Goal: Task Accomplishment & Management: Contribute content

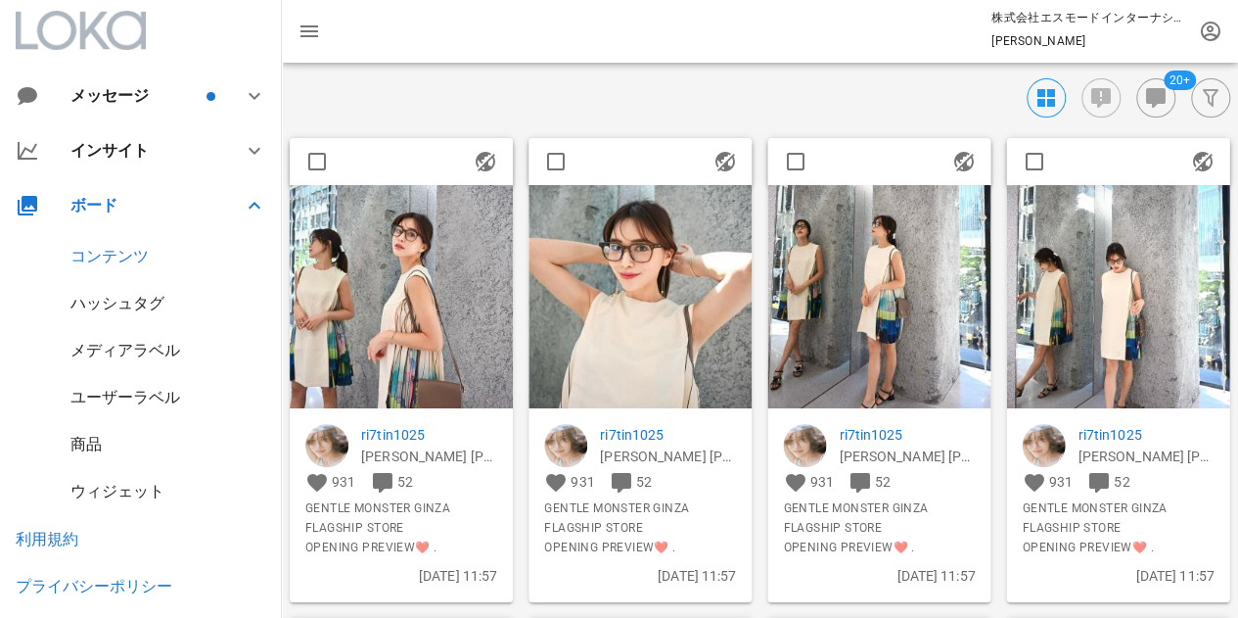
click at [402, 304] on img at bounding box center [401, 296] width 223 height 223
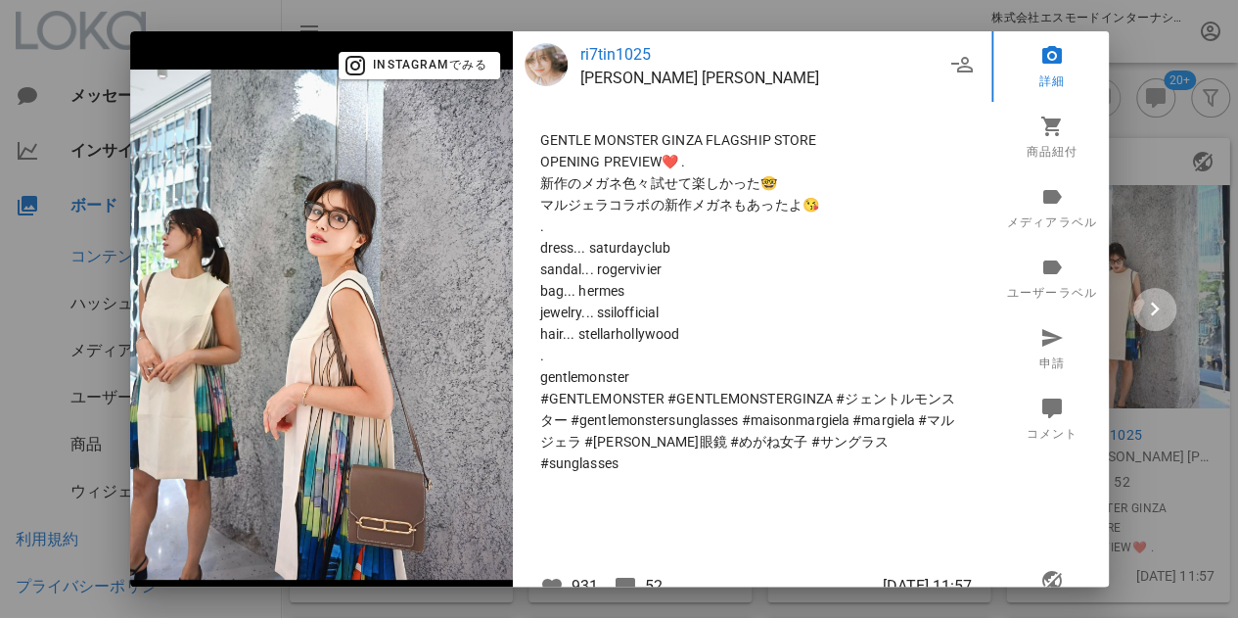
click at [1161, 305] on icon "button" at bounding box center [1154, 309] width 27 height 27
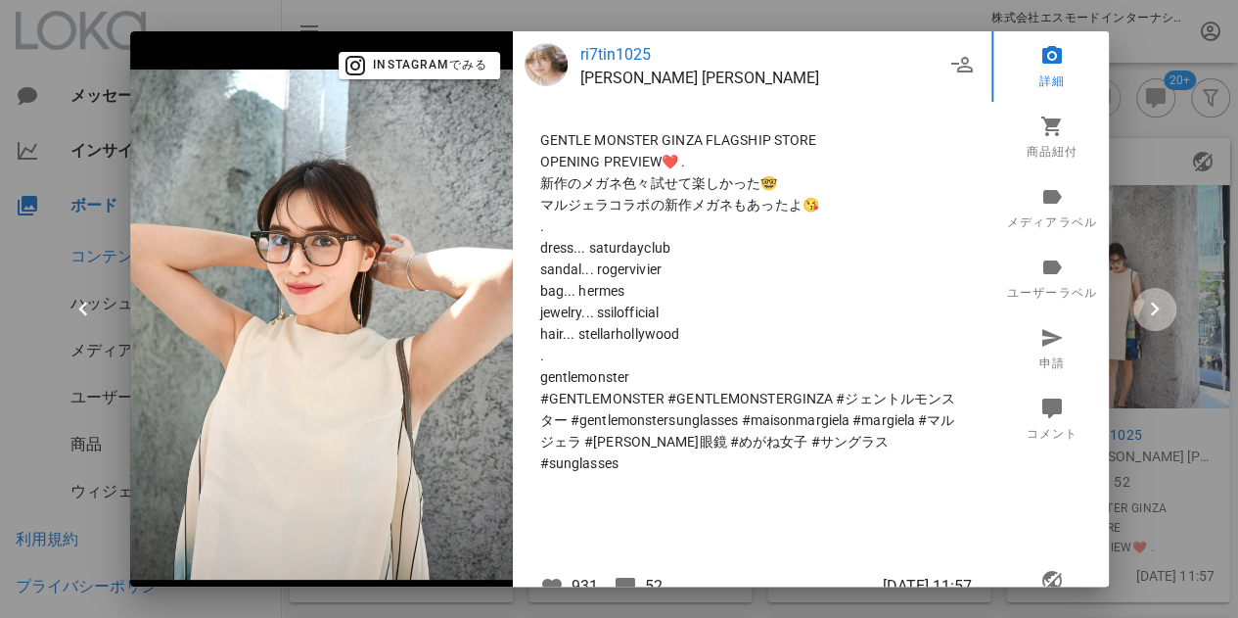
click at [1169, 304] on span "button" at bounding box center [1155, 309] width 43 height 27
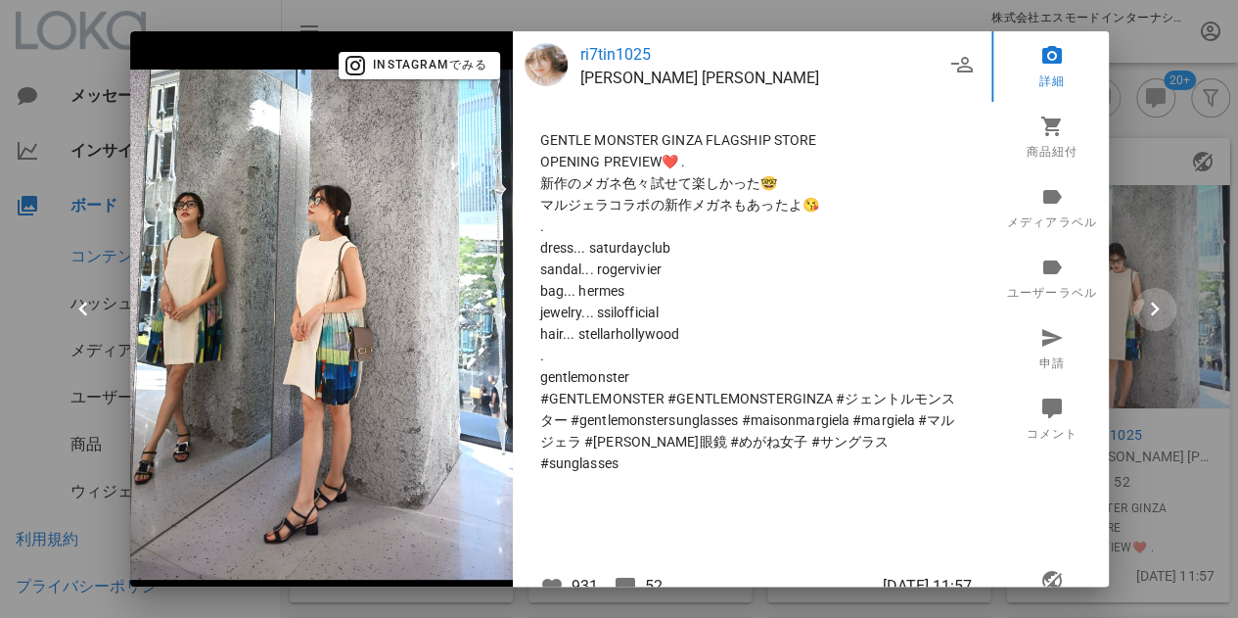
click at [1169, 304] on span "button" at bounding box center [1155, 309] width 43 height 27
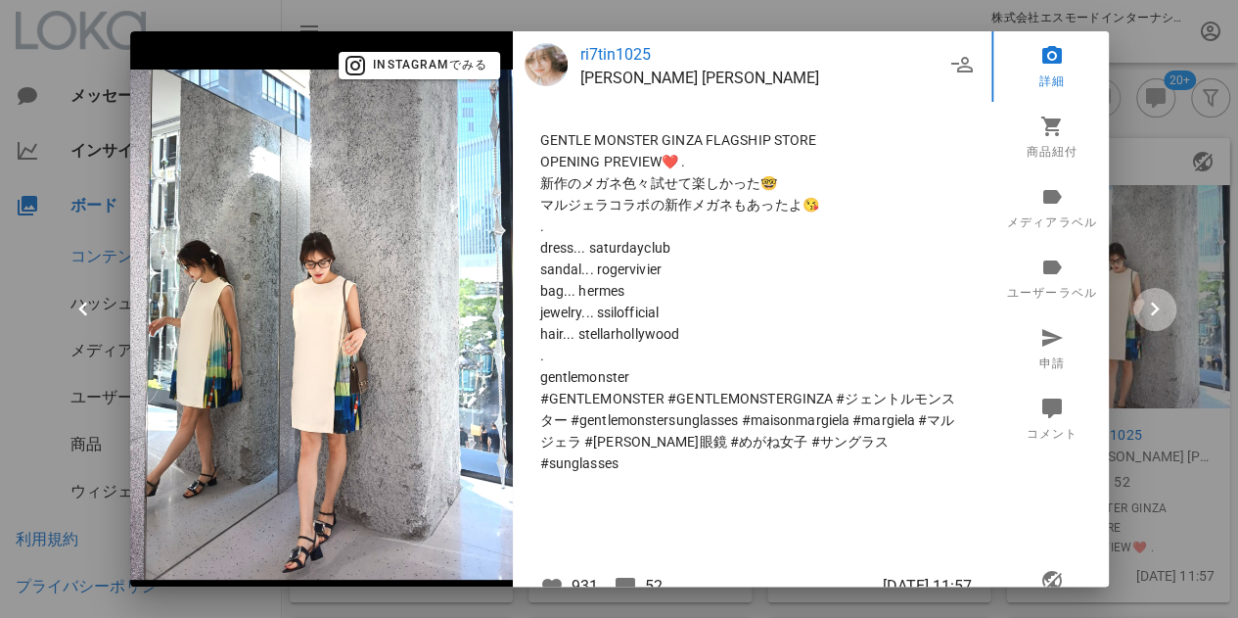
click at [1169, 304] on span "button" at bounding box center [1155, 309] width 43 height 27
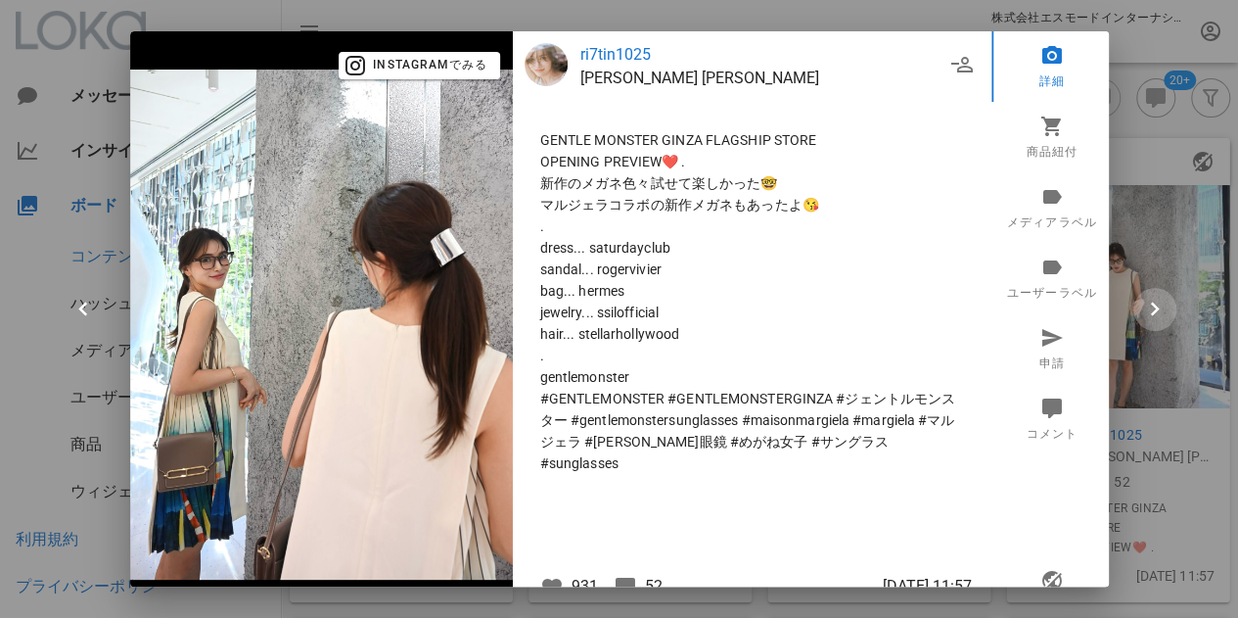
click at [1169, 304] on span "button" at bounding box center [1155, 309] width 43 height 27
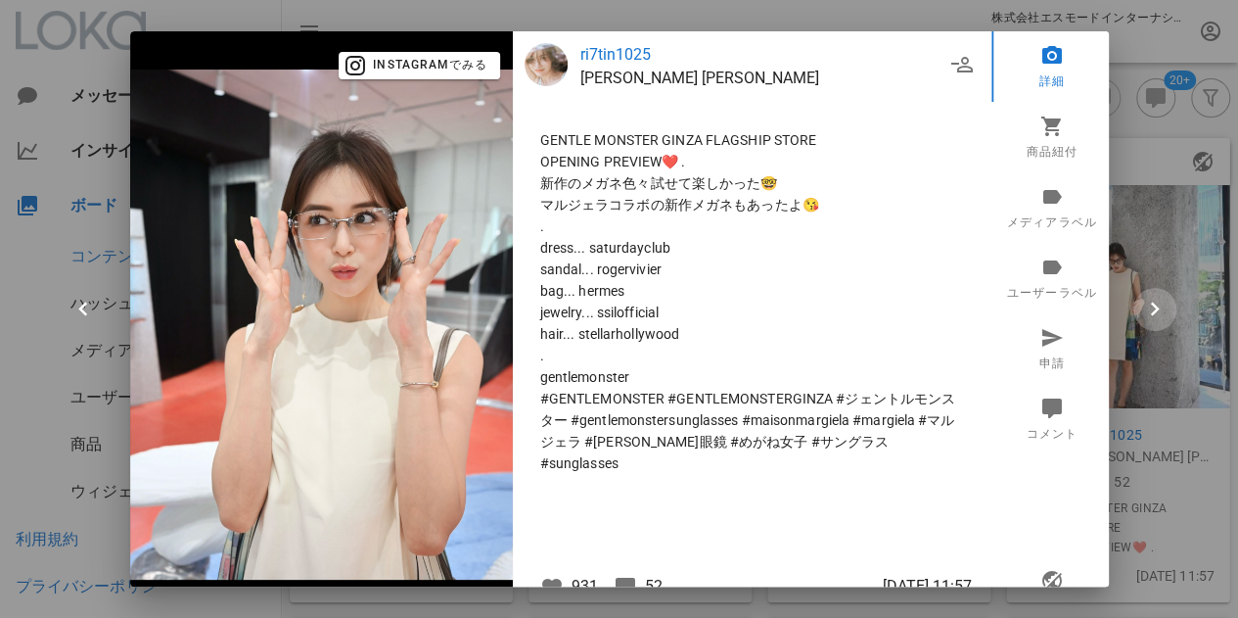
click at [1163, 304] on icon "button" at bounding box center [1154, 309] width 27 height 27
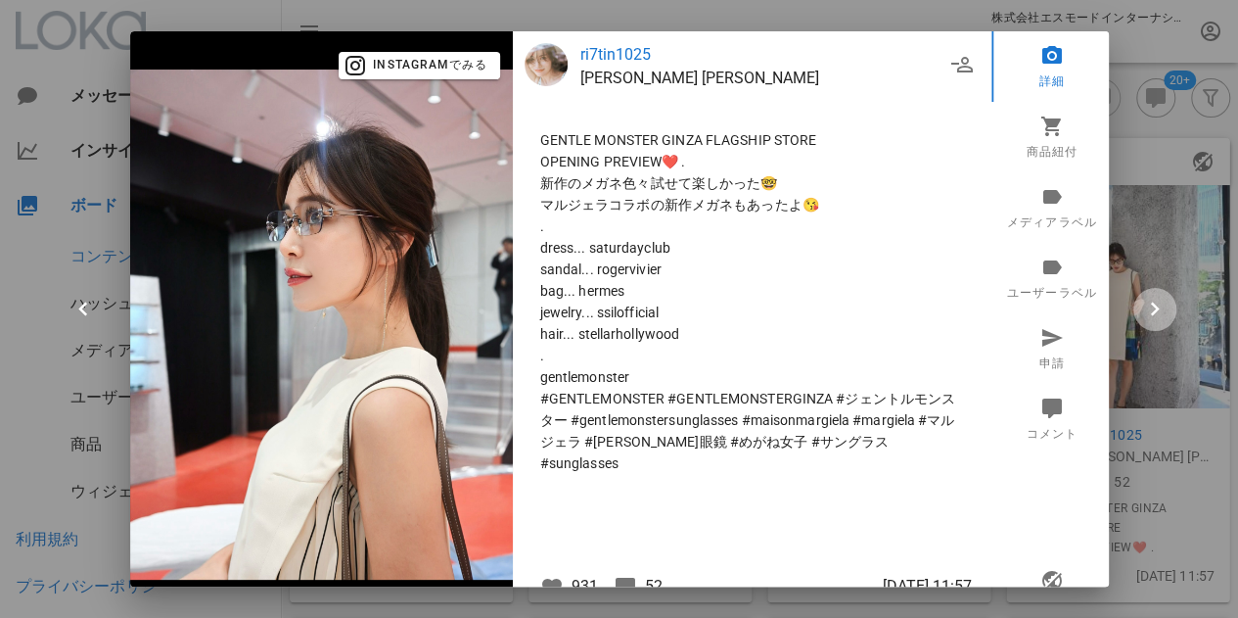
click at [1163, 304] on icon "button" at bounding box center [1154, 309] width 27 height 27
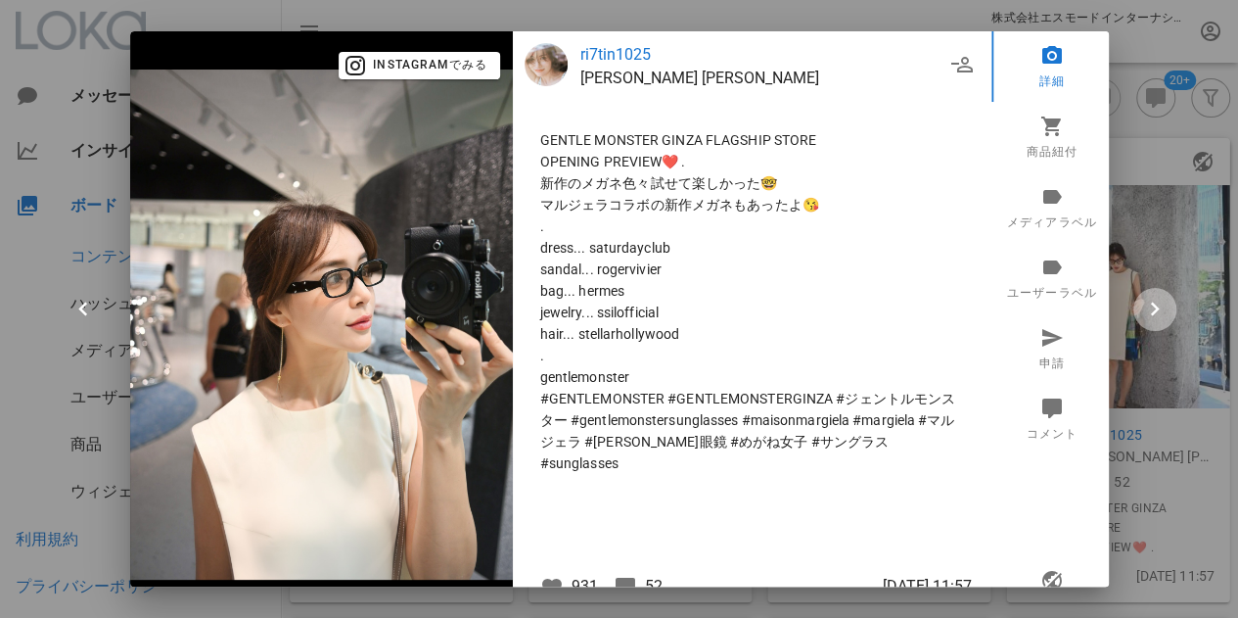
click at [1157, 303] on icon "button" at bounding box center [1154, 309] width 27 height 27
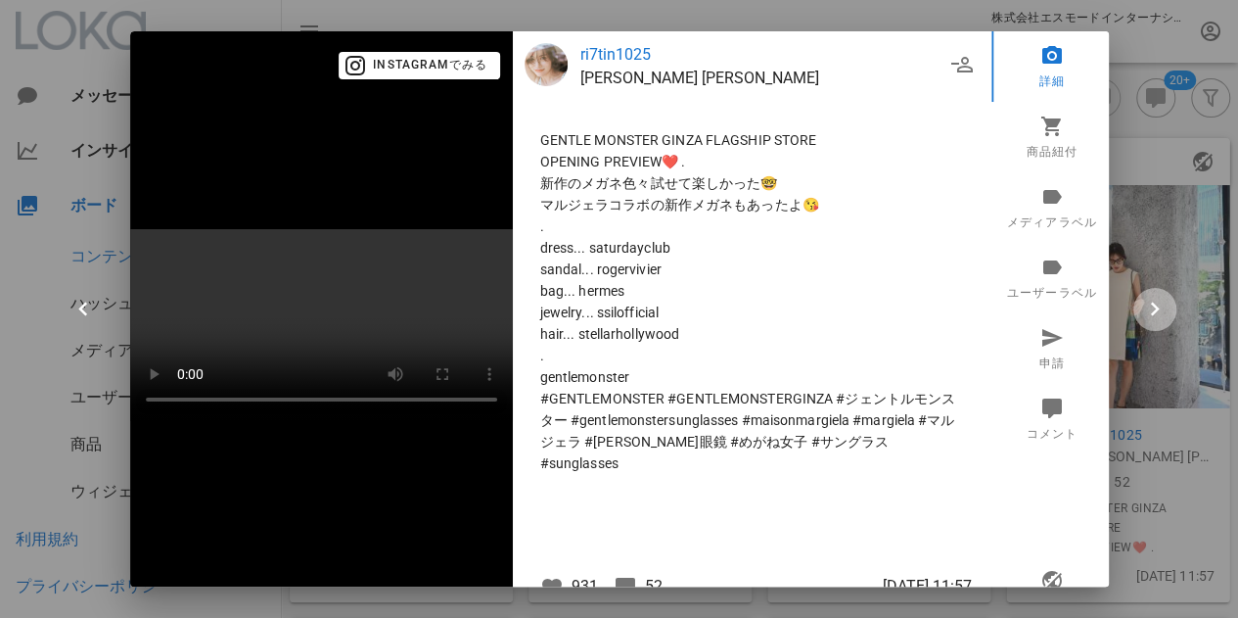
click at [1152, 302] on icon "button" at bounding box center [1154, 309] width 27 height 27
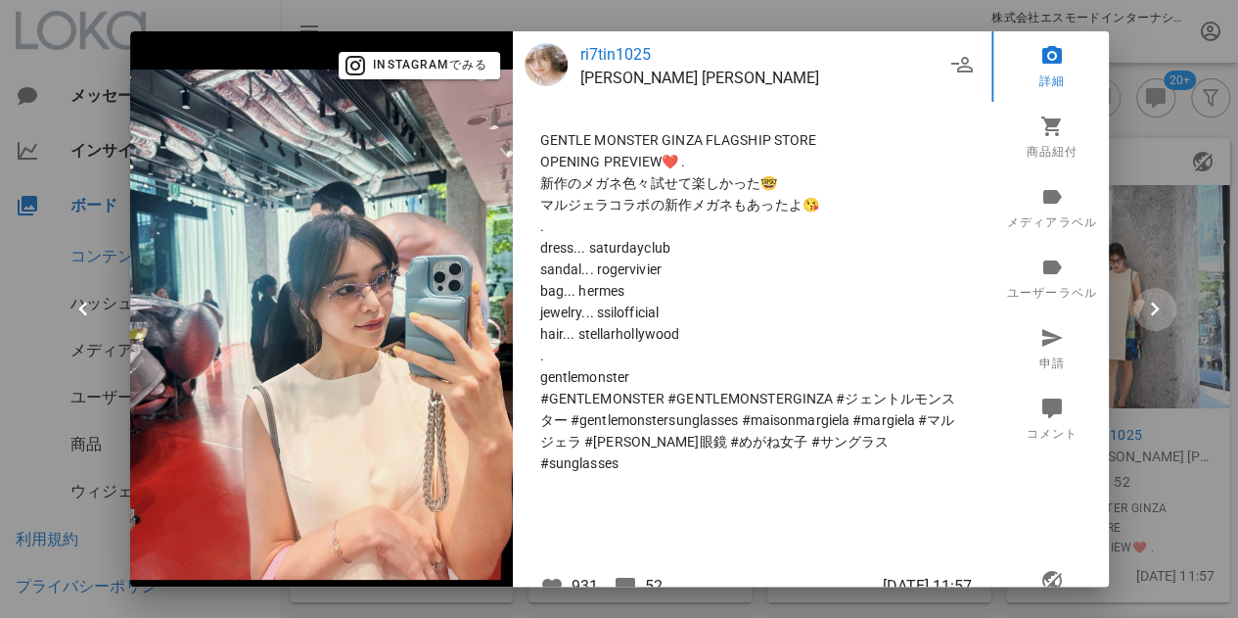
click at [1152, 302] on icon "button" at bounding box center [1154, 309] width 27 height 27
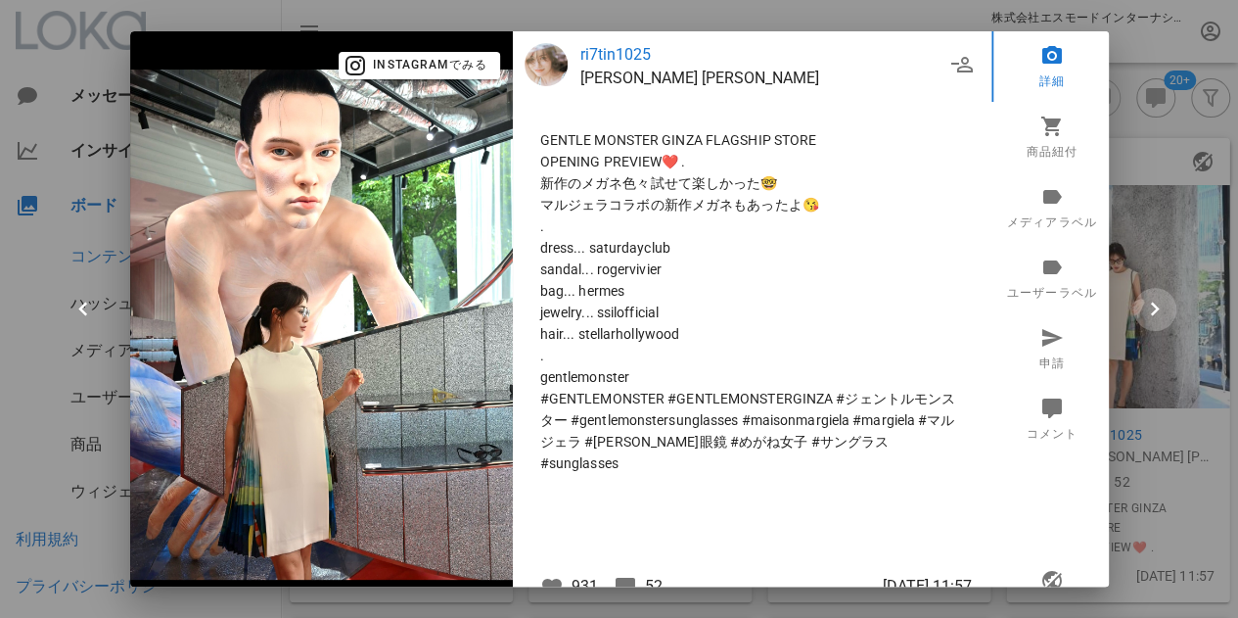
click at [1151, 301] on icon "button" at bounding box center [1154, 309] width 27 height 27
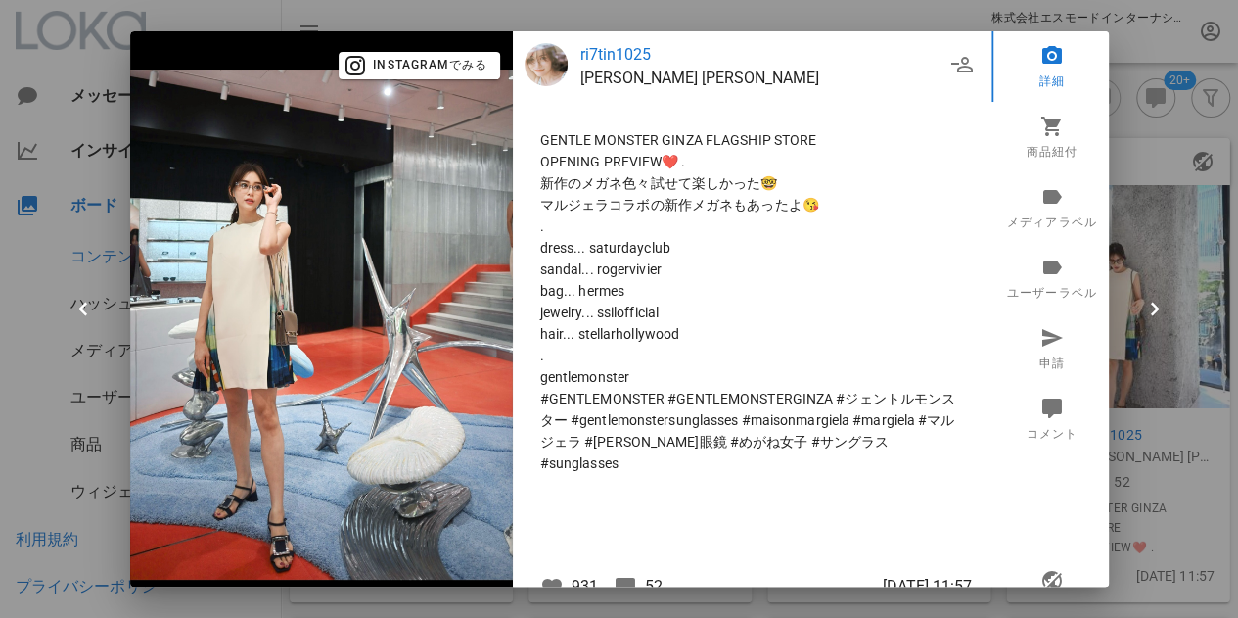
click at [601, 49] on p "ri7tin1025" at bounding box center [762, 54] width 364 height 23
click at [1145, 158] on div at bounding box center [619, 309] width 1238 height 618
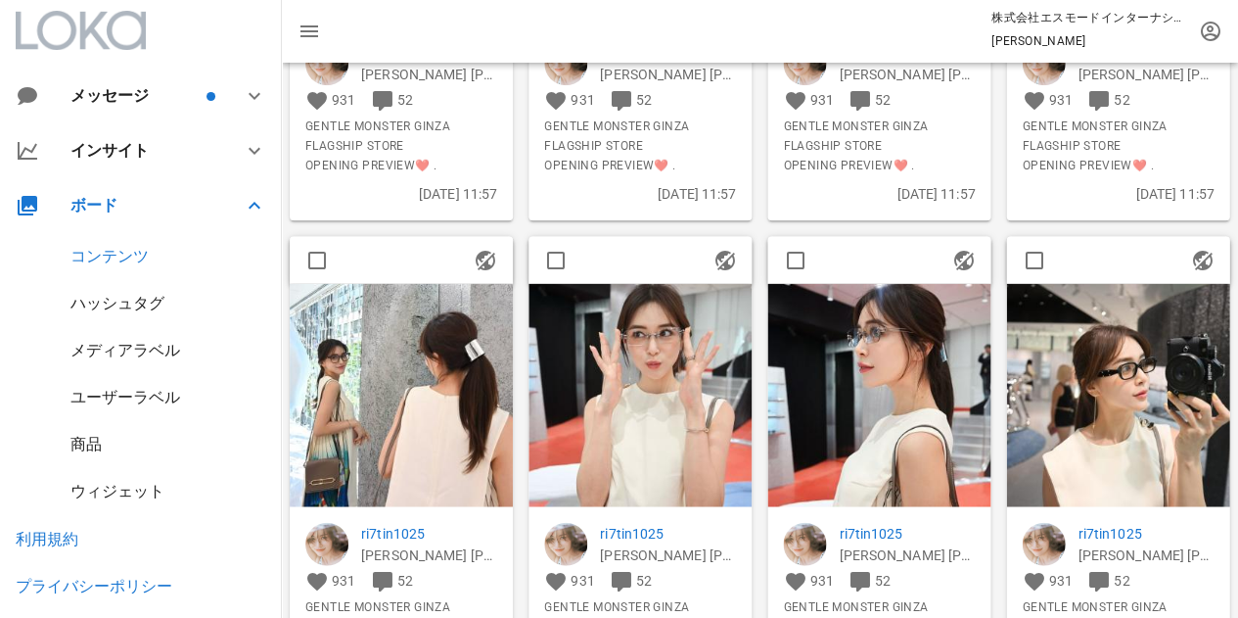
scroll to position [392, 0]
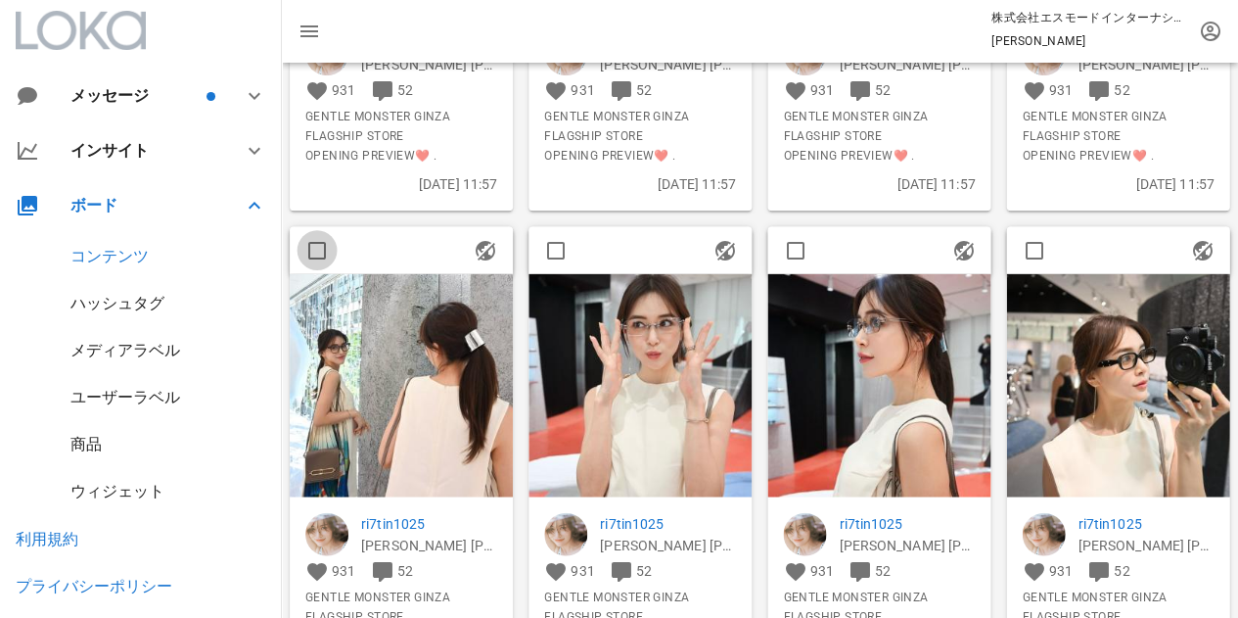
click at [311, 245] on div at bounding box center [317, 249] width 33 height 33
checkbox input "true"
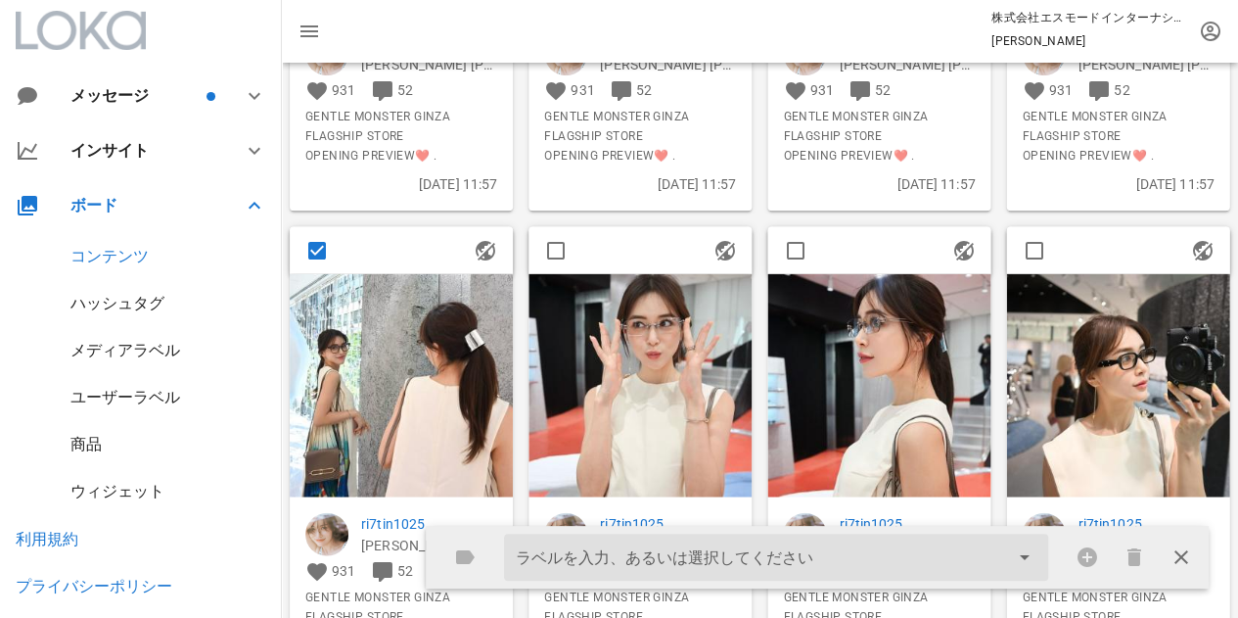
click at [1019, 558] on icon at bounding box center [1024, 556] width 23 height 23
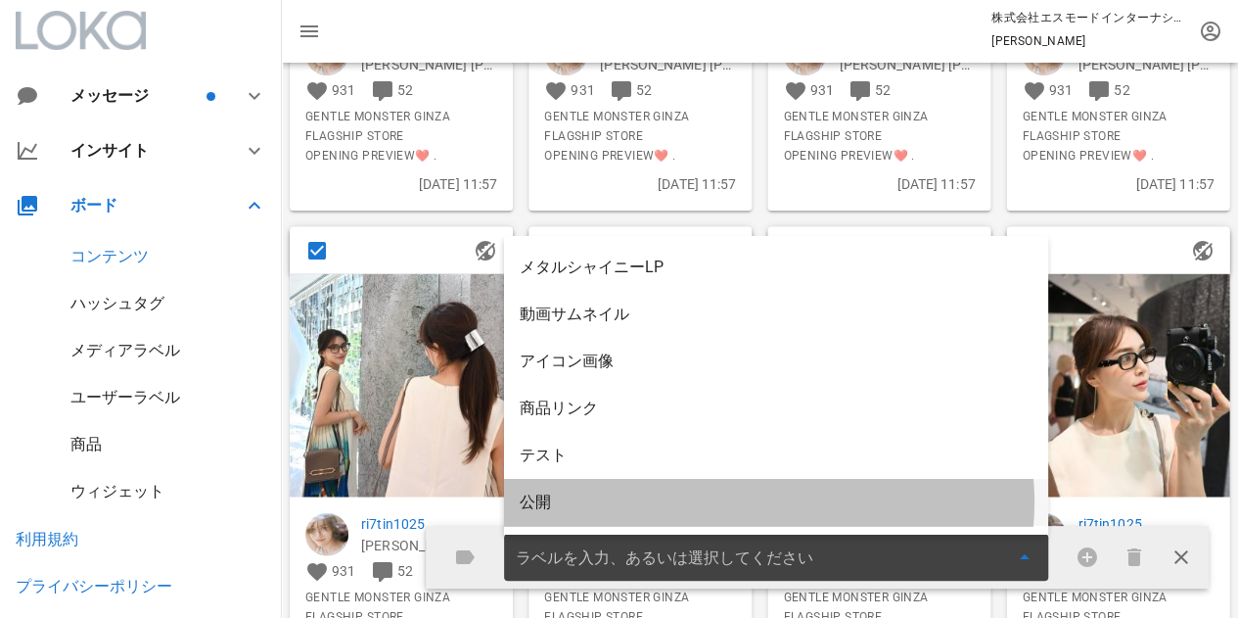
click at [876, 510] on div "公開" at bounding box center [776, 501] width 513 height 19
type input "公開"
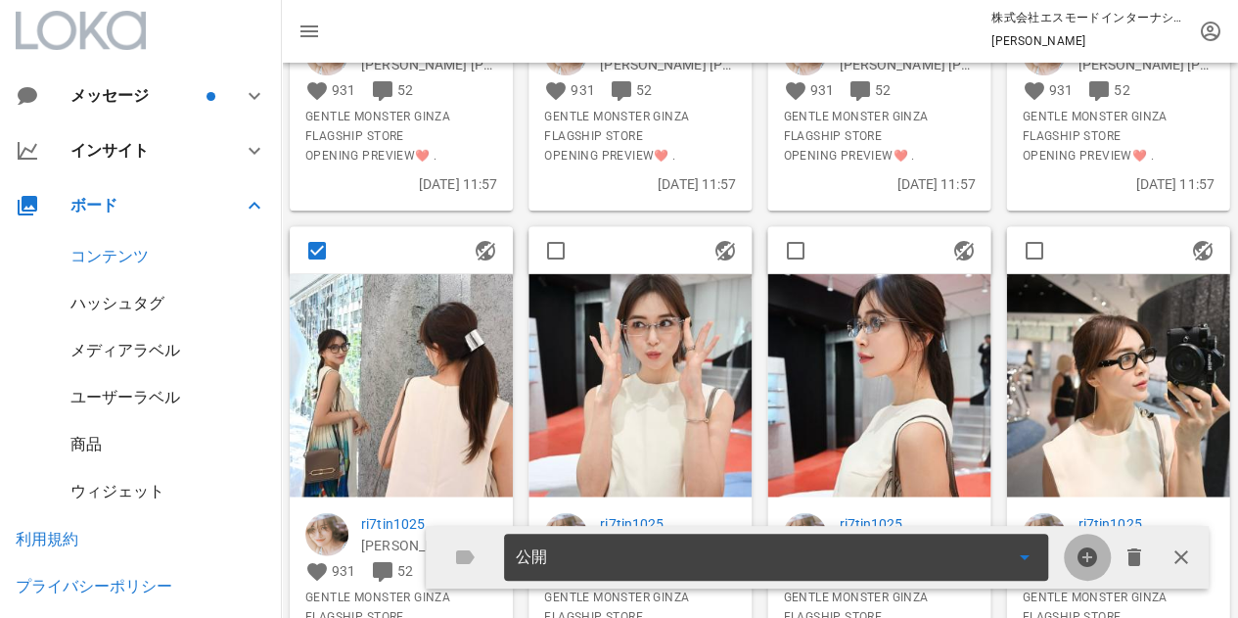
click at [1081, 552] on icon "button" at bounding box center [1087, 556] width 23 height 23
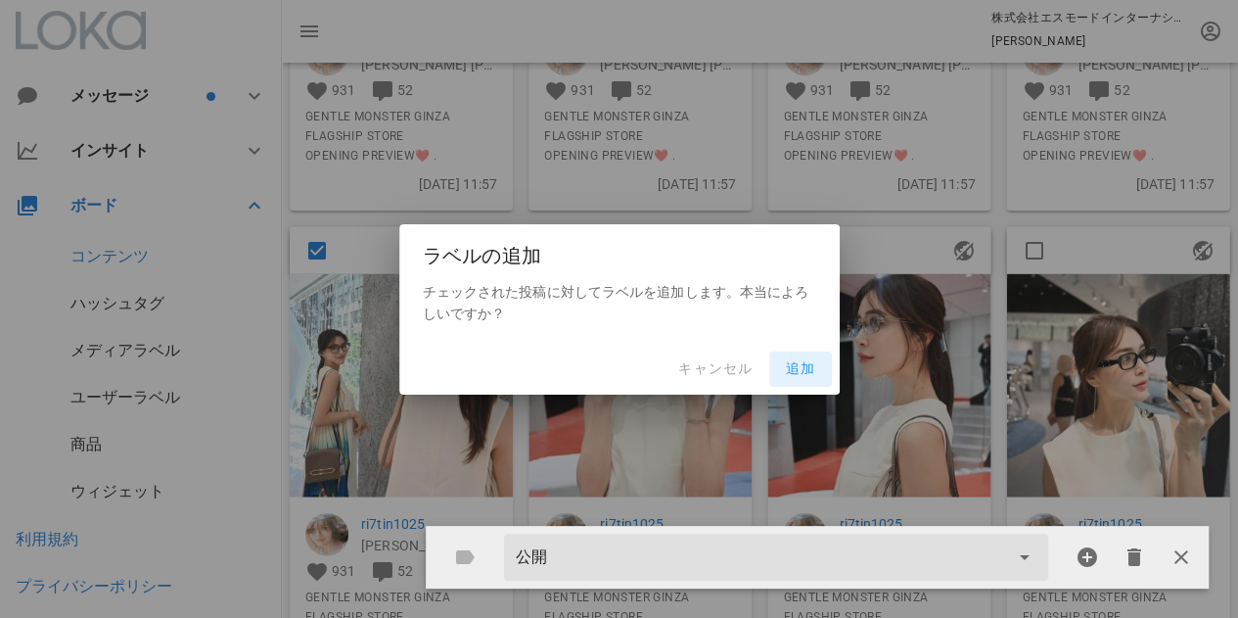
click at [795, 374] on span "追加" at bounding box center [800, 369] width 47 height 18
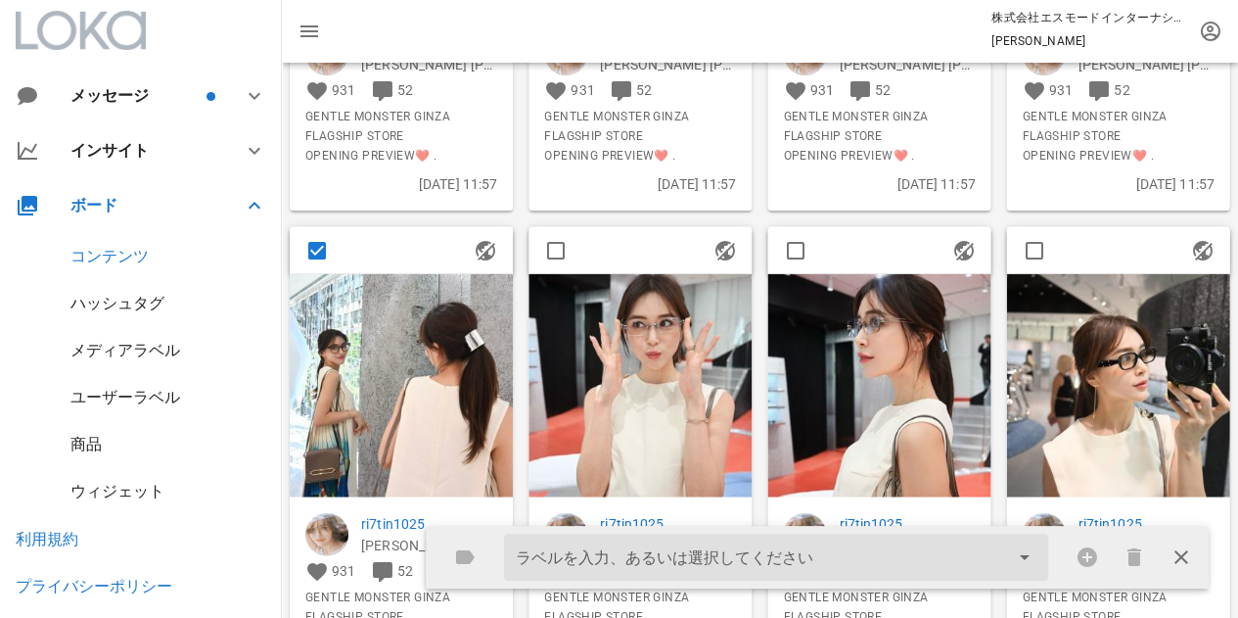
click at [433, 256] on div at bounding box center [401, 249] width 223 height 47
click at [724, 553] on input "ラベルを入力、あるいは選択してください" at bounding box center [762, 556] width 493 height 31
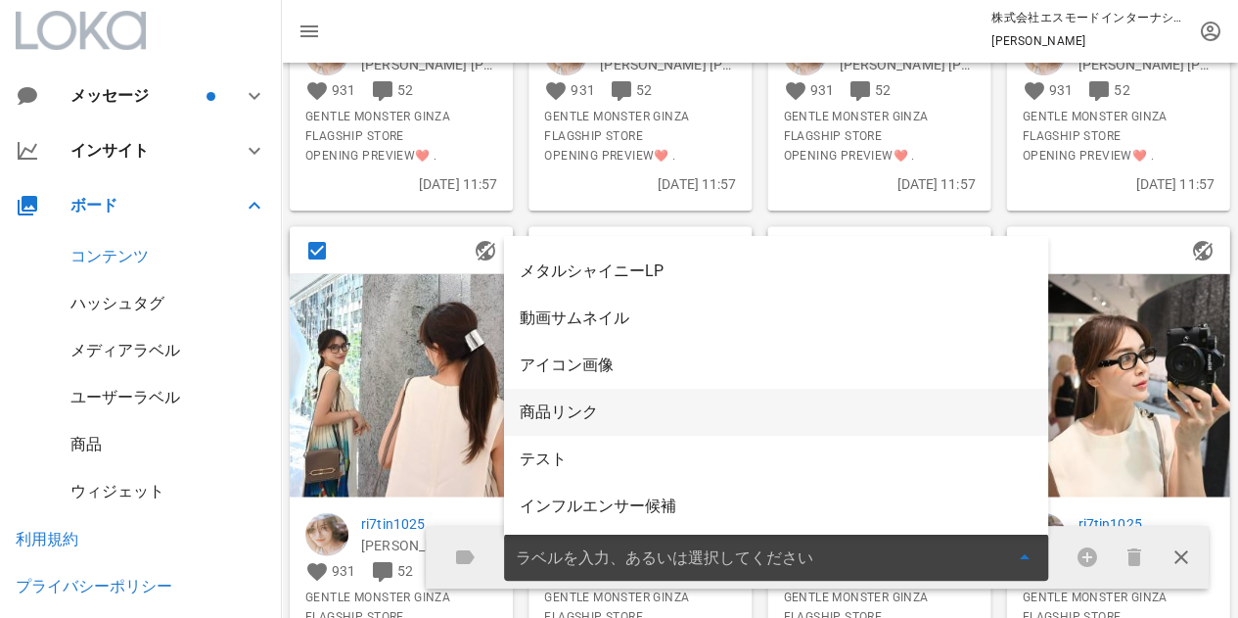
scroll to position [0, 0]
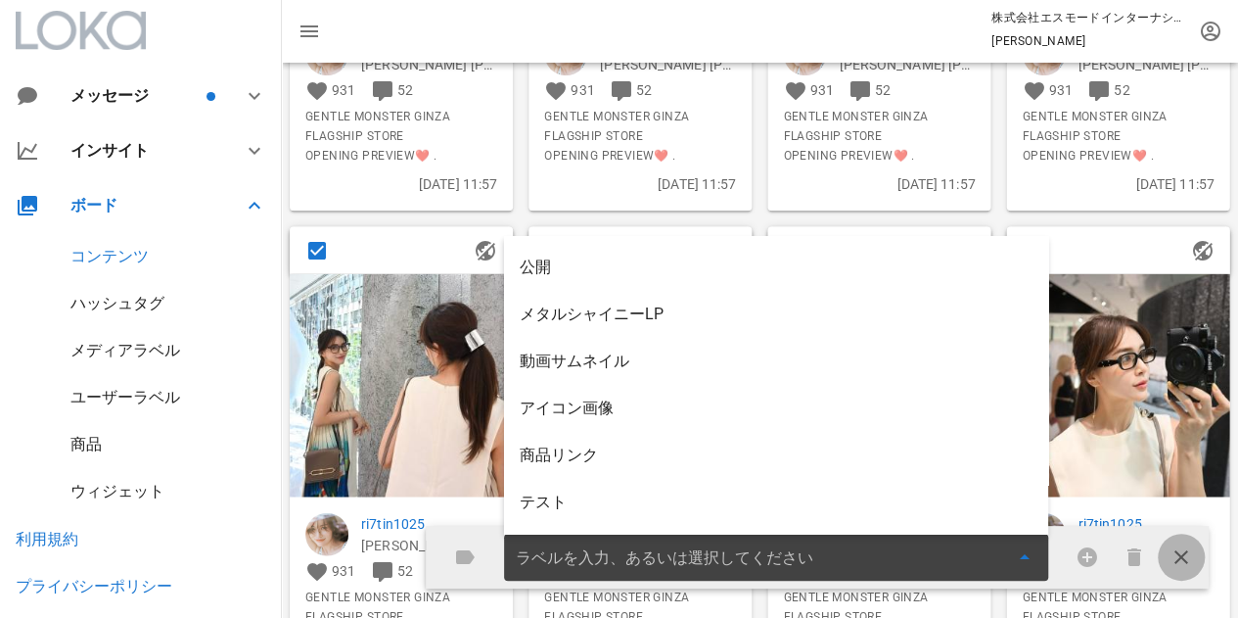
click at [1177, 554] on icon "button" at bounding box center [1181, 556] width 23 height 23
checkbox input "false"
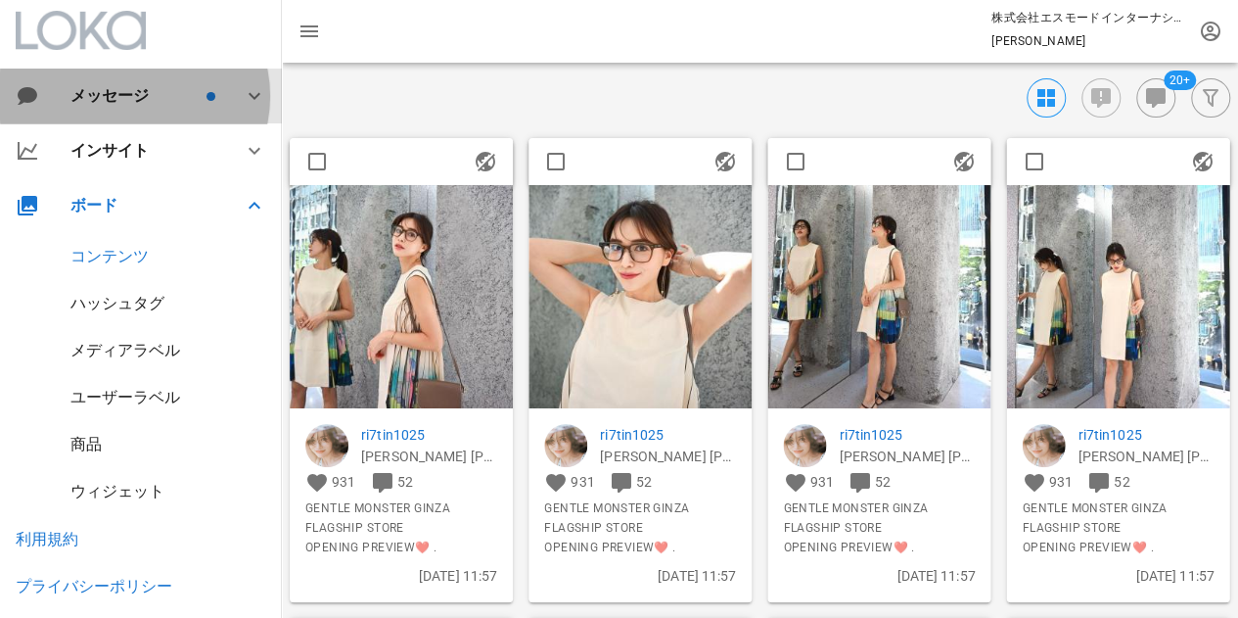
click at [243, 93] on icon at bounding box center [254, 95] width 23 height 23
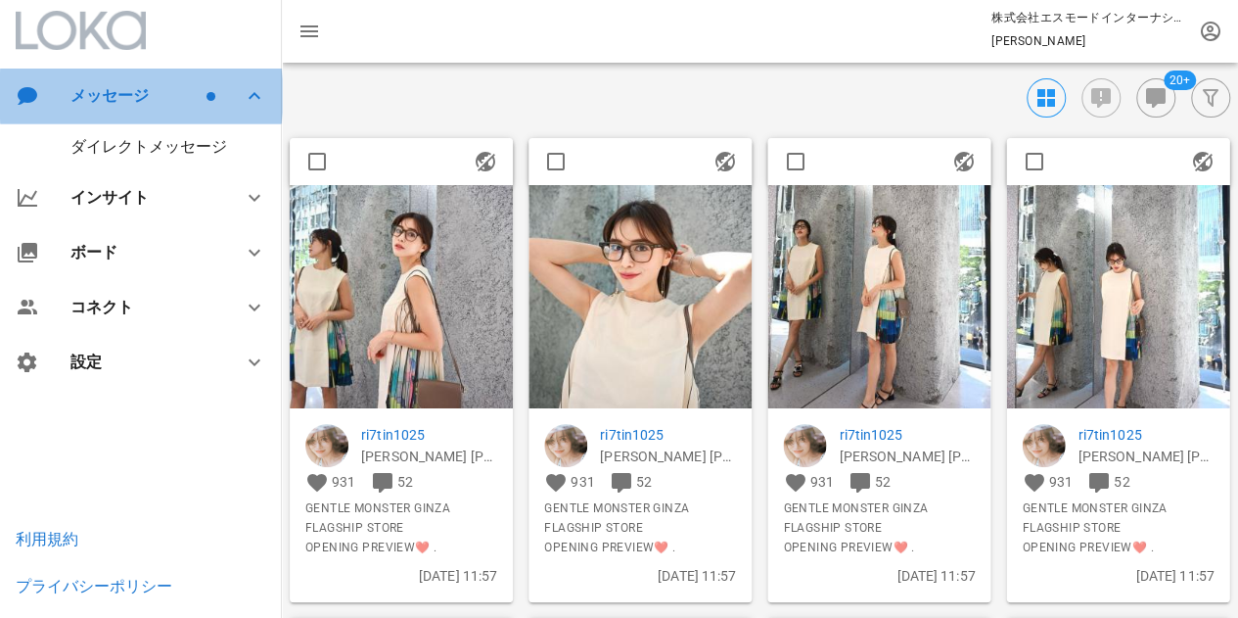
click at [243, 94] on icon at bounding box center [254, 95] width 23 height 23
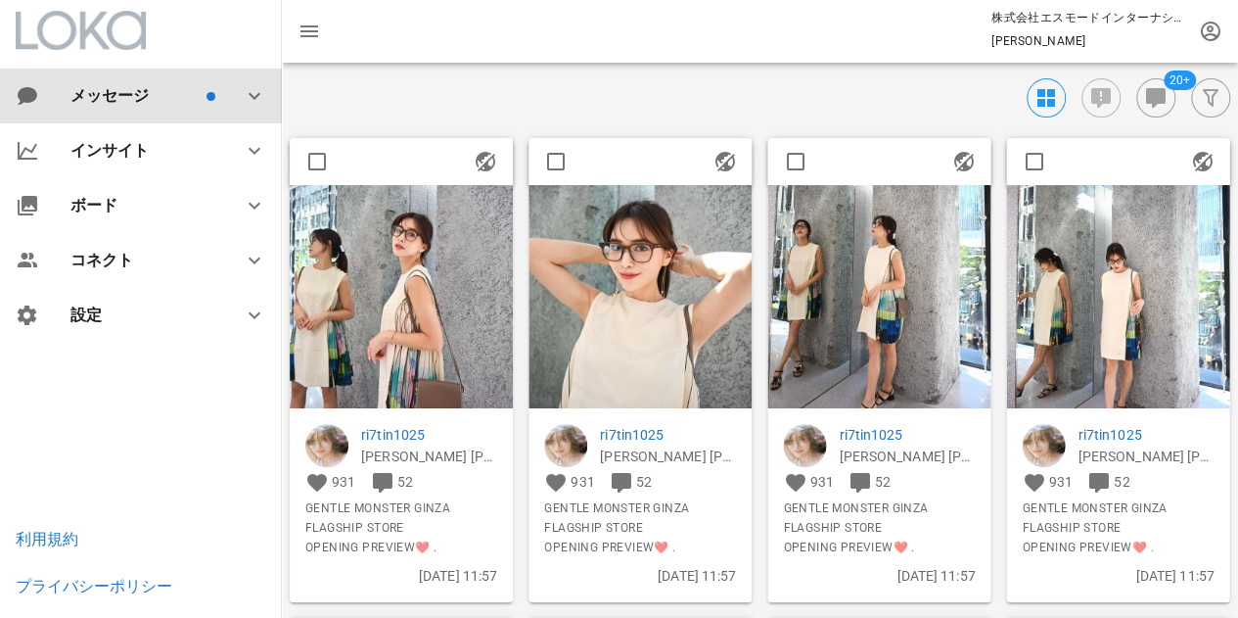
click at [243, 95] on icon at bounding box center [254, 95] width 23 height 23
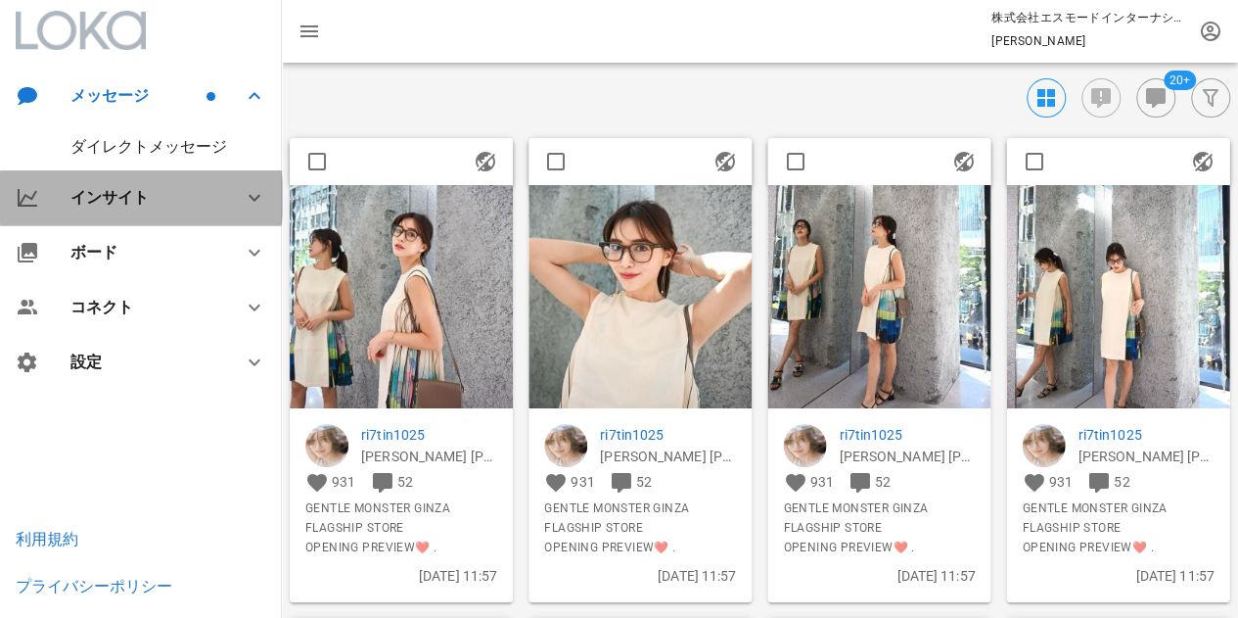
click at [239, 194] on div at bounding box center [242, 197] width 47 height 23
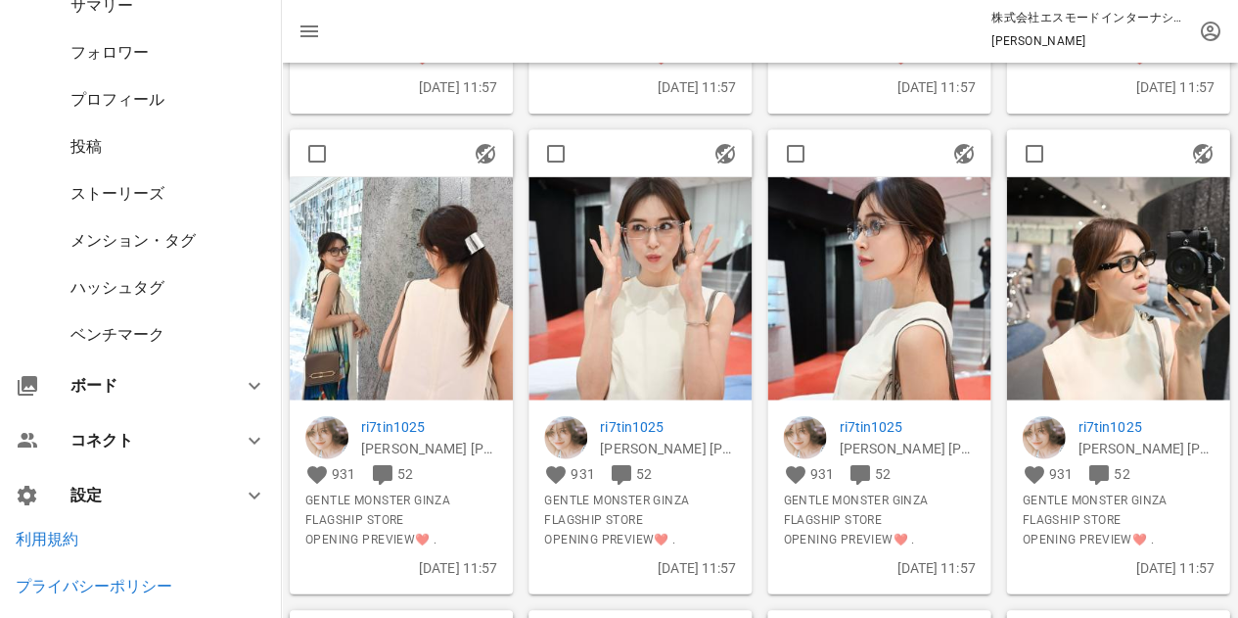
scroll to position [489, 0]
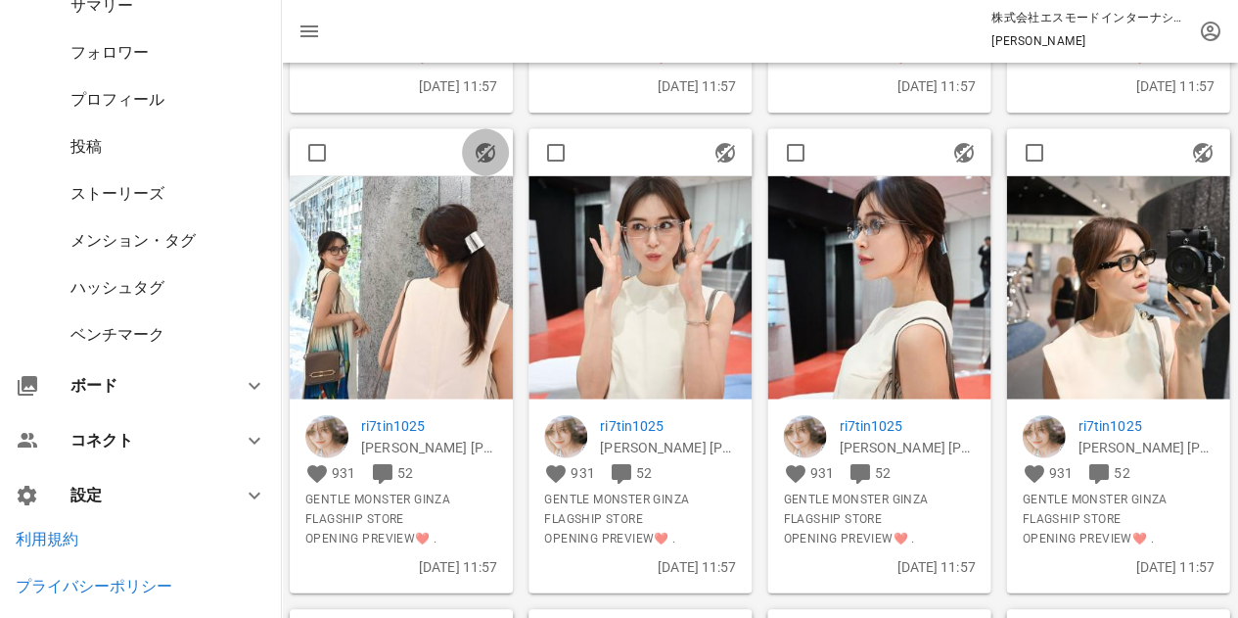
click at [481, 158] on icon "button" at bounding box center [485, 151] width 23 height 23
click at [488, 148] on icon "button" at bounding box center [485, 151] width 23 height 23
click at [490, 150] on icon "button" at bounding box center [485, 151] width 23 height 23
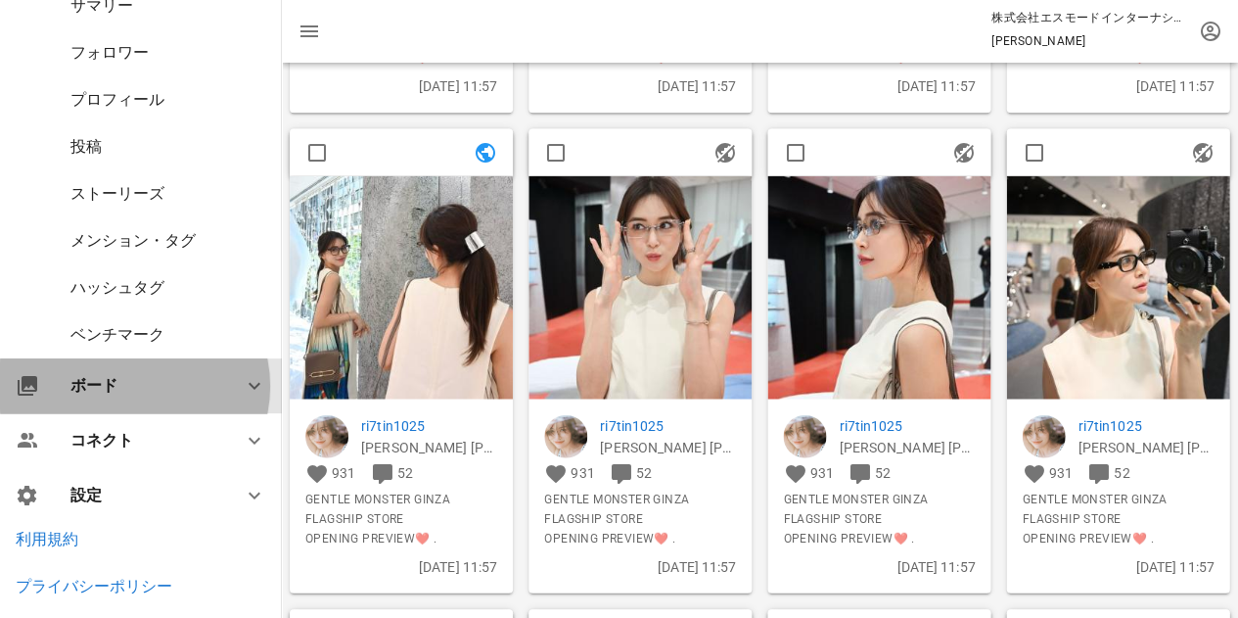
click at [244, 380] on icon at bounding box center [254, 385] width 23 height 23
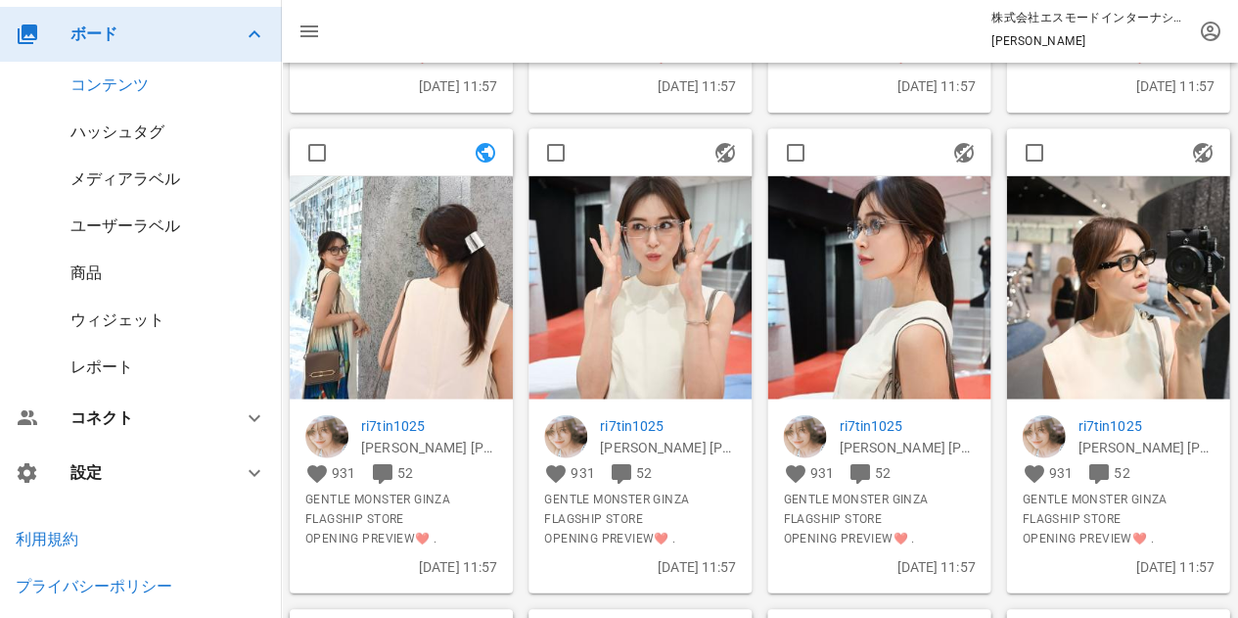
scroll to position [170, 0]
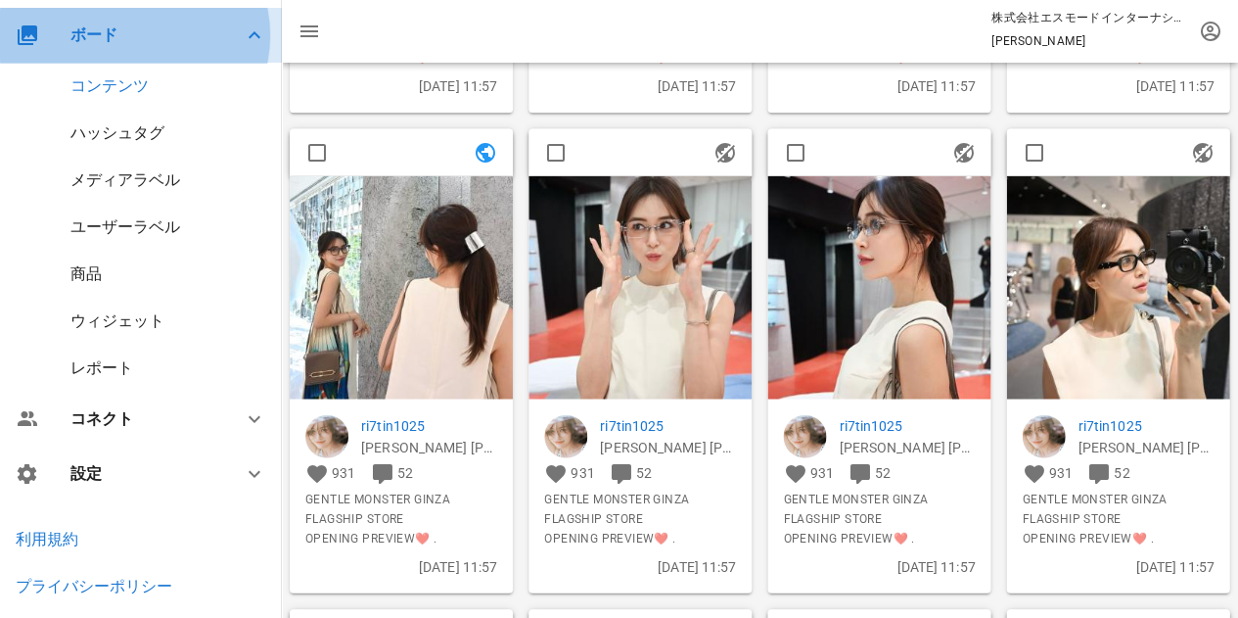
click at [243, 29] on icon at bounding box center [254, 34] width 23 height 23
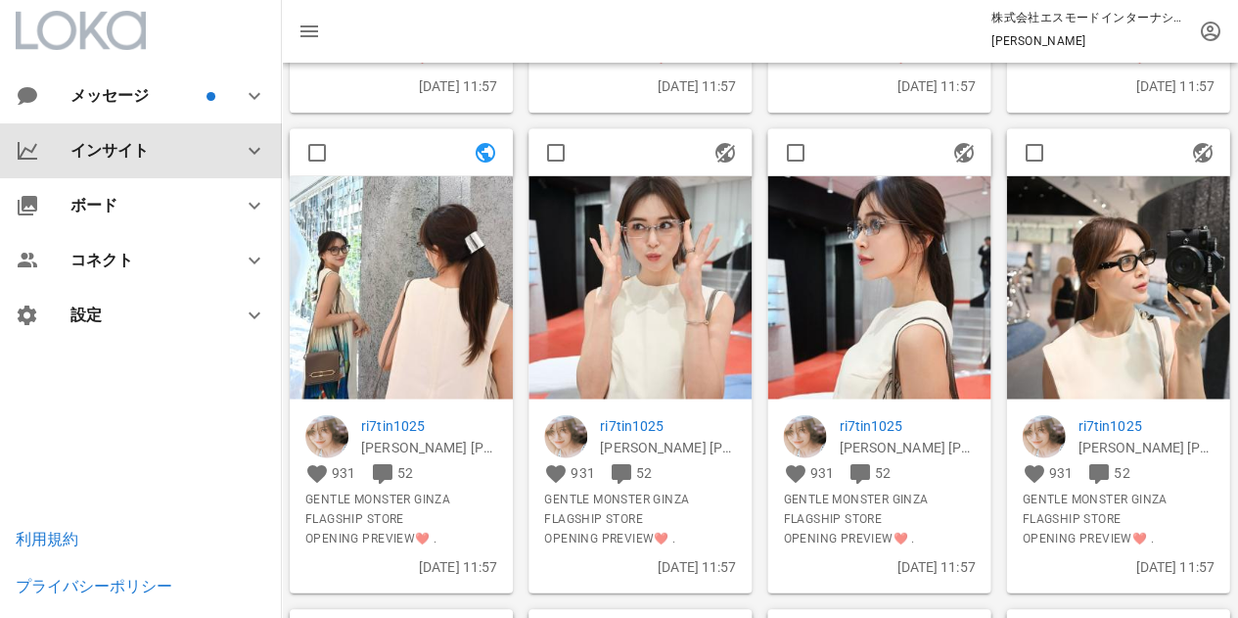
click at [245, 153] on icon at bounding box center [254, 150] width 23 height 23
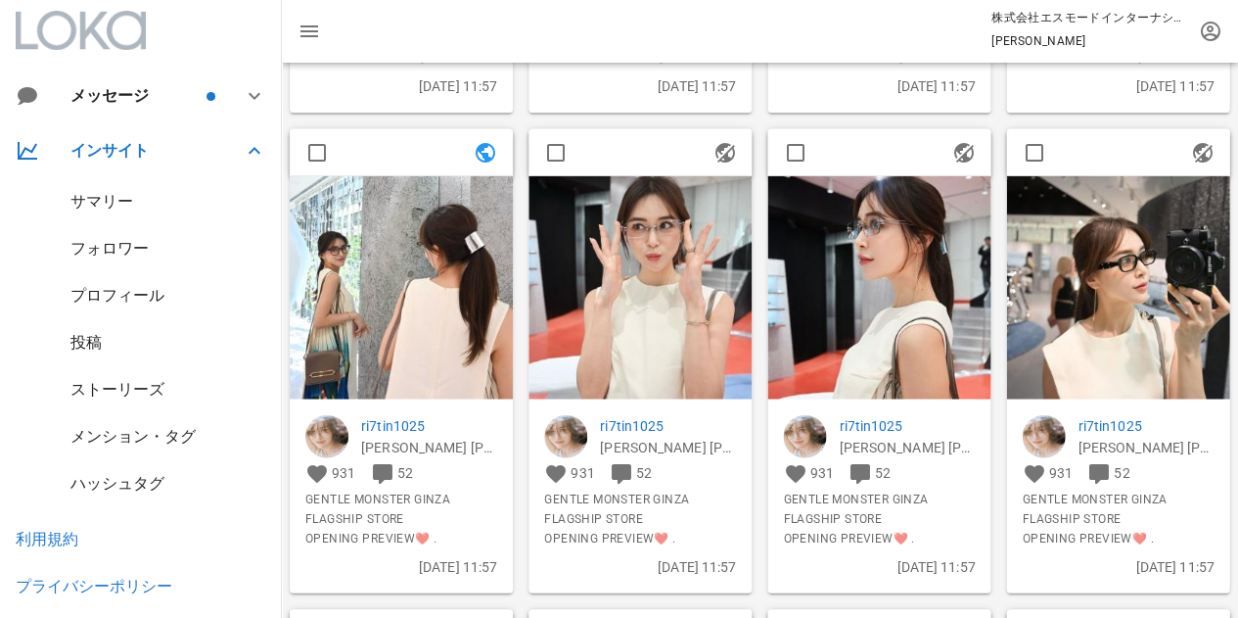
drag, startPoint x: 411, startPoint y: 151, endPoint x: 392, endPoint y: 150, distance: 19.6
drag, startPoint x: 392, startPoint y: 150, endPoint x: 390, endPoint y: 134, distance: 15.8
click at [390, 134] on div at bounding box center [401, 151] width 223 height 47
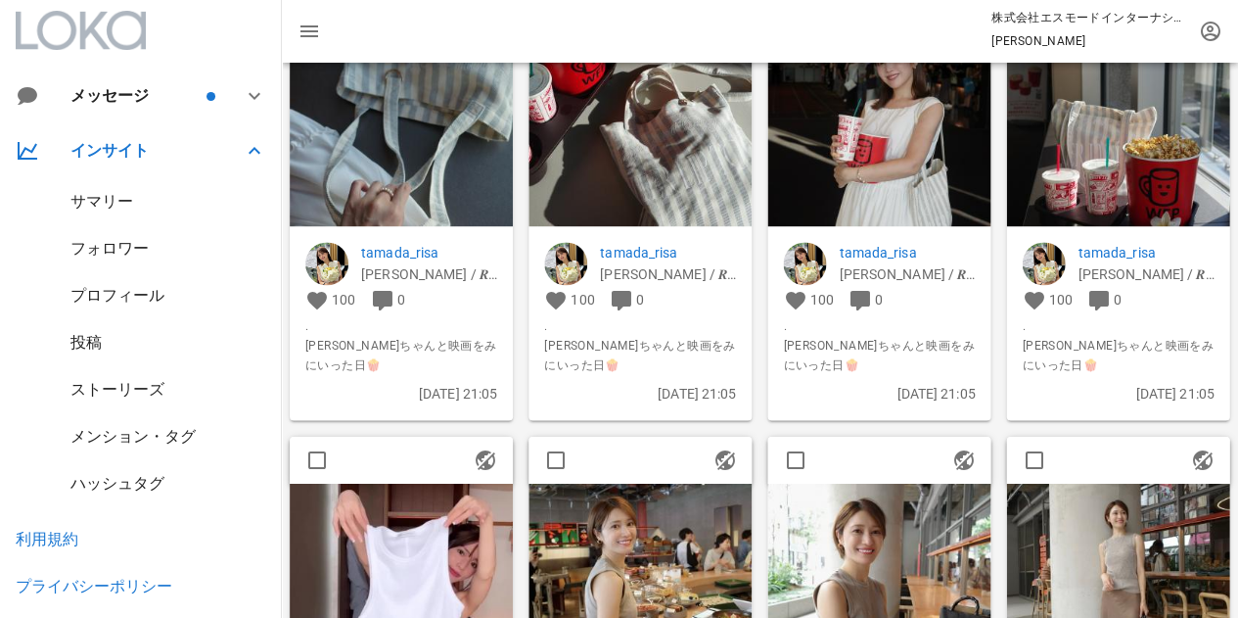
scroll to position [4797, 0]
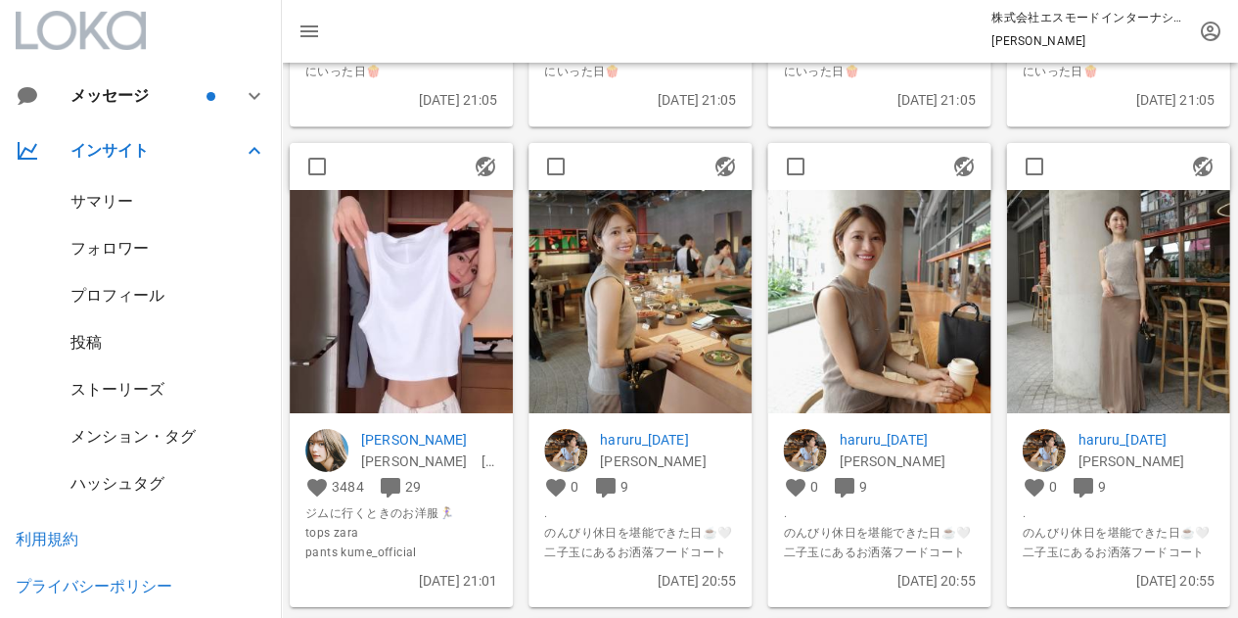
click at [426, 373] on img at bounding box center [401, 301] width 223 height 223
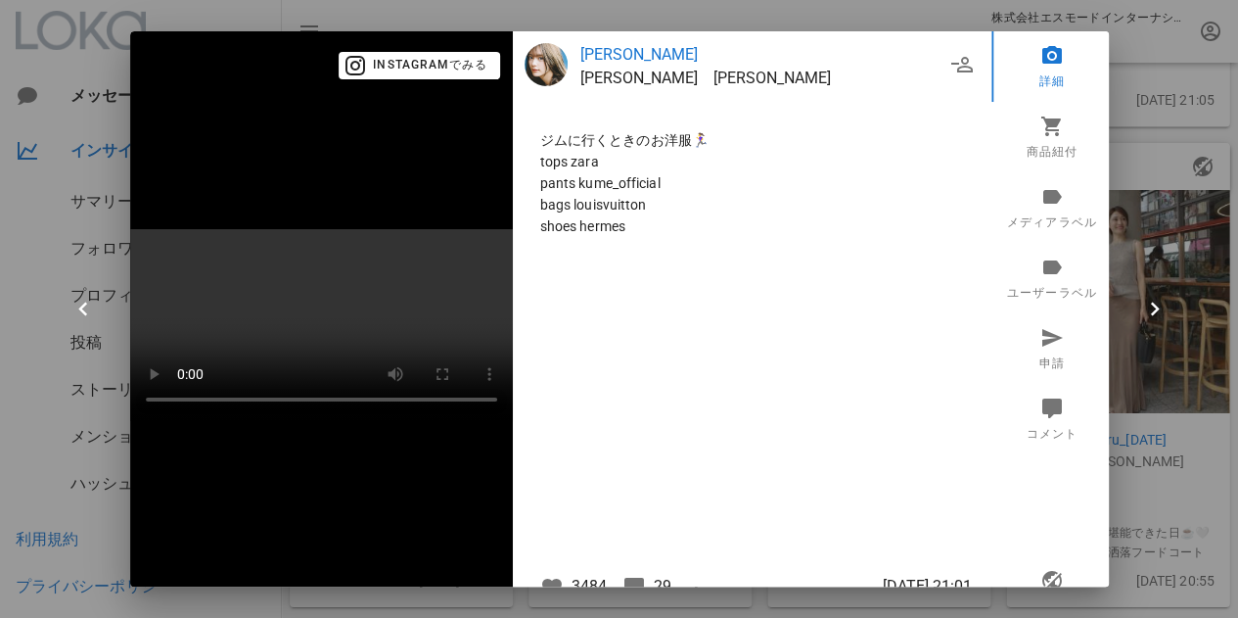
click at [1134, 50] on div at bounding box center [619, 309] width 1238 height 618
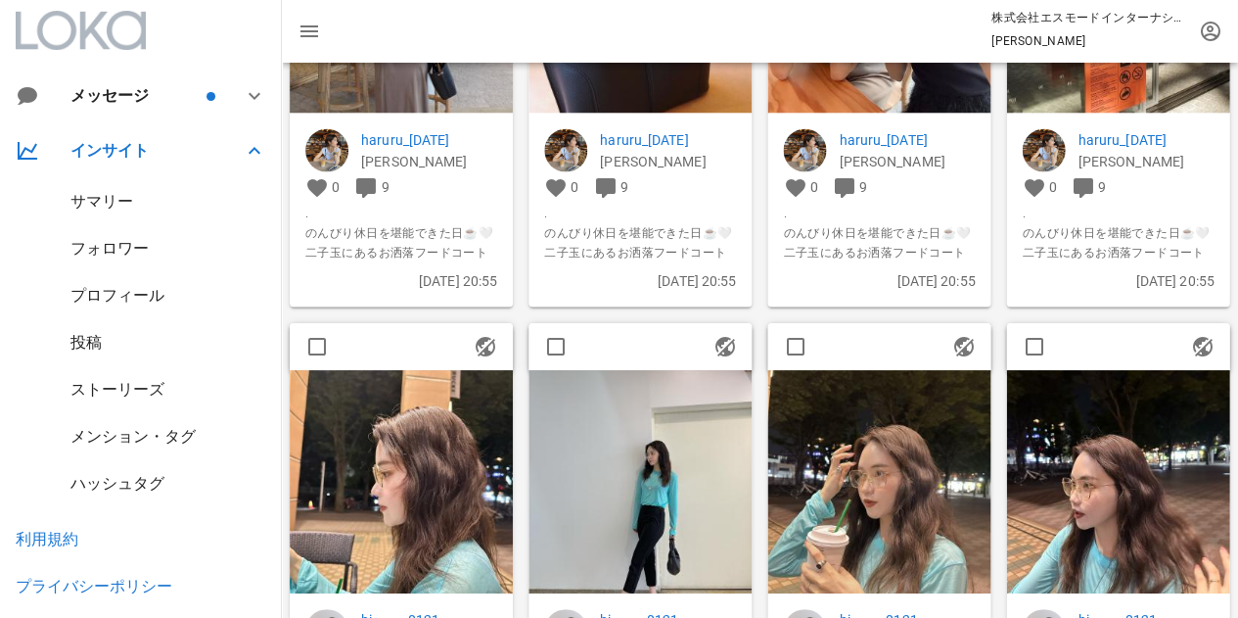
scroll to position [5775, 0]
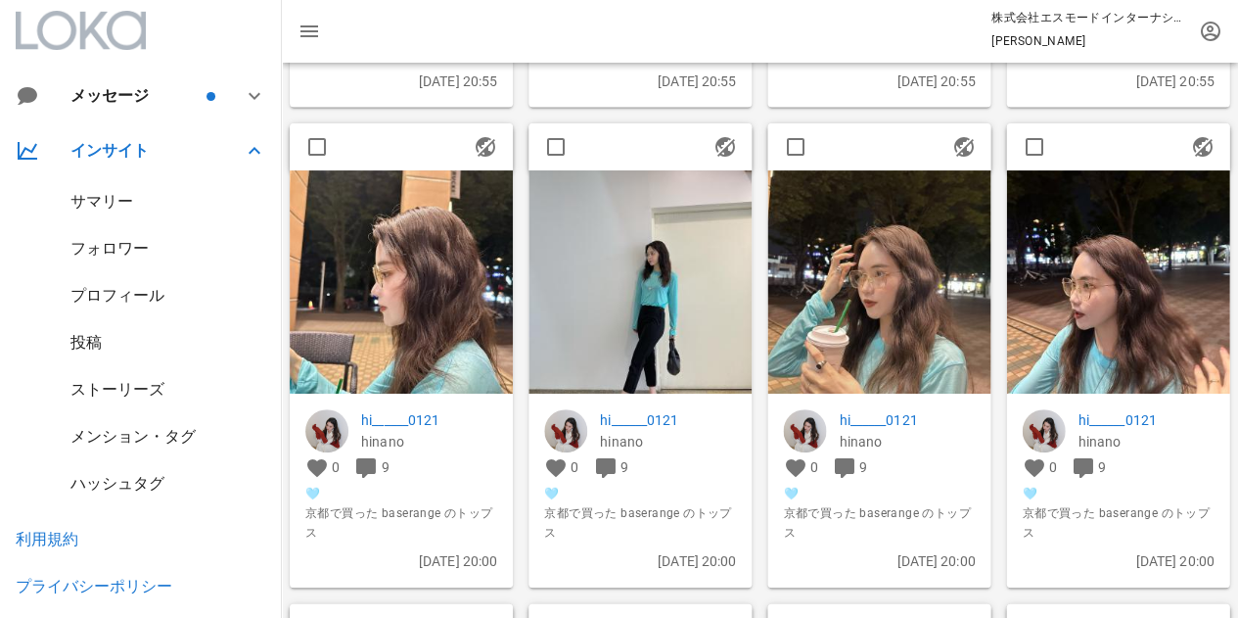
click at [680, 323] on img at bounding box center [640, 282] width 223 height 223
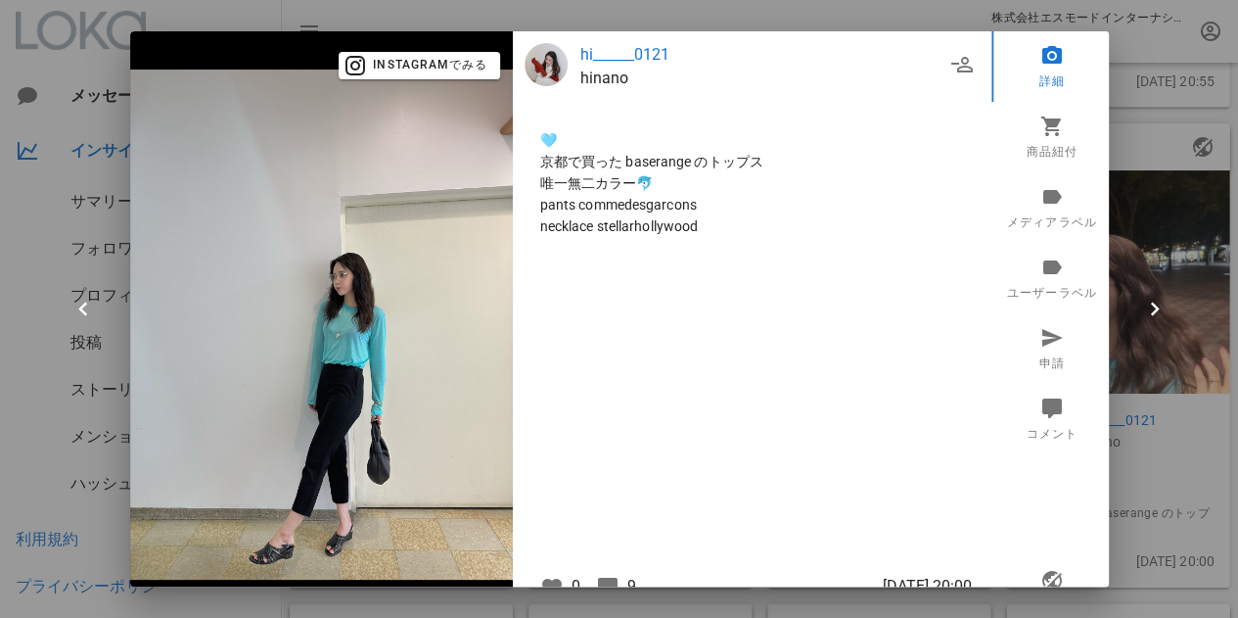
click at [1147, 80] on div at bounding box center [619, 309] width 1238 height 618
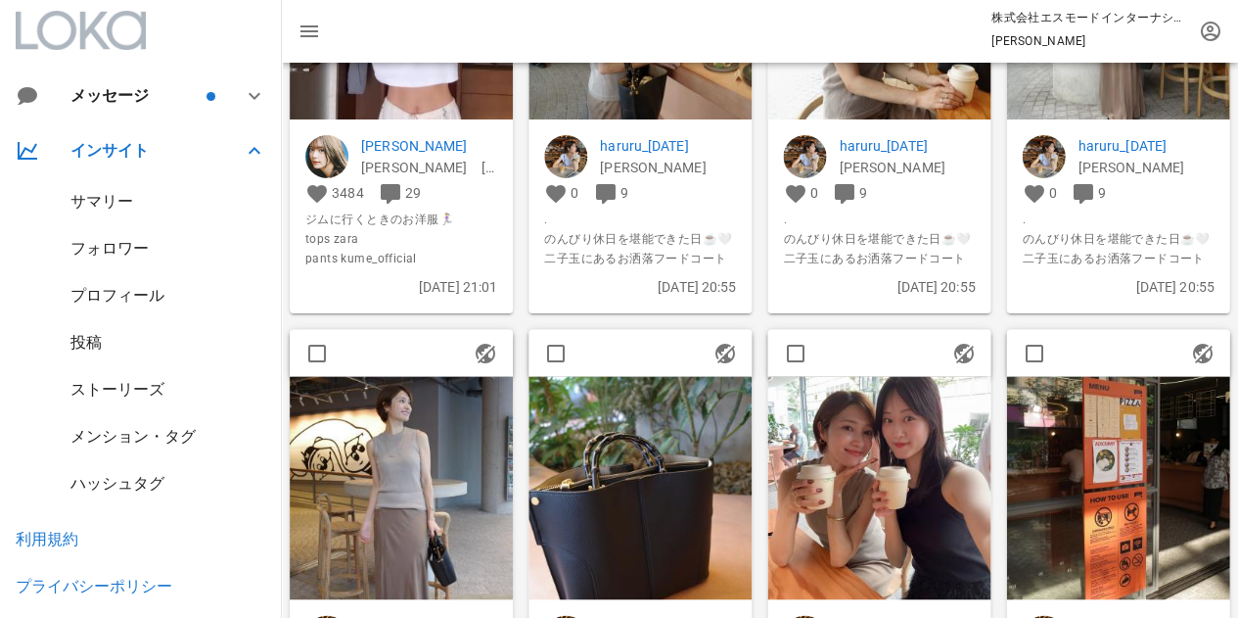
scroll to position [4894, 0]
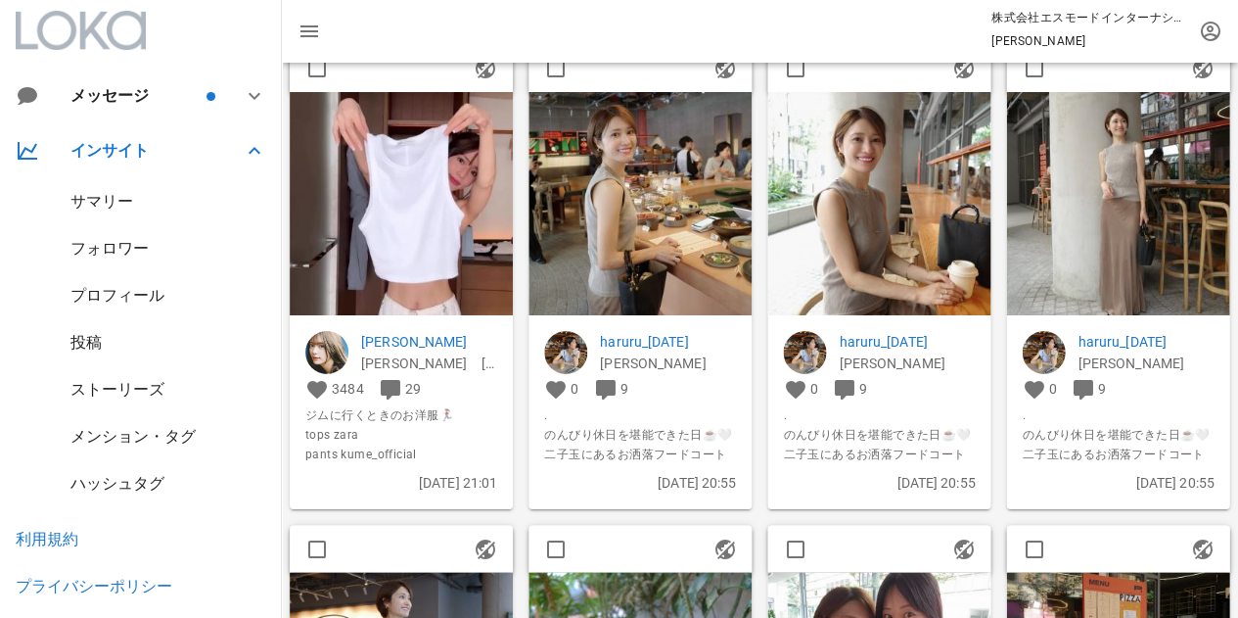
click at [878, 259] on img at bounding box center [878, 203] width 223 height 223
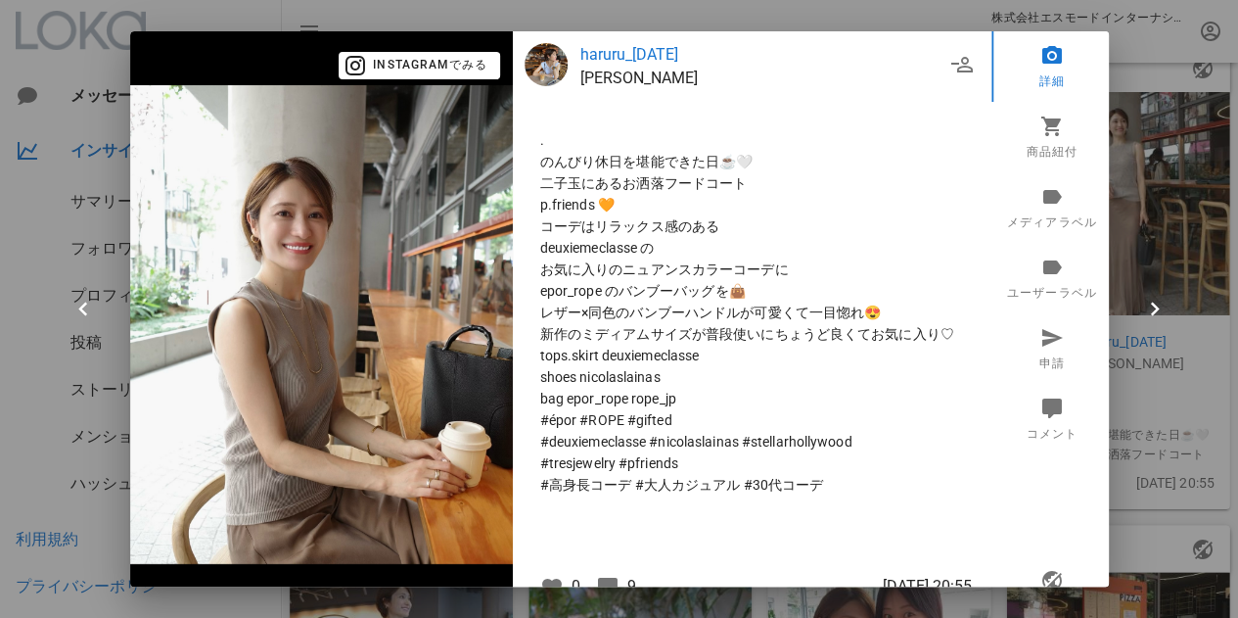
click at [1135, 68] on div at bounding box center [619, 309] width 1238 height 618
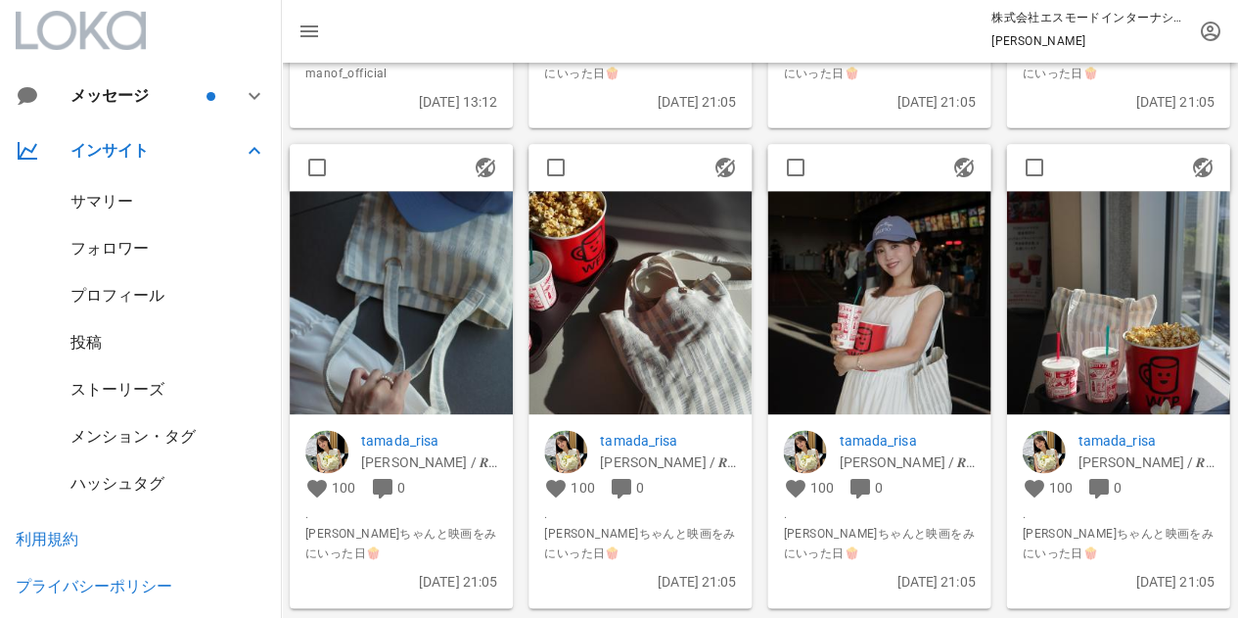
scroll to position [4307, 0]
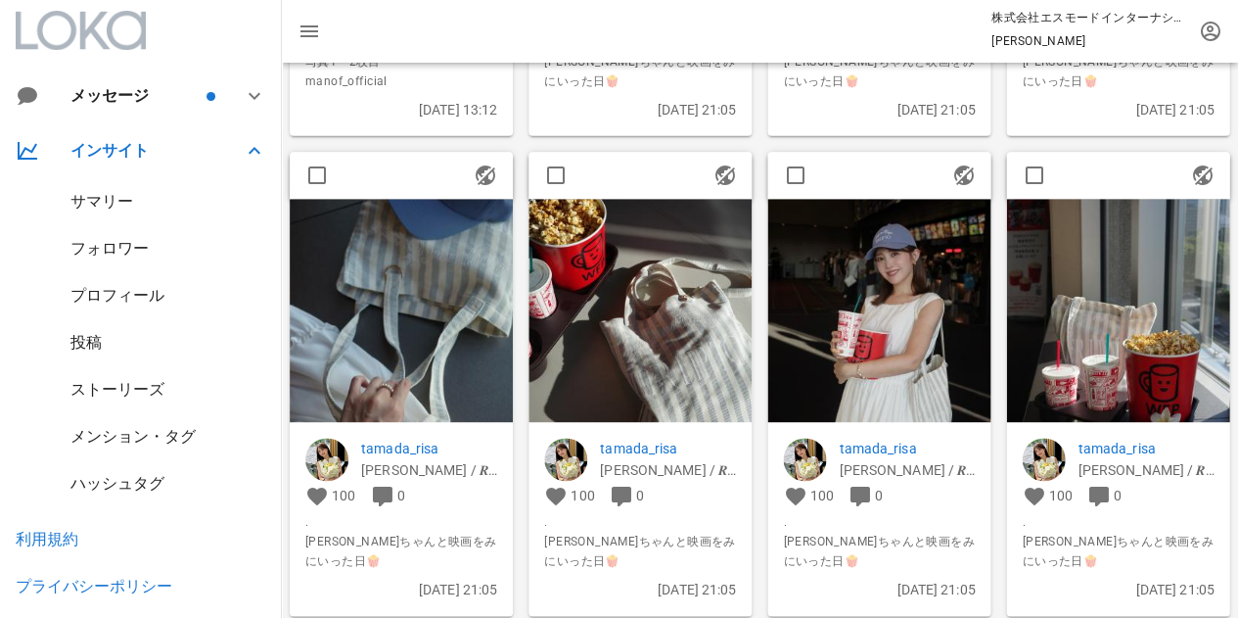
click at [915, 374] on img at bounding box center [878, 310] width 223 height 223
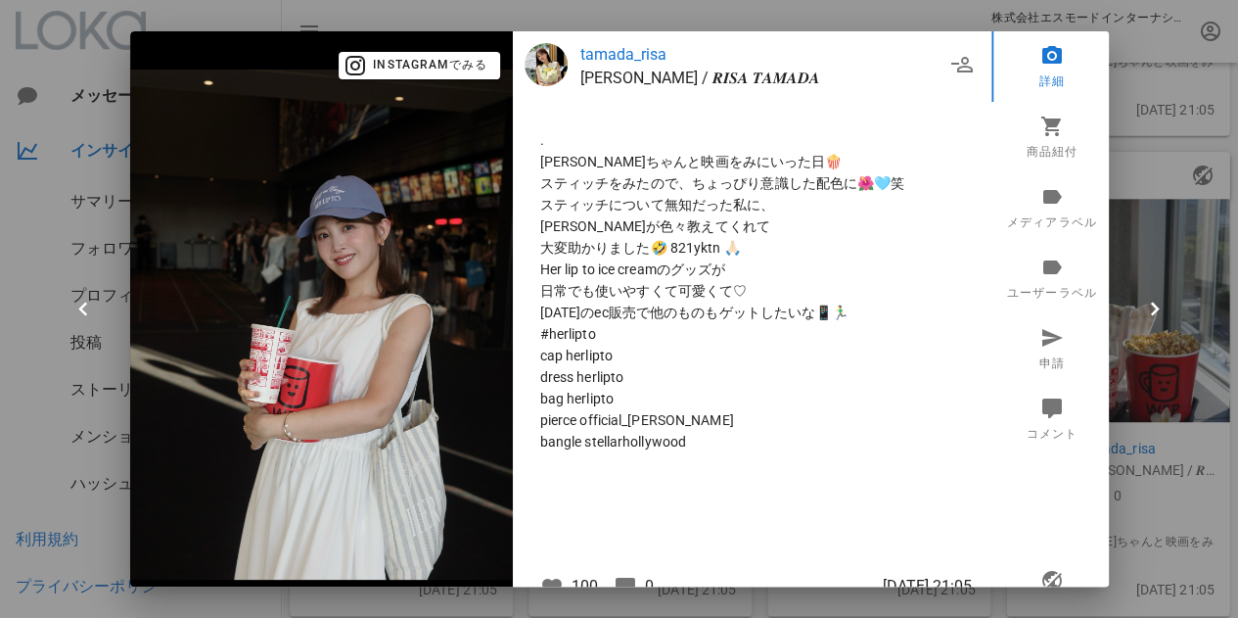
click at [1144, 46] on div at bounding box center [619, 309] width 1238 height 618
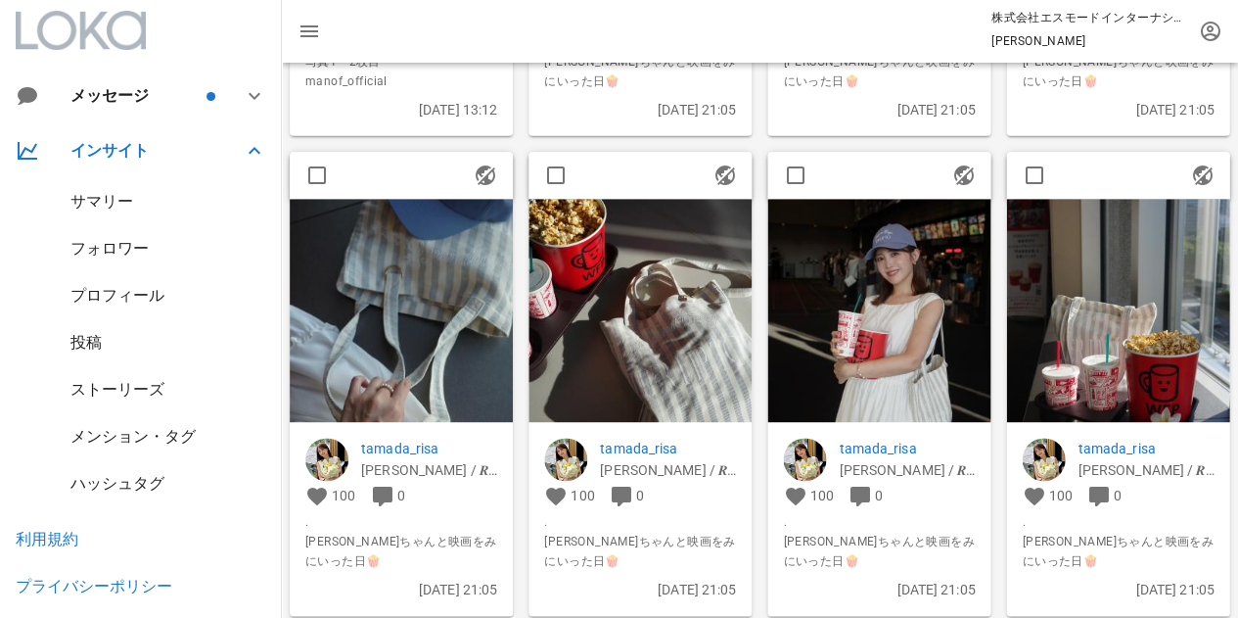
click at [423, 383] on img at bounding box center [401, 310] width 223 height 223
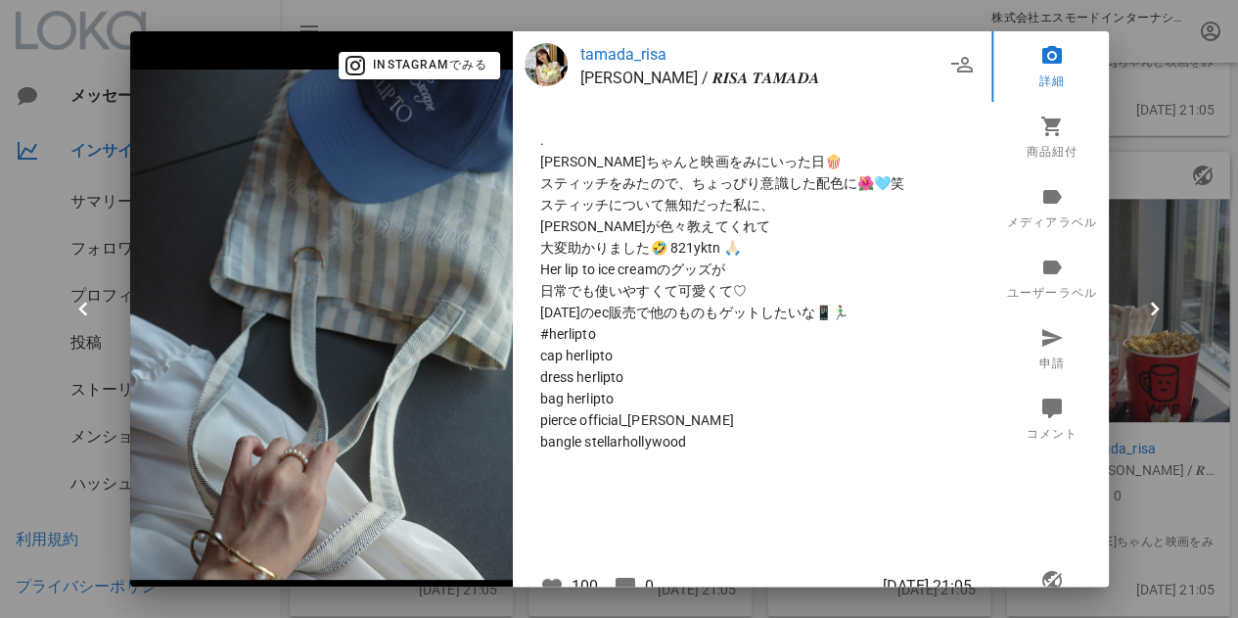
click at [1151, 51] on div at bounding box center [619, 309] width 1238 height 618
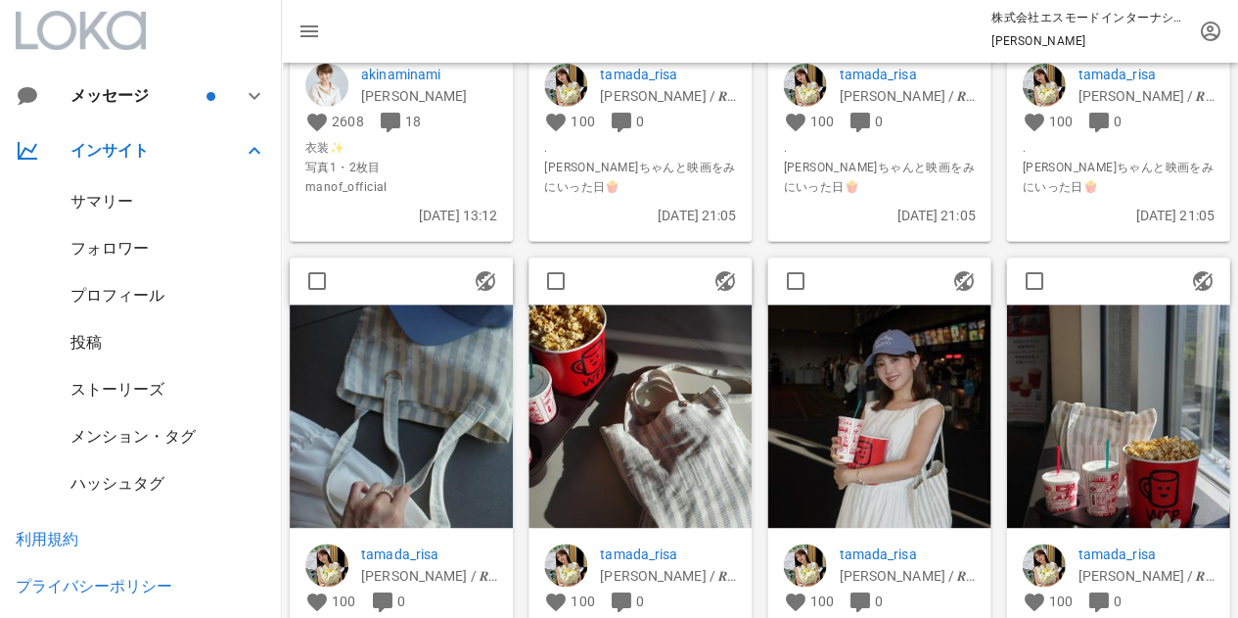
scroll to position [3916, 0]
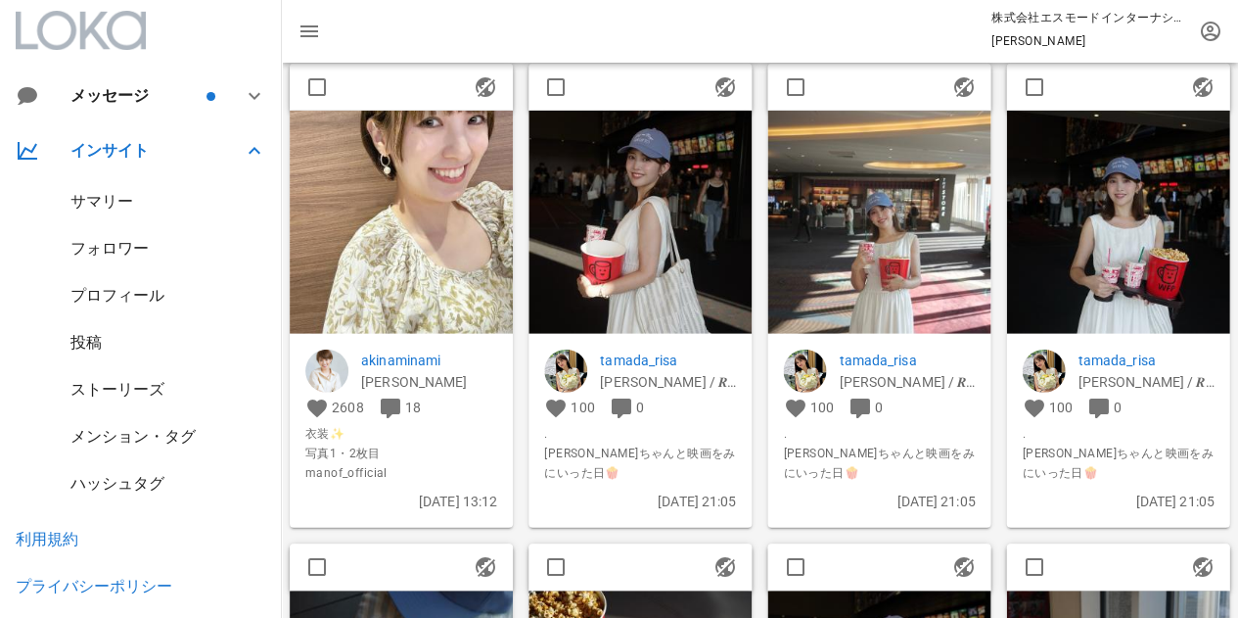
click at [702, 266] on img at bounding box center [640, 222] width 223 height 223
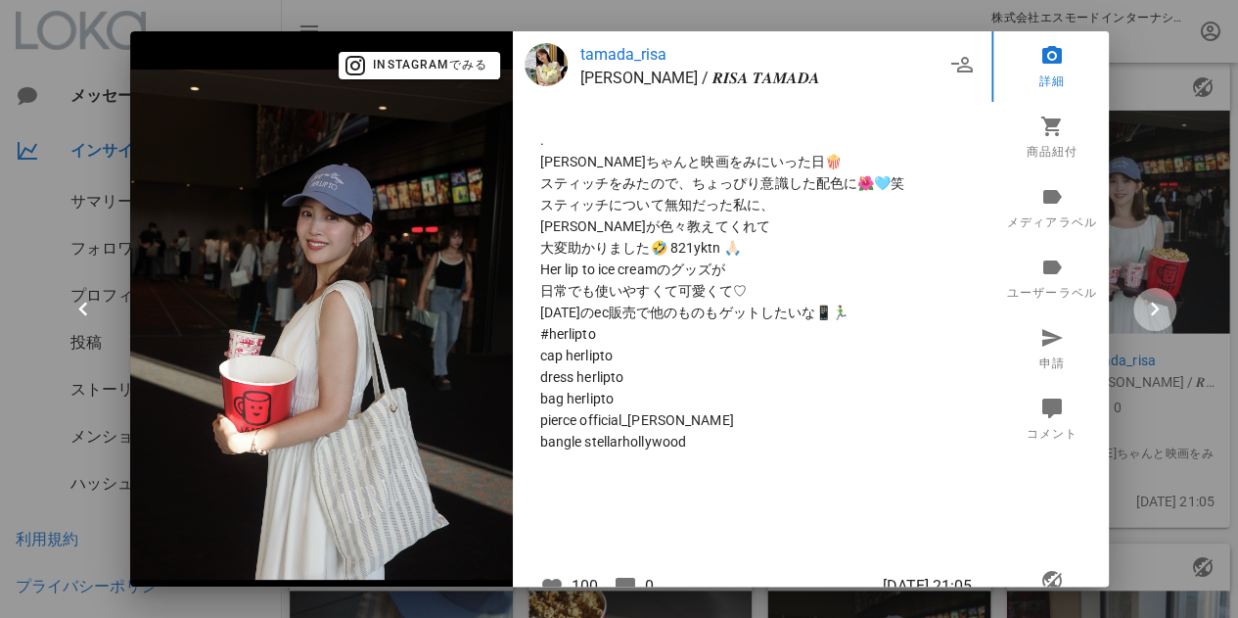
click at [1157, 301] on icon "button" at bounding box center [1154, 309] width 27 height 27
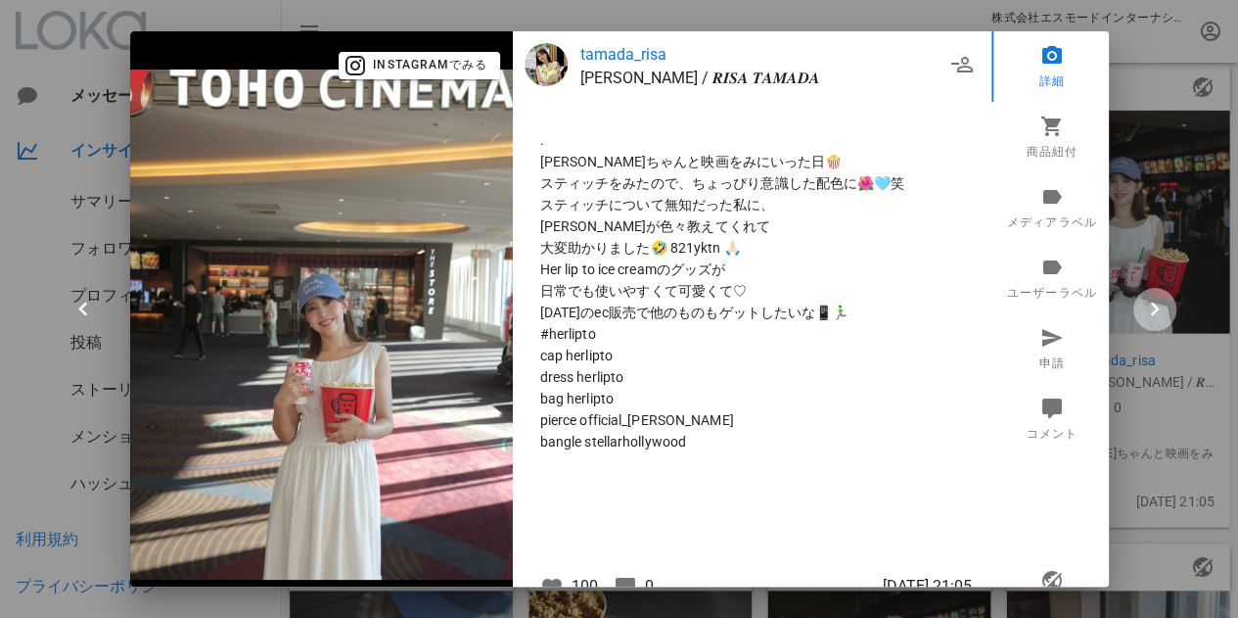
click at [1158, 299] on icon "button" at bounding box center [1154, 309] width 27 height 27
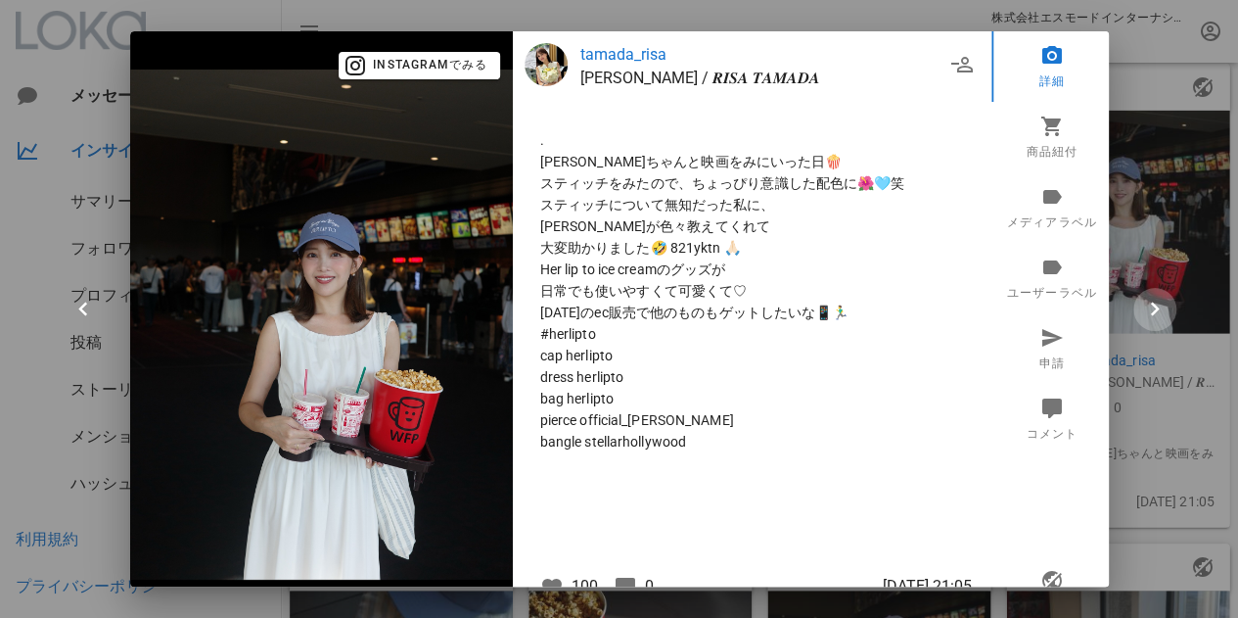
click at [1160, 298] on icon "button" at bounding box center [1154, 309] width 27 height 27
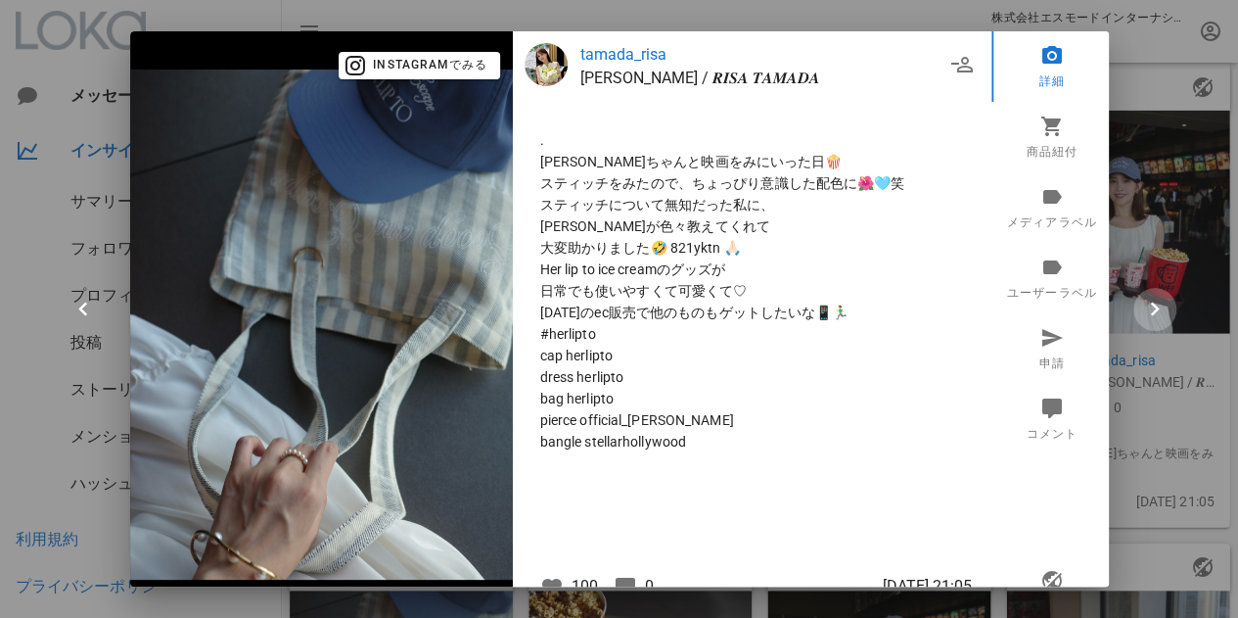
click at [1161, 297] on icon "button" at bounding box center [1154, 309] width 27 height 27
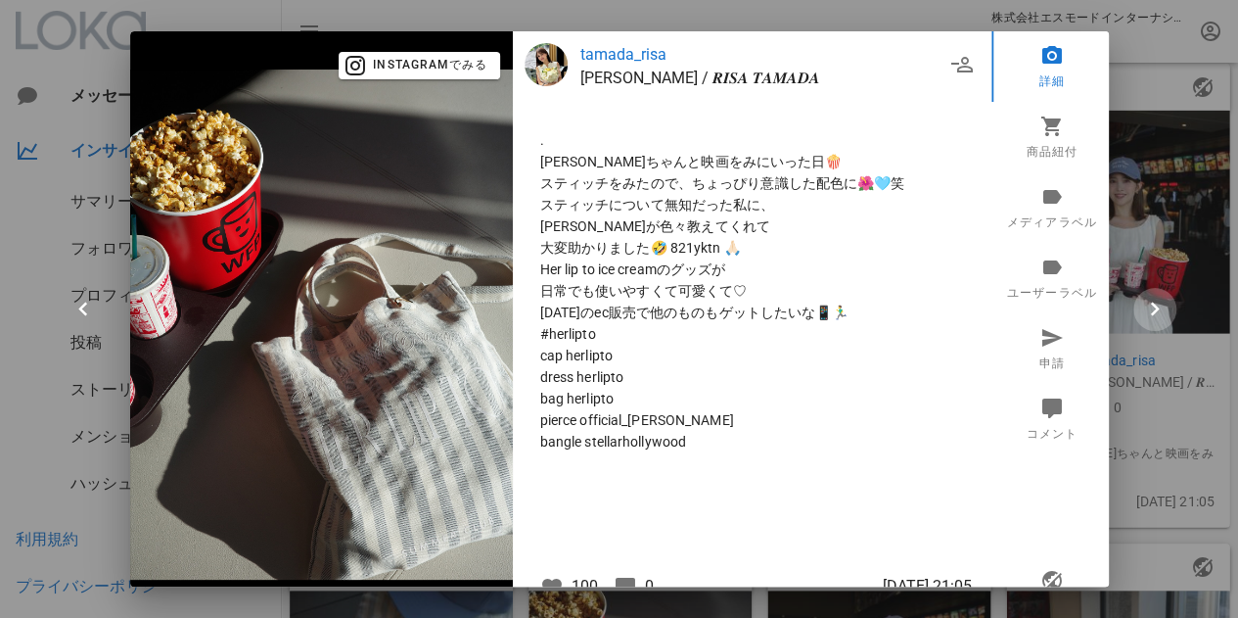
click at [1161, 297] on icon "button" at bounding box center [1154, 309] width 27 height 27
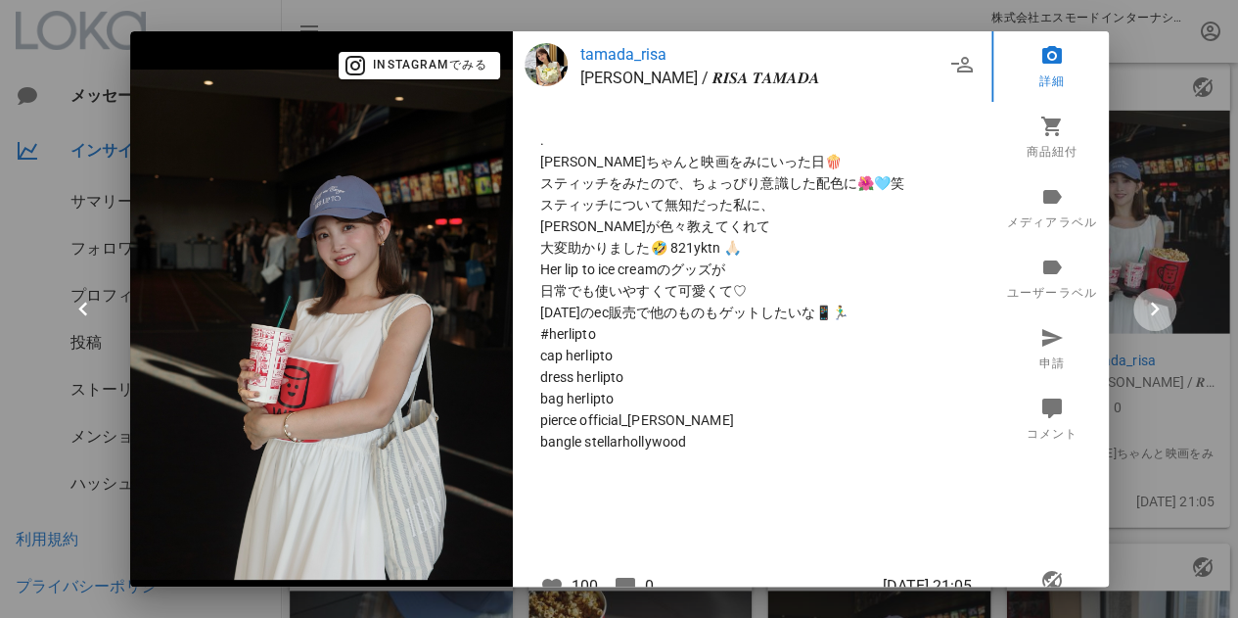
click at [1161, 296] on icon "button" at bounding box center [1154, 309] width 27 height 27
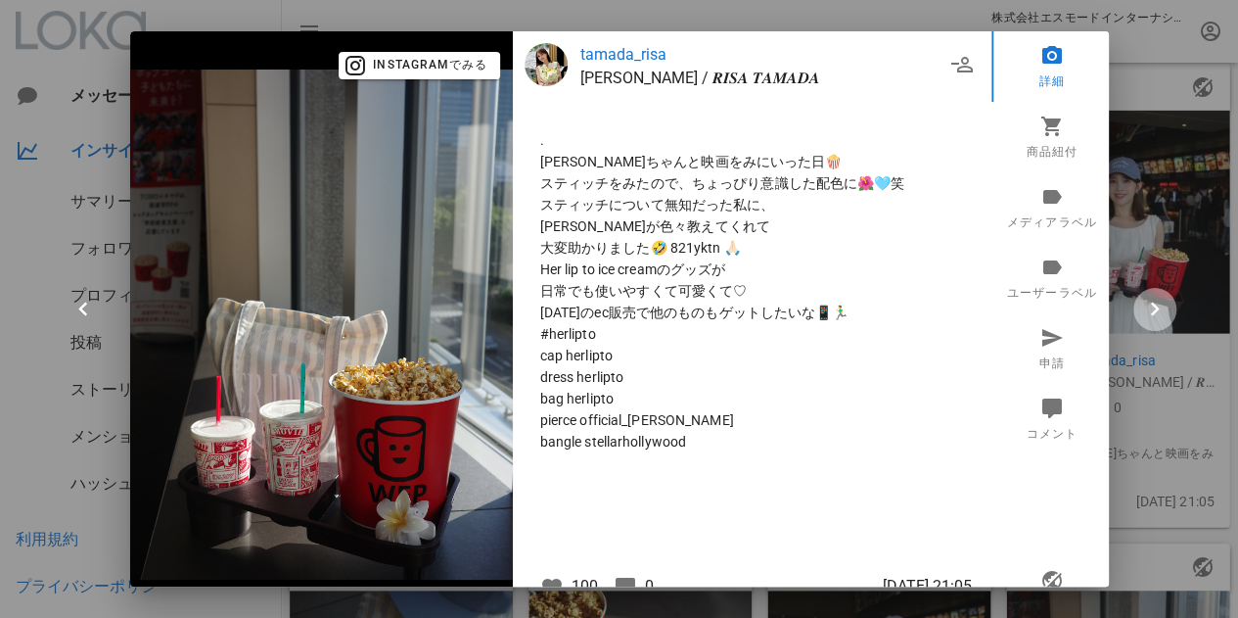
click at [1161, 296] on icon "button" at bounding box center [1154, 309] width 27 height 27
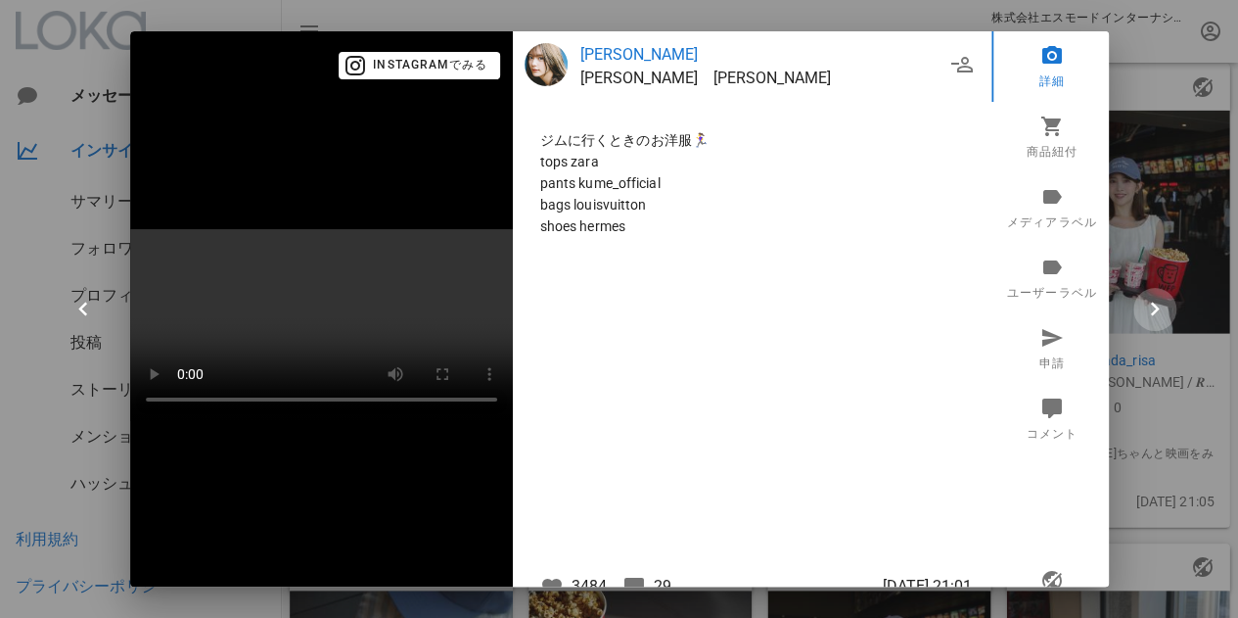
click at [1161, 296] on icon "button" at bounding box center [1154, 309] width 27 height 27
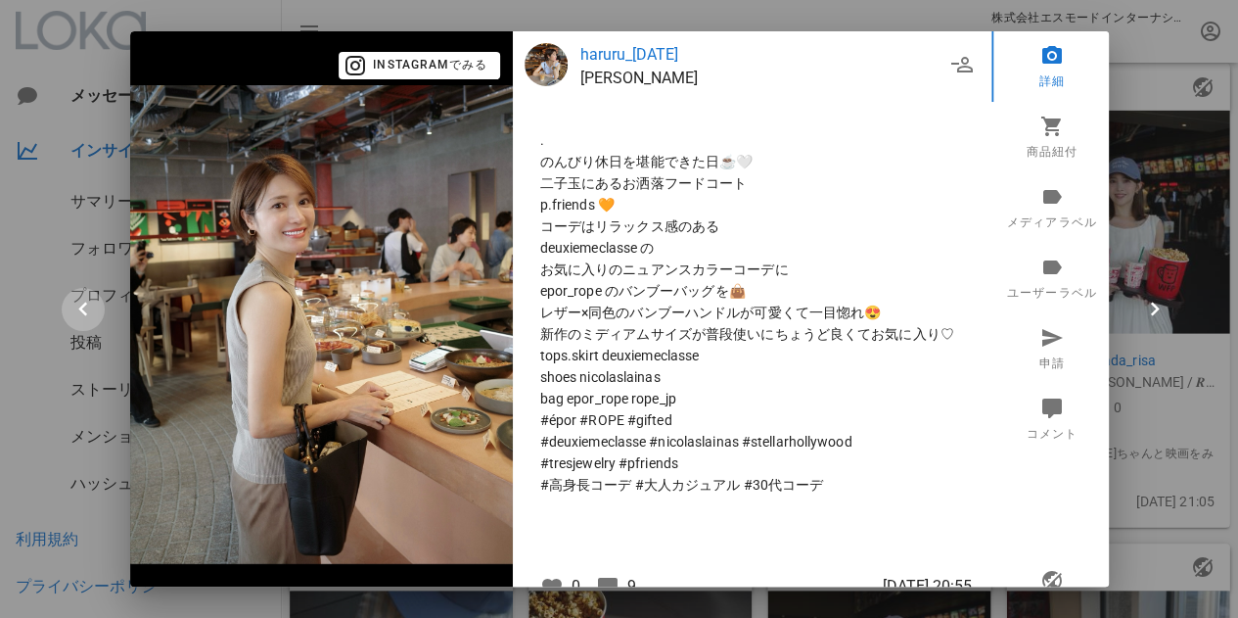
click at [80, 298] on icon "button" at bounding box center [83, 309] width 27 height 27
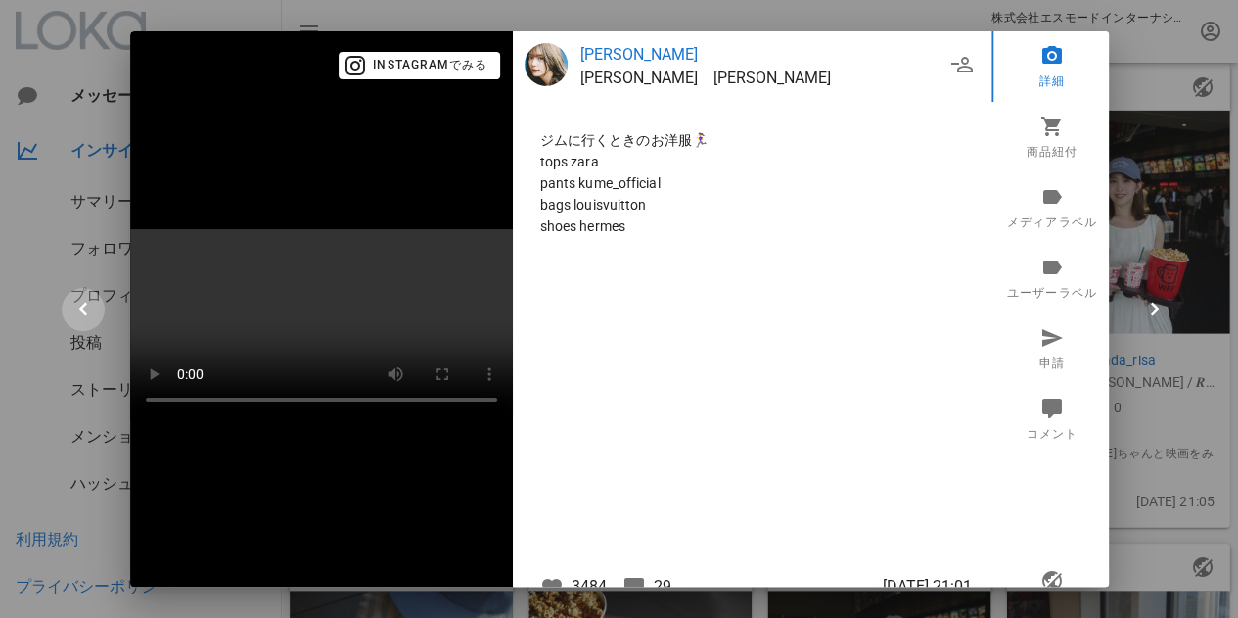
click at [80, 297] on icon "button" at bounding box center [83, 309] width 27 height 27
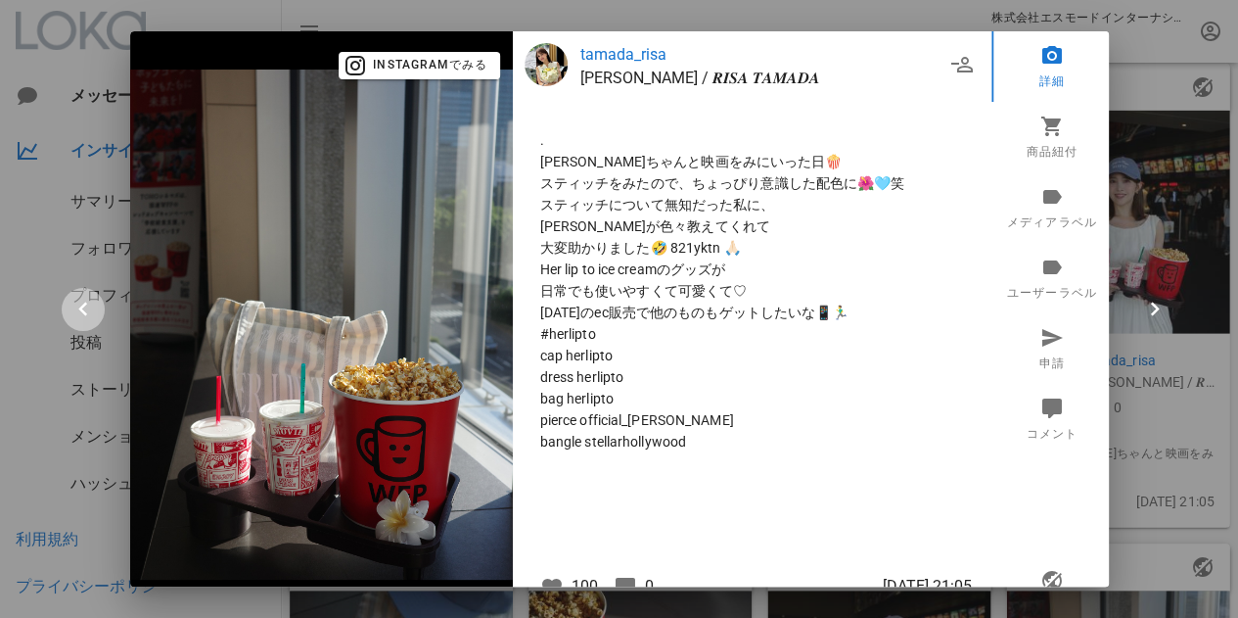
click at [82, 295] on button "button" at bounding box center [83, 309] width 43 height 43
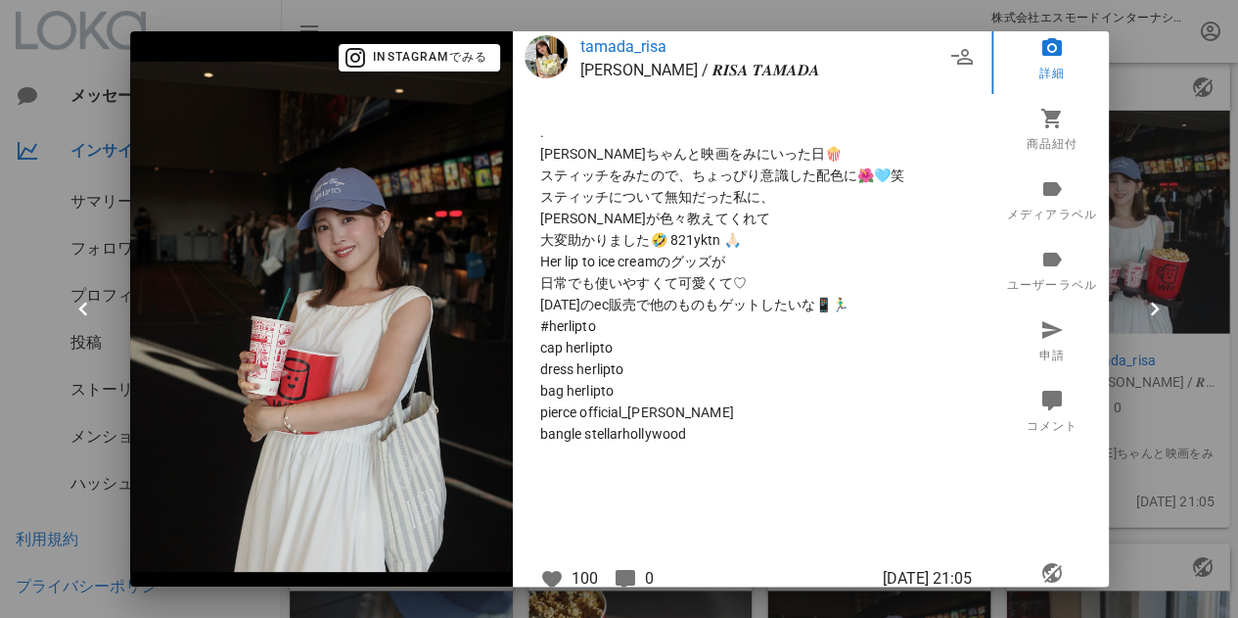
scroll to position [0, 0]
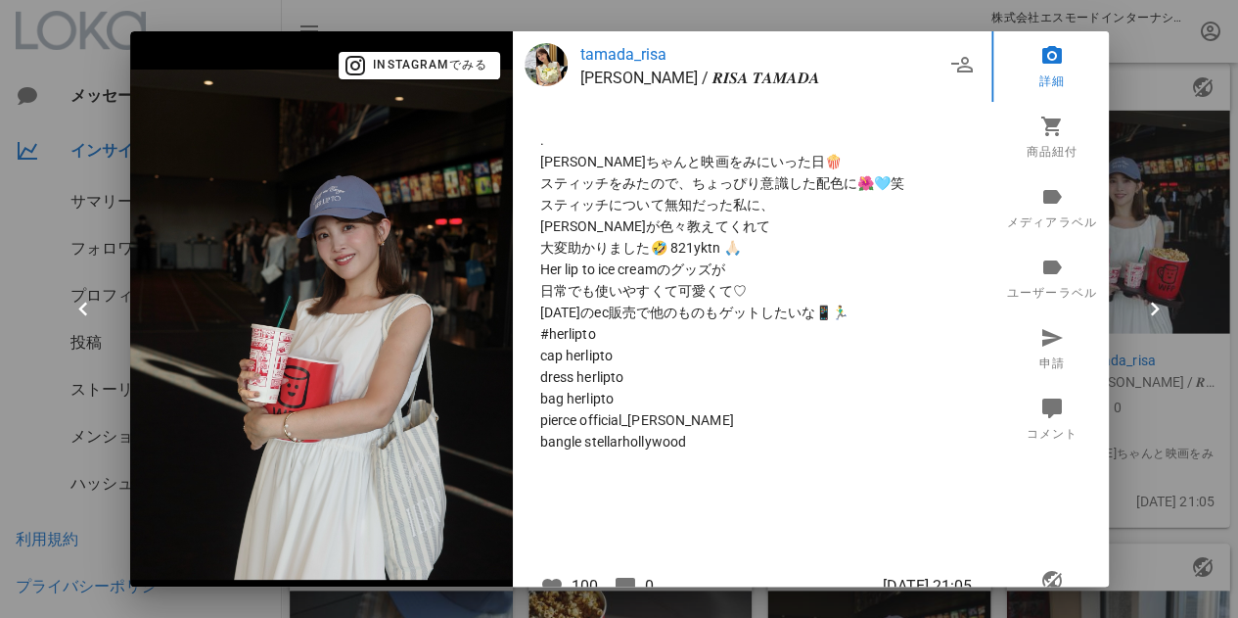
click at [638, 50] on p "tamada_risa" at bounding box center [762, 54] width 364 height 23
click at [1132, 78] on div at bounding box center [619, 309] width 1238 height 618
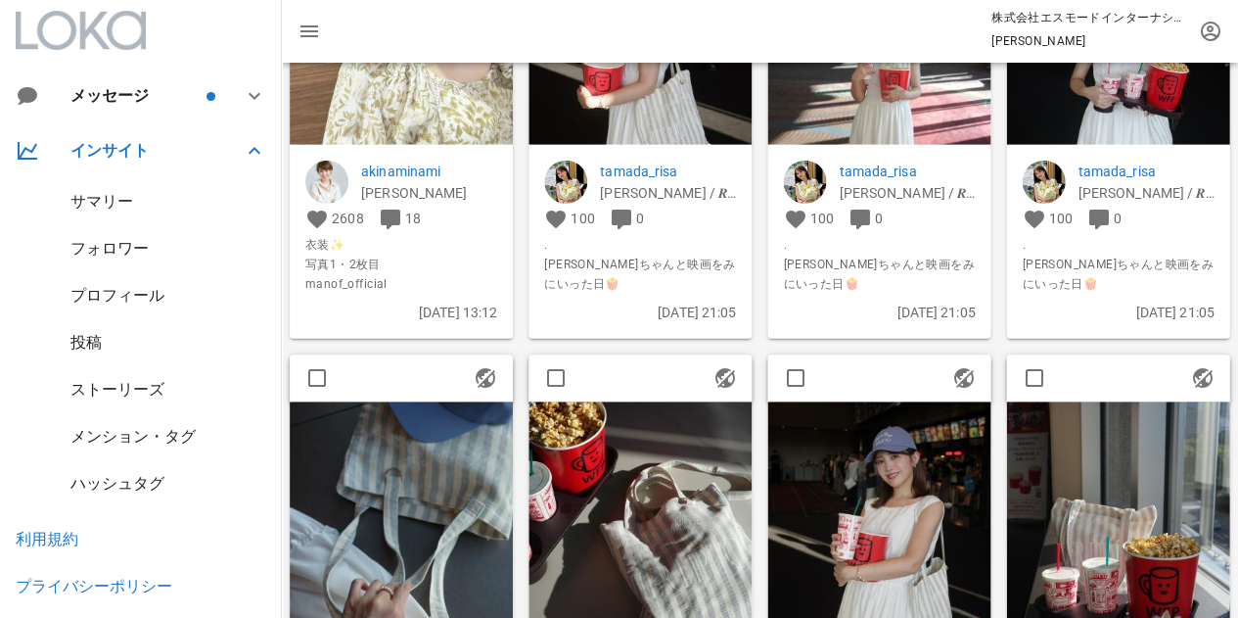
scroll to position [3916, 0]
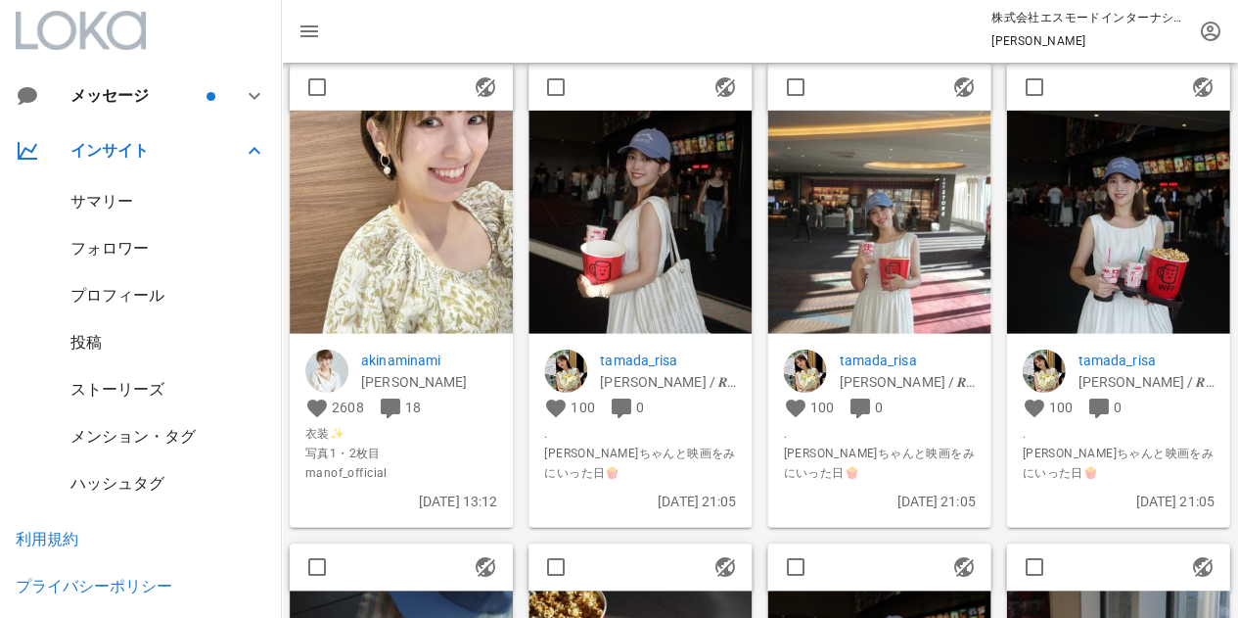
click at [638, 257] on img at bounding box center [640, 222] width 223 height 223
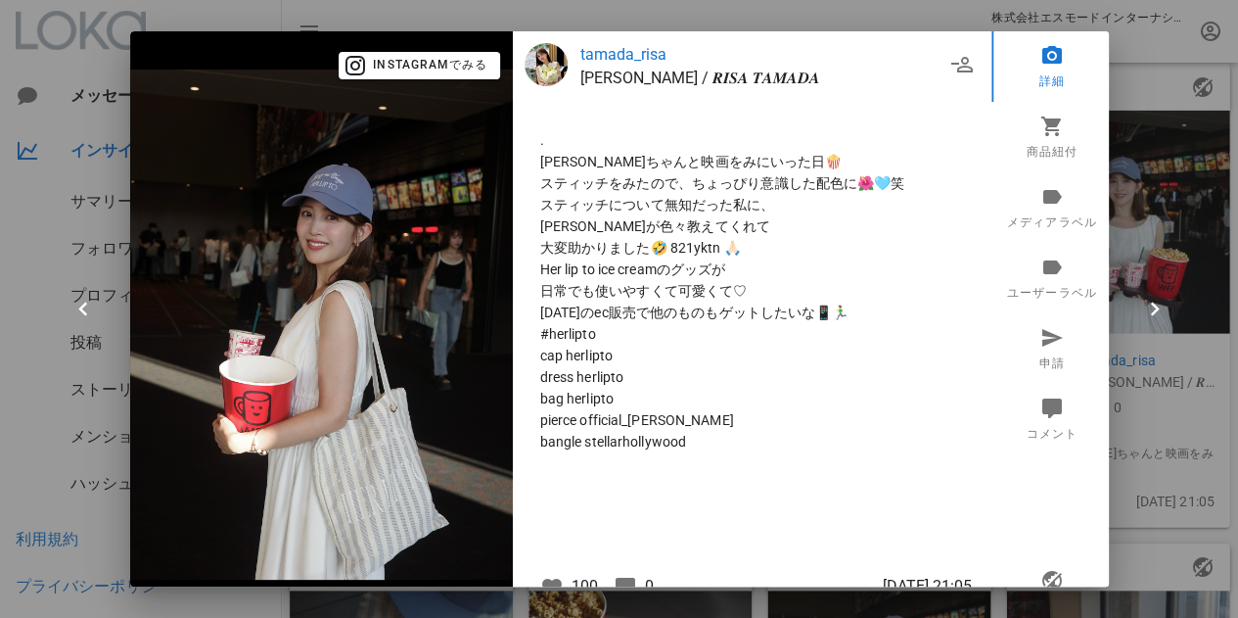
click at [1164, 48] on div at bounding box center [619, 309] width 1238 height 618
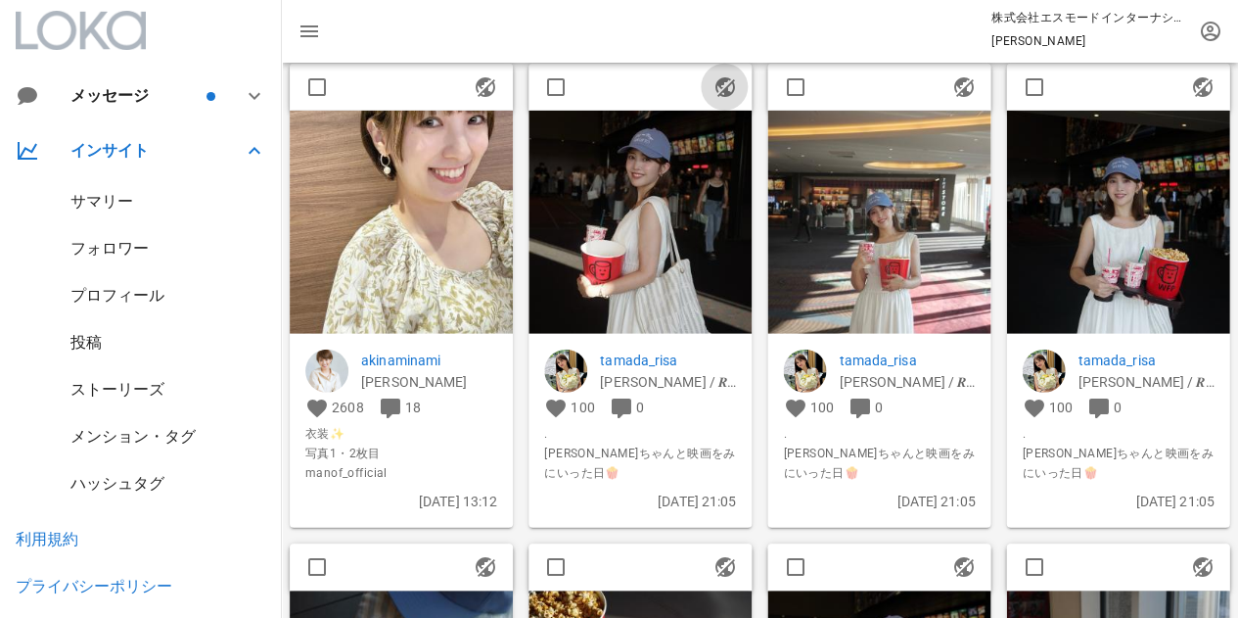
click at [720, 90] on icon "button" at bounding box center [724, 86] width 23 height 23
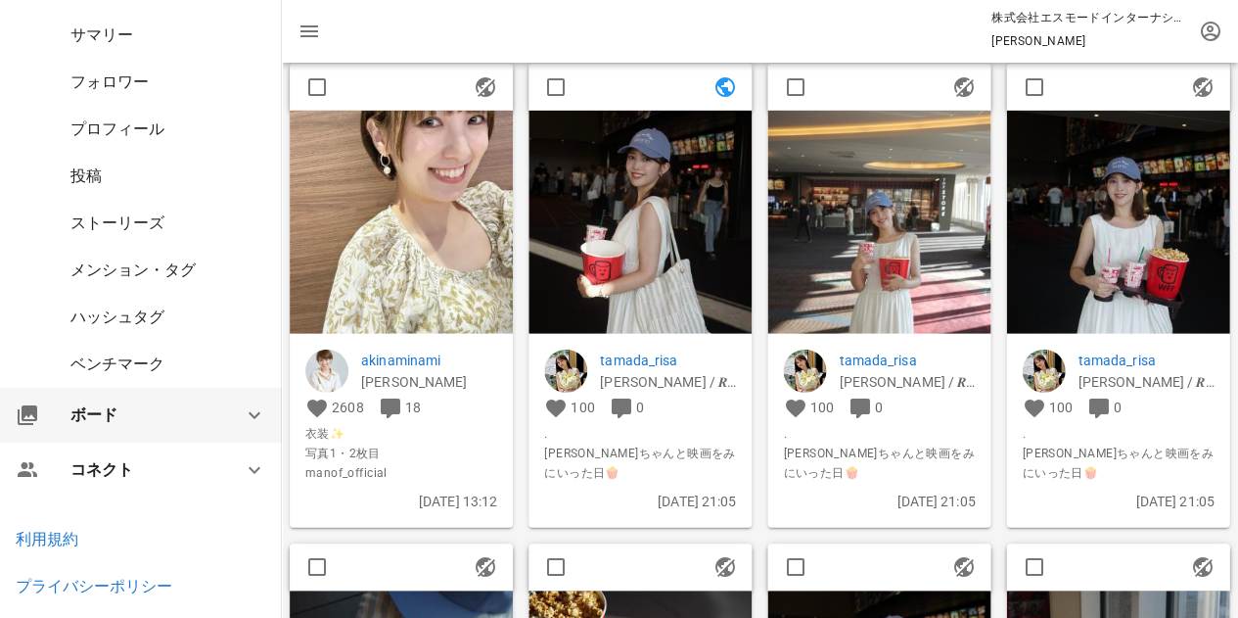
scroll to position [196, 0]
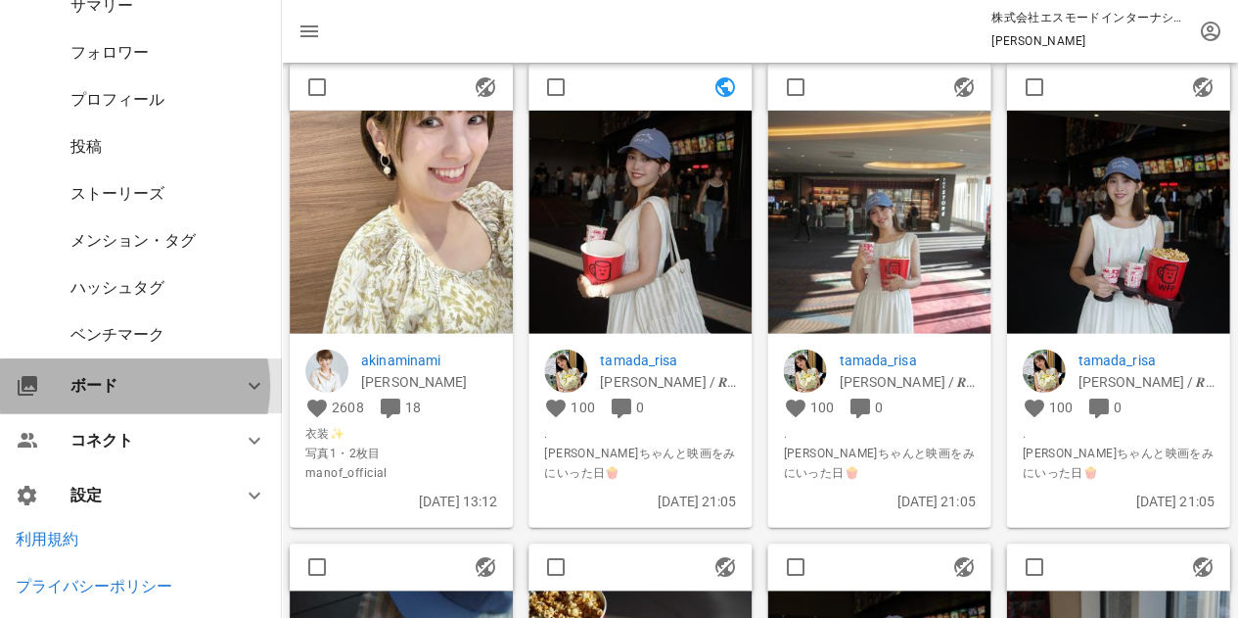
click at [243, 379] on icon at bounding box center [254, 385] width 23 height 23
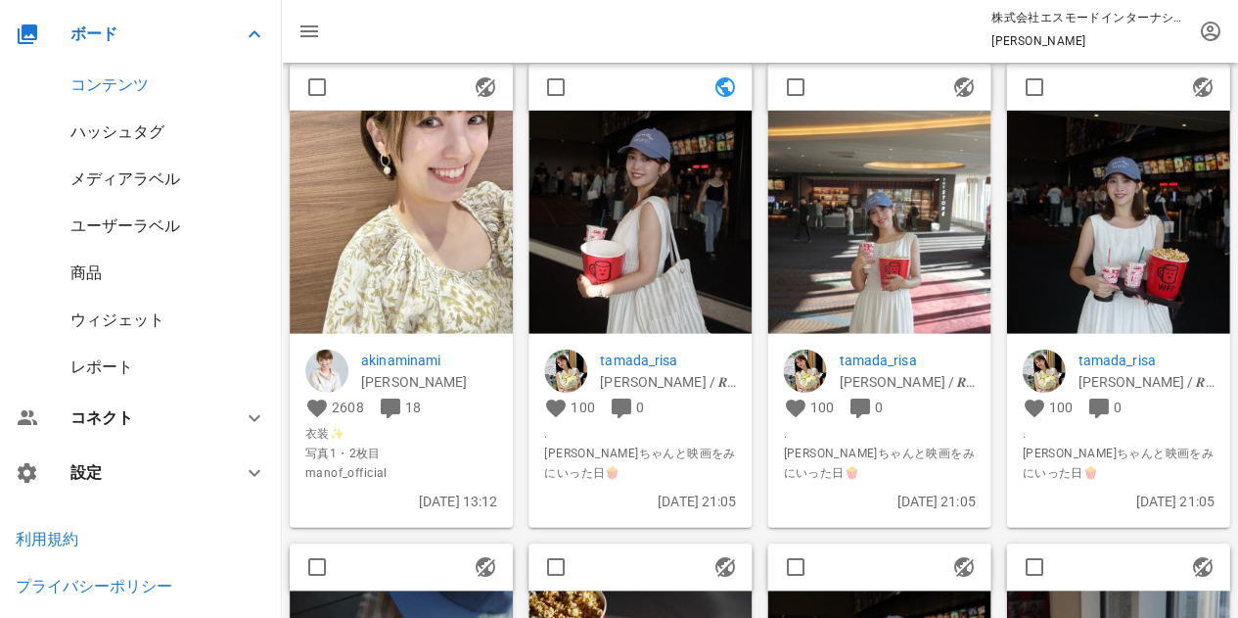
scroll to position [170, 0]
click at [131, 181] on div "メディアラベル" at bounding box center [125, 179] width 110 height 19
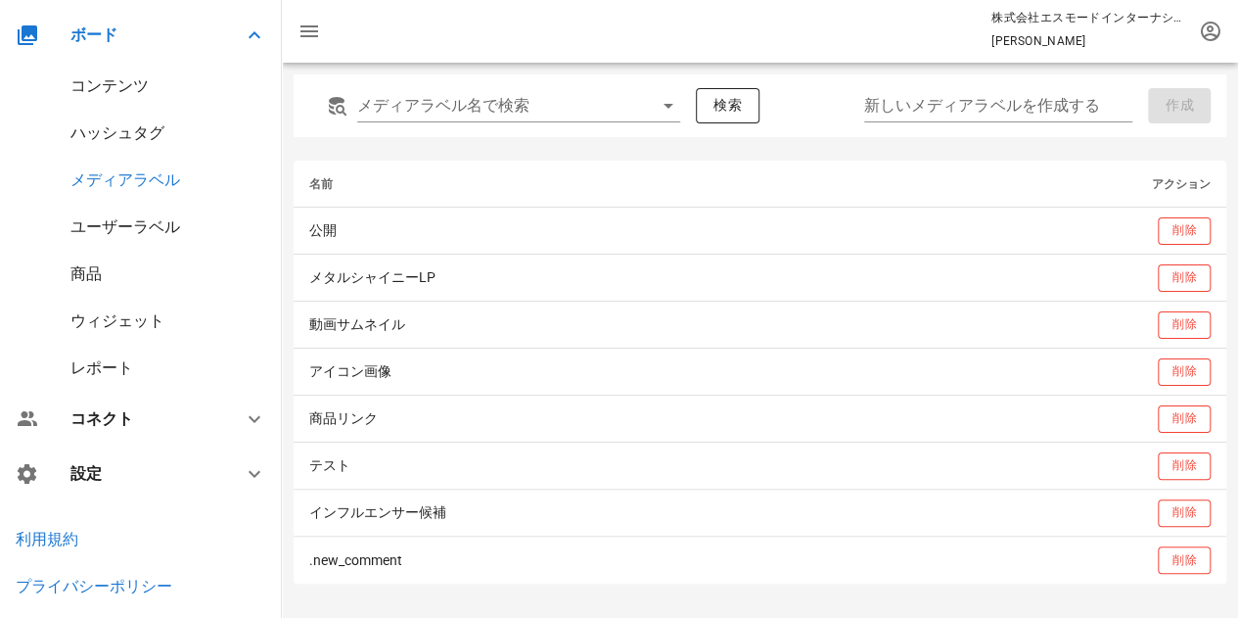
click at [162, 232] on div "ユーザーラベル" at bounding box center [125, 226] width 110 height 19
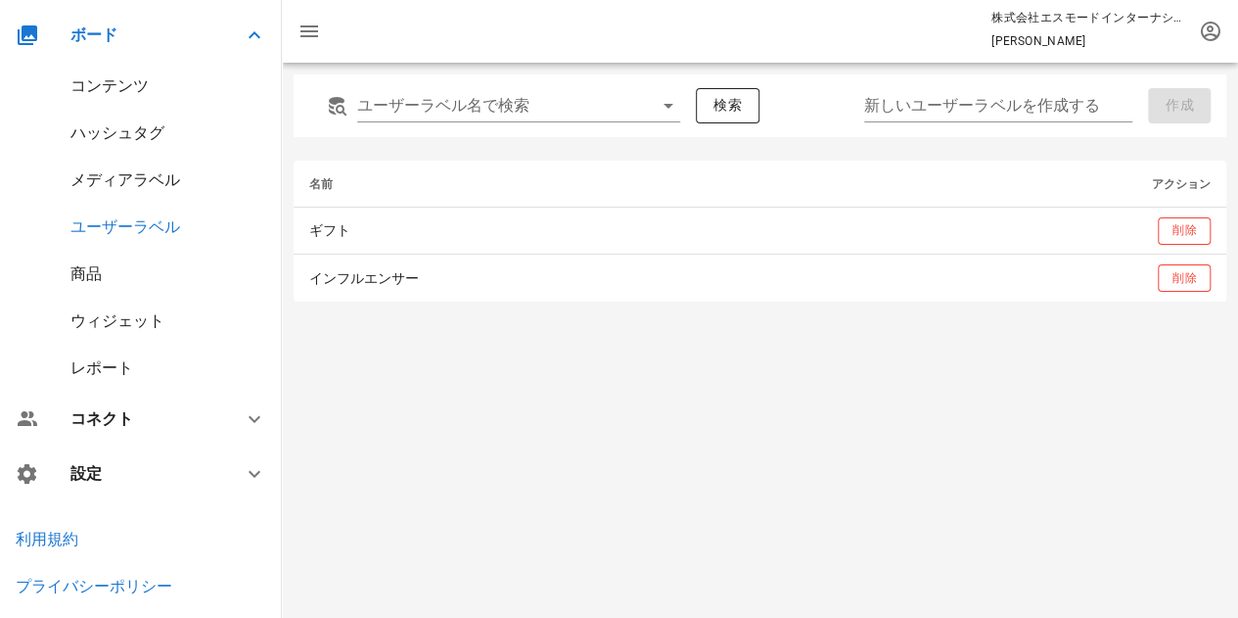
click at [131, 271] on div "商品" at bounding box center [141, 274] width 282 height 47
click at [80, 270] on div "商品" at bounding box center [85, 273] width 31 height 19
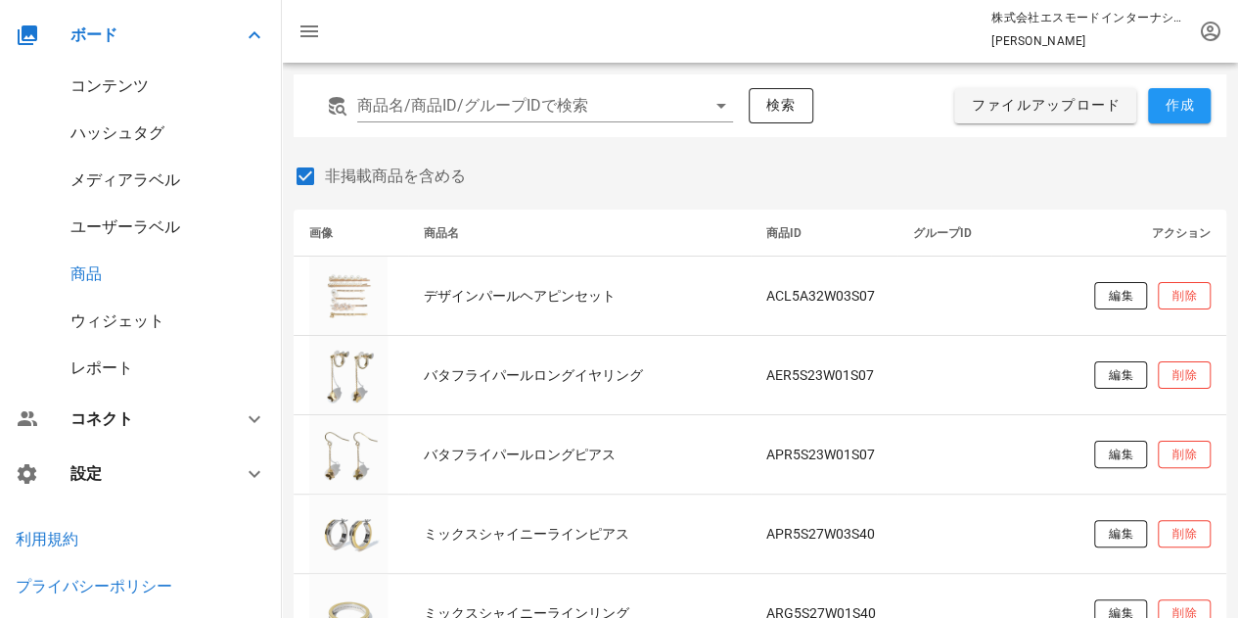
click at [106, 318] on div "ウィジェット" at bounding box center [117, 320] width 94 height 19
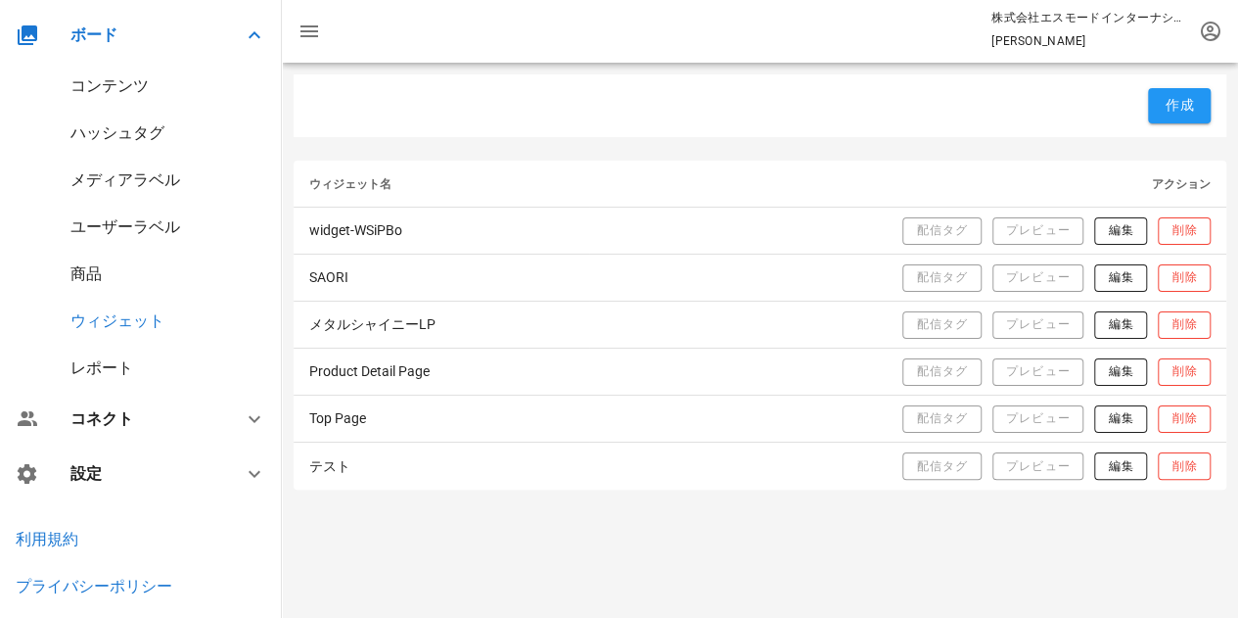
click at [96, 363] on div "レポート" at bounding box center [101, 367] width 63 height 19
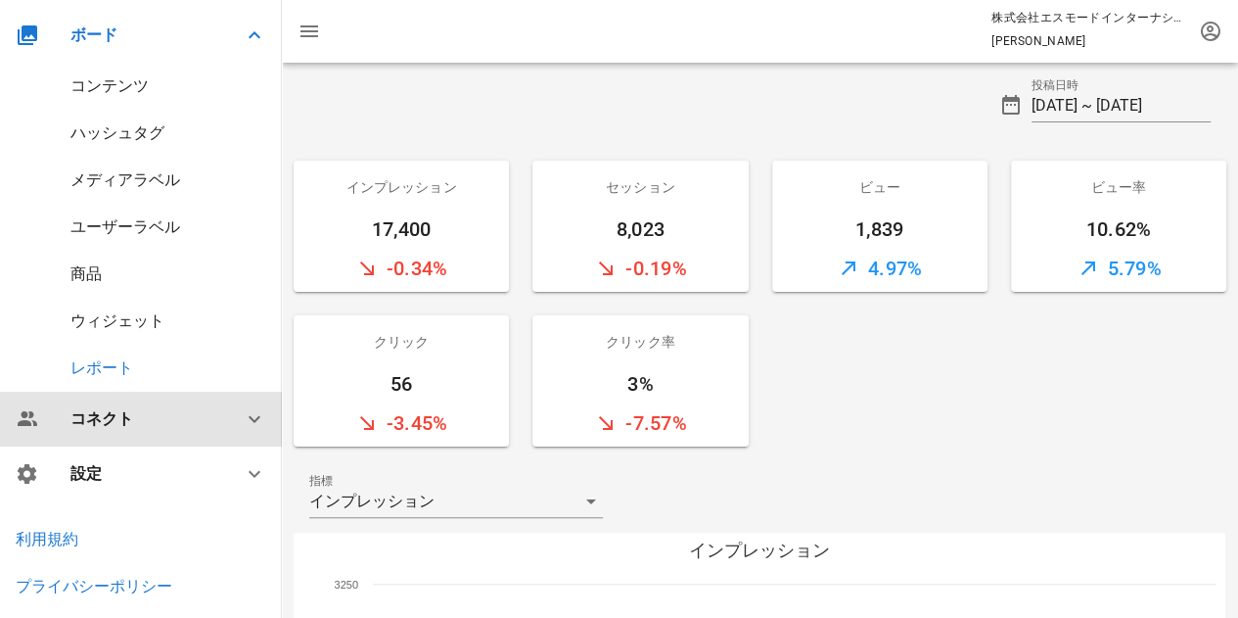
click at [99, 406] on div "コネクト" at bounding box center [141, 419] width 282 height 55
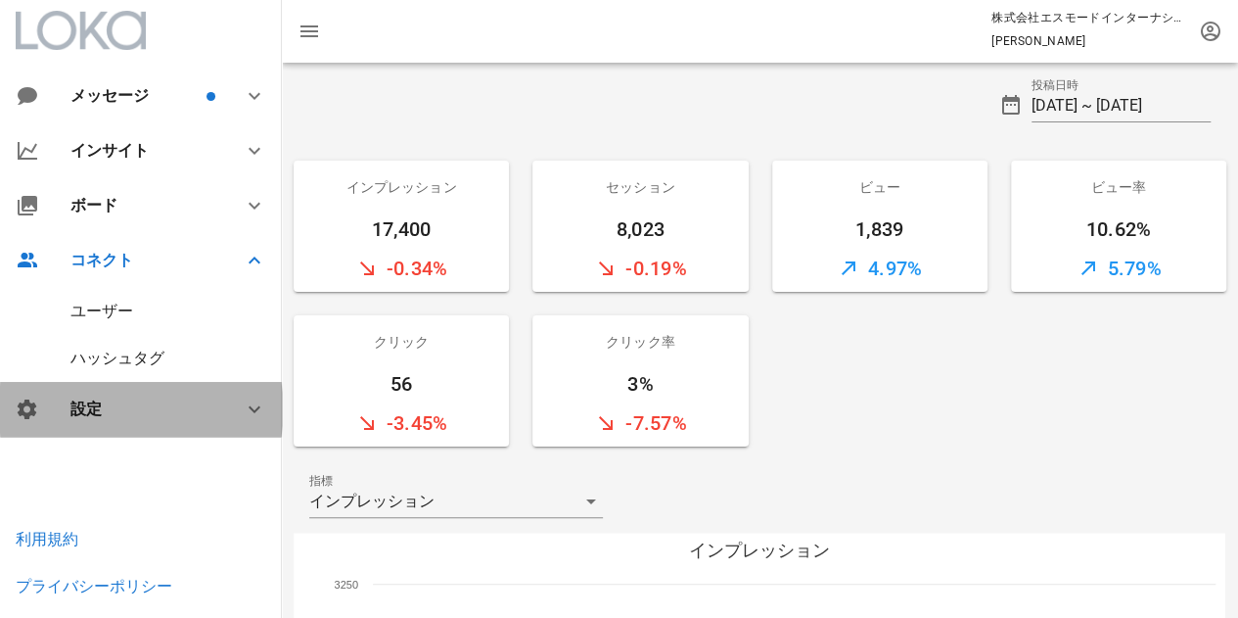
click at [105, 426] on div "設定" at bounding box center [141, 409] width 282 height 55
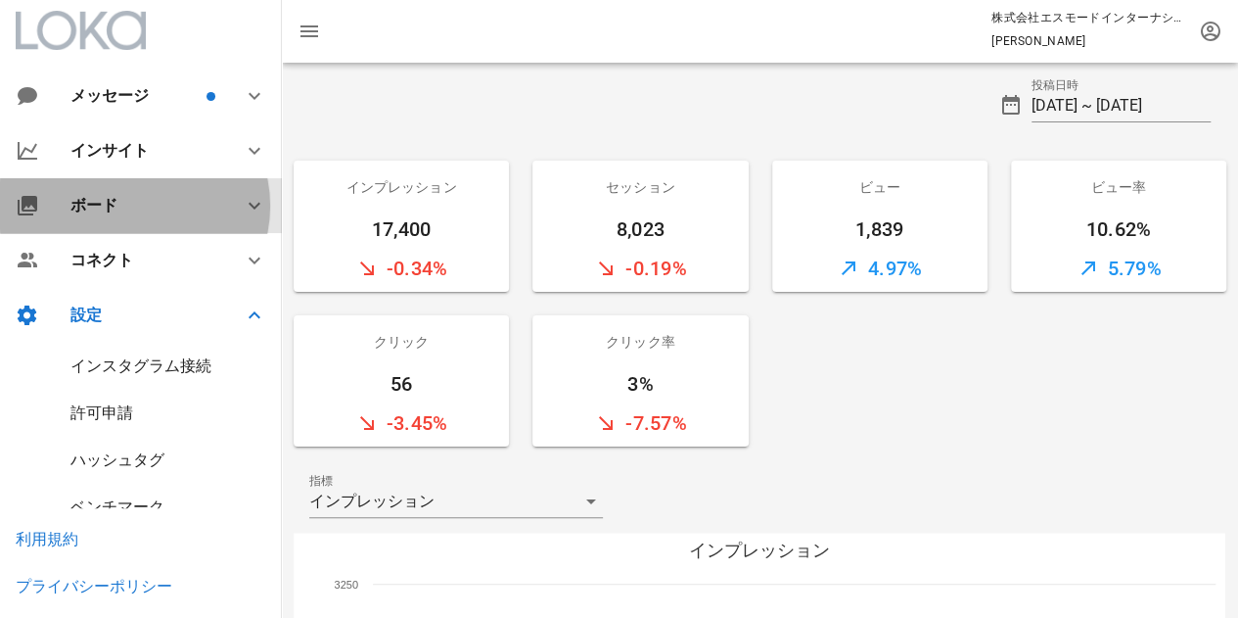
click at [127, 212] on div "ボード" at bounding box center [144, 205] width 149 height 19
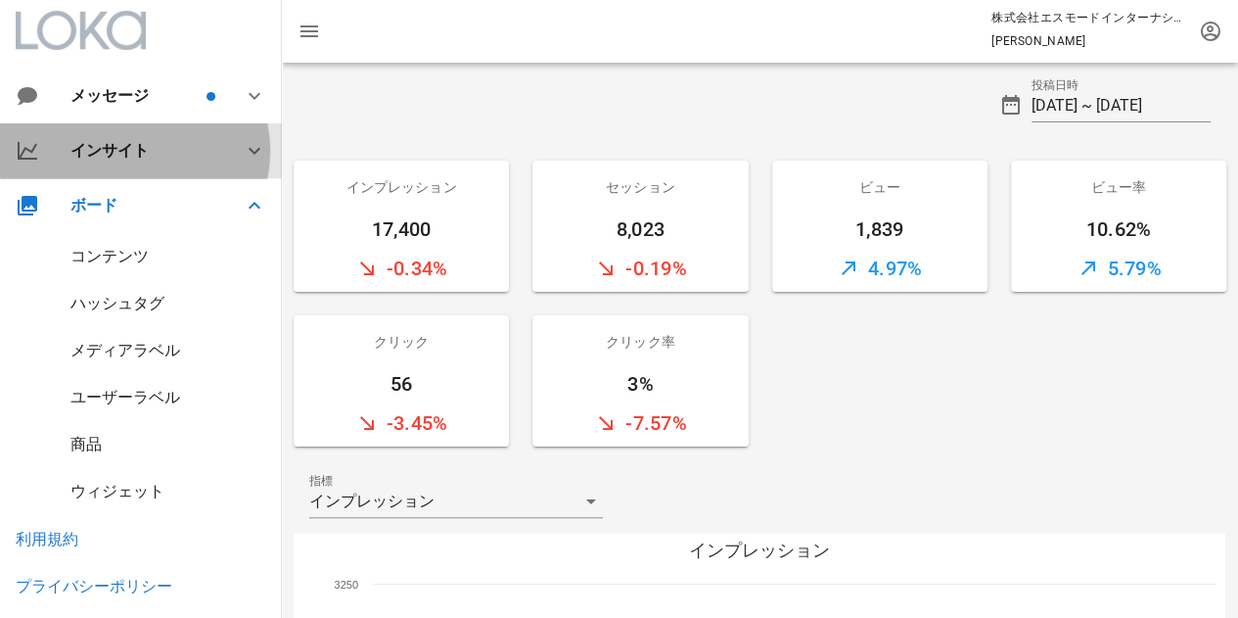
click at [106, 142] on div "インサイト" at bounding box center [144, 150] width 149 height 19
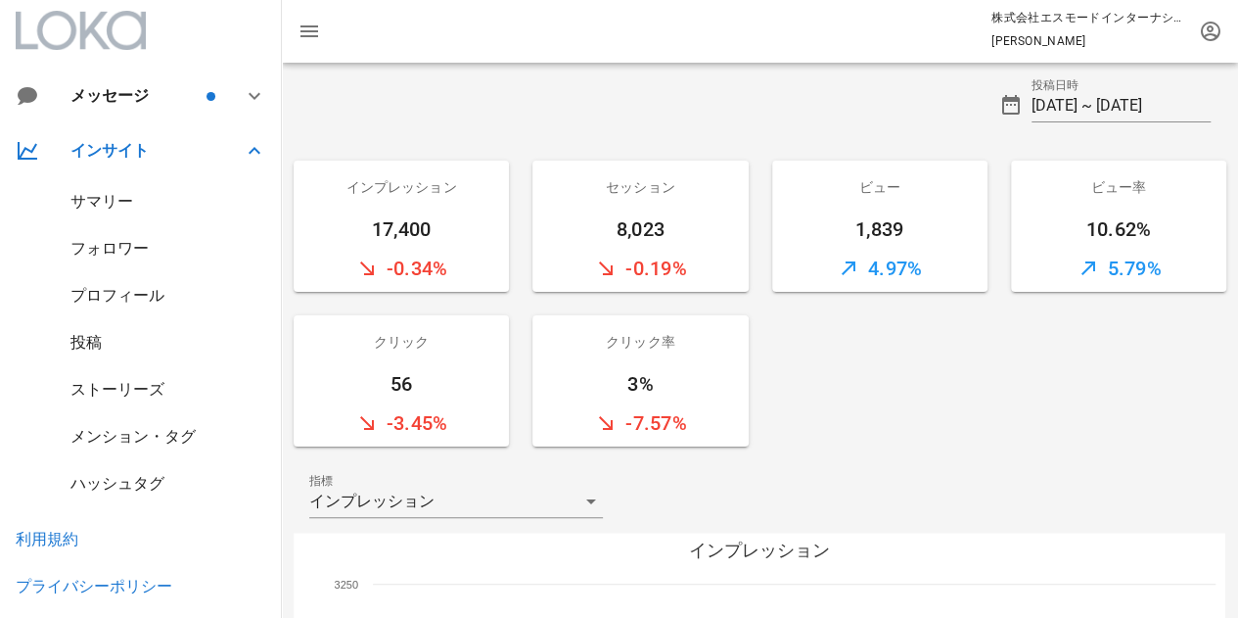
click at [113, 205] on div "サマリー" at bounding box center [101, 201] width 63 height 19
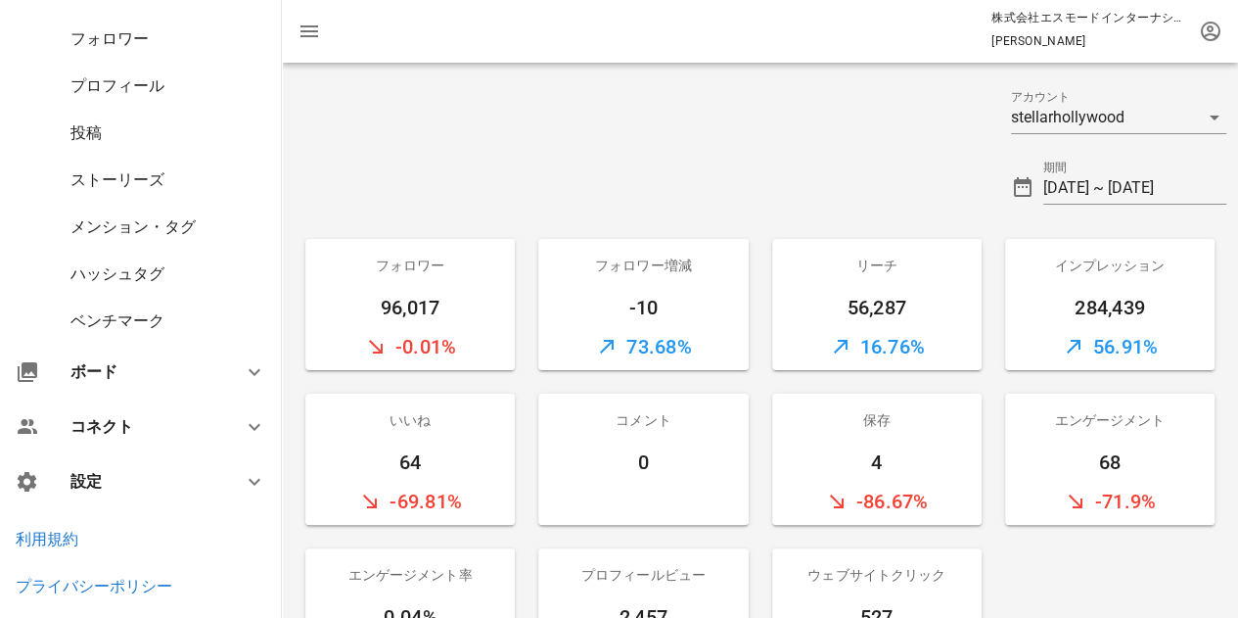
scroll to position [217, 0]
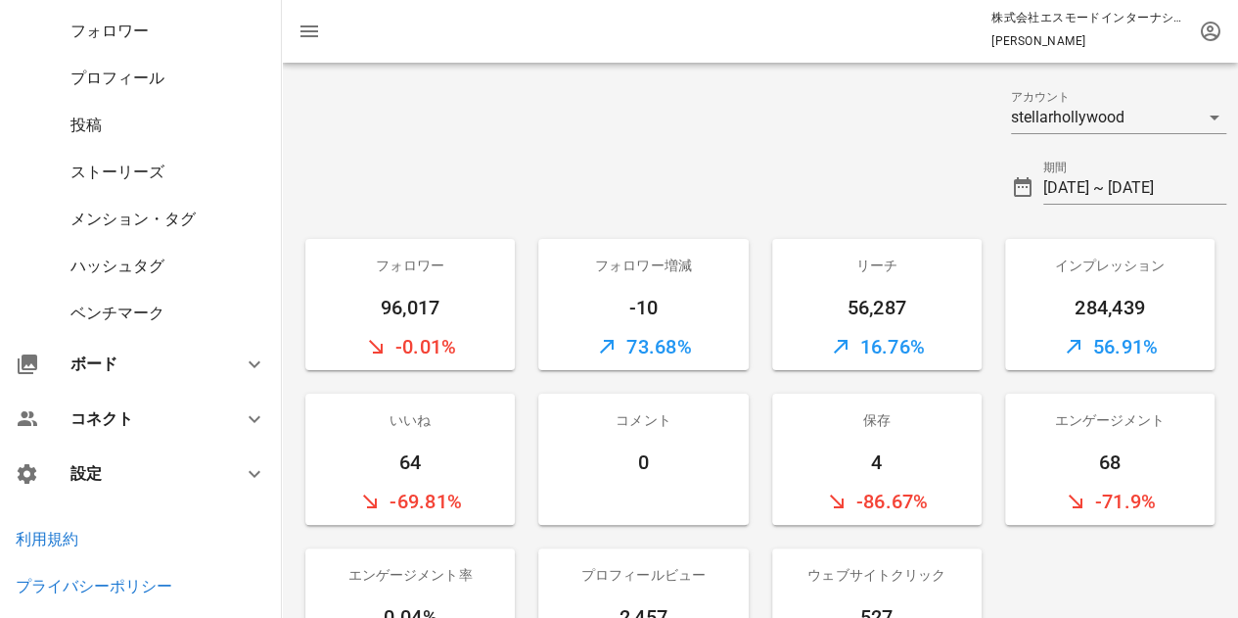
click at [108, 312] on div "ベンチマーク" at bounding box center [117, 312] width 94 height 19
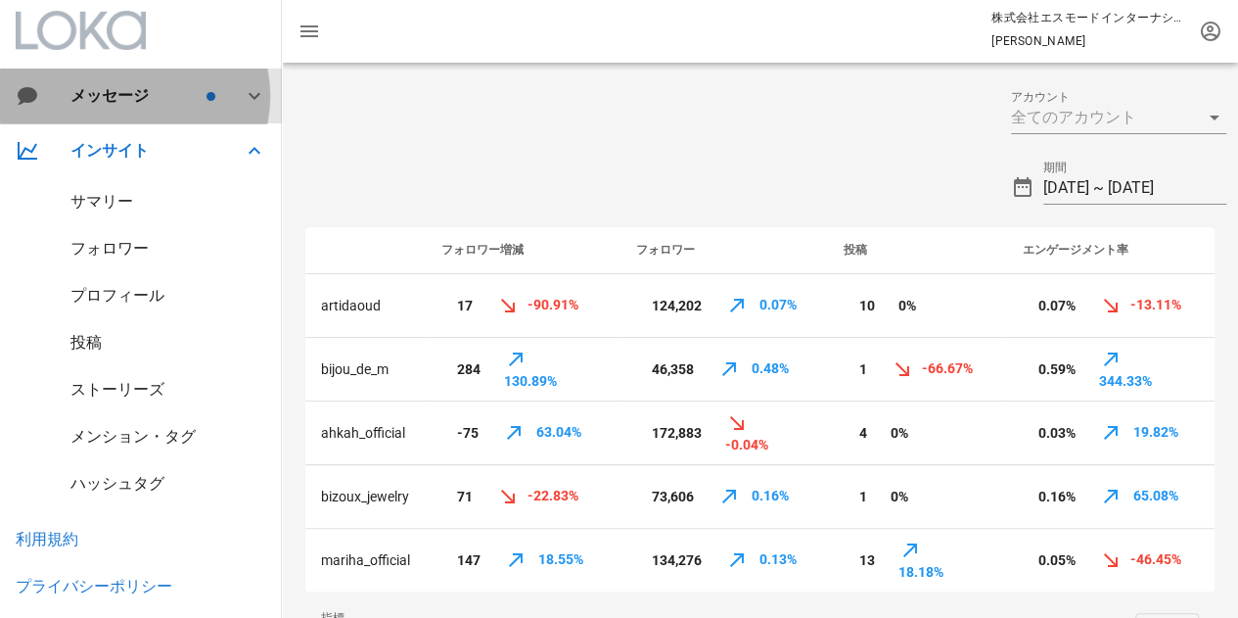
click at [122, 93] on div "メッセージ" at bounding box center [136, 95] width 132 height 19
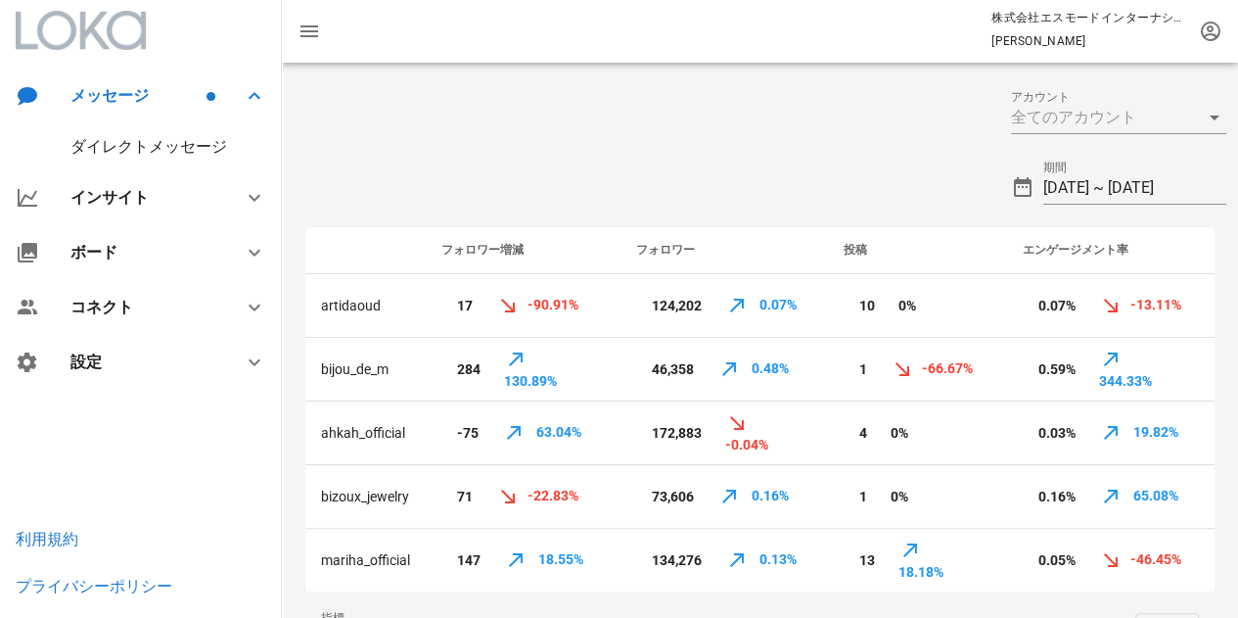
click at [109, 33] on div at bounding box center [81, 30] width 130 height 39
click at [304, 33] on icon "button" at bounding box center [309, 31] width 23 height 23
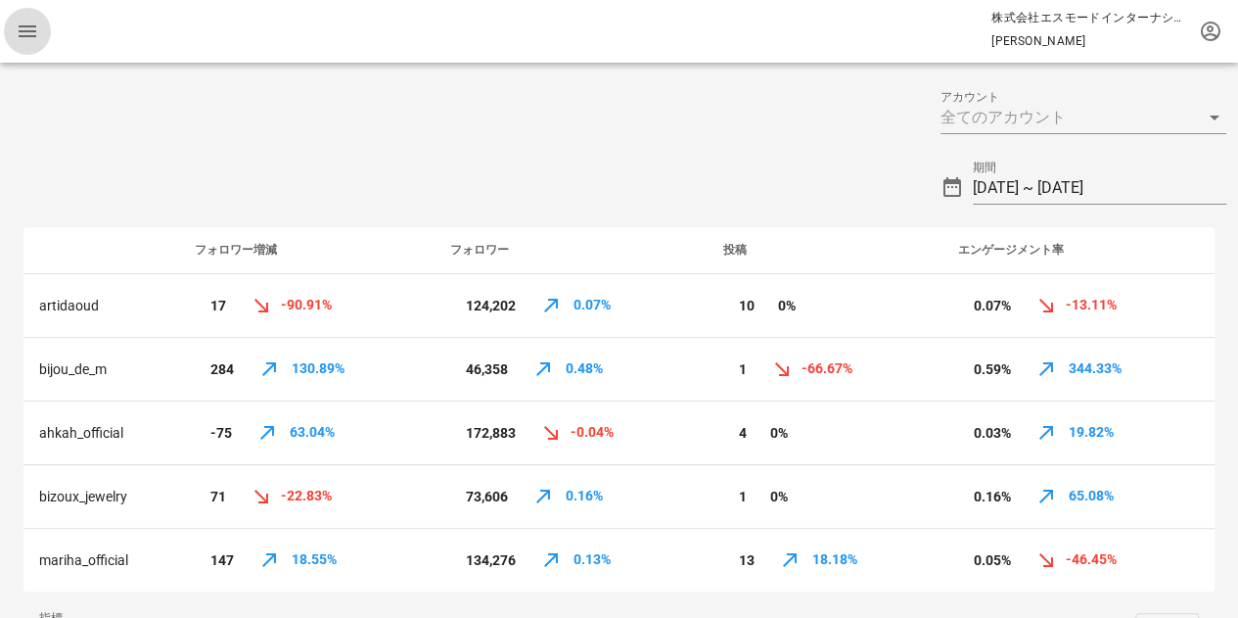
click at [28, 28] on icon "button" at bounding box center [27, 31] width 23 height 23
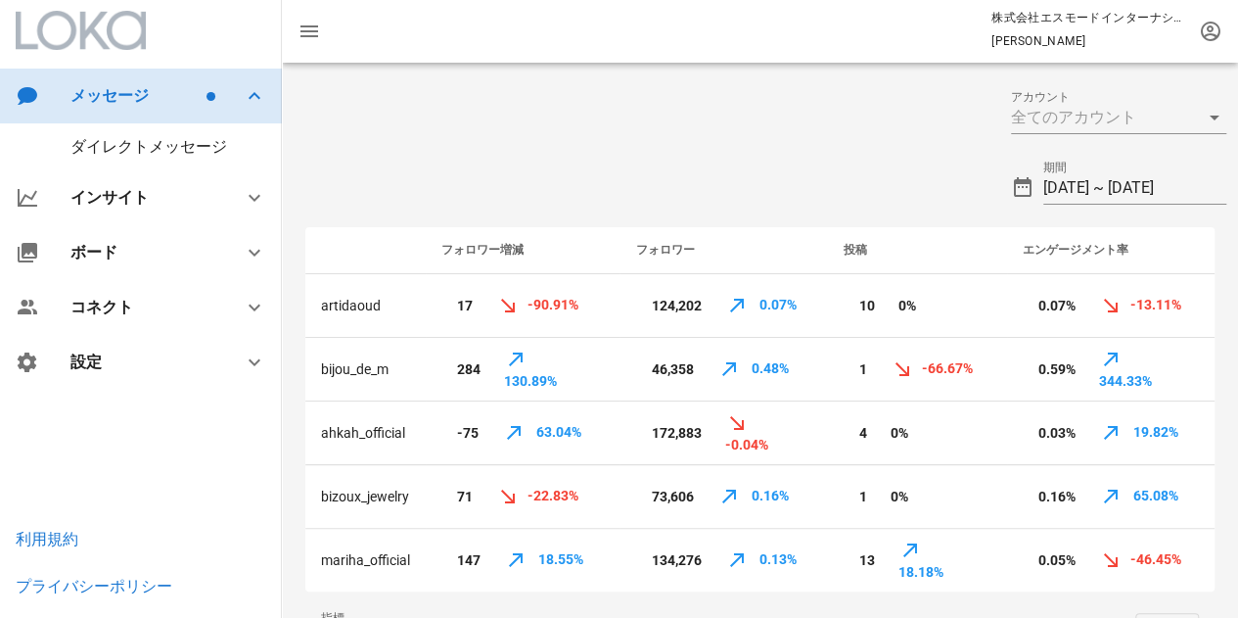
click at [45, 100] on div "メッセージ" at bounding box center [141, 96] width 282 height 55
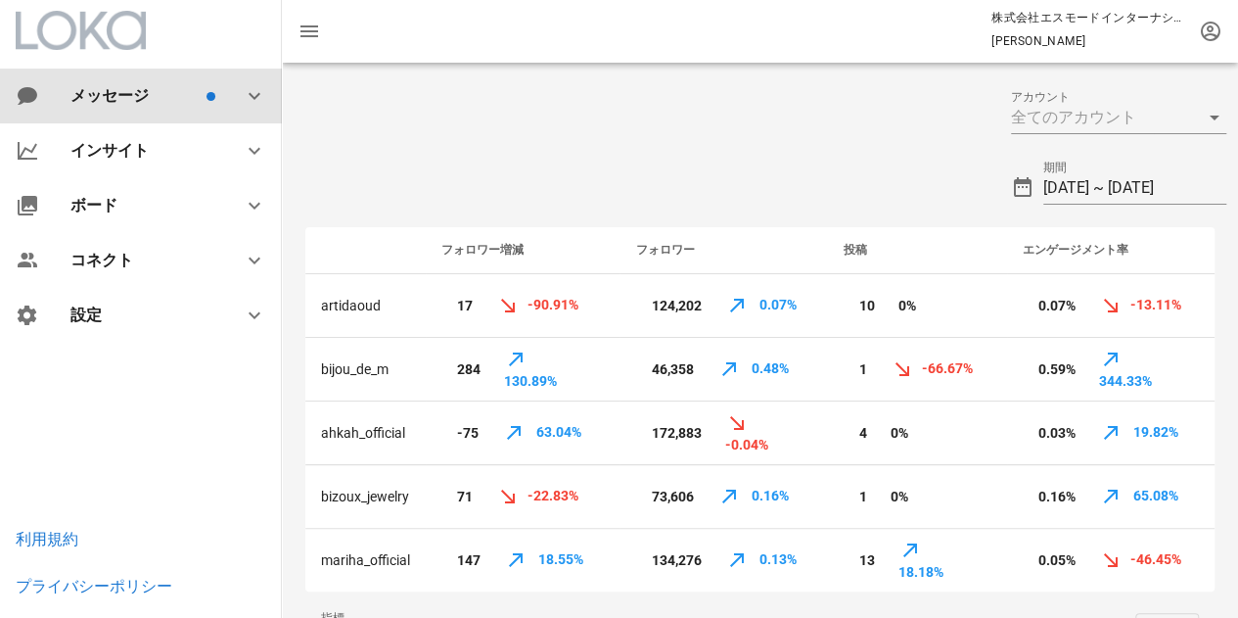
click at [45, 97] on div "メッセージ" at bounding box center [141, 96] width 282 height 55
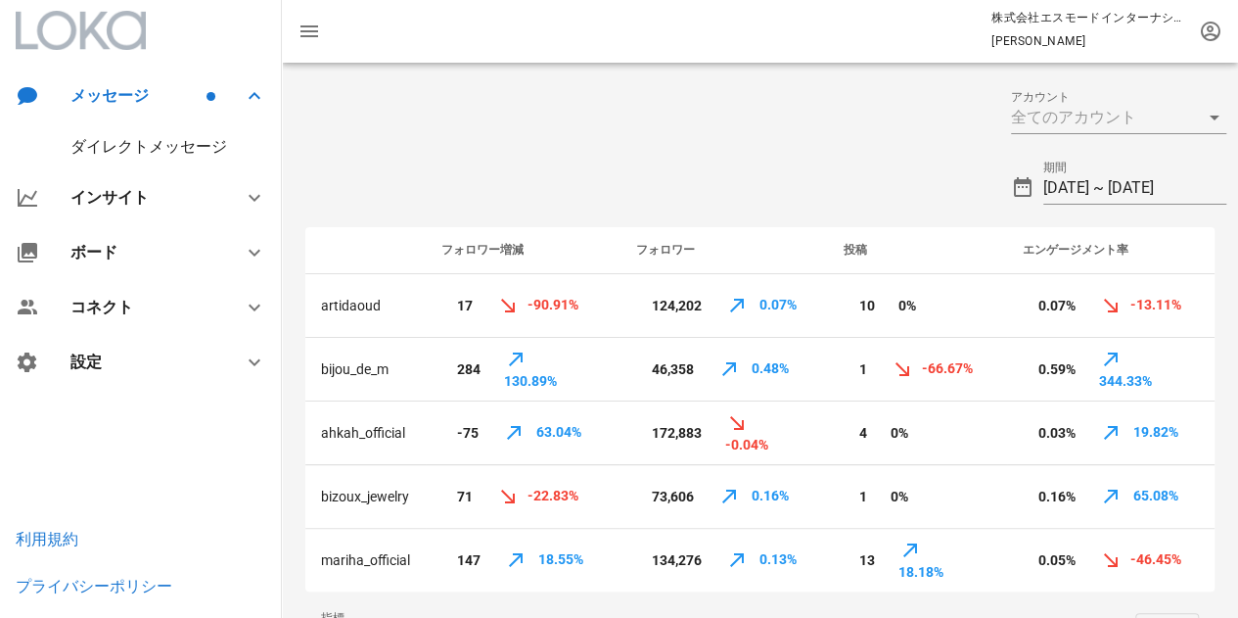
click at [89, 156] on div "ダイレクトメッセージ" at bounding box center [141, 146] width 282 height 47
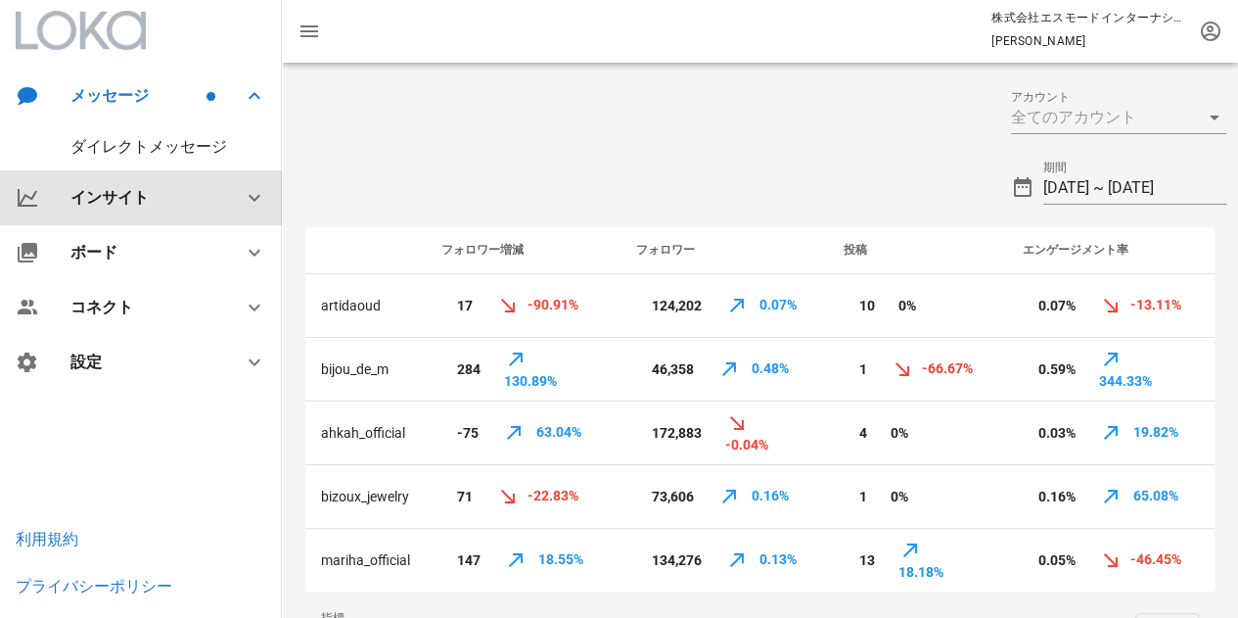
click at [86, 191] on div "インサイト" at bounding box center [144, 197] width 149 height 19
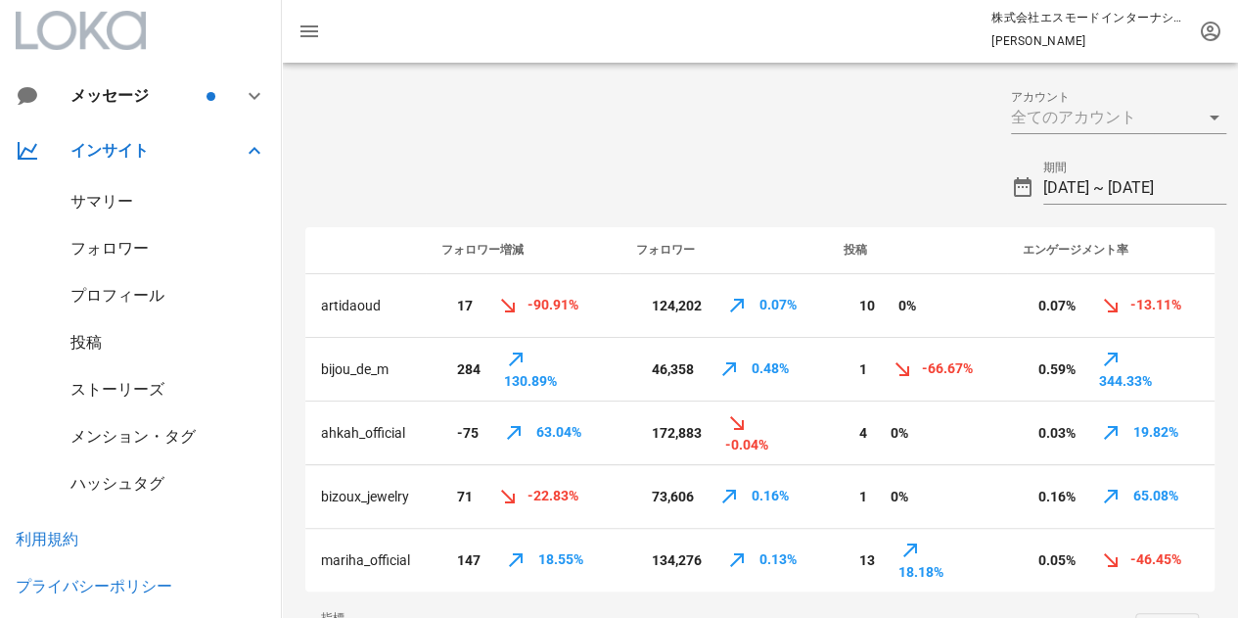
click at [108, 201] on div "サマリー" at bounding box center [101, 201] width 63 height 19
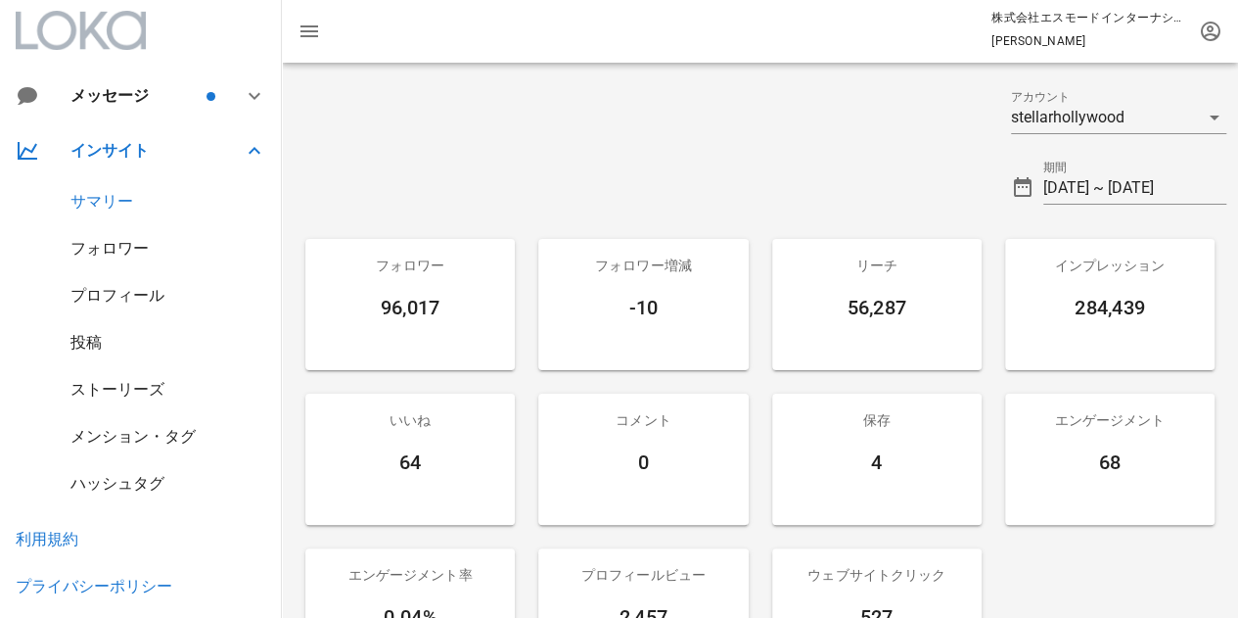
scroll to position [98, 0]
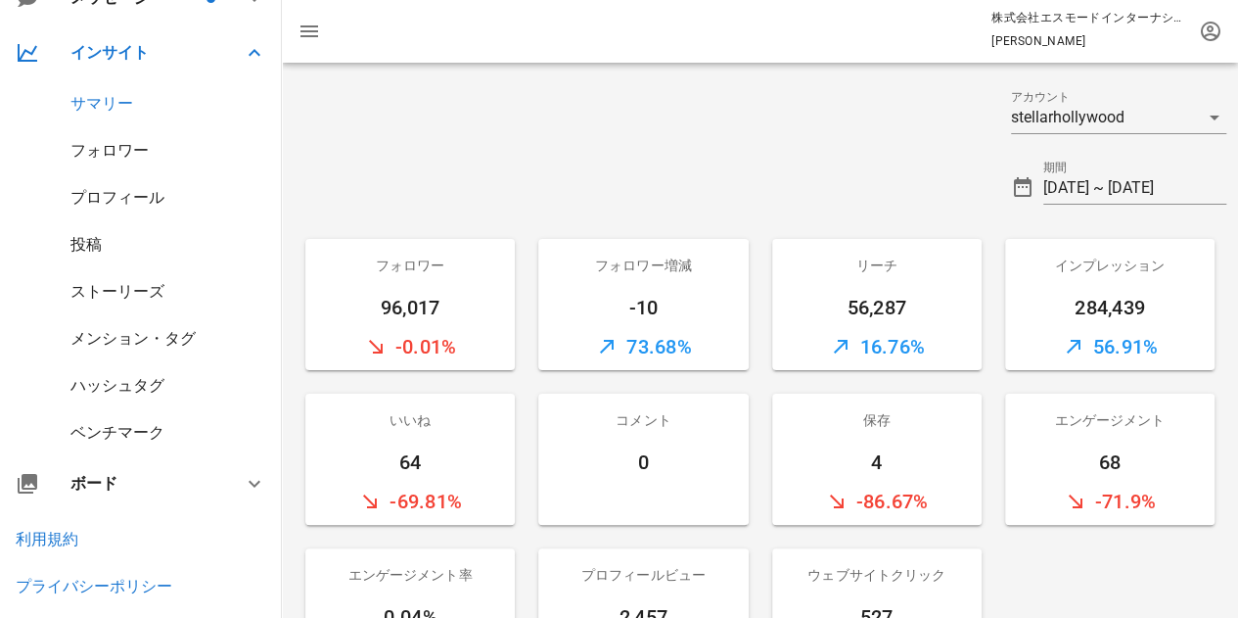
click at [97, 243] on div "投稿" at bounding box center [85, 244] width 31 height 19
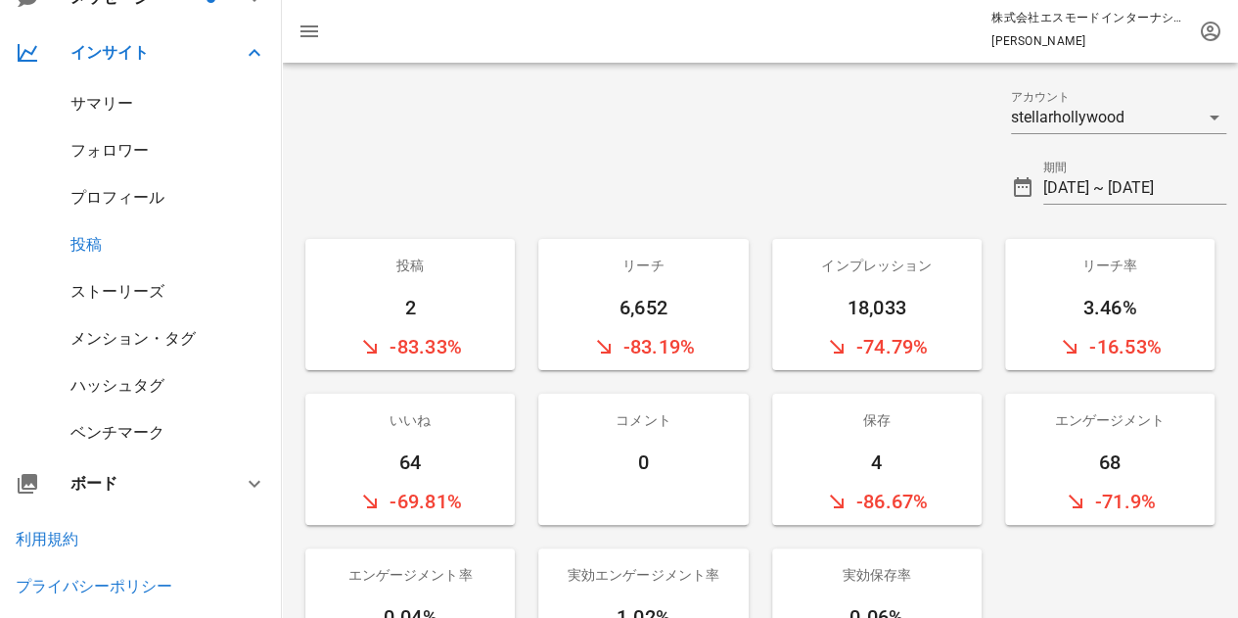
click at [96, 244] on div "投稿" at bounding box center [85, 244] width 31 height 19
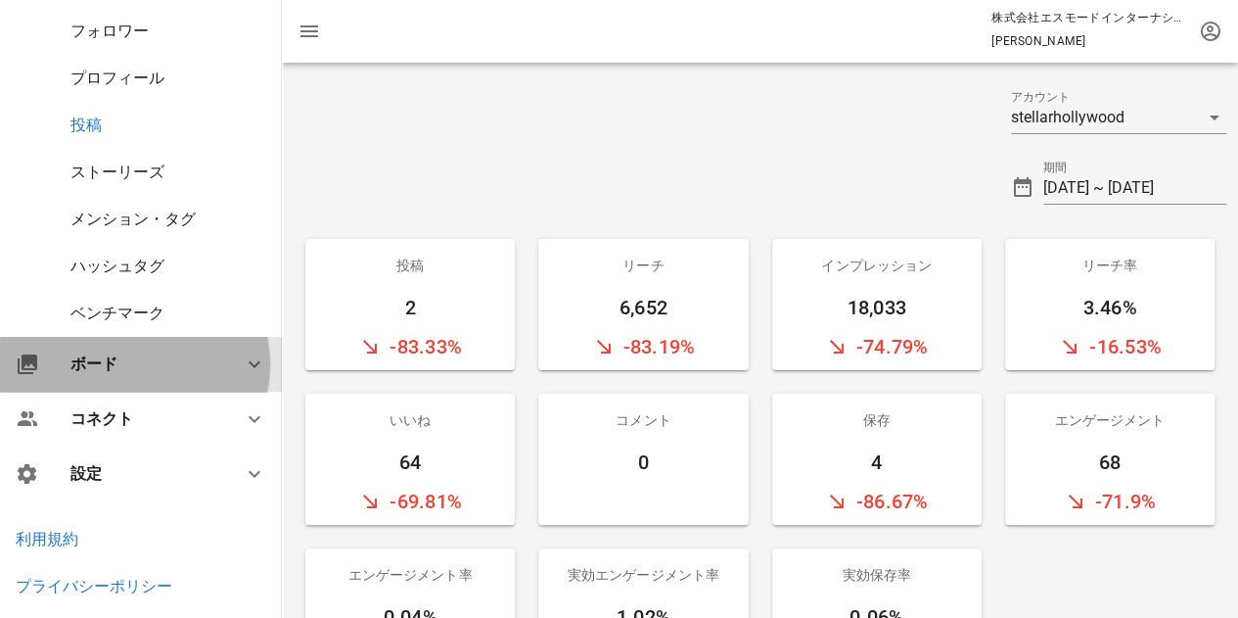
click at [121, 349] on div "ボード" at bounding box center [141, 364] width 282 height 55
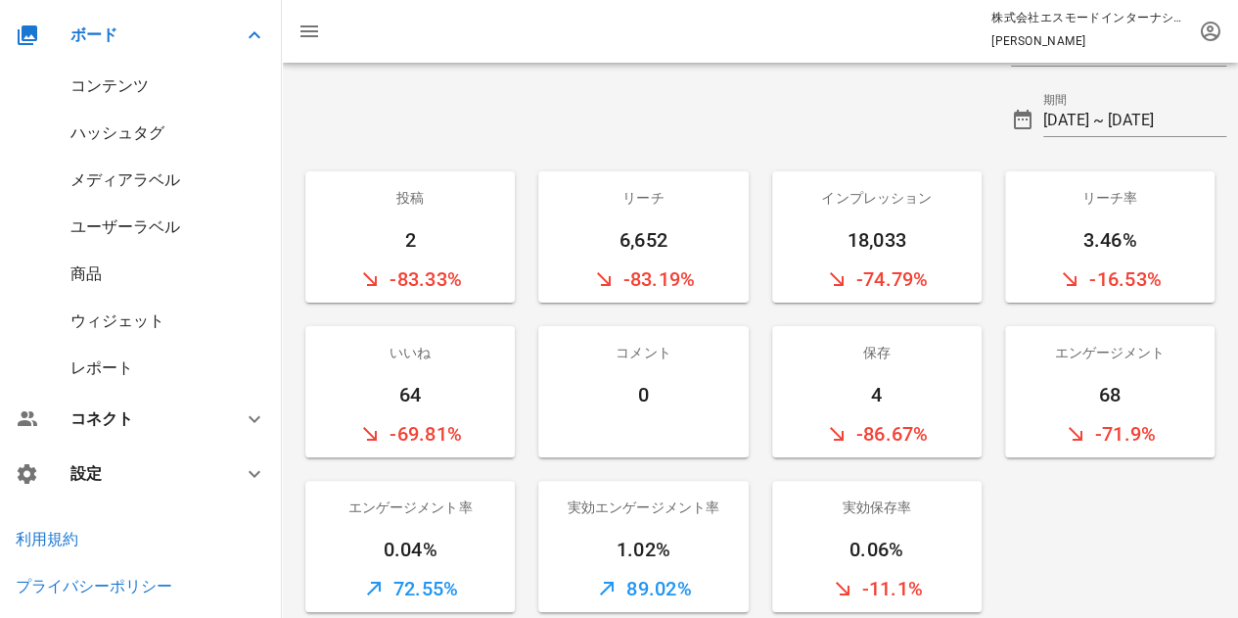
scroll to position [98, 0]
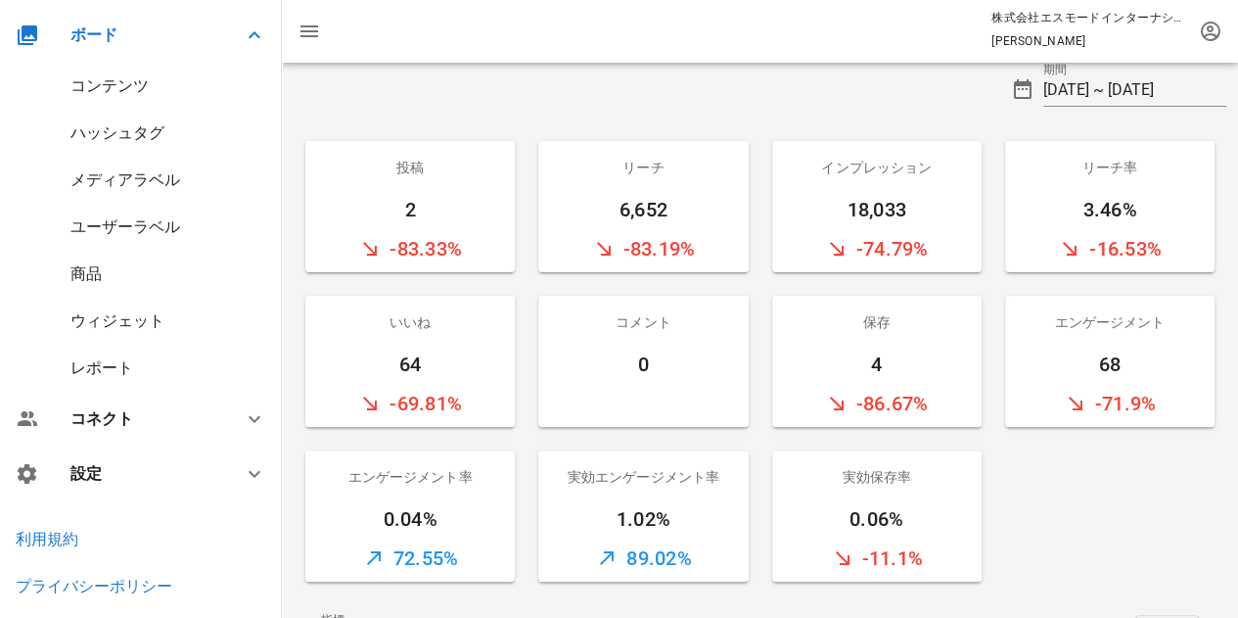
click at [132, 101] on div "コンテンツ" at bounding box center [141, 86] width 282 height 47
click at [132, 87] on div "コンテンツ" at bounding box center [109, 85] width 78 height 19
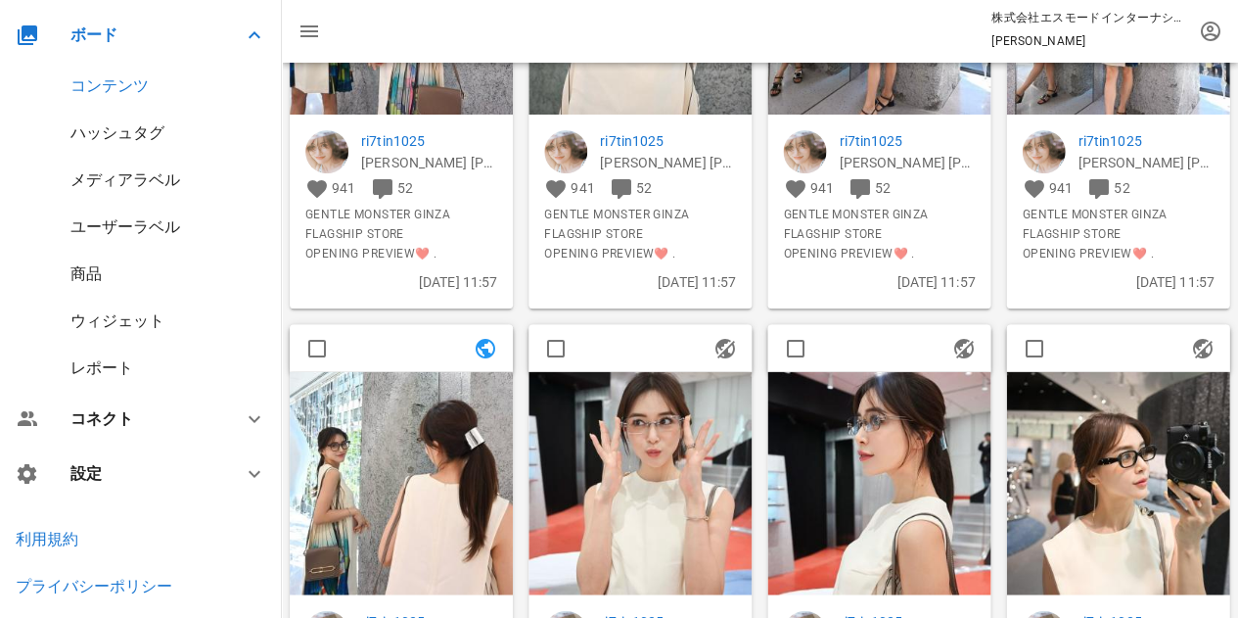
scroll to position [392, 0]
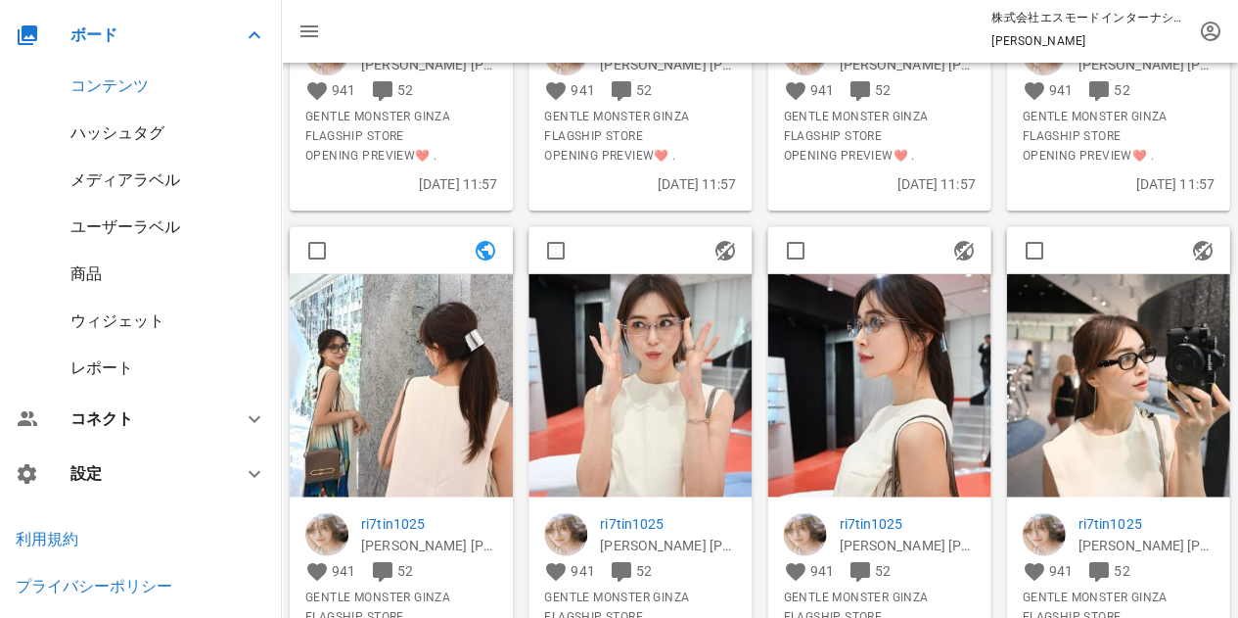
click at [463, 377] on img at bounding box center [401, 384] width 223 height 223
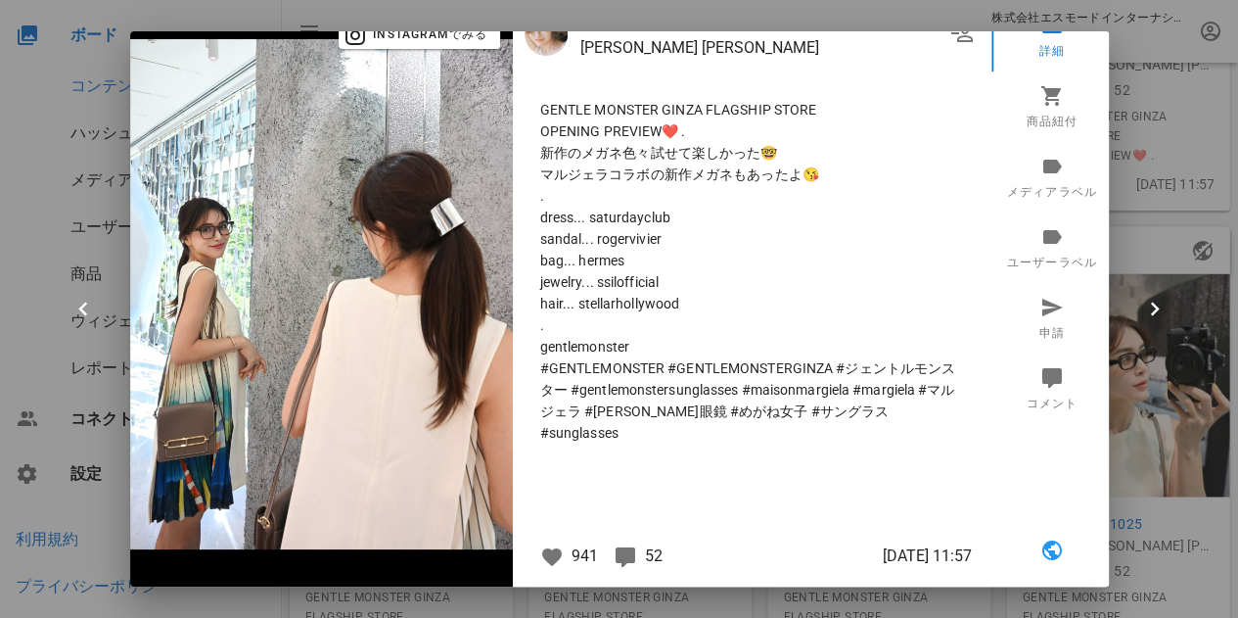
scroll to position [0, 0]
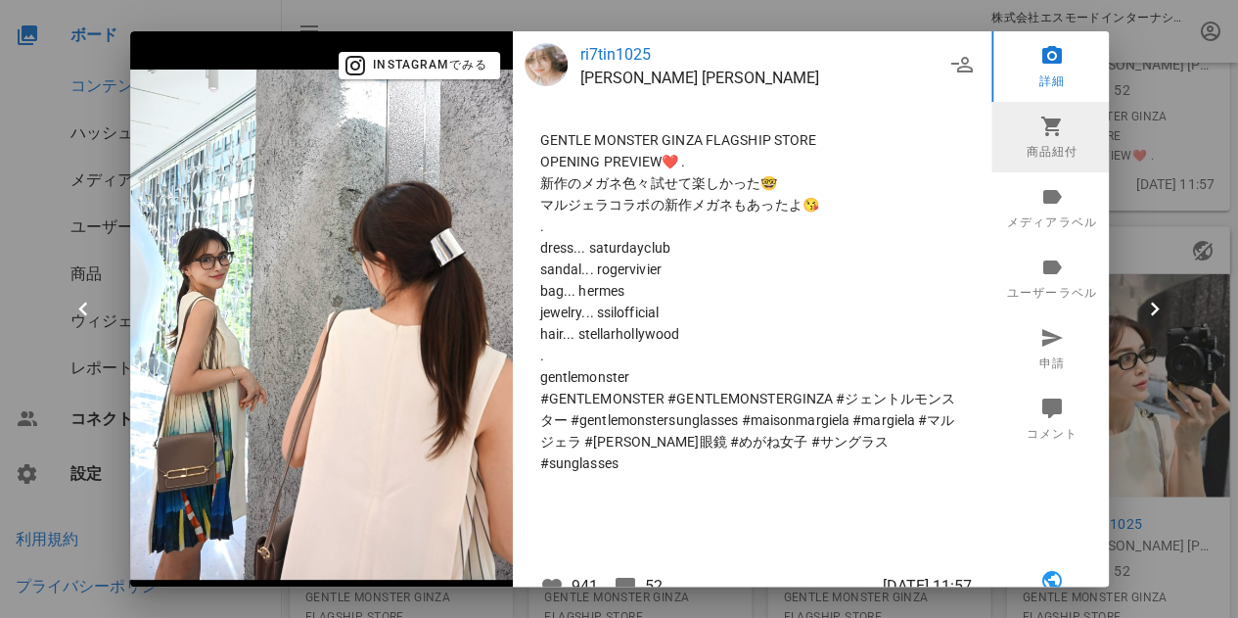
click at [1040, 130] on icon at bounding box center [1051, 125] width 23 height 23
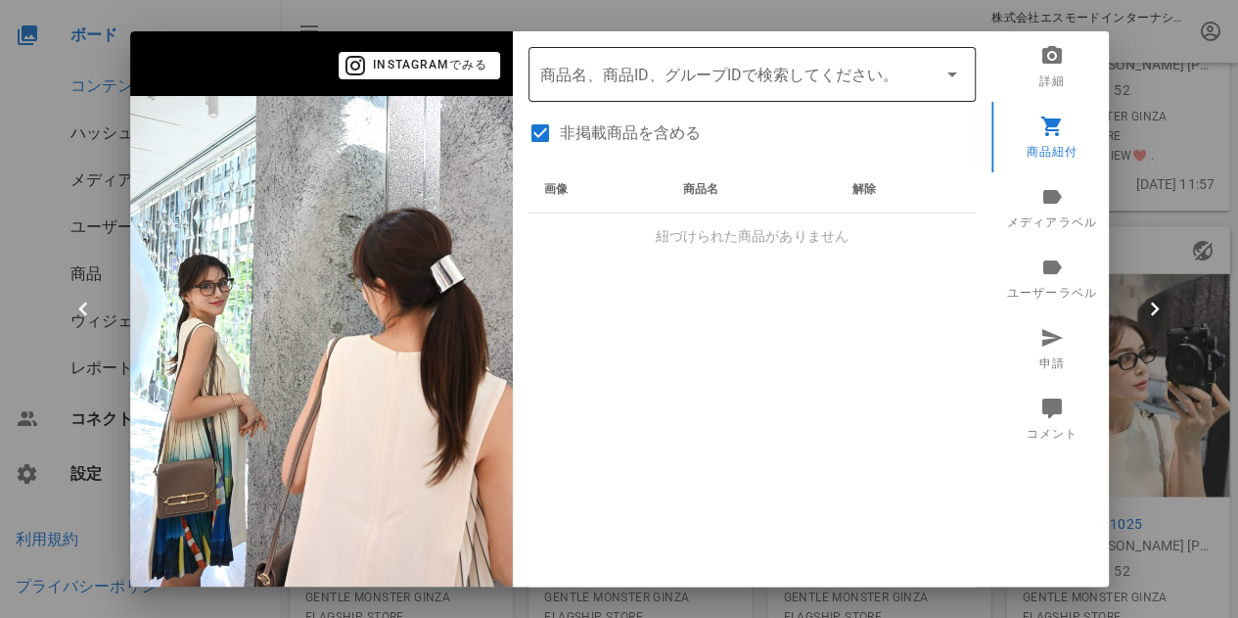
click at [620, 73] on input "商品" at bounding box center [724, 74] width 369 height 31
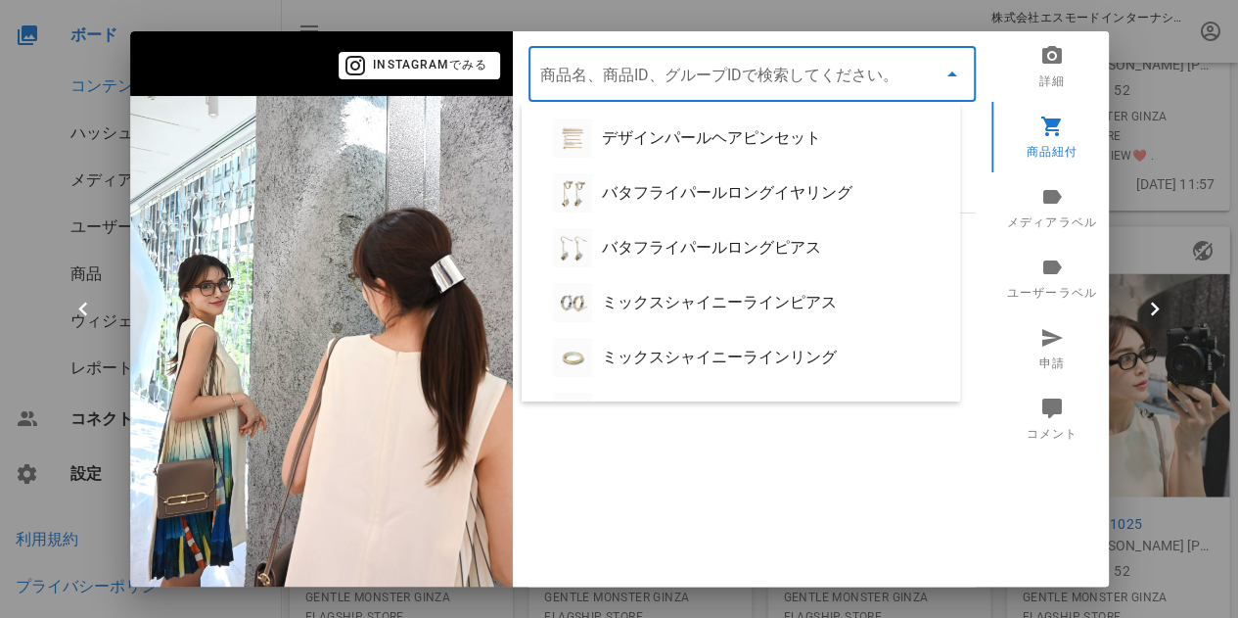
click at [656, 75] on input "商品" at bounding box center [724, 74] width 369 height 31
click at [680, 71] on input "商品" at bounding box center [724, 74] width 369 height 31
paste input "ワイドバングルヘアポニー"
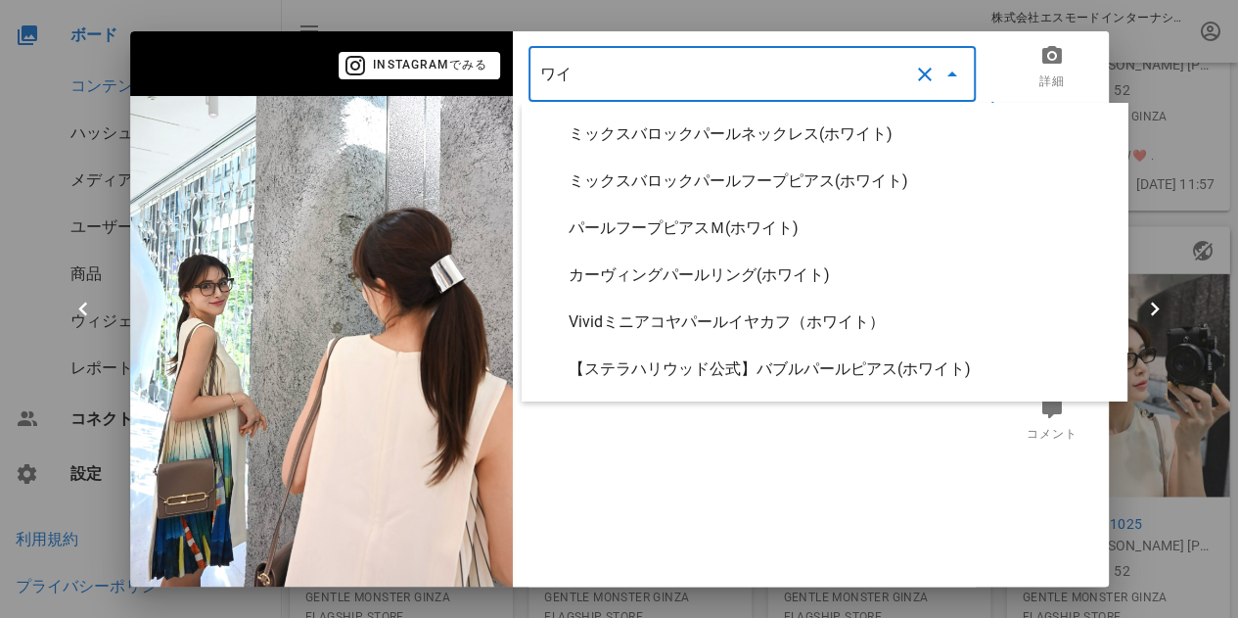
type input "ワ"
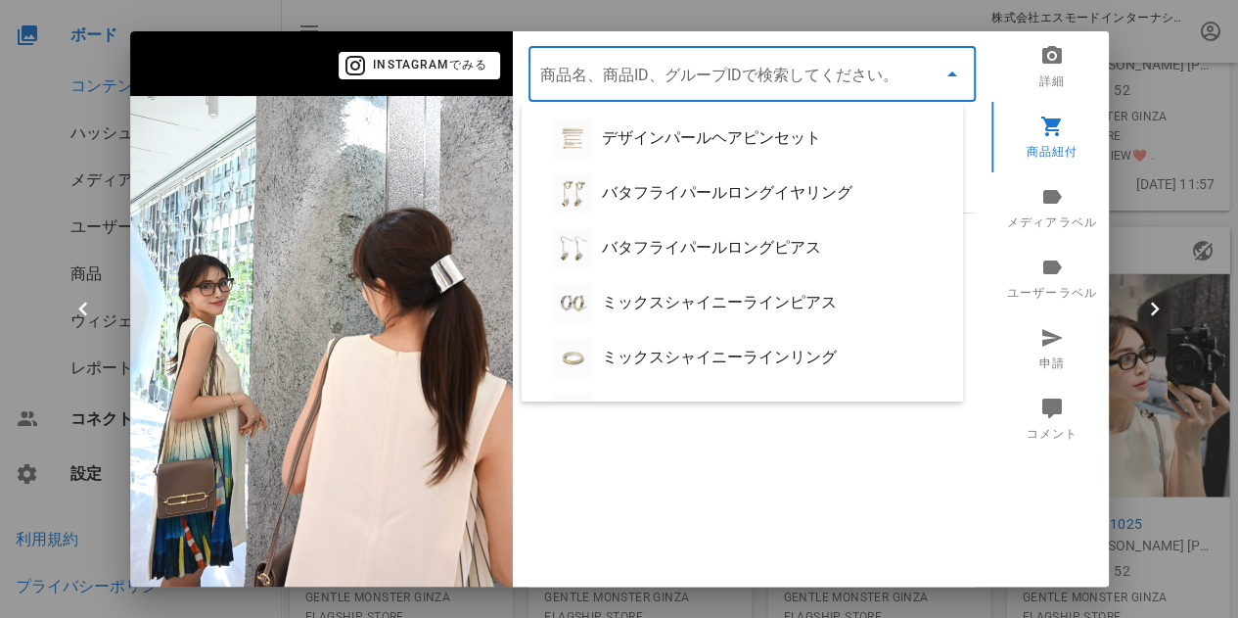
click at [795, 433] on div "画像 商品名 解除 紐づけられた商品がありません" at bounding box center [752, 410] width 447 height 489
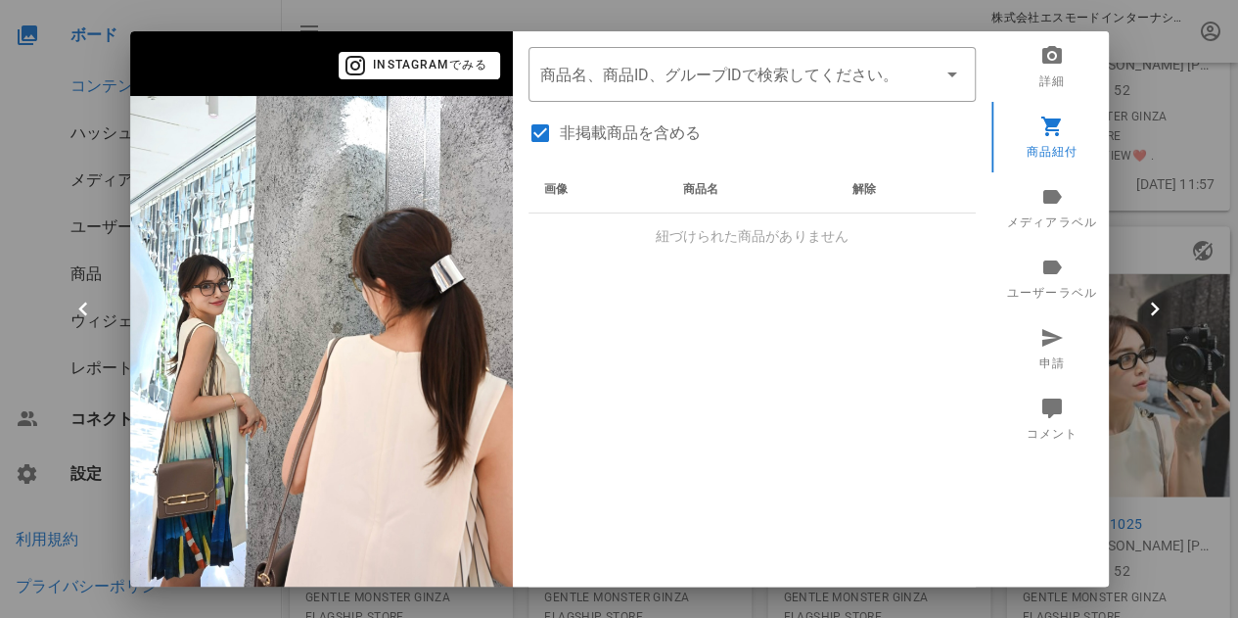
click at [597, 136] on label "非掲載商品を含める" at bounding box center [768, 133] width 416 height 20
click at [599, 129] on label "非掲載商品を含める" at bounding box center [768, 133] width 416 height 20
checkbox input "true"
click at [749, 77] on input "商品" at bounding box center [724, 74] width 369 height 31
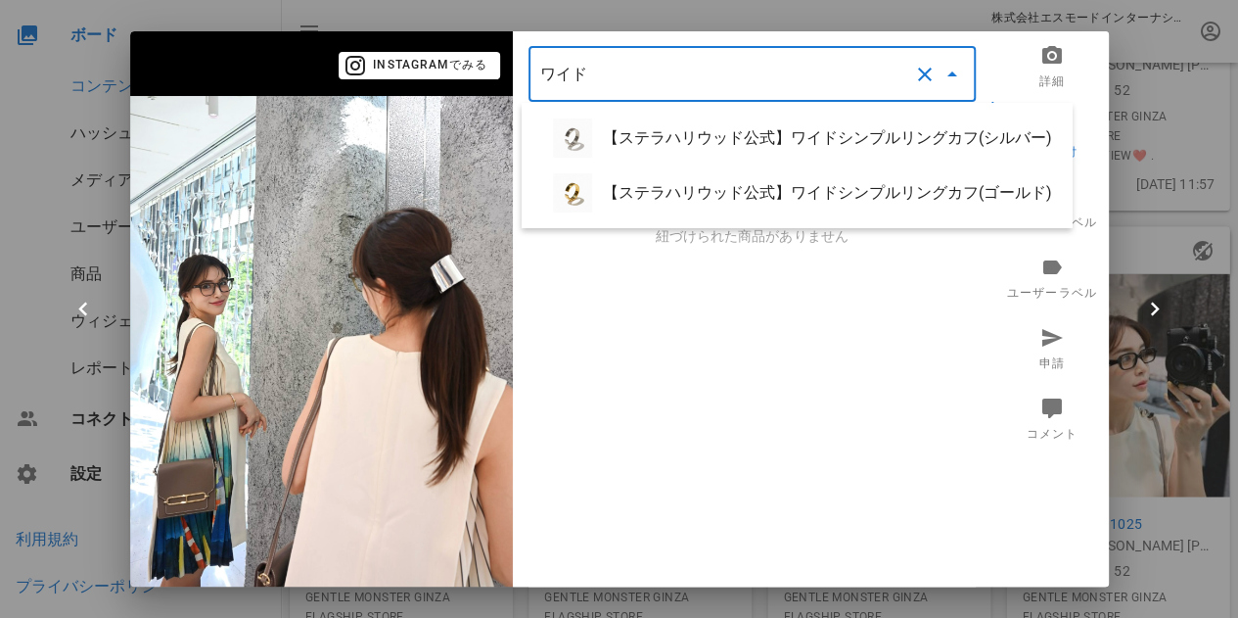
type input "ワイド"
click at [660, 298] on div "画像 商品名 解除 紐づけられた商品がありません" at bounding box center [752, 410] width 447 height 489
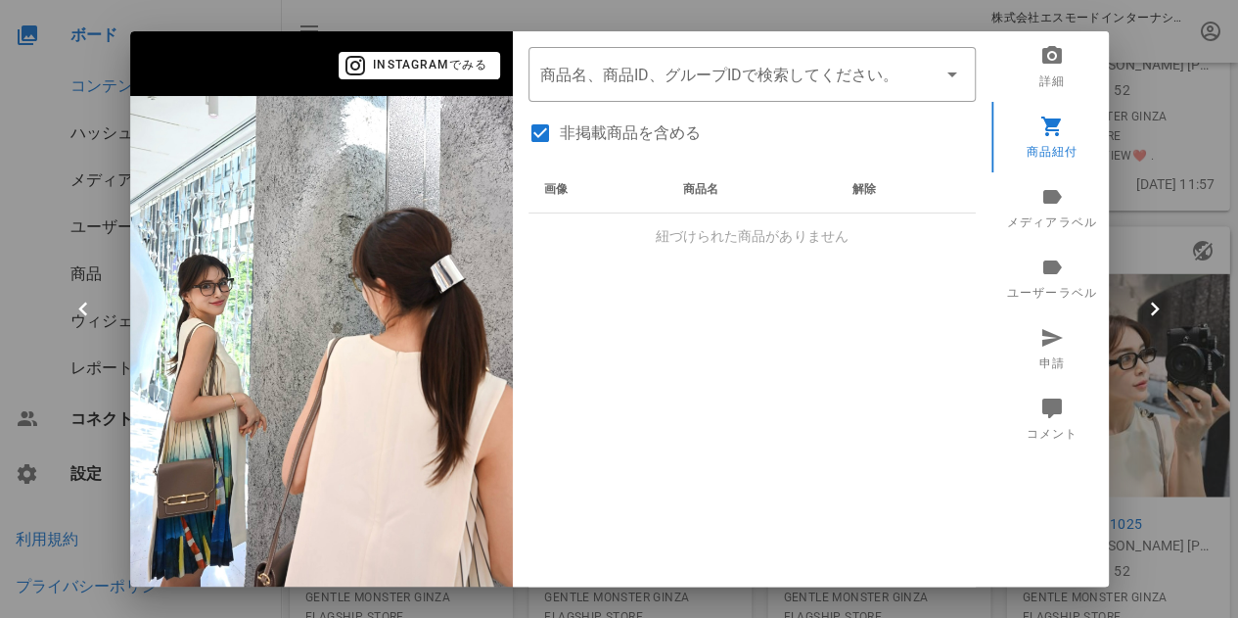
click at [1145, 212] on div at bounding box center [619, 309] width 1238 height 618
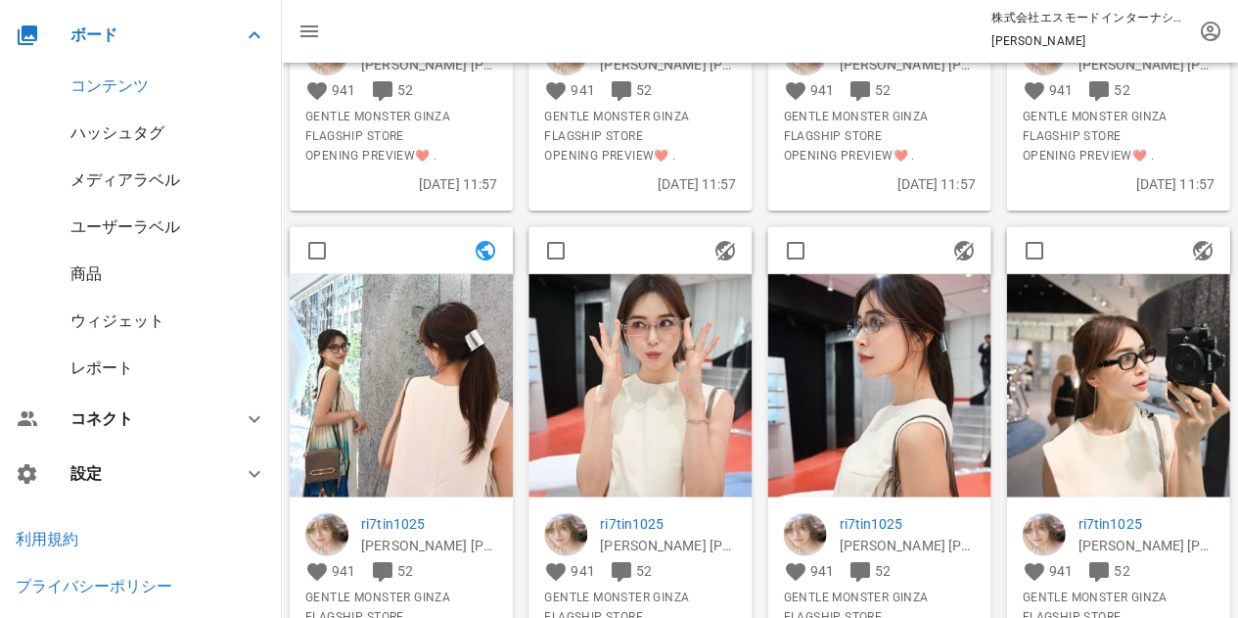
click at [81, 275] on div "商品" at bounding box center [85, 273] width 31 height 19
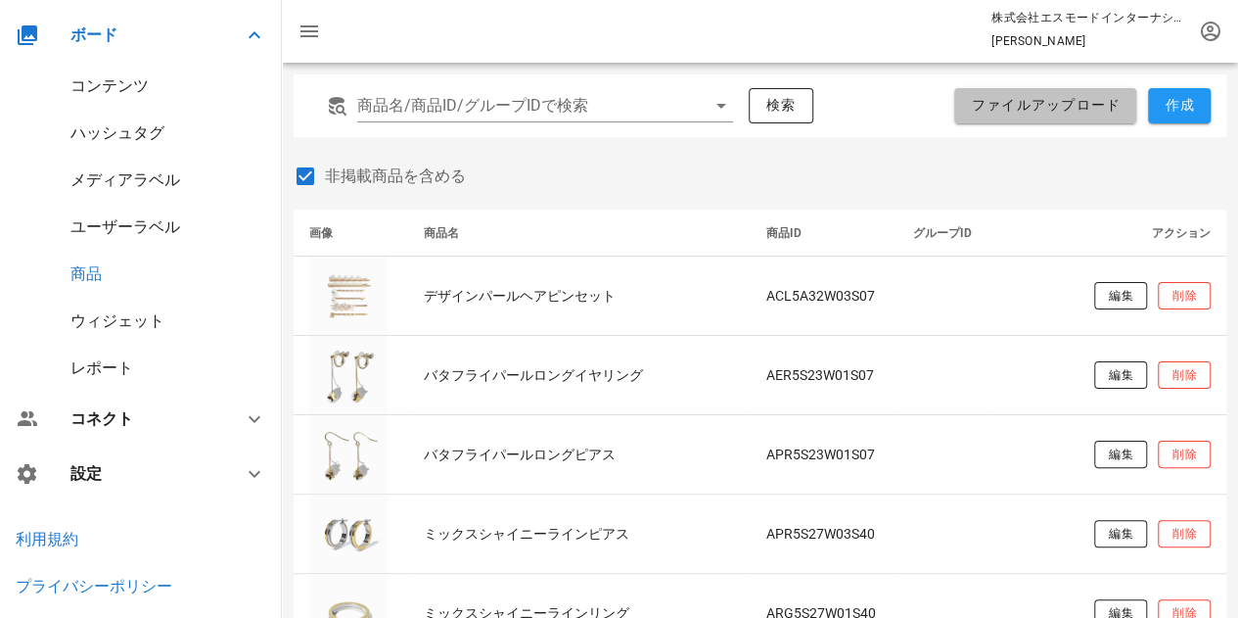
click at [1059, 114] on span "ファイルアップロード" at bounding box center [1045, 106] width 151 height 18
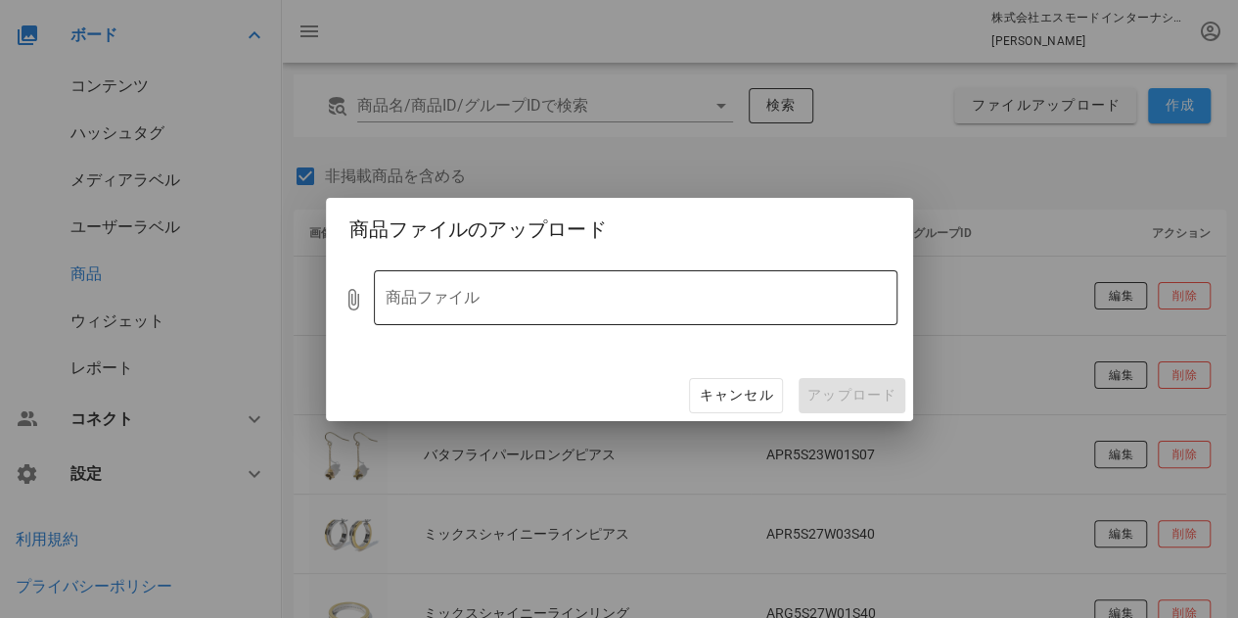
click at [462, 301] on div at bounding box center [622, 297] width 473 height 43
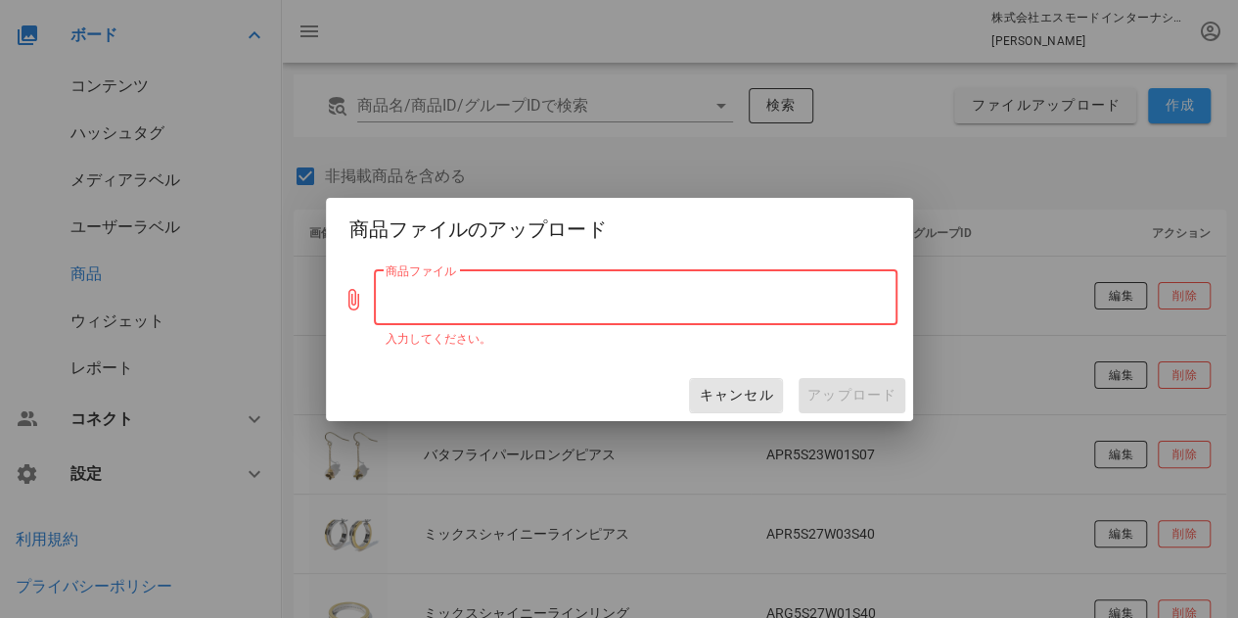
click at [730, 387] on span "キャンセル" at bounding box center [735, 396] width 75 height 18
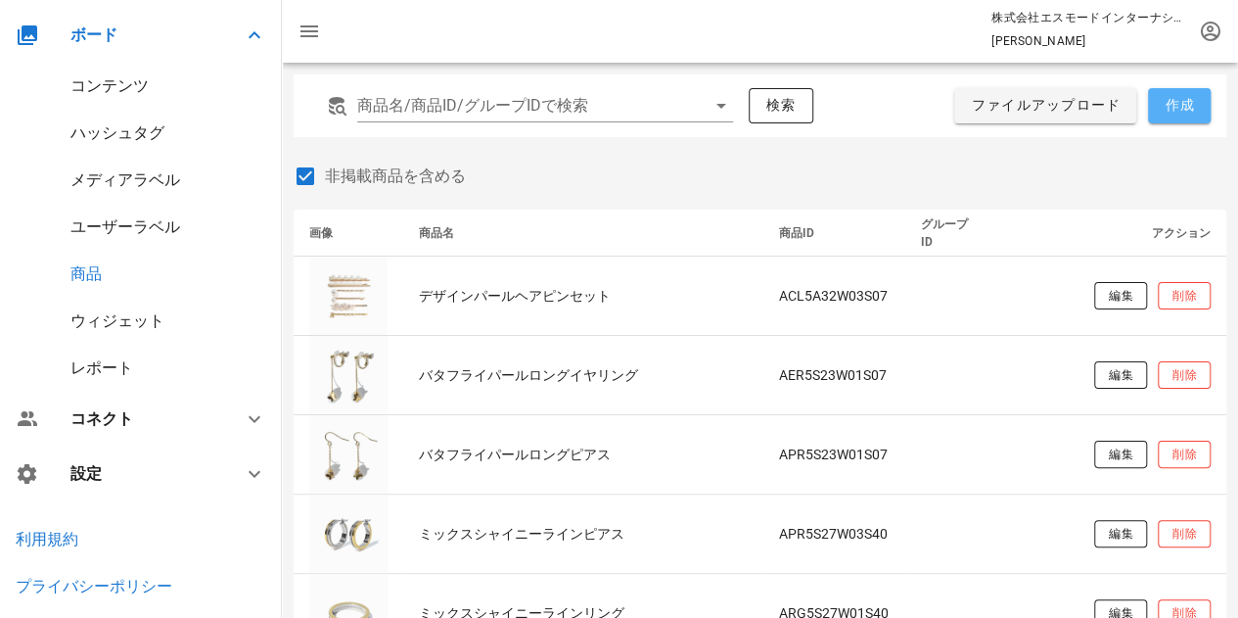
click at [1171, 109] on span "作成" at bounding box center [1179, 106] width 31 height 18
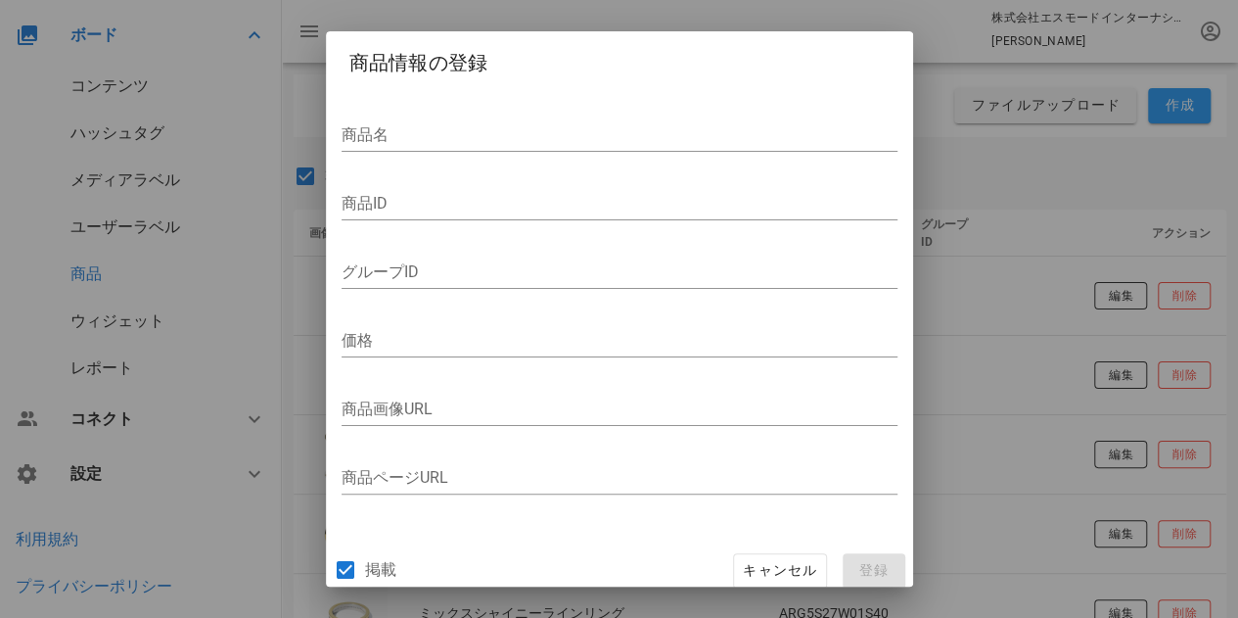
click at [957, 157] on div at bounding box center [619, 309] width 1238 height 618
click at [764, 563] on span "キャンセル" at bounding box center [779, 571] width 75 height 18
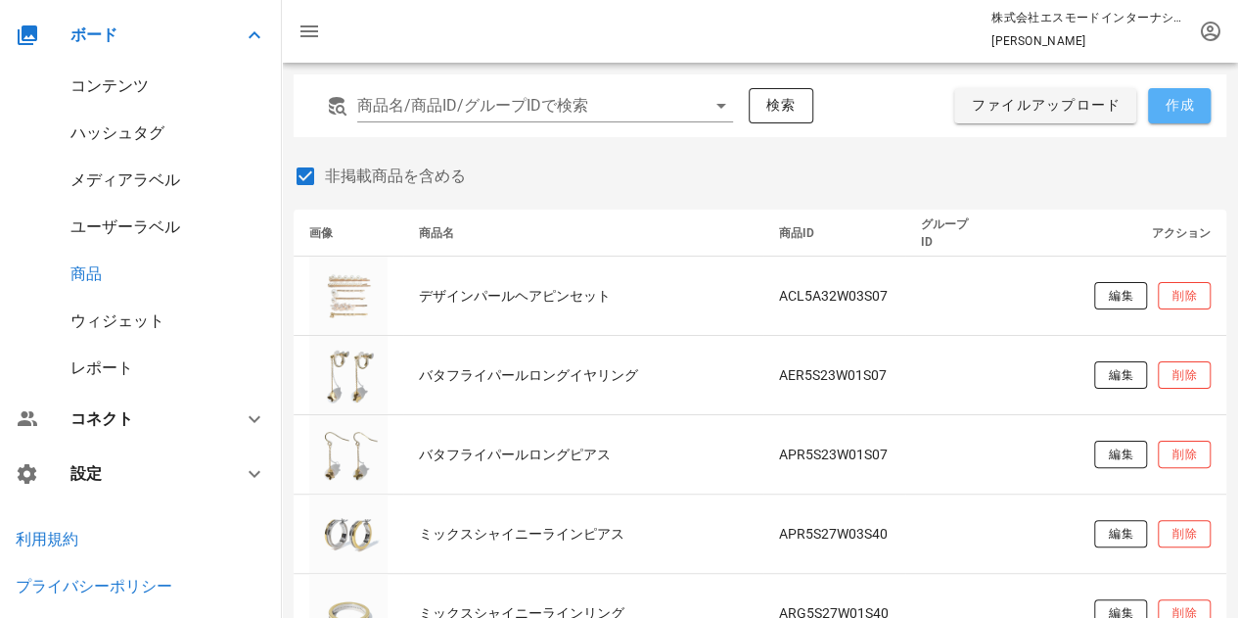
click at [1181, 98] on span "作成" at bounding box center [1179, 106] width 31 height 18
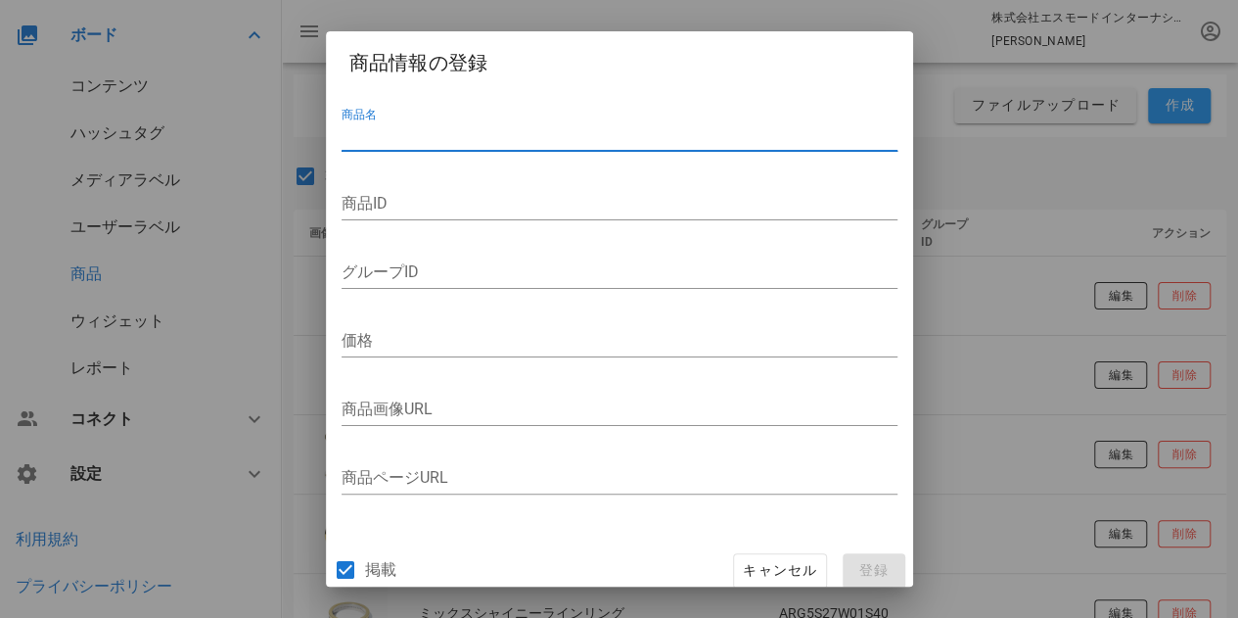
click at [586, 134] on input "商品名" at bounding box center [620, 134] width 556 height 31
click at [530, 130] on input "商品名" at bounding box center [620, 134] width 556 height 31
paste input "ワイドバングルヘアポニー(シルバー)"
type input "ワイドバングルヘアポニー(シルバー)"
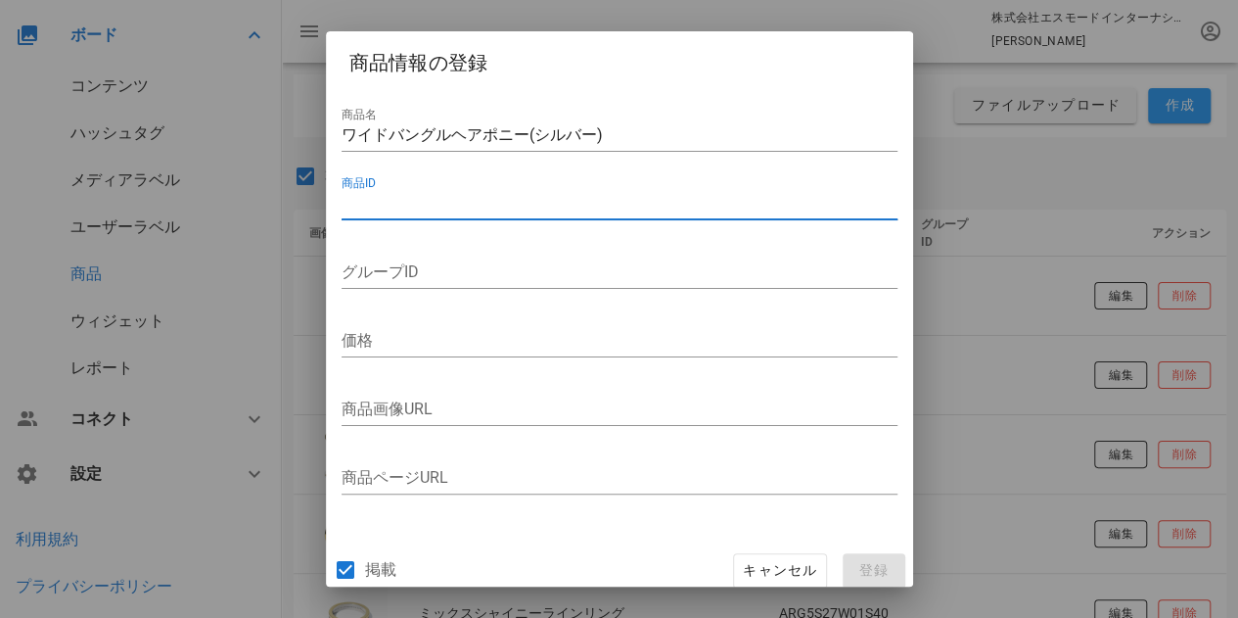
click at [487, 199] on input "商品ID" at bounding box center [620, 203] width 556 height 31
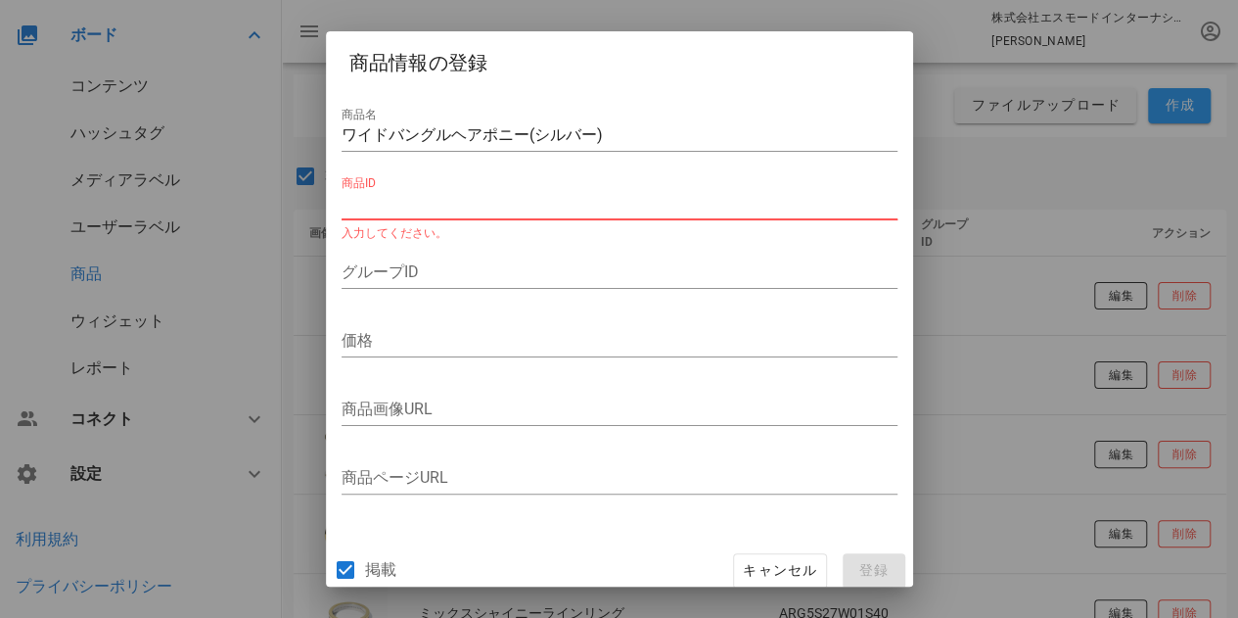
paste input "AOT5A32W01S08"
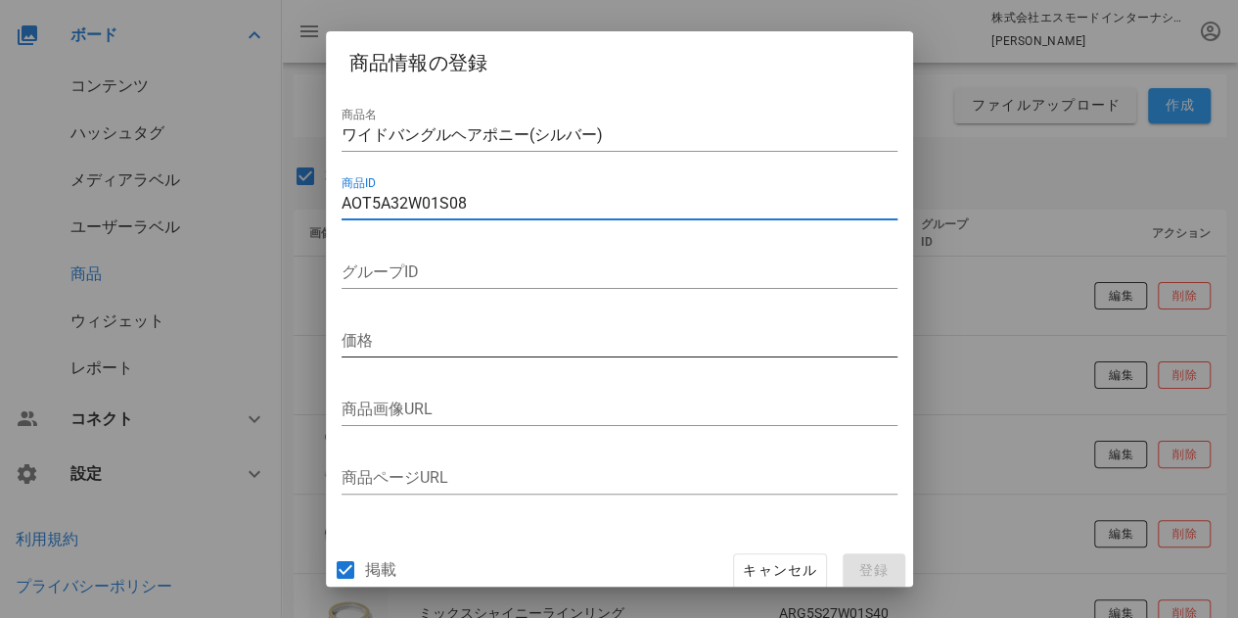
type input "AOT5A32W01S08"
drag, startPoint x: 397, startPoint y: 340, endPoint x: 430, endPoint y: 301, distance: 50.8
click at [397, 341] on input "価格" at bounding box center [620, 340] width 556 height 31
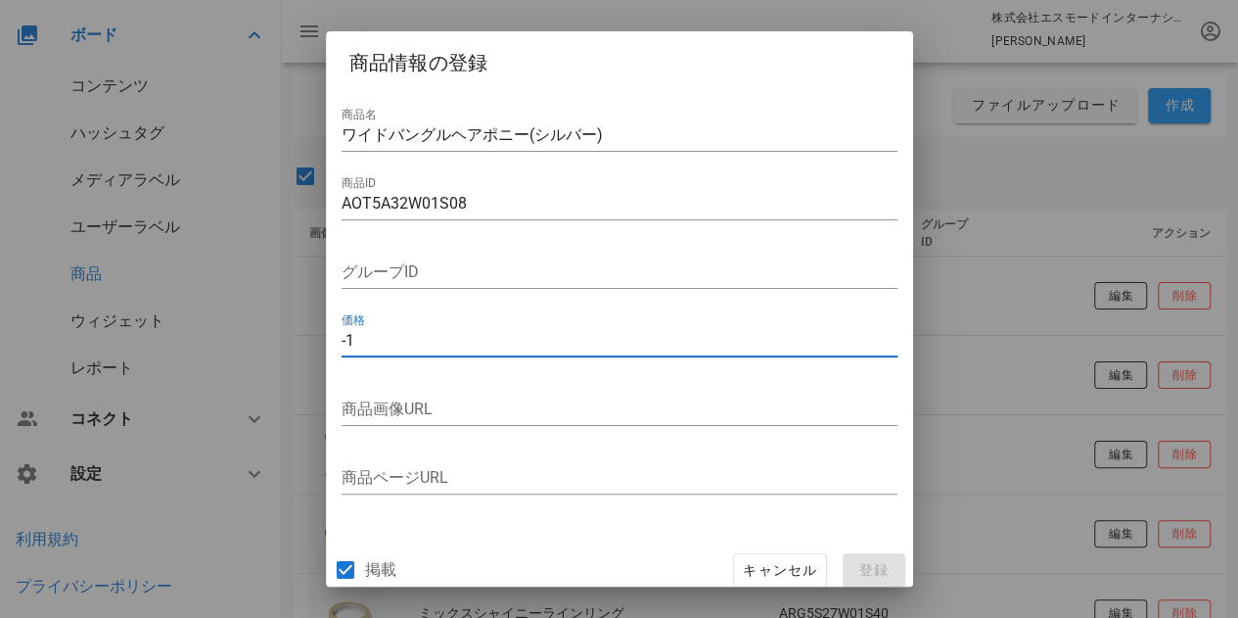
click at [873, 342] on input "-1" at bounding box center [620, 340] width 556 height 31
drag, startPoint x: 873, startPoint y: 332, endPoint x: 832, endPoint y: 340, distance: 41.9
click at [873, 332] on input "0" at bounding box center [620, 340] width 556 height 31
click at [825, 340] on input "0" at bounding box center [620, 340] width 556 height 31
type input "6050"
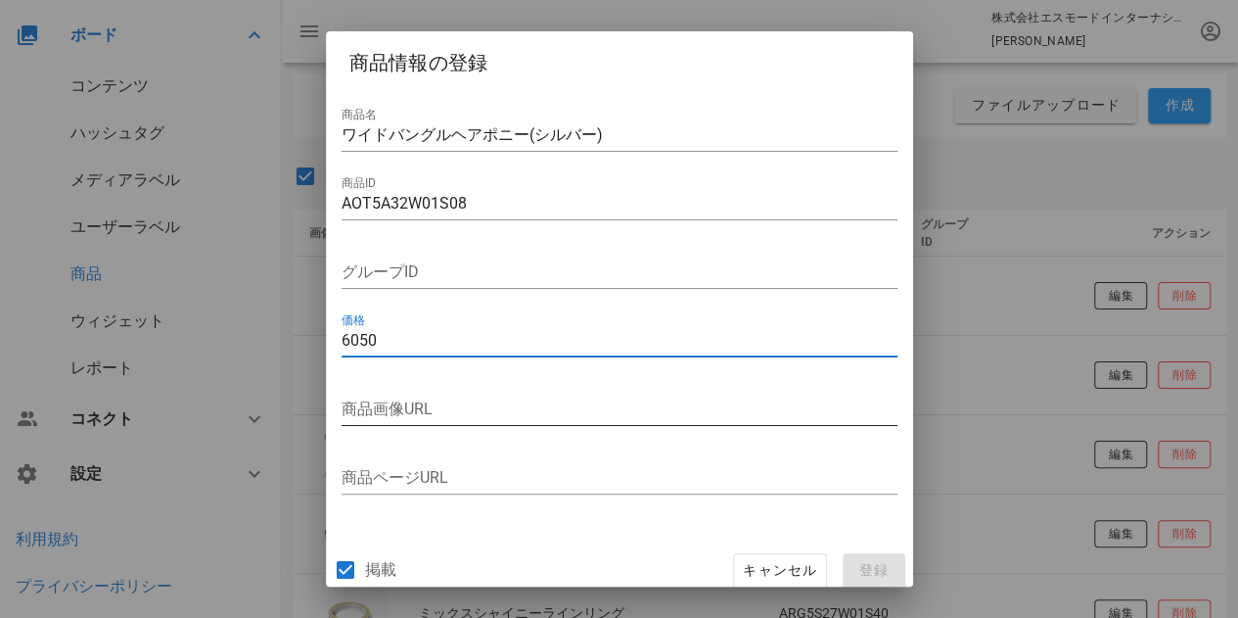
click at [765, 422] on input "商品画像URL" at bounding box center [620, 409] width 556 height 31
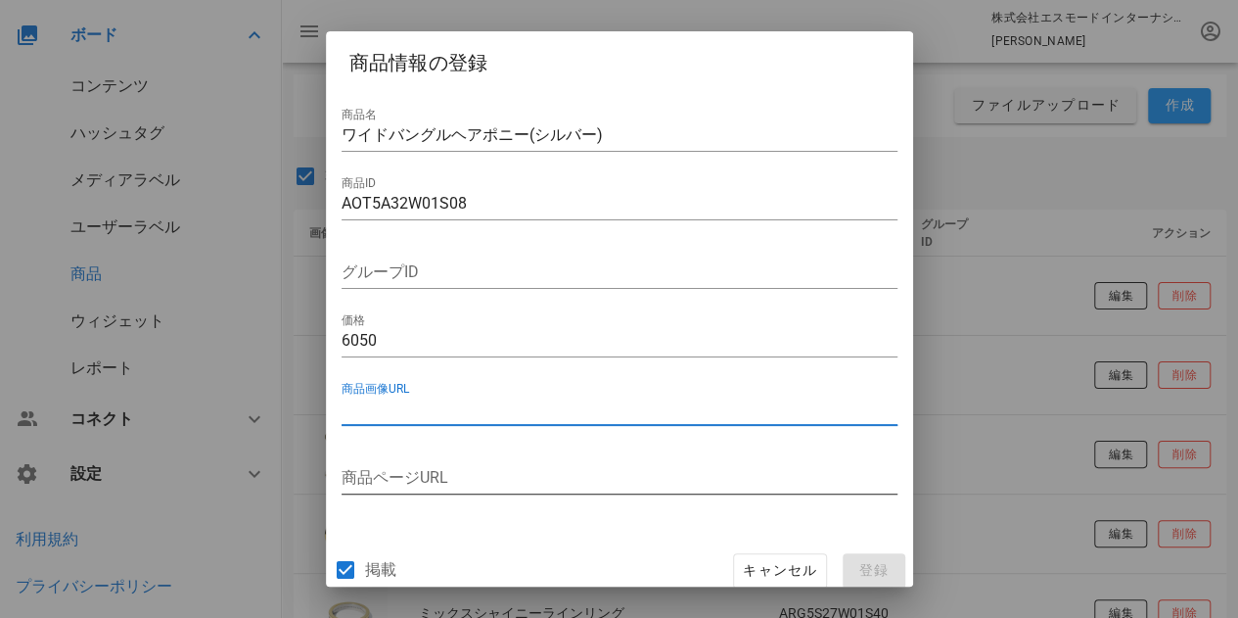
click at [381, 479] on input "商品ページURL" at bounding box center [620, 477] width 556 height 31
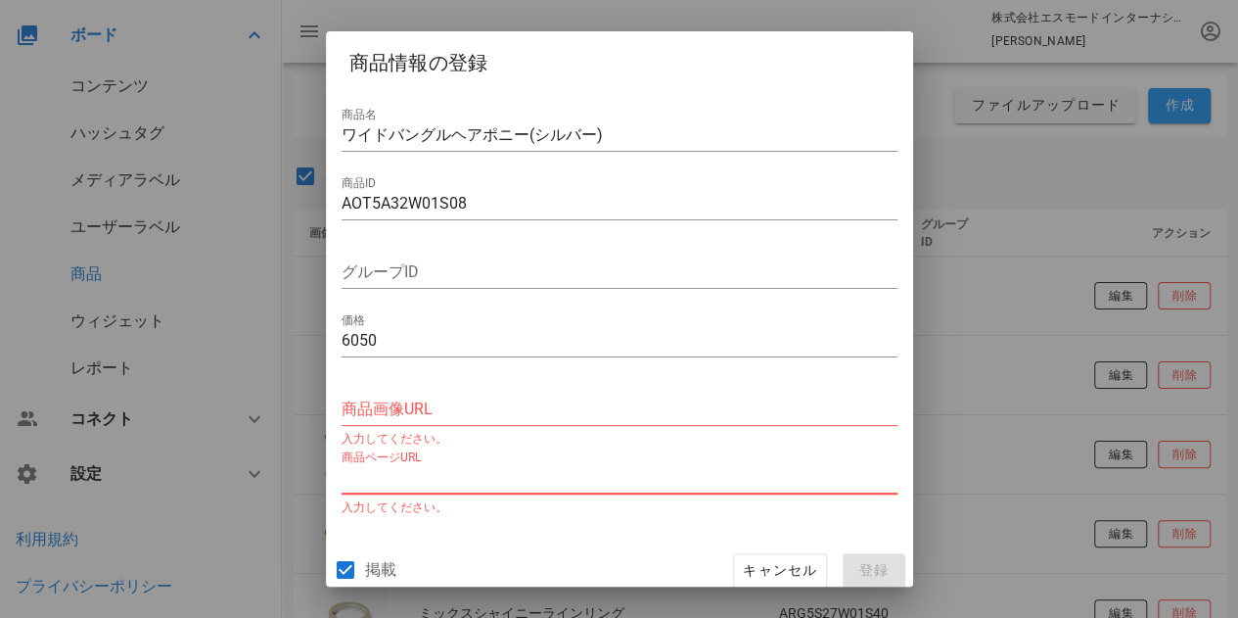
paste input "https://www.stellarhollywood.com/c/all_item/AOT5A32W01S08"
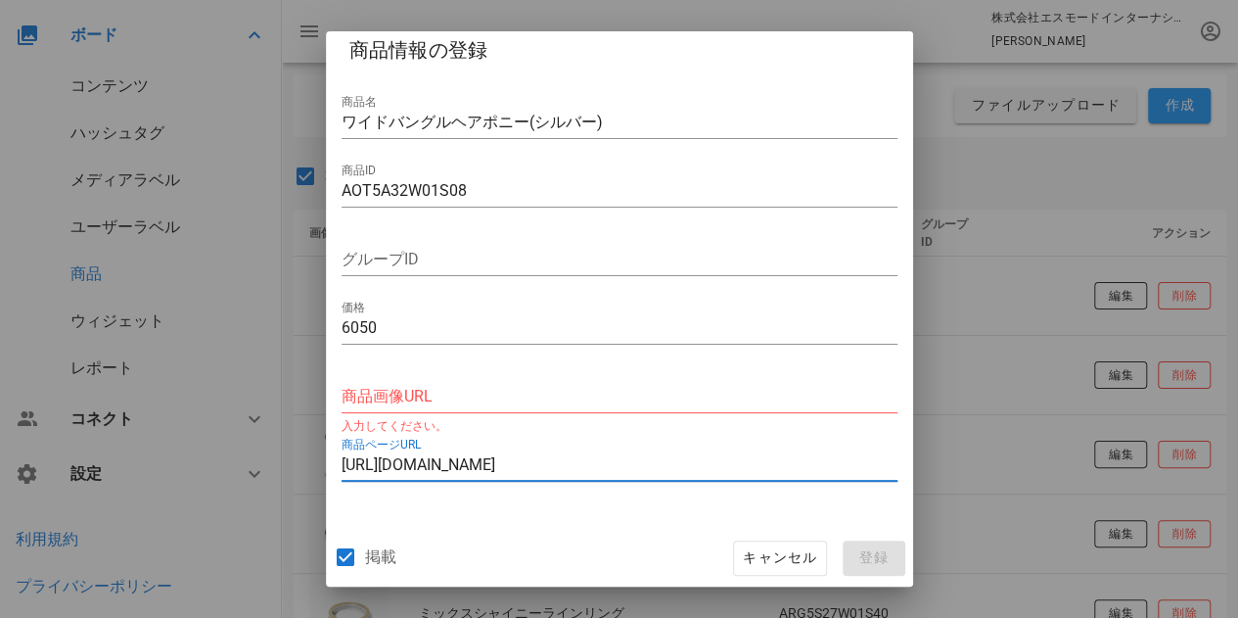
scroll to position [23, 0]
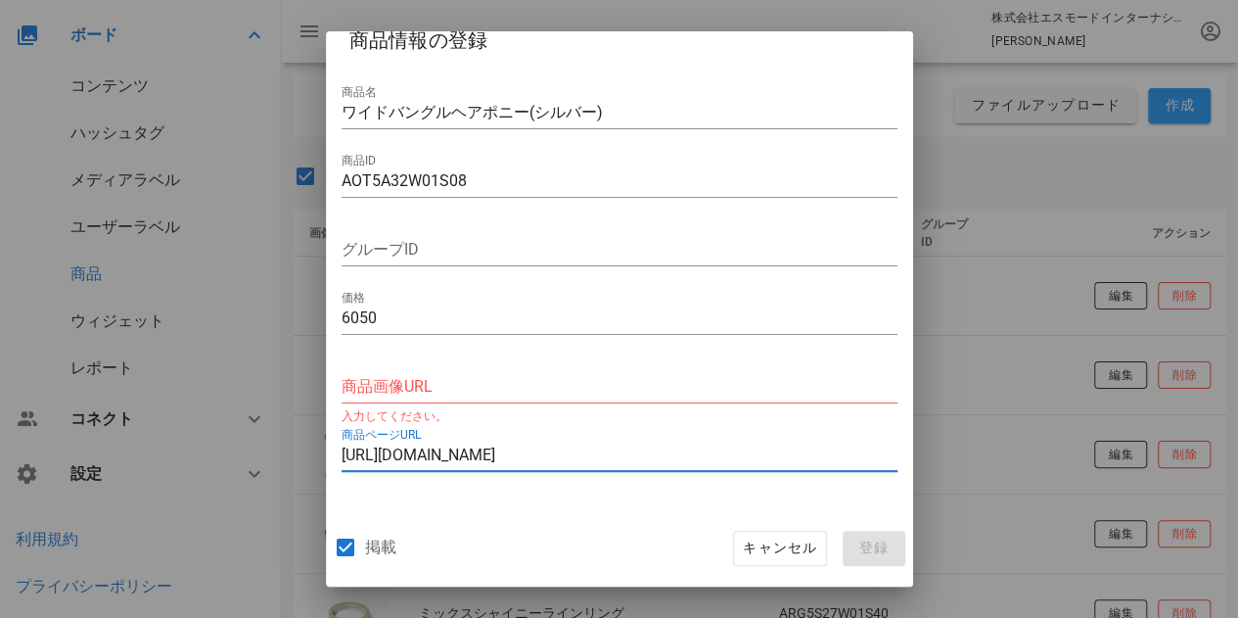
type input "https://www.stellarhollywood.com/c/all_item/AOT5A32W01S08"
click at [572, 389] on input "商品画像URL" at bounding box center [620, 386] width 556 height 31
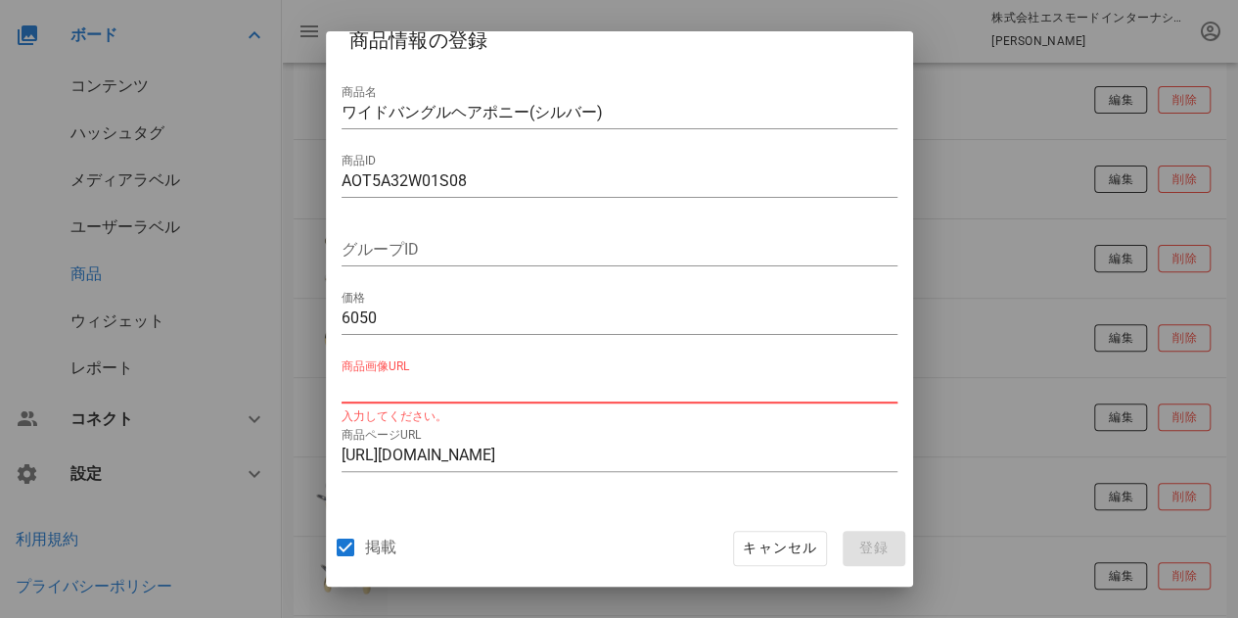
scroll to position [0, 0]
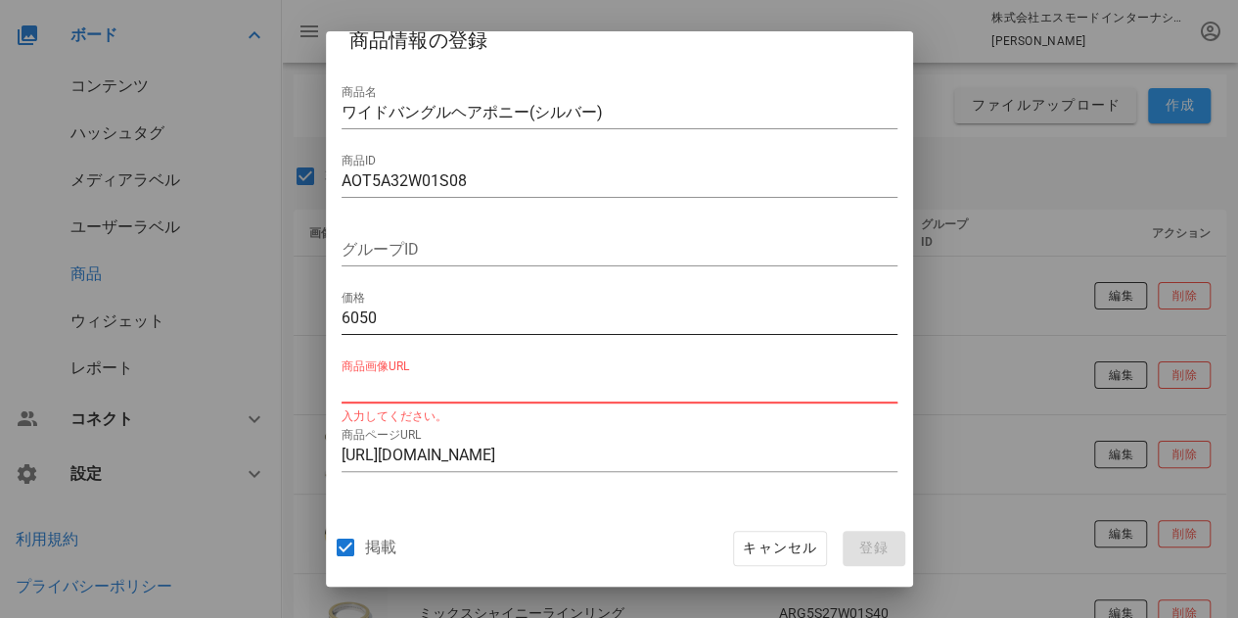
paste input "https://stellar.itembox.design/product/083/000000008349/000000008349-01-l.jpg?t…"
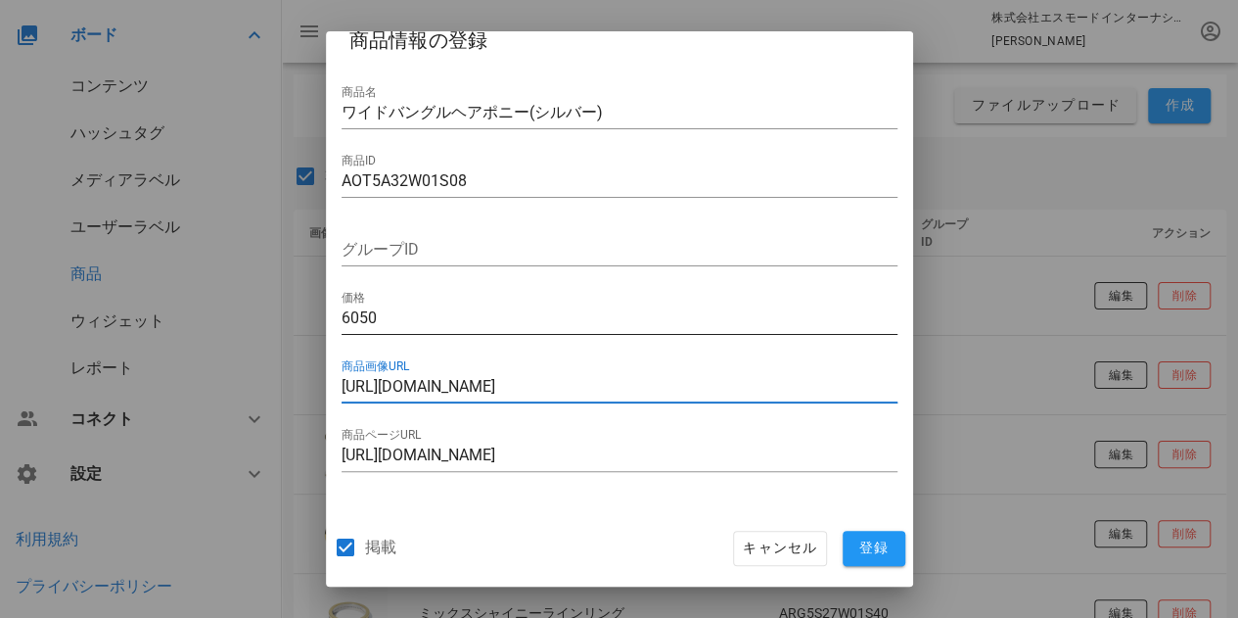
scroll to position [0, 180]
type input "https://stellar.itembox.design/product/083/000000008349/000000008349-01-l.jpg?t…"
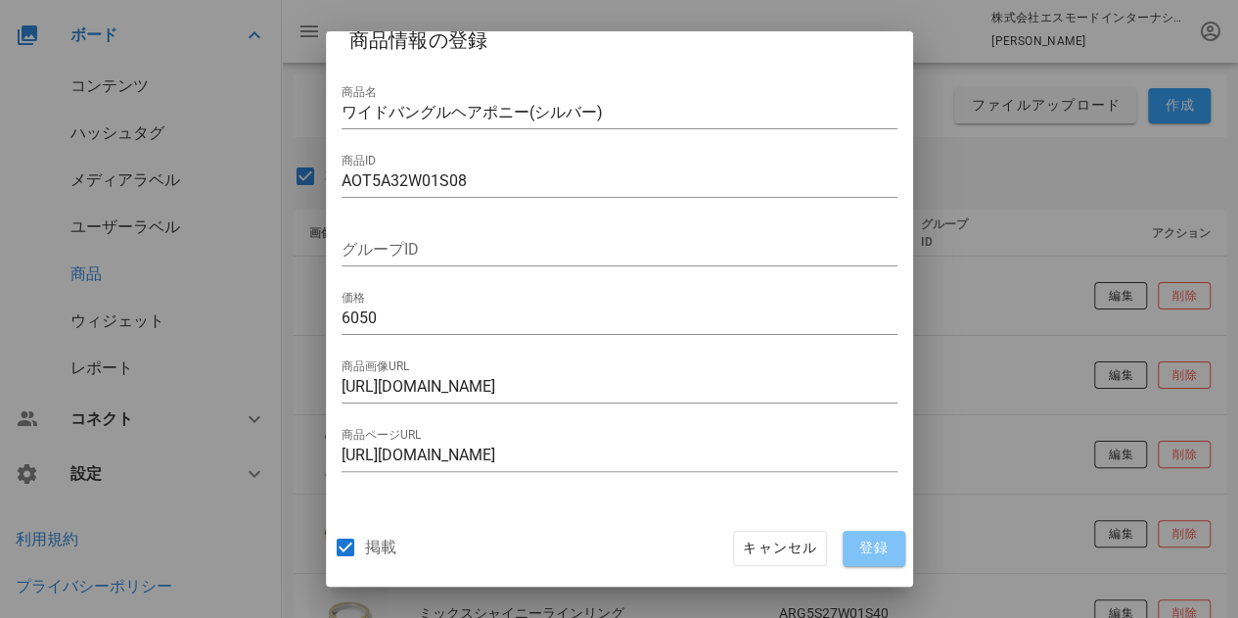
scroll to position [0, 0]
click at [867, 554] on span "登録" at bounding box center [874, 548] width 47 height 18
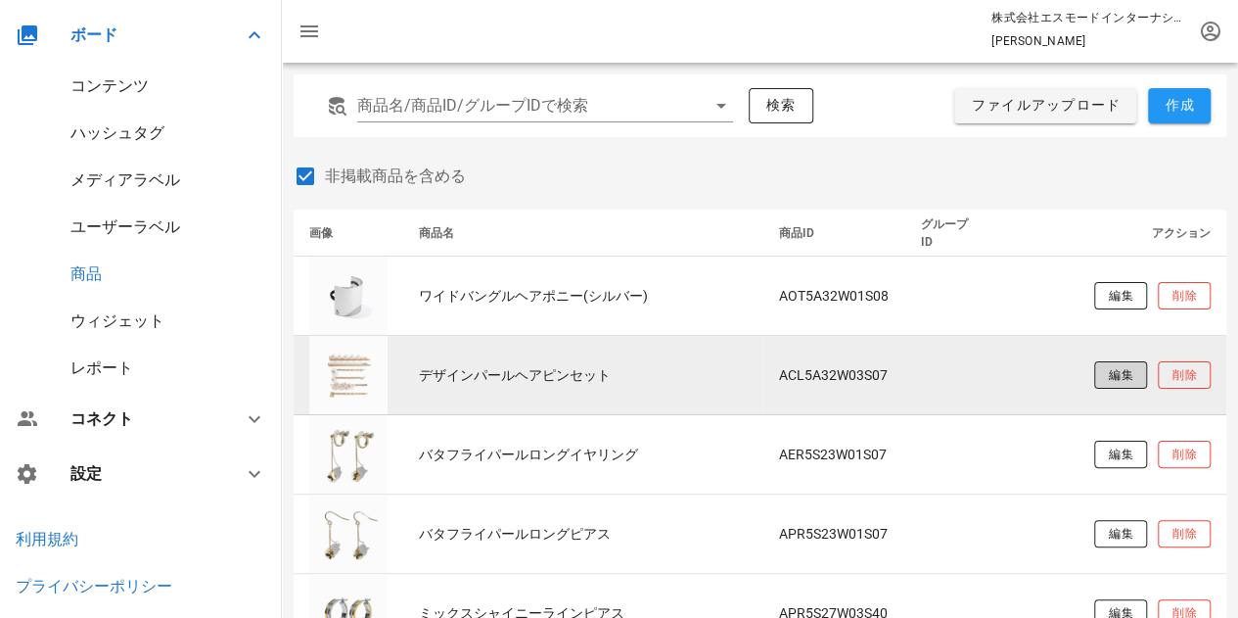
click at [1116, 370] on span "編集" at bounding box center [1120, 375] width 26 height 17
type input "デザインパールヘアピンセット"
type input "ACL5A32W03S07"
type input "https://stellar.itembox.design/product/083/000000008345/000000008345-01-l.jpg?t…"
type input "https://www.stellarhollywood.com/c/all_item/ACL5A32W03S07"
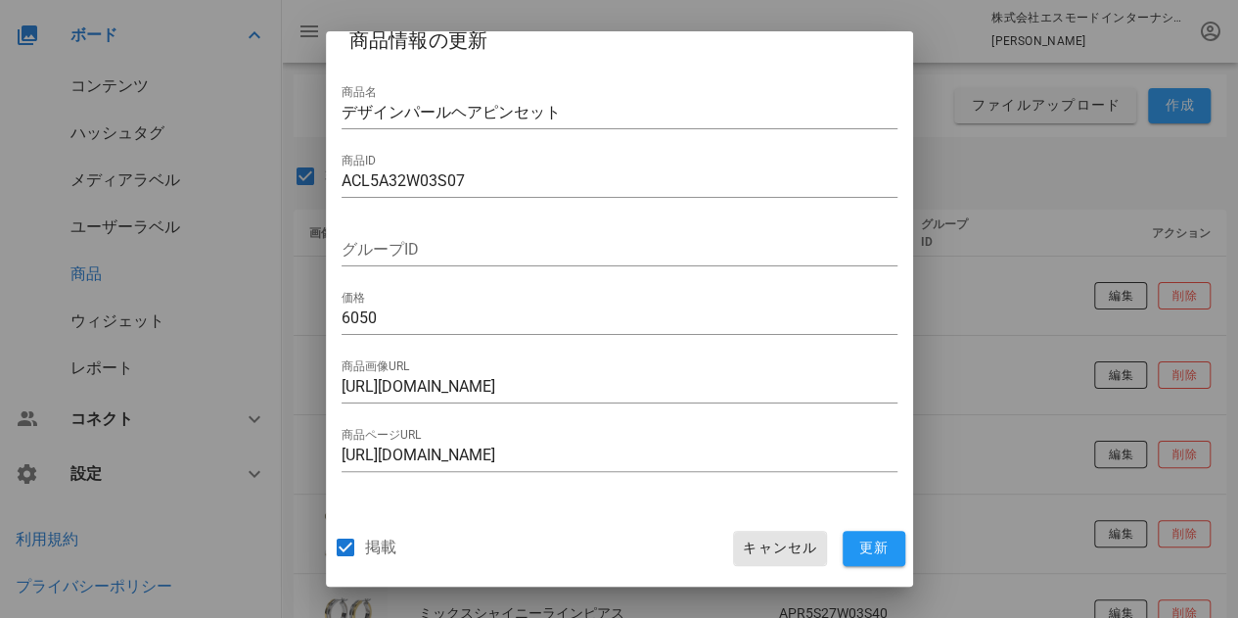
click at [758, 552] on span "キャンセル" at bounding box center [779, 548] width 75 height 18
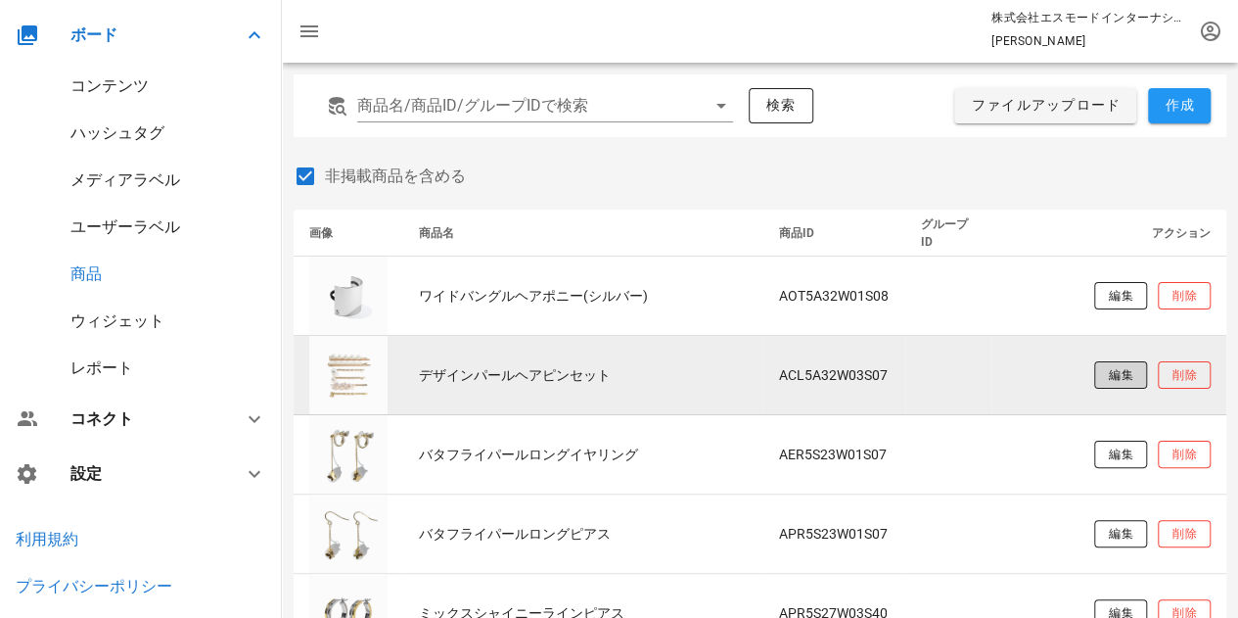
click at [1125, 371] on span "編集" at bounding box center [1120, 375] width 26 height 17
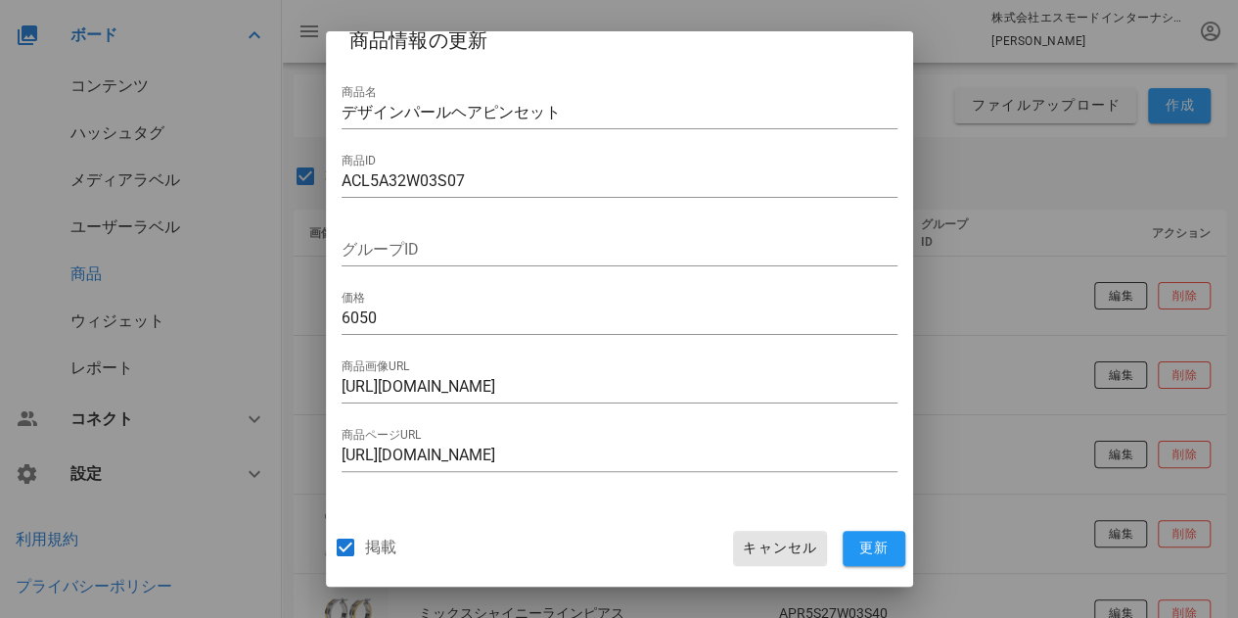
click at [762, 539] on span "キャンセル" at bounding box center [779, 548] width 75 height 18
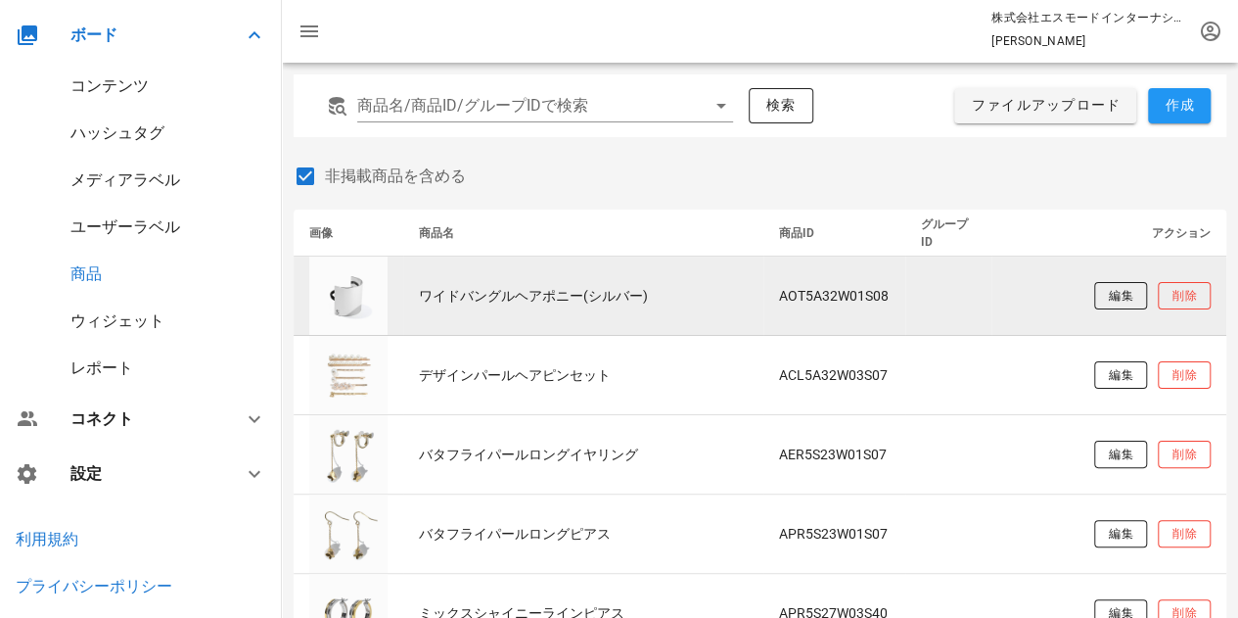
click at [459, 289] on td "ワイドバングルヘアポニー(シルバー)" at bounding box center [583, 295] width 360 height 79
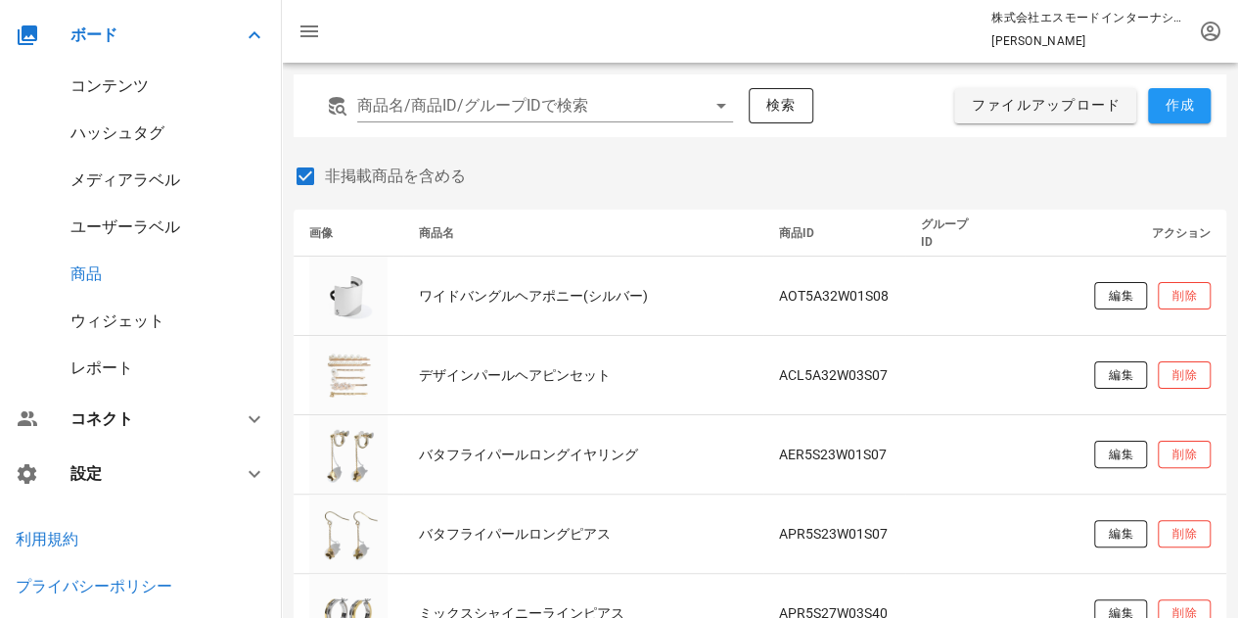
click at [138, 81] on div "コンテンツ" at bounding box center [109, 85] width 78 height 19
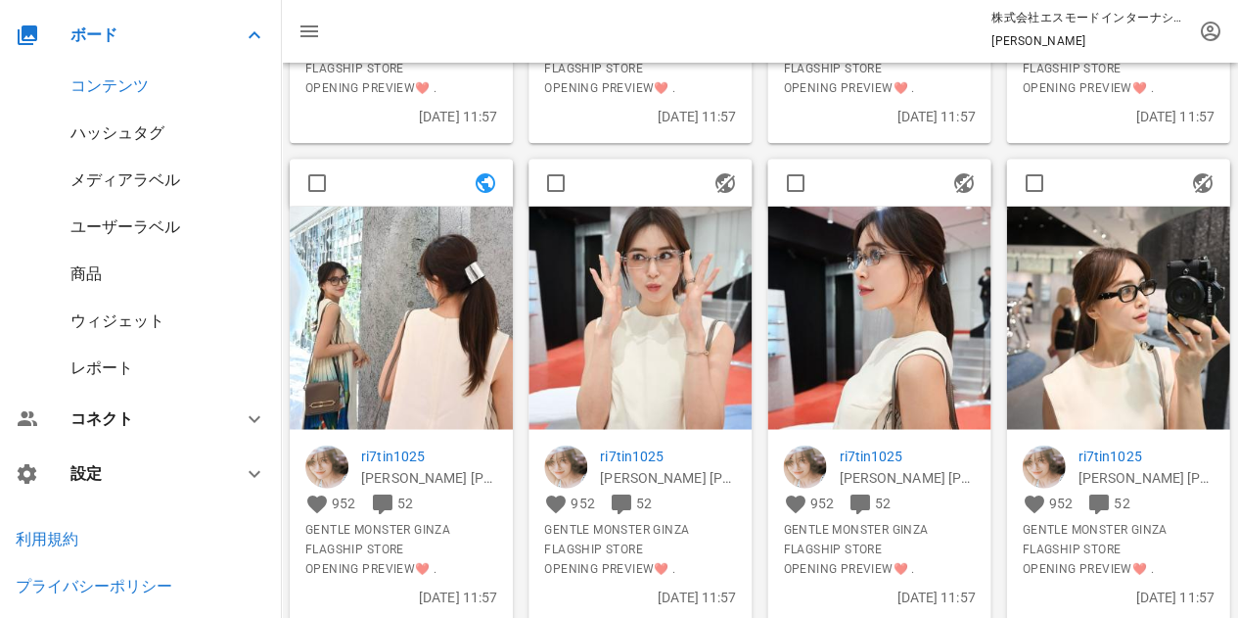
scroll to position [489, 0]
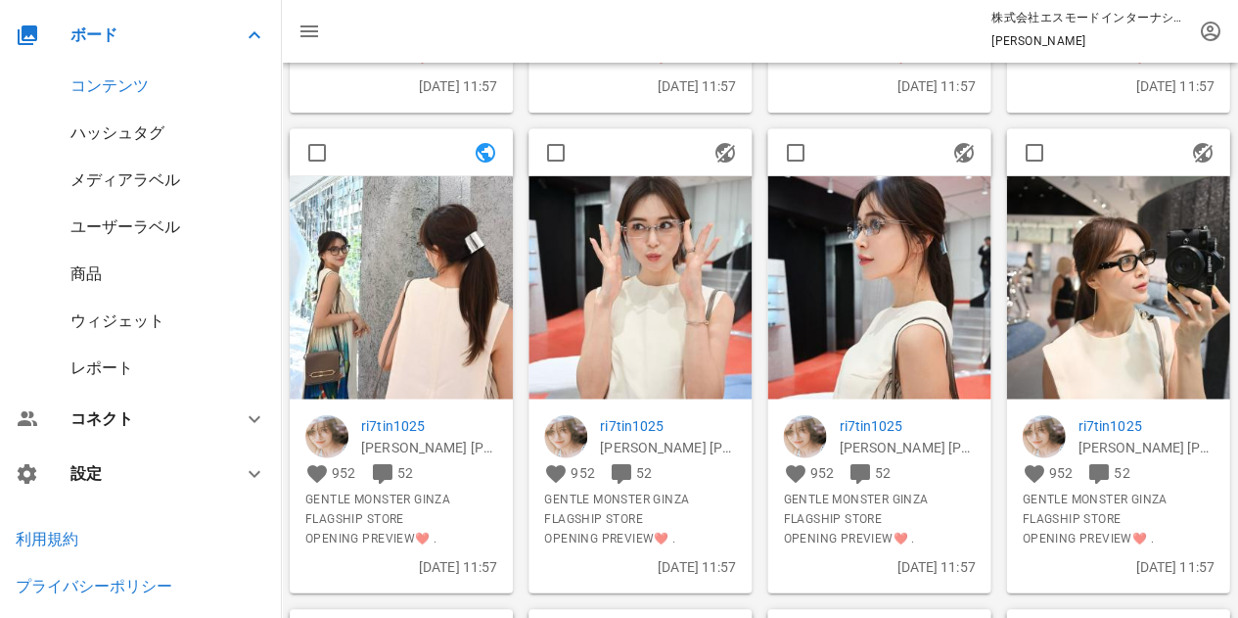
click at [443, 285] on img at bounding box center [401, 286] width 223 height 223
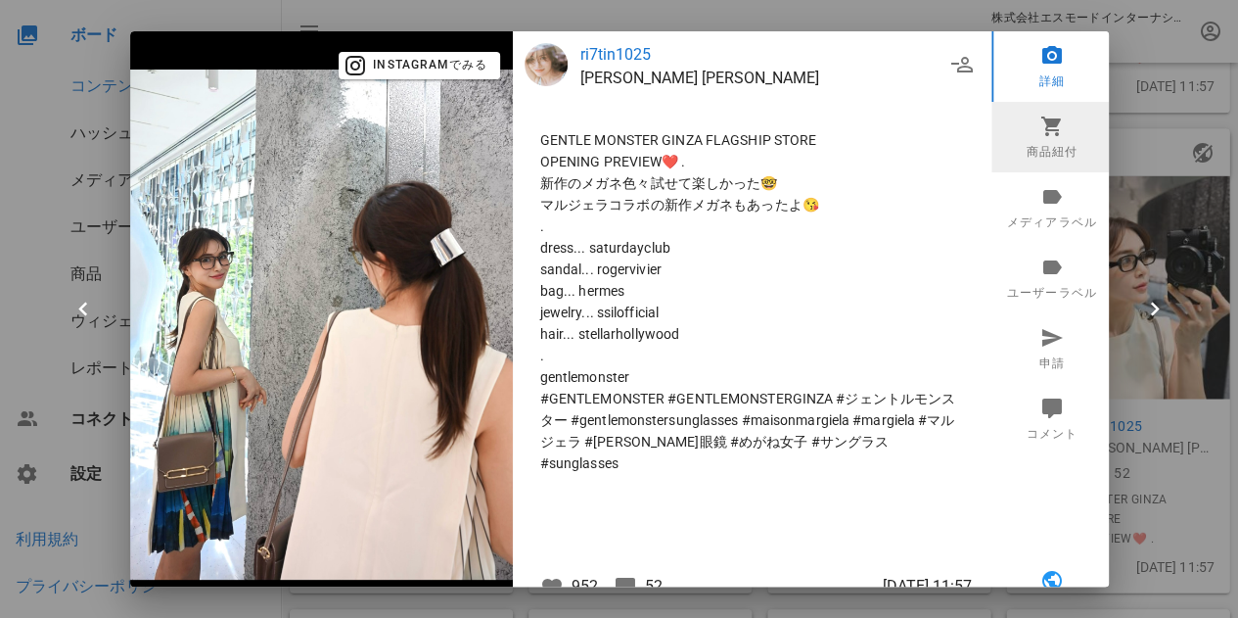
click at [1027, 143] on link "商品紐付" at bounding box center [1052, 137] width 121 height 70
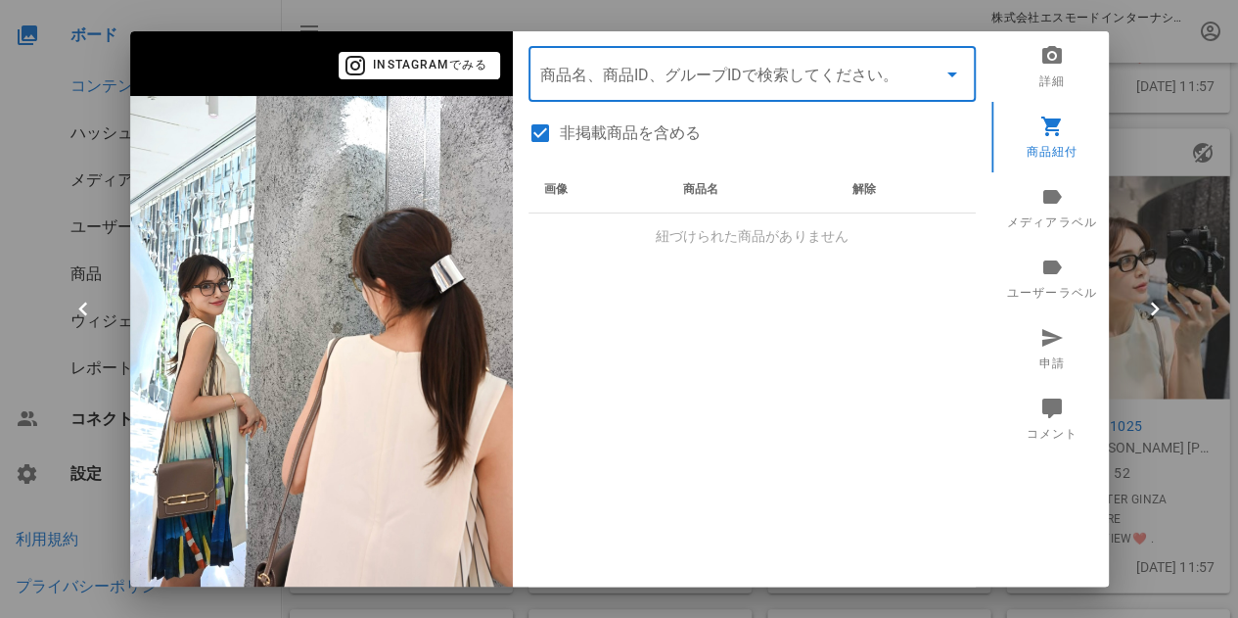
click at [760, 75] on input "商品" at bounding box center [724, 74] width 369 height 31
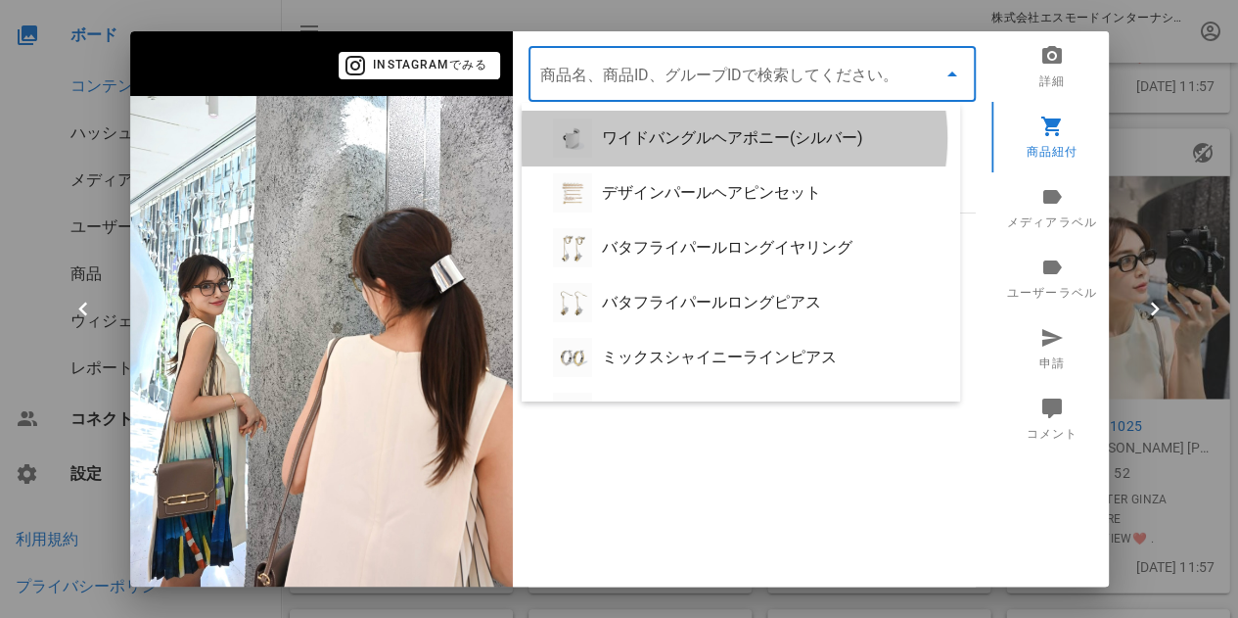
click at [744, 132] on div "ワイドバングルヘアポニー(シルバー)" at bounding box center [773, 137] width 343 height 19
type input "ワイドバングルヘアポニー(シルバー)"
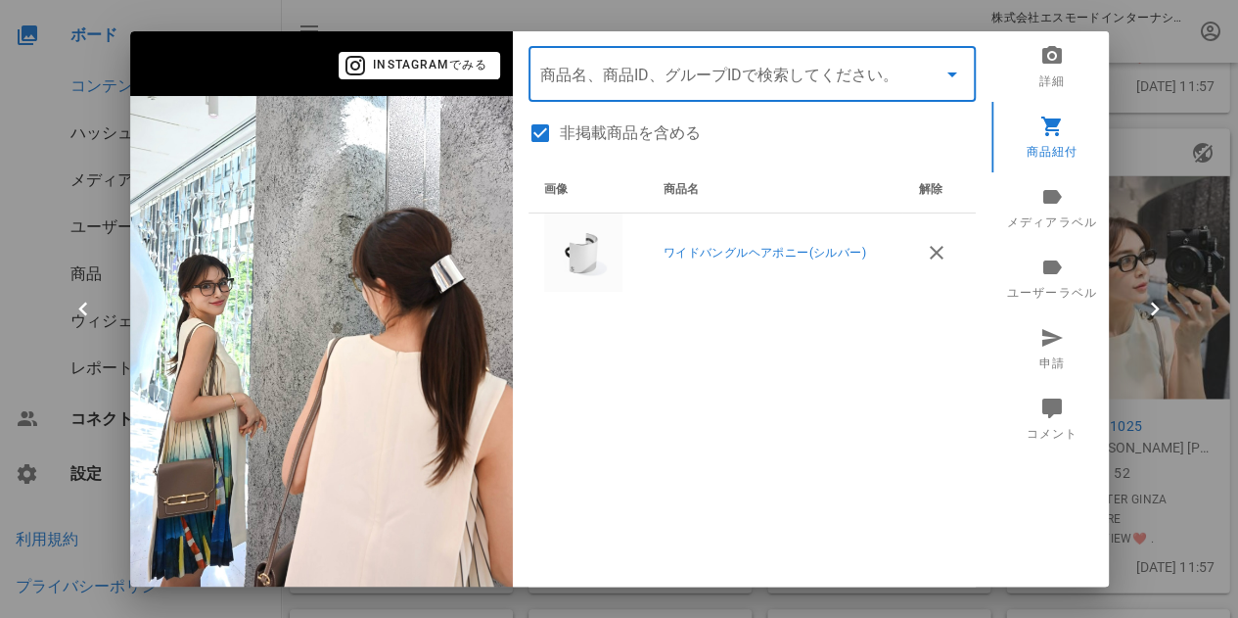
click at [825, 453] on div "画像 商品名 解除 ワイドバングルヘアポニー(シルバー)" at bounding box center [752, 410] width 447 height 489
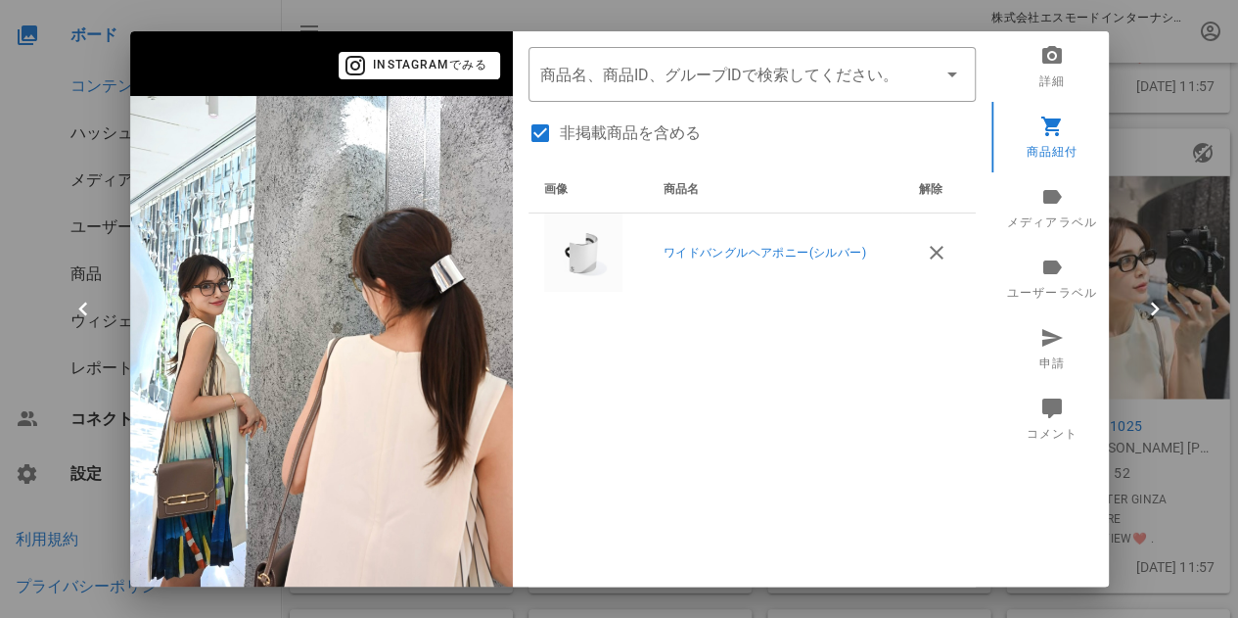
click at [746, 373] on div "画像 商品名 解除 ワイドバングルヘアポニー(シルバー)" at bounding box center [752, 410] width 447 height 489
click at [1138, 516] on div at bounding box center [619, 309] width 1238 height 618
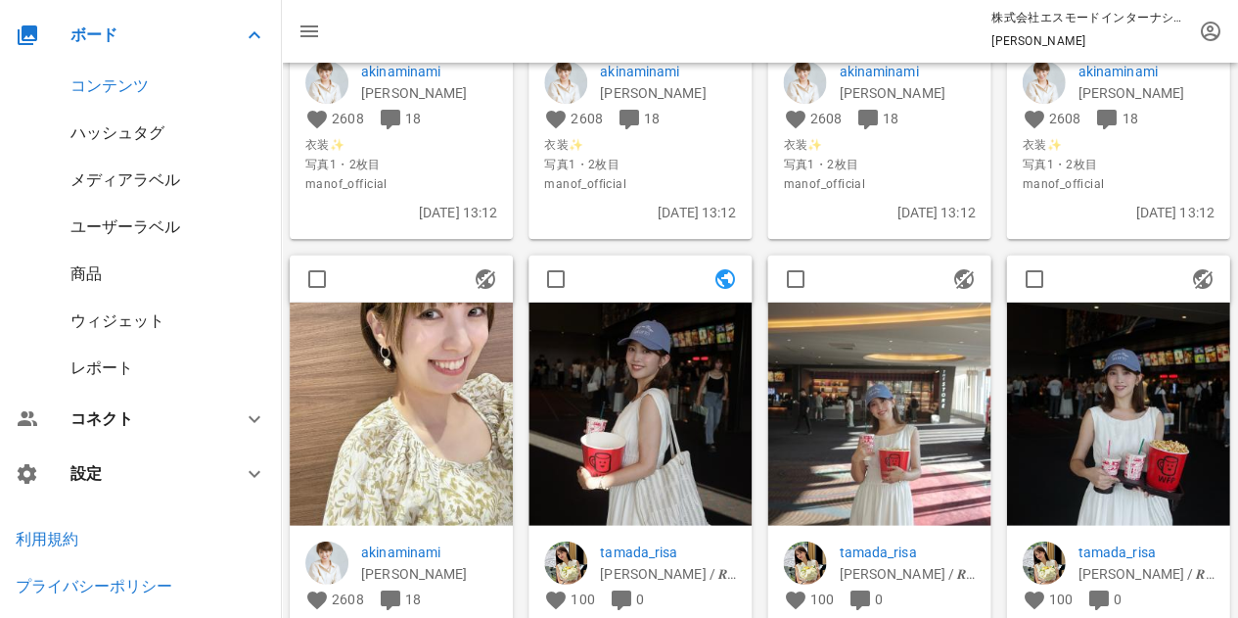
scroll to position [3916, 0]
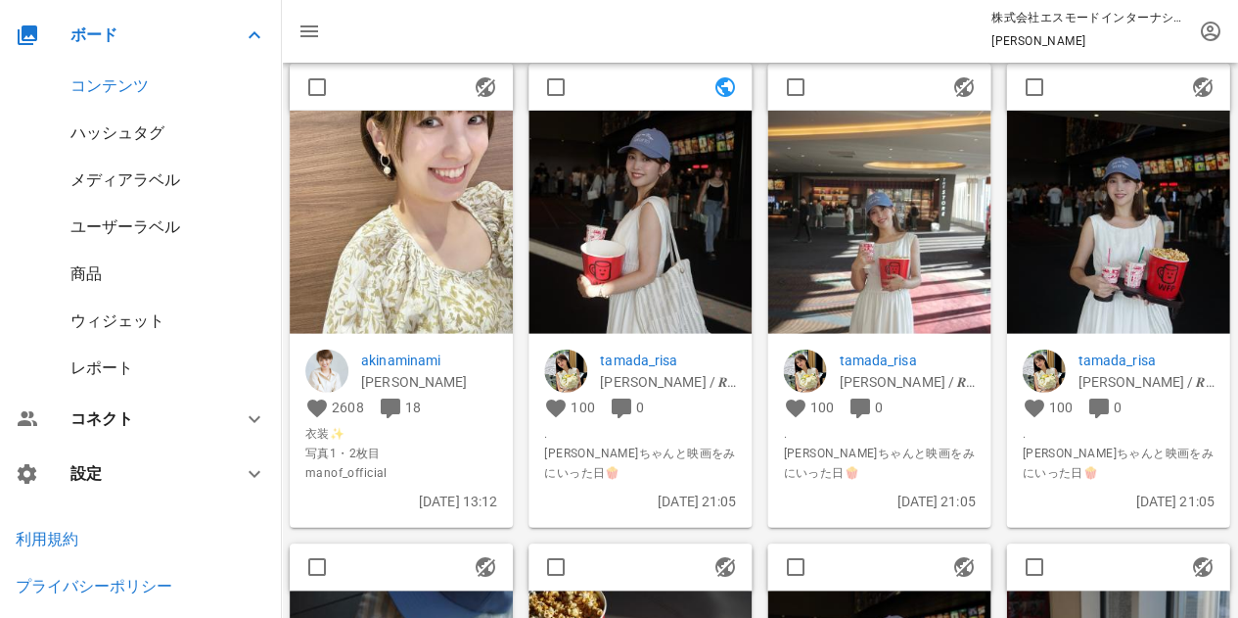
click at [675, 269] on img at bounding box center [640, 222] width 223 height 223
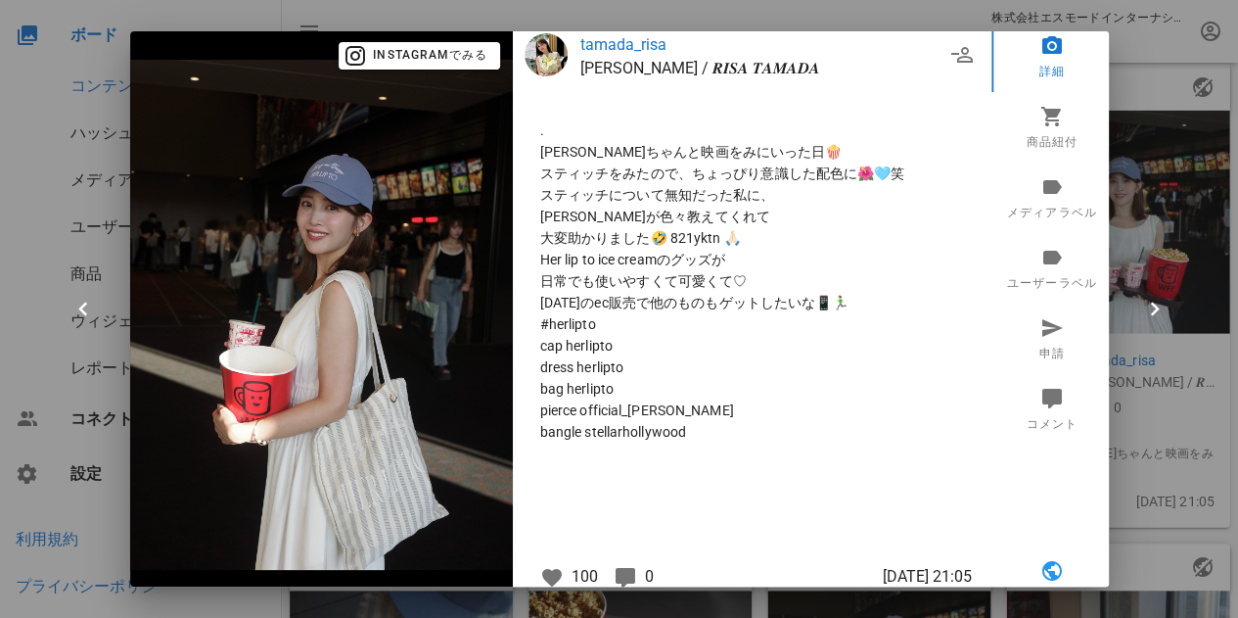
scroll to position [0, 0]
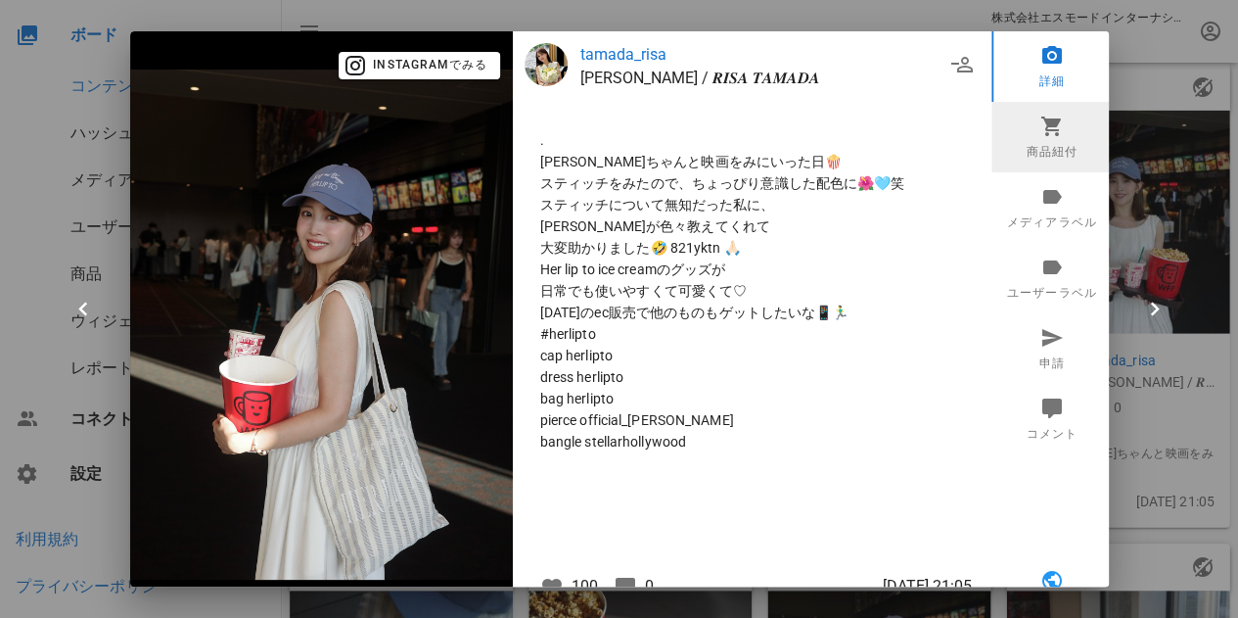
click at [1040, 141] on link "商品紐付" at bounding box center [1052, 137] width 121 height 70
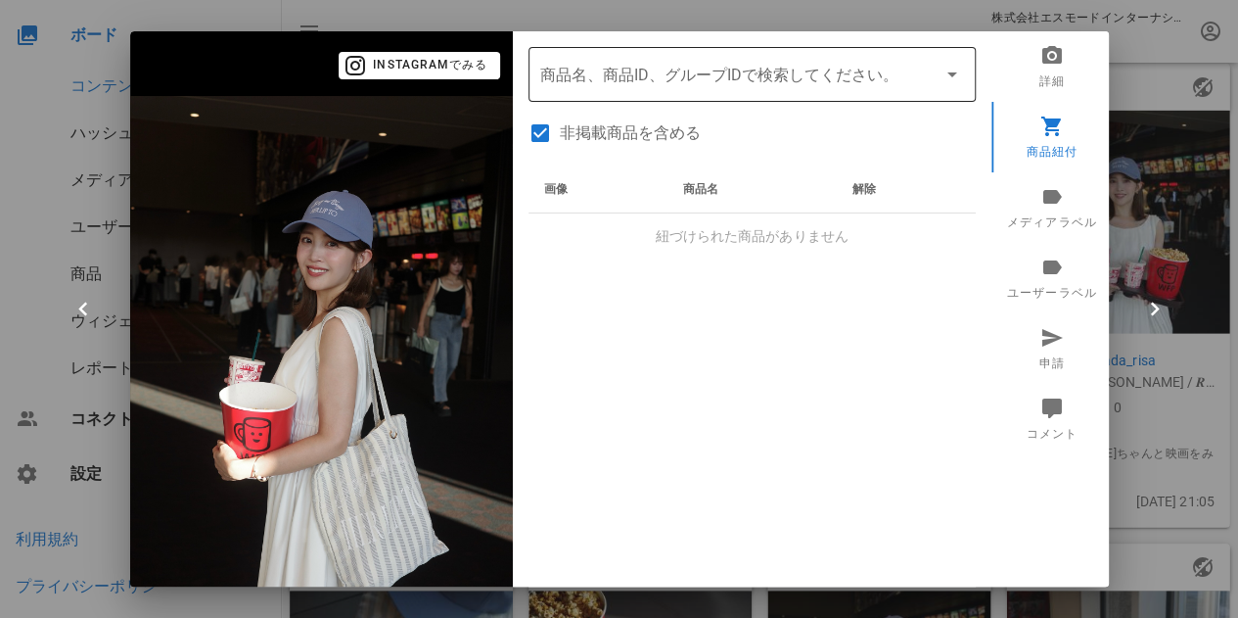
click at [675, 76] on input "商品" at bounding box center [724, 74] width 369 height 31
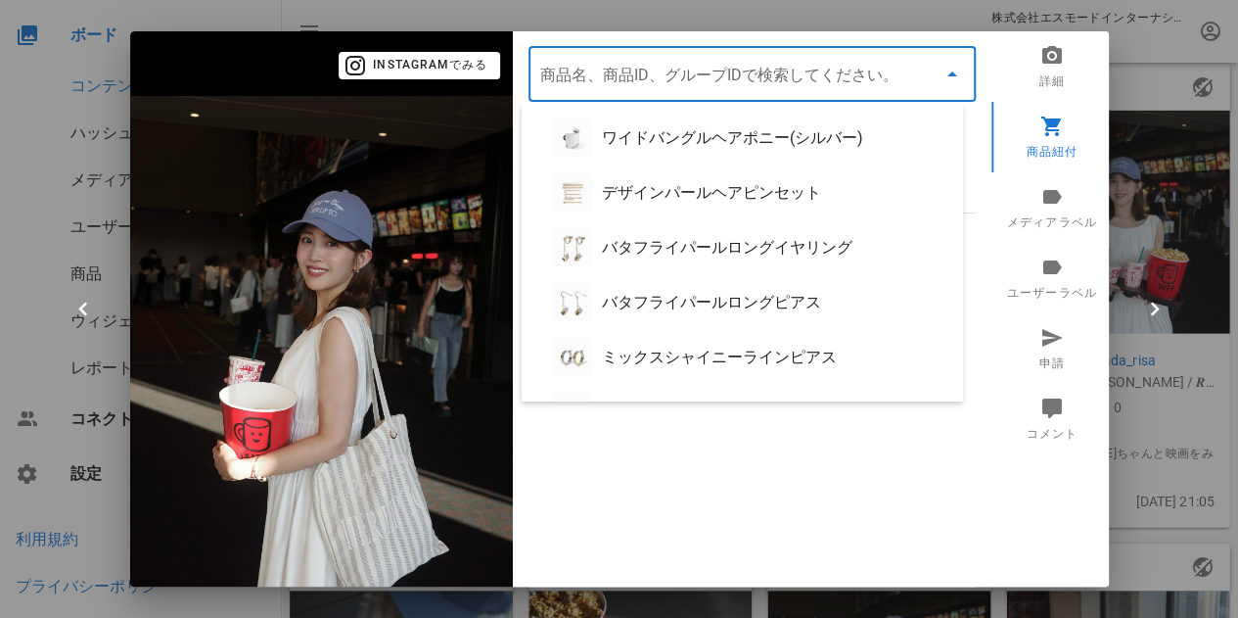
click at [695, 70] on input "商品" at bounding box center [724, 74] width 369 height 31
click at [704, 476] on div "画像 商品名 解除 紐づけられた商品がありません" at bounding box center [752, 410] width 447 height 489
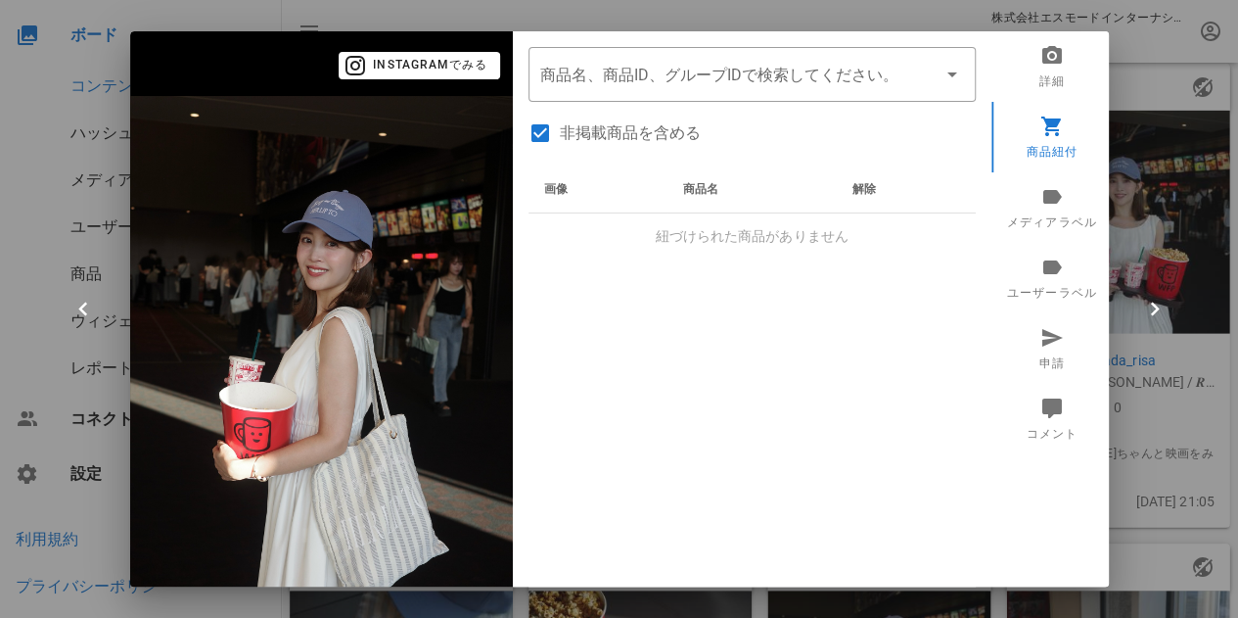
click at [1151, 68] on div at bounding box center [619, 309] width 1238 height 618
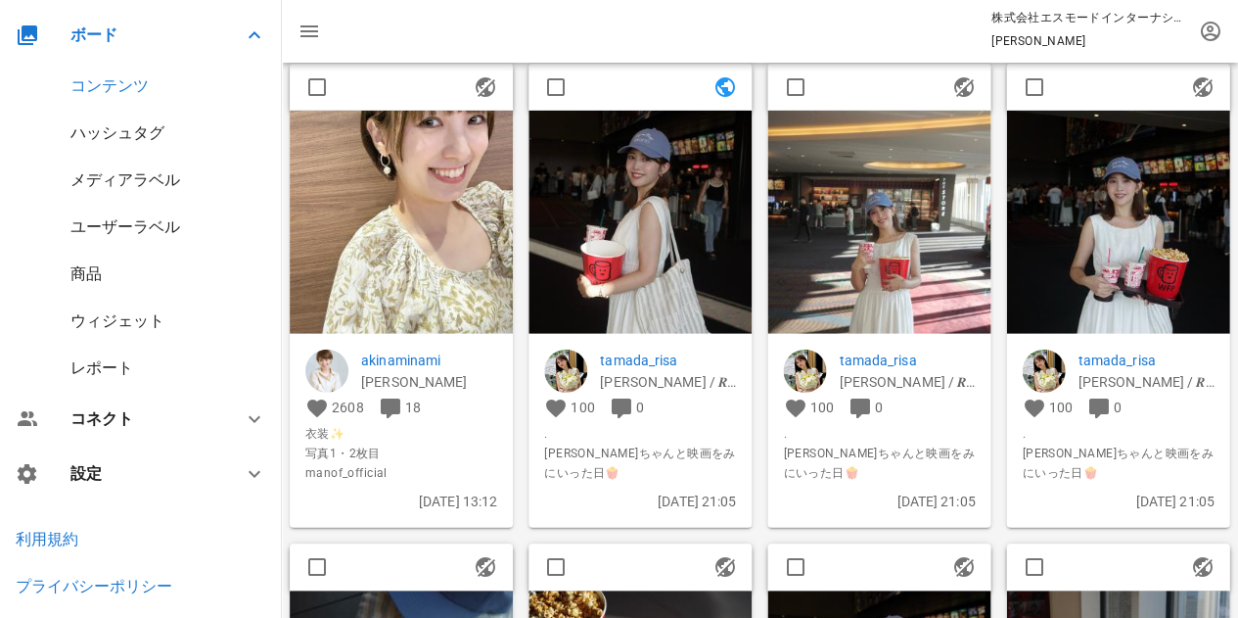
click at [118, 269] on div "商品" at bounding box center [141, 274] width 282 height 47
click at [91, 271] on div "商品" at bounding box center [85, 273] width 31 height 19
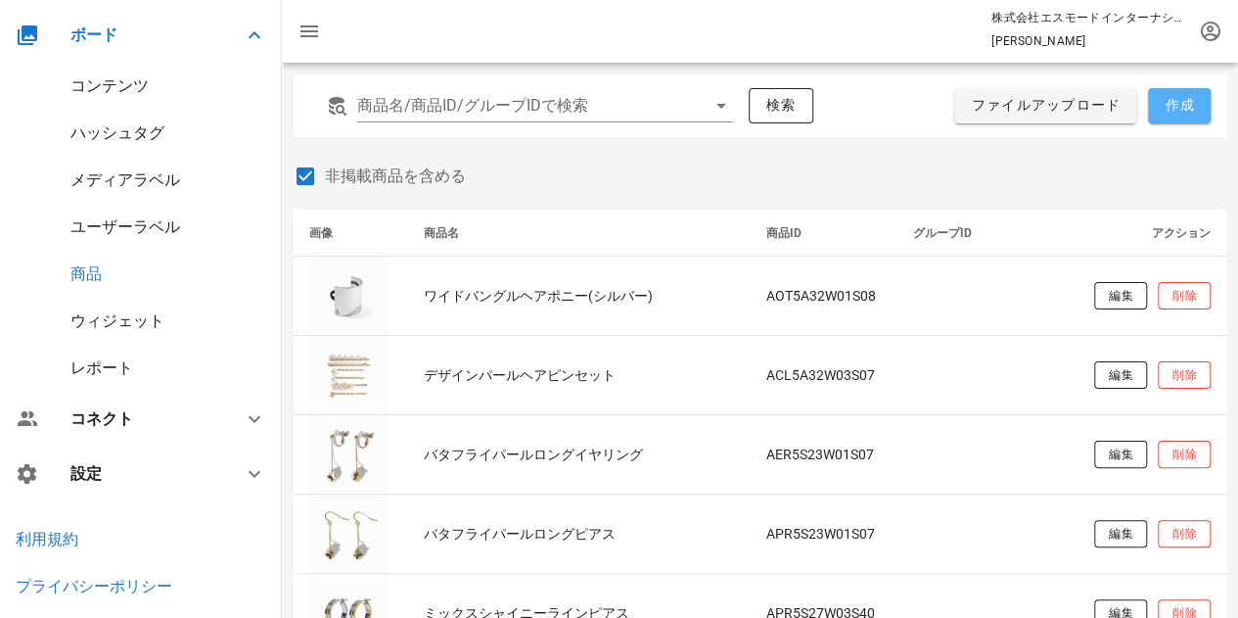
click at [1183, 108] on span "作成" at bounding box center [1179, 106] width 31 height 18
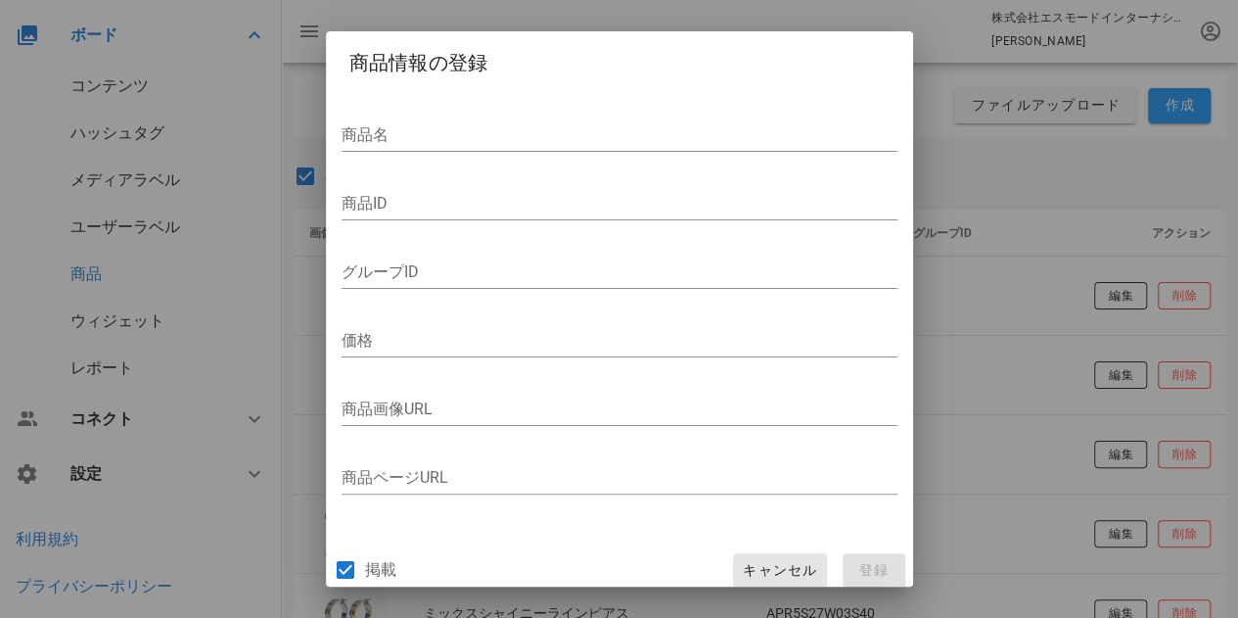
click at [797, 569] on span "キャンセル" at bounding box center [779, 571] width 75 height 18
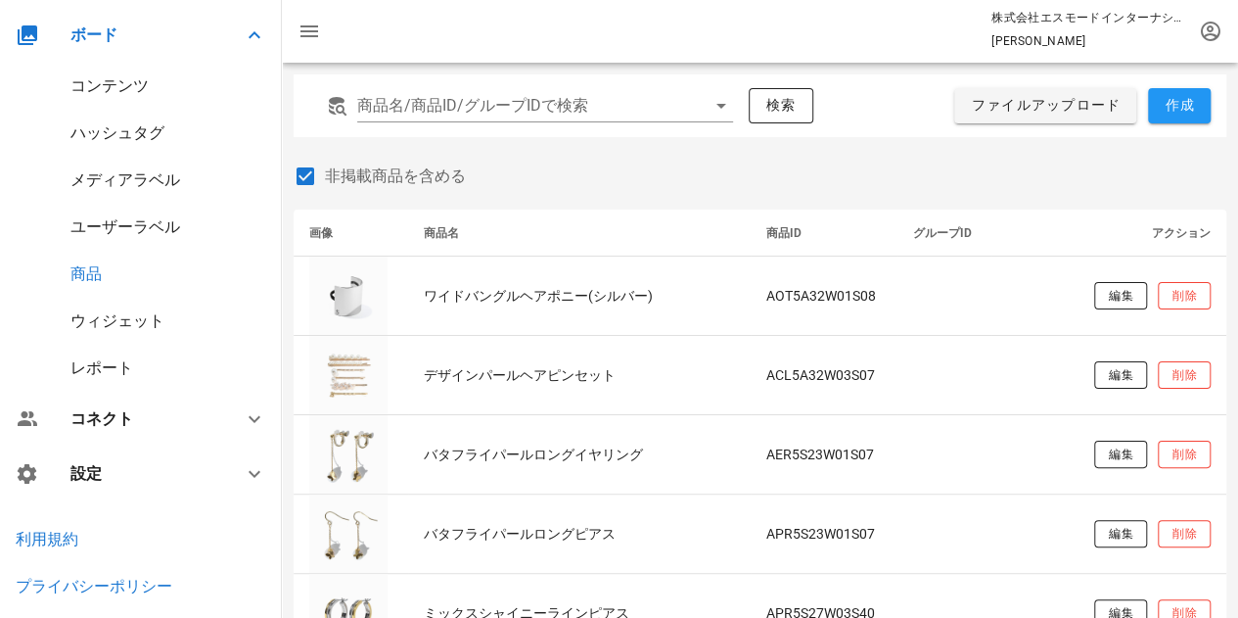
click at [122, 87] on div "コンテンツ" at bounding box center [109, 85] width 78 height 19
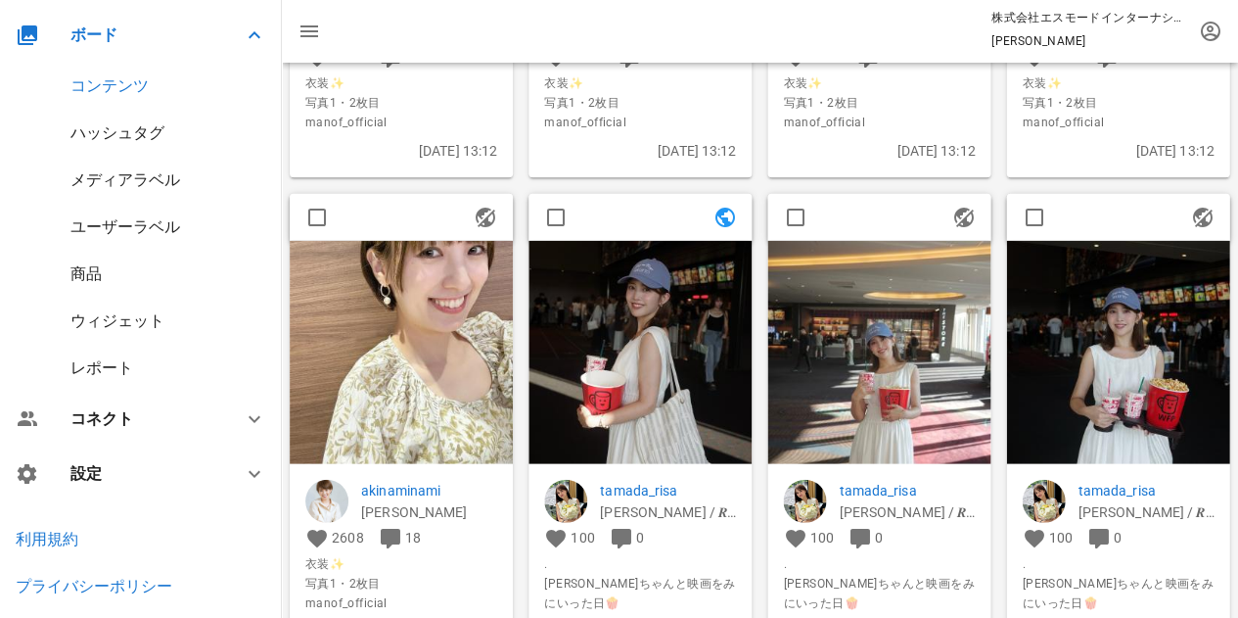
scroll to position [3818, 0]
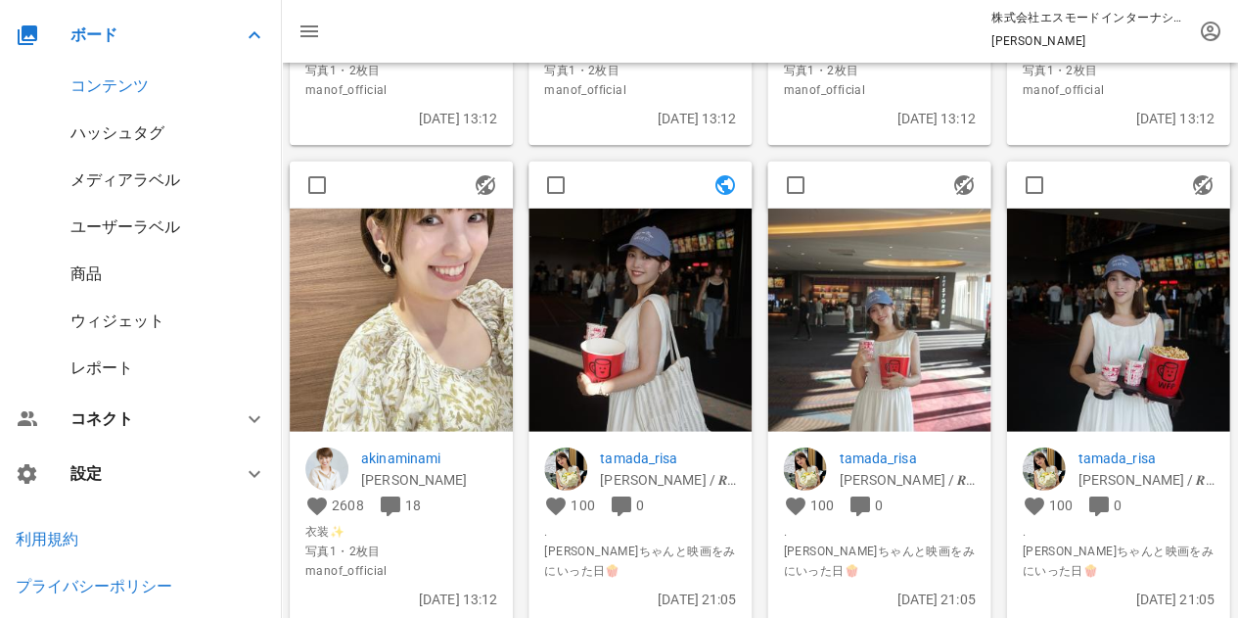
click at [603, 330] on img at bounding box center [640, 320] width 223 height 223
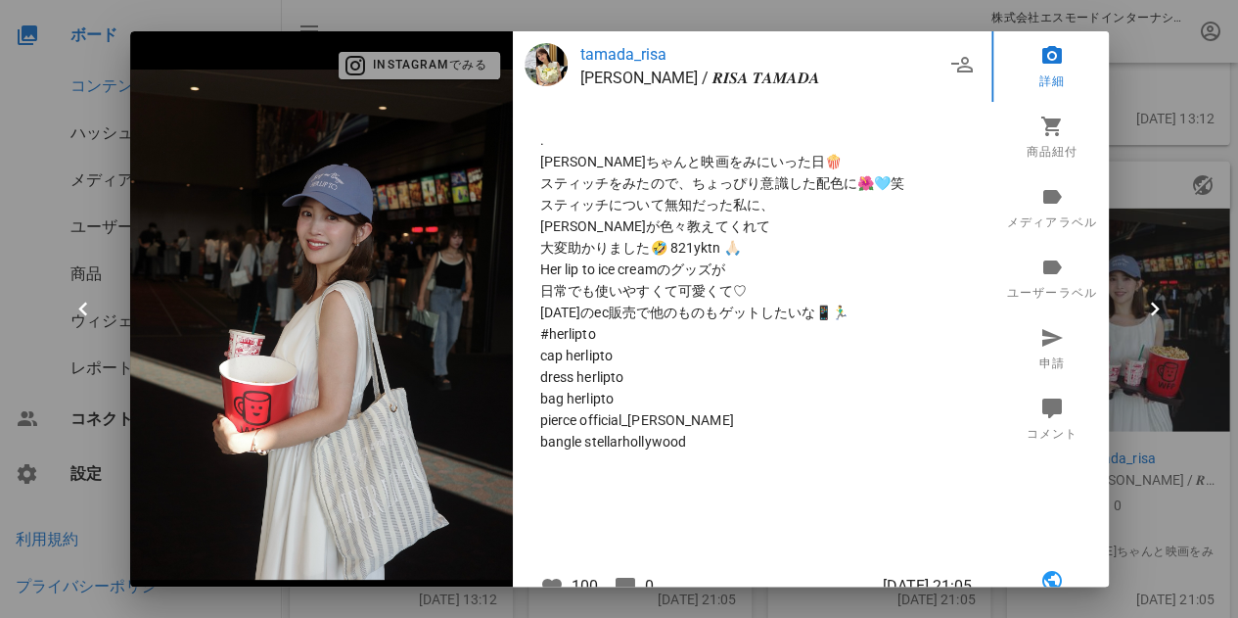
click at [467, 70] on span "Instagramでみる" at bounding box center [418, 66] width 137 height 18
click at [1128, 73] on div at bounding box center [619, 309] width 1238 height 618
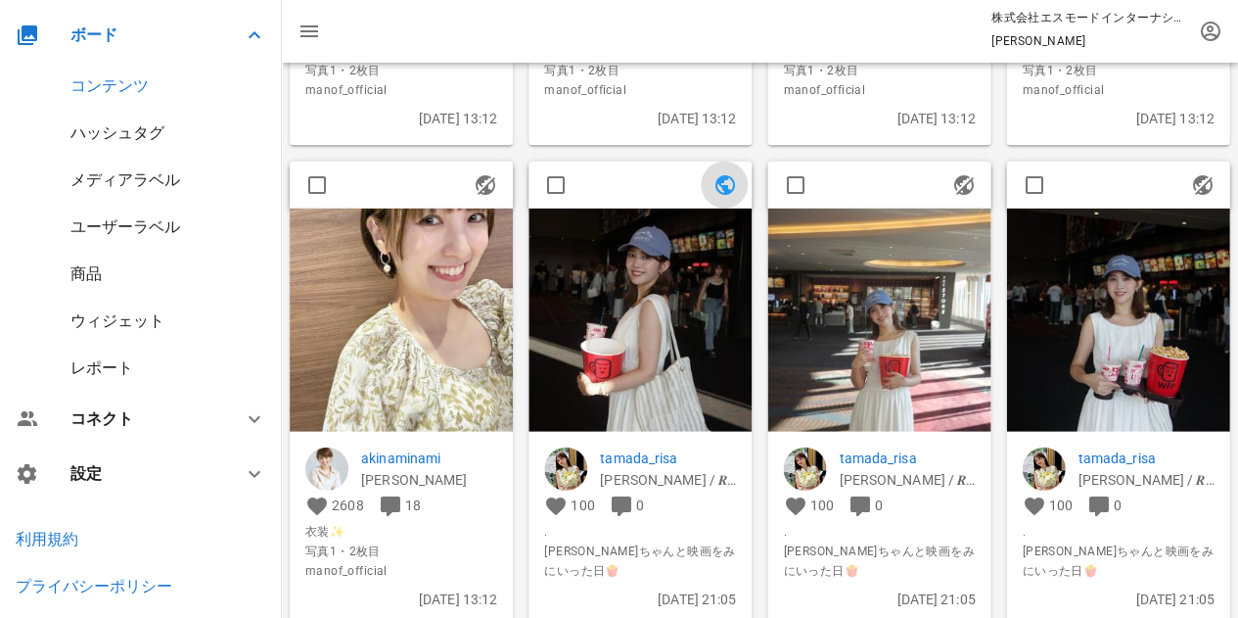
click at [725, 176] on icon "button" at bounding box center [724, 184] width 23 height 23
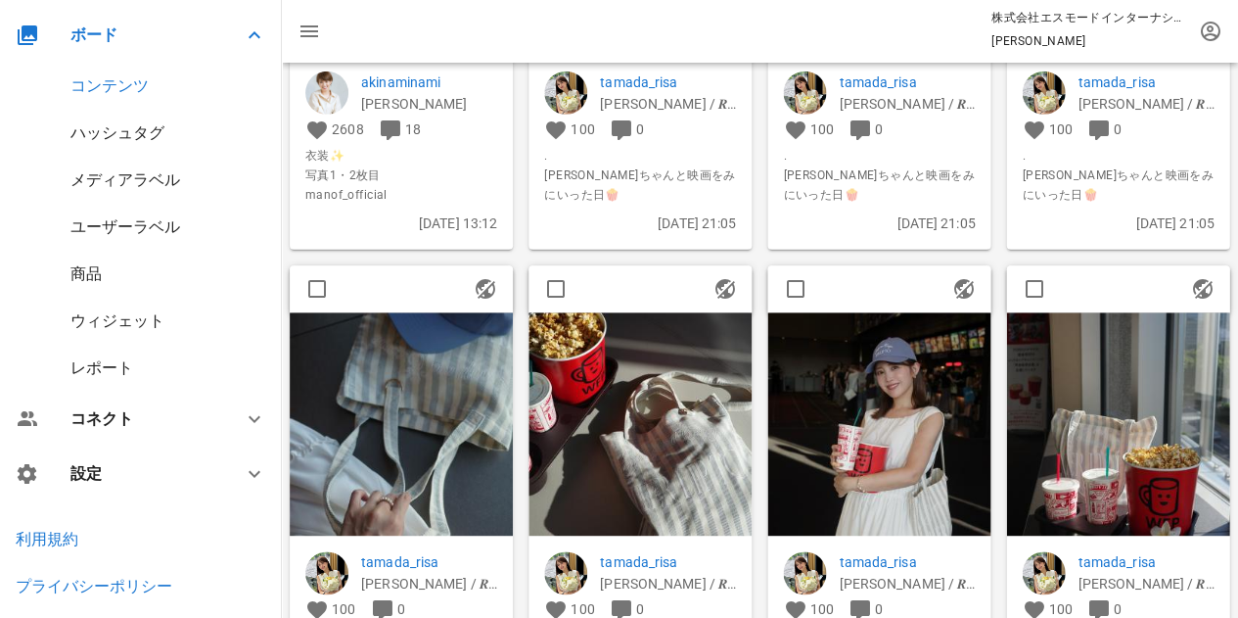
scroll to position [4209, 0]
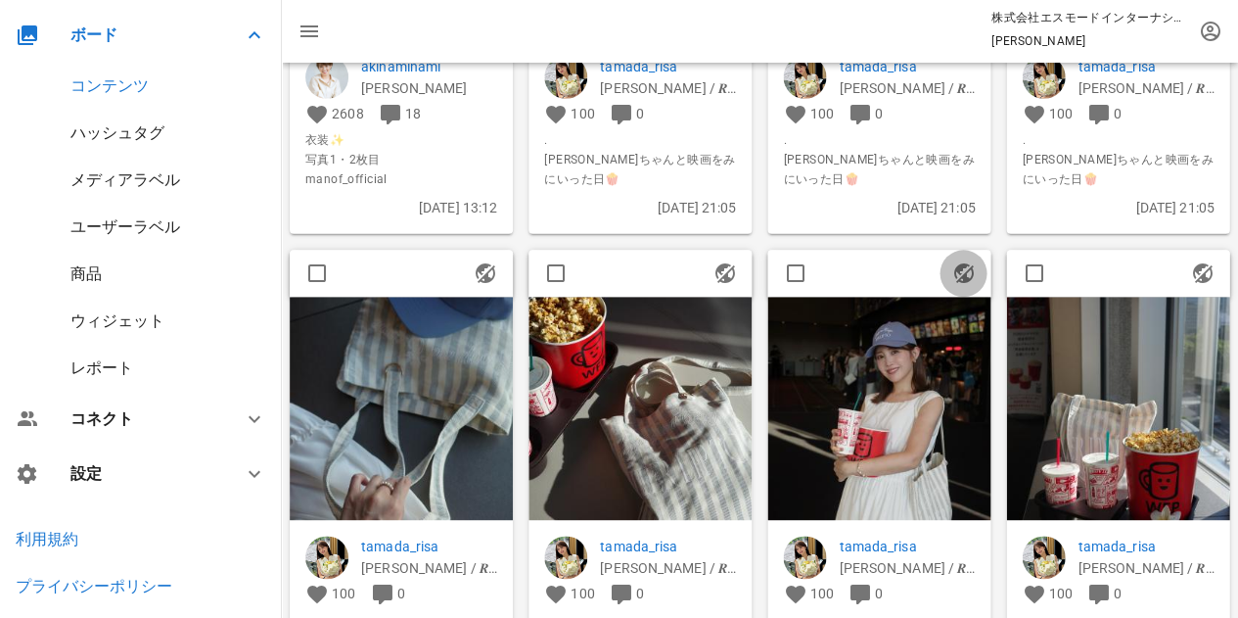
click at [968, 267] on icon "button" at bounding box center [962, 272] width 23 height 23
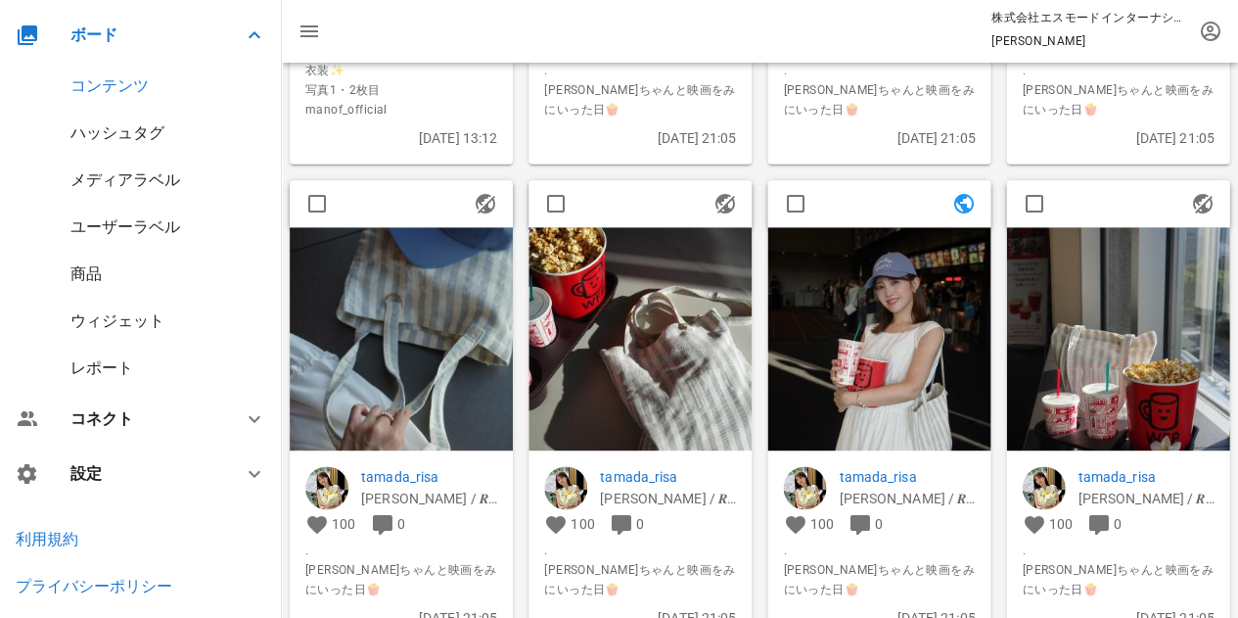
scroll to position [4307, 0]
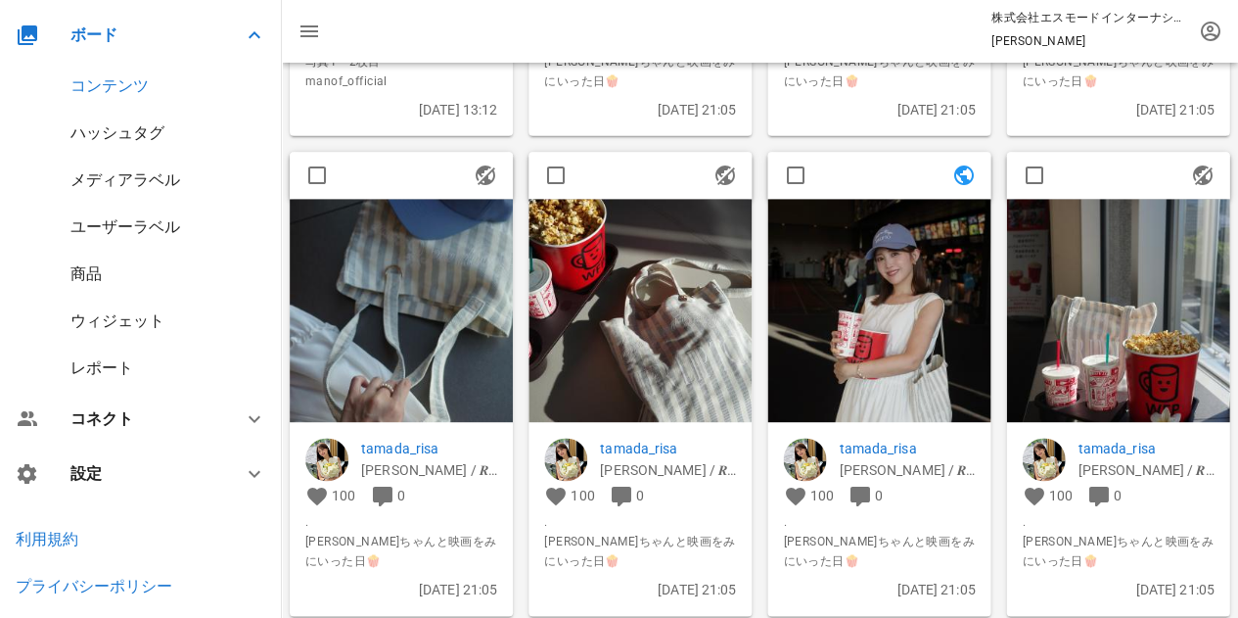
click at [881, 171] on div at bounding box center [878, 175] width 223 height 47
click at [892, 222] on img at bounding box center [878, 310] width 223 height 223
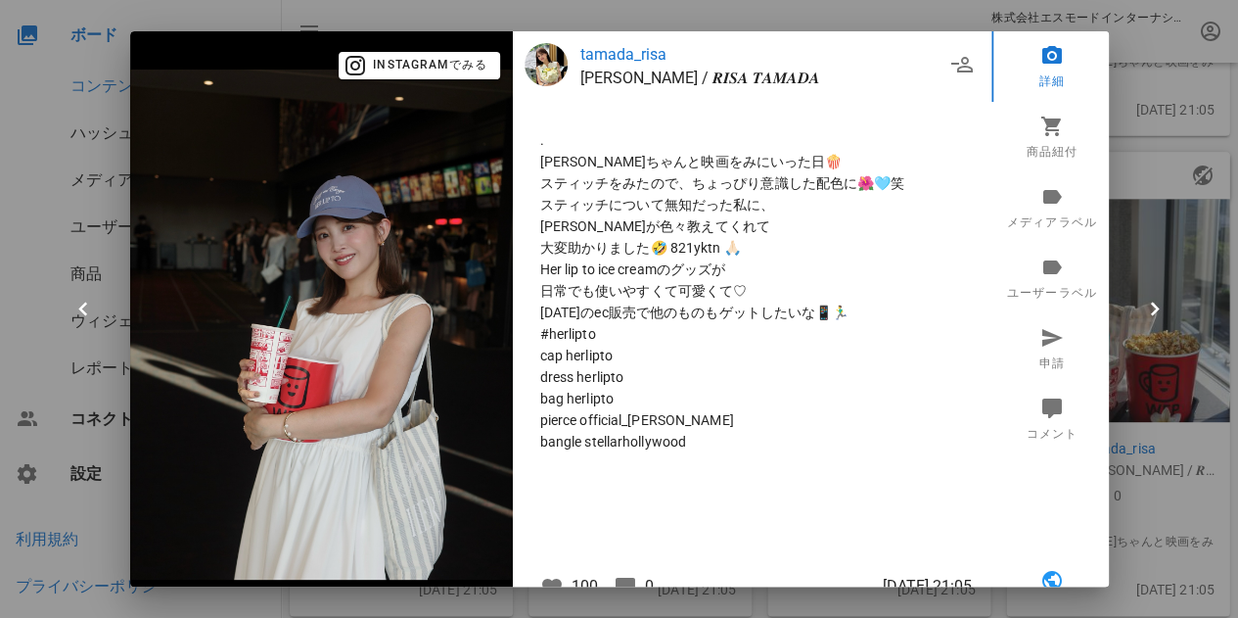
click at [1130, 131] on div at bounding box center [619, 309] width 1238 height 618
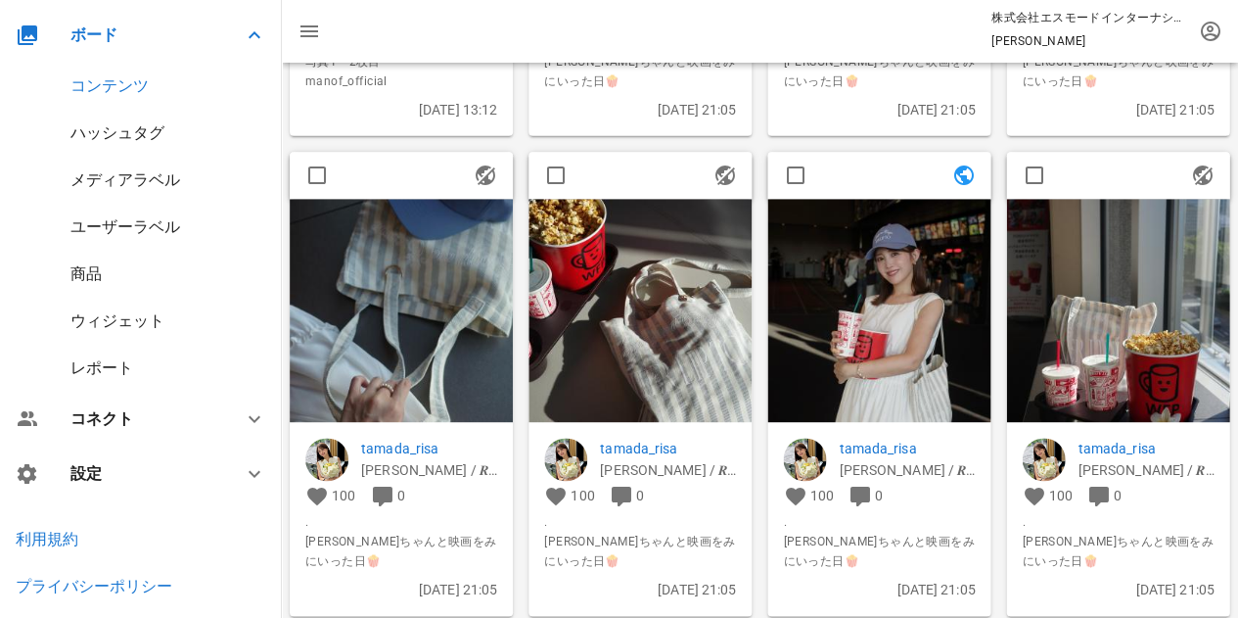
click at [157, 180] on div "メディアラベル" at bounding box center [125, 179] width 110 height 19
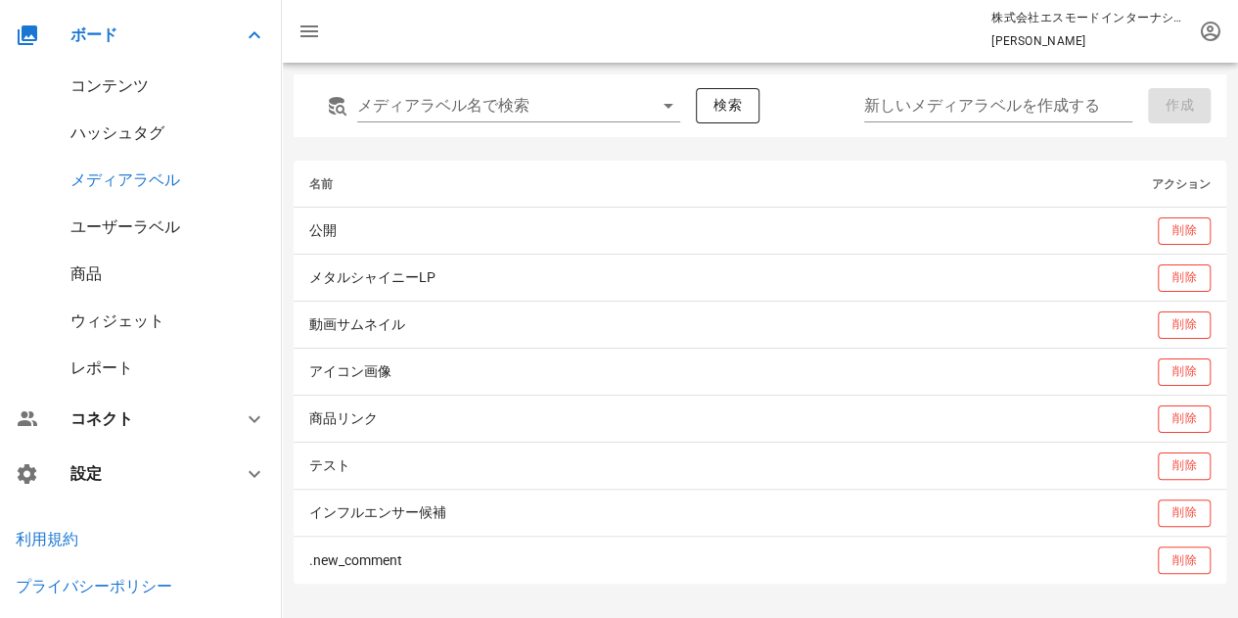
click at [145, 269] on div "商品" at bounding box center [141, 274] width 282 height 47
click at [104, 271] on div "商品" at bounding box center [141, 274] width 282 height 47
click at [101, 271] on div "商品" at bounding box center [85, 273] width 31 height 19
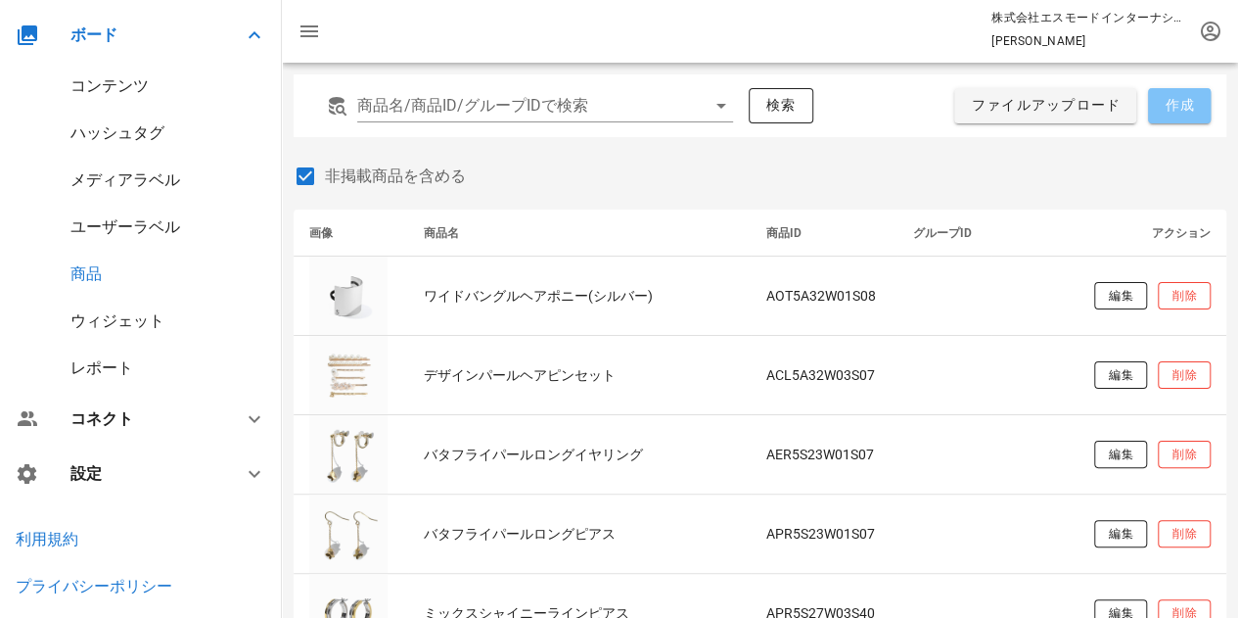
click at [1187, 107] on span "作成" at bounding box center [1179, 106] width 31 height 18
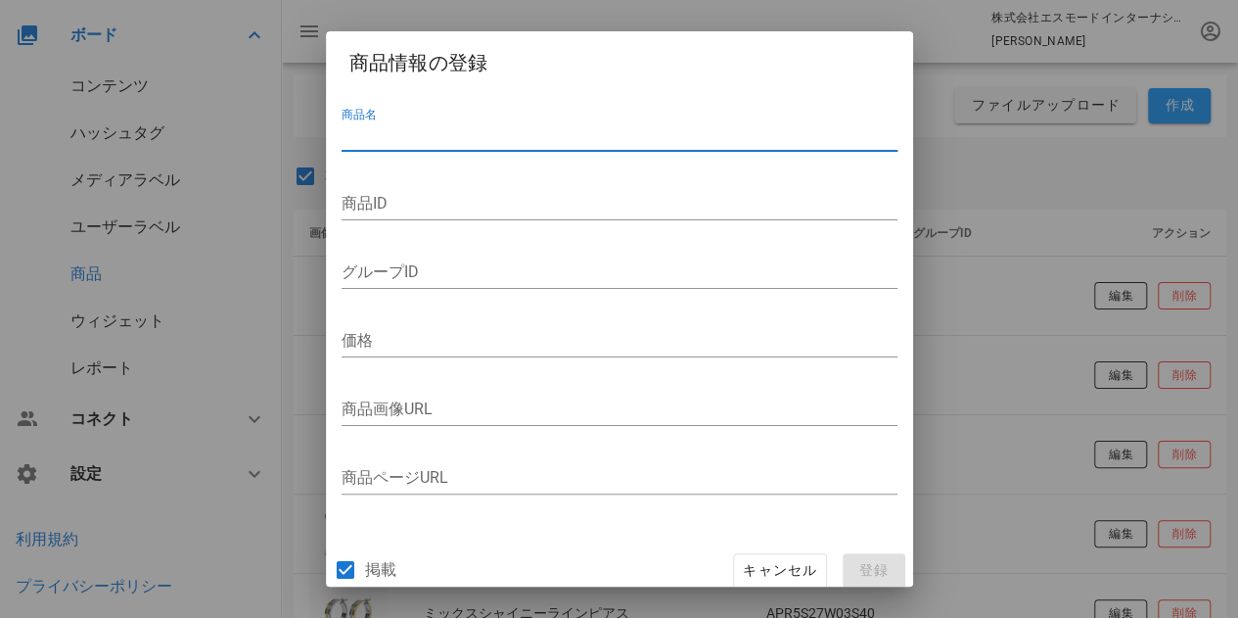
click at [383, 127] on input "商品名" at bounding box center [620, 134] width 556 height 31
paste input "インパールバングル(ゴールド)"
type input "インパールバングル(ゴールド)"
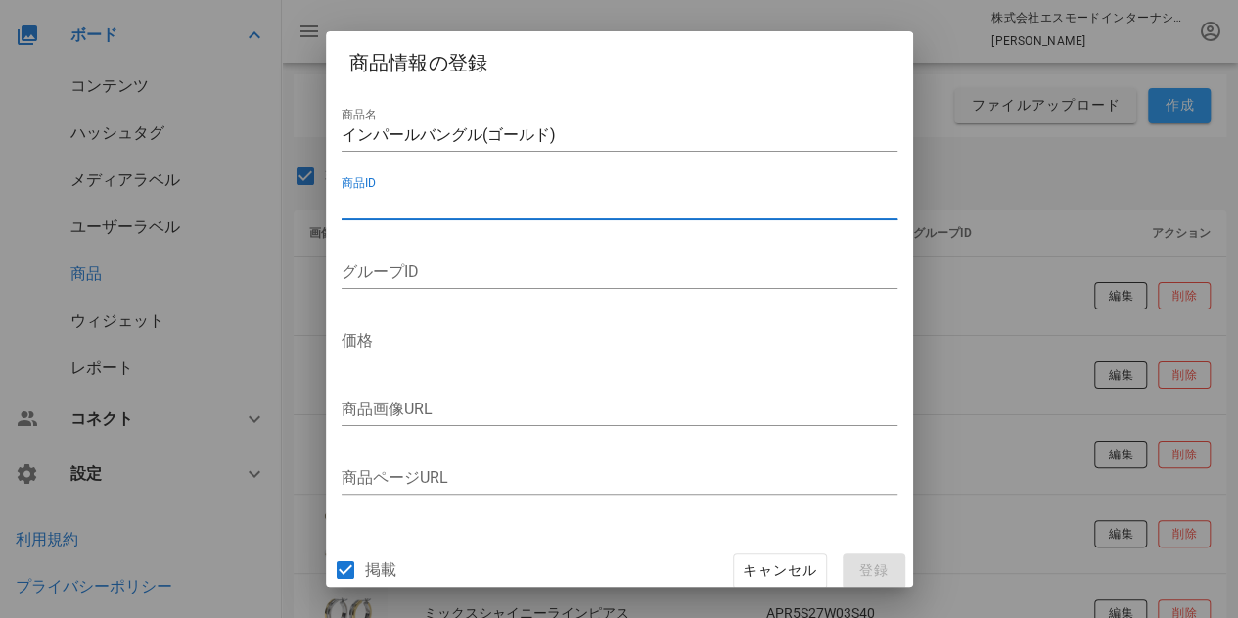
click at [394, 208] on input "商品ID" at bounding box center [620, 203] width 556 height 31
paste input "ABR4A40W01S07"
type input "ABR4A40W01S07"
click at [490, 269] on input "グループID" at bounding box center [620, 271] width 556 height 31
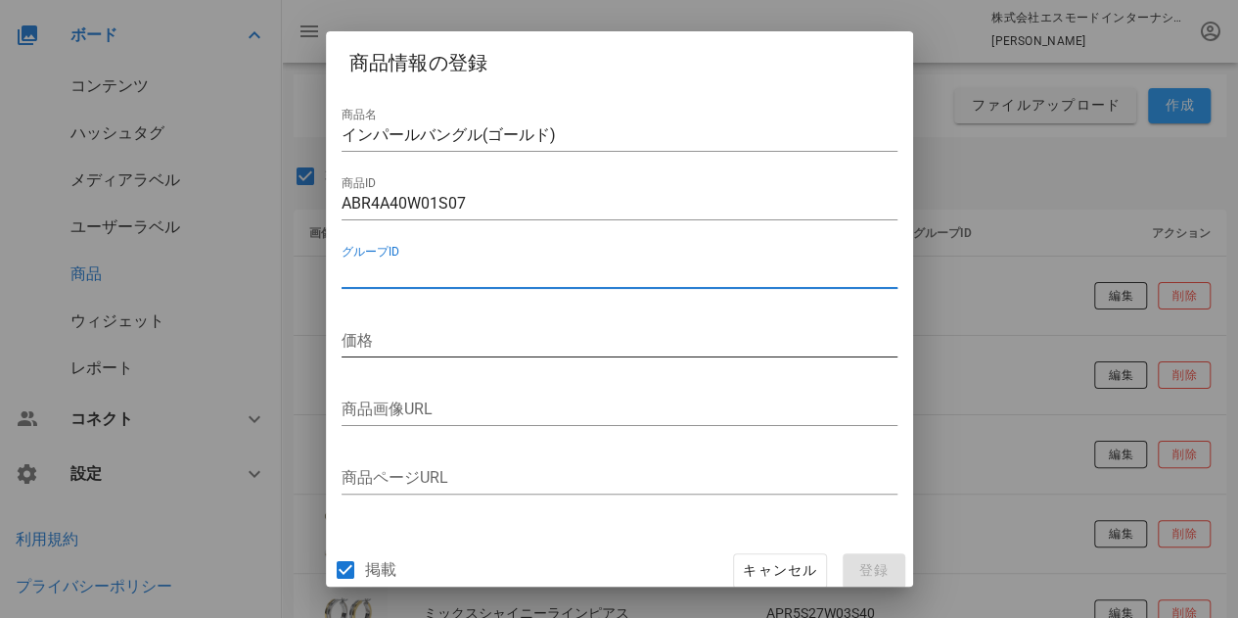
click at [376, 340] on input "価格" at bounding box center [620, 340] width 556 height 31
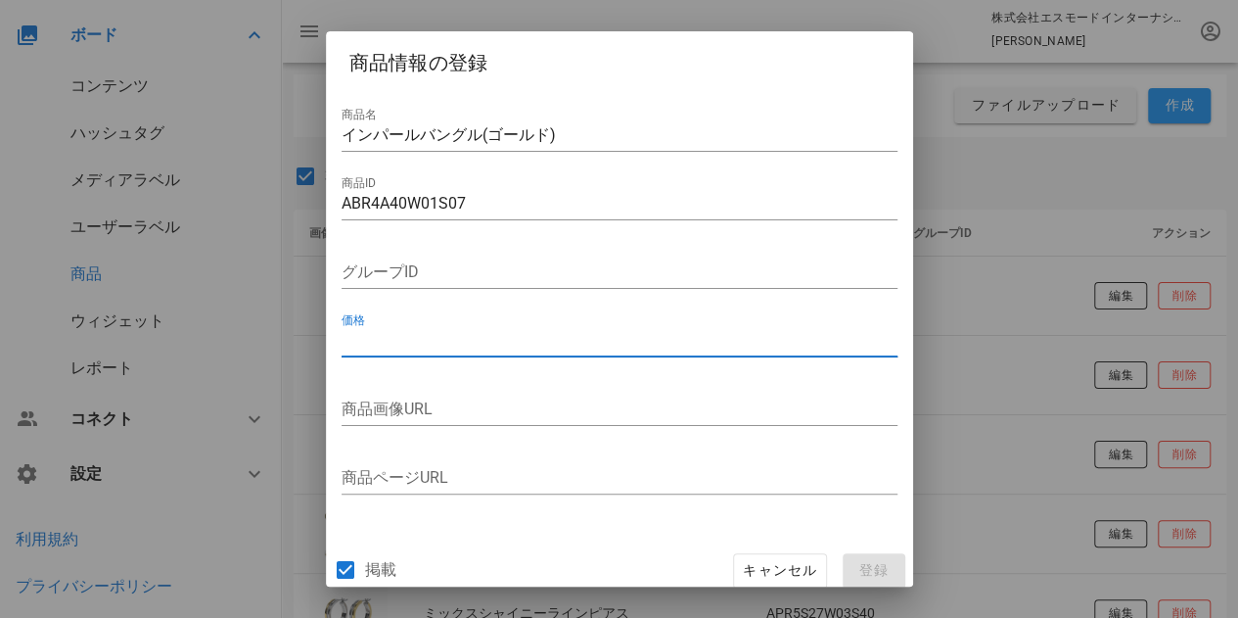
paste input "16500"
type input "16500"
click at [421, 400] on input "商品画像URL" at bounding box center [620, 409] width 556 height 31
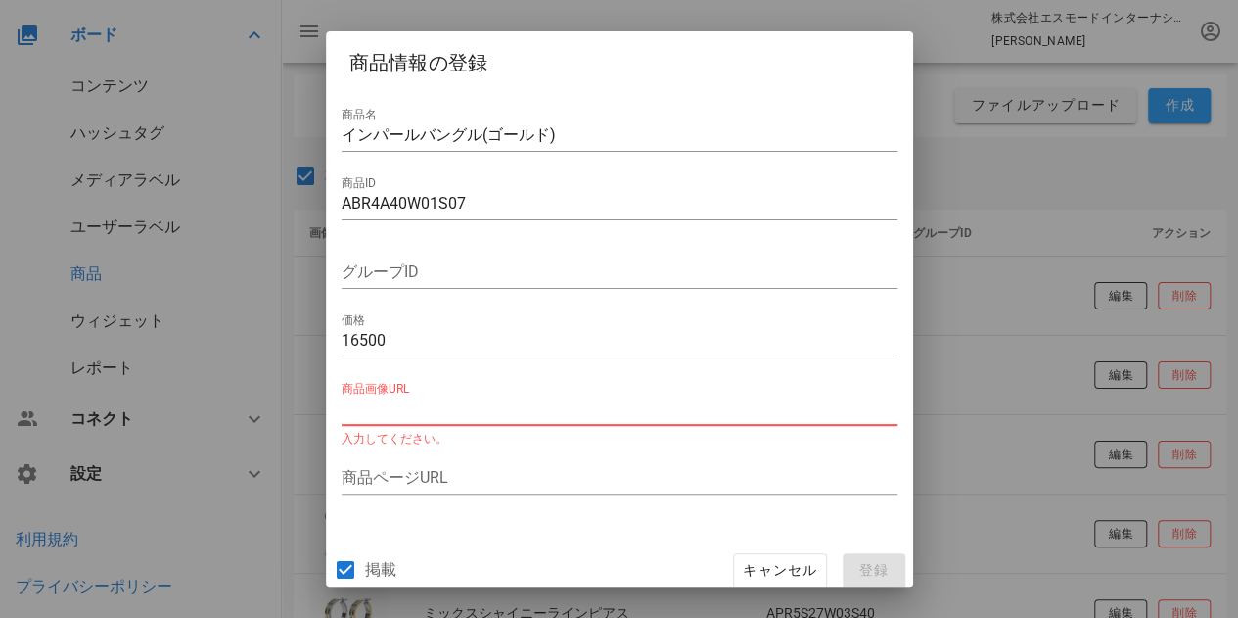
paste input "https://stellar.itembox.design/product/081/000000008161/000000008161-01-l.jpg?t…"
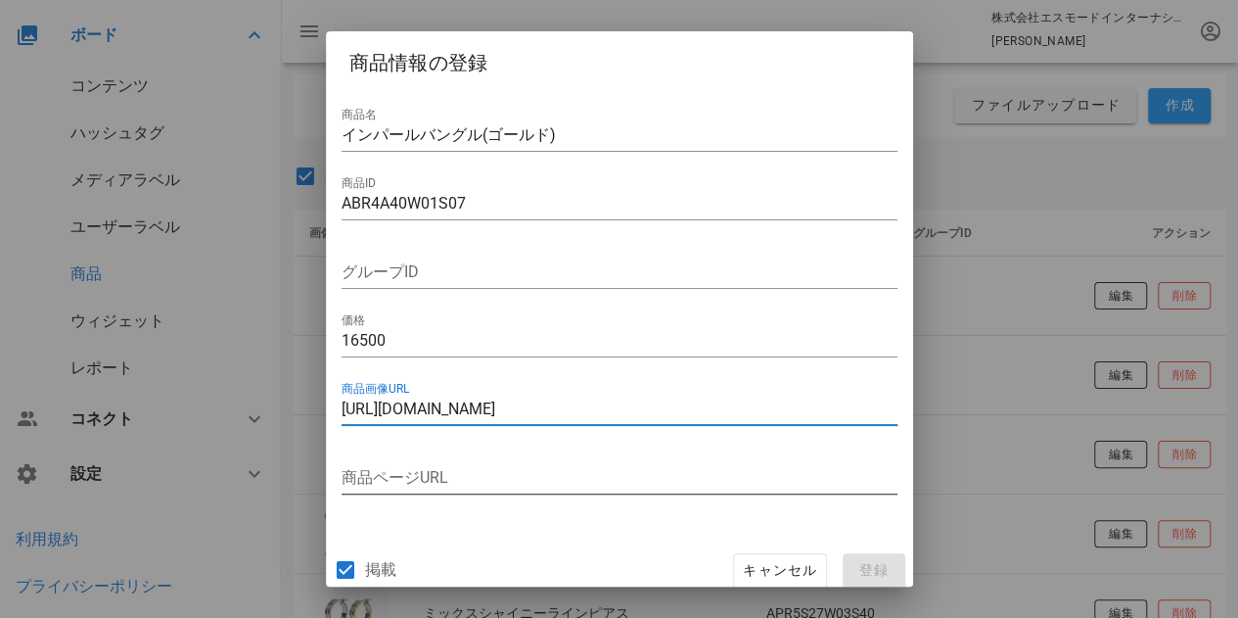
type input "https://stellar.itembox.design/product/081/000000008161/000000008161-01-l.jpg?t…"
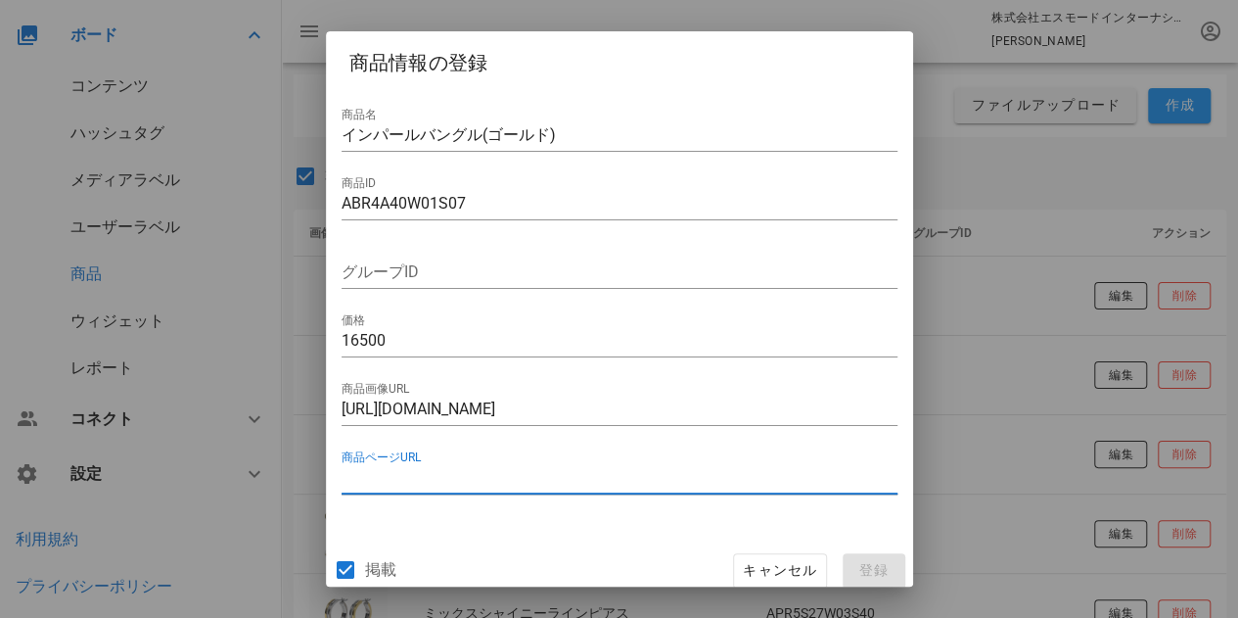
click at [433, 469] on input "商品ページURL" at bounding box center [620, 477] width 556 height 31
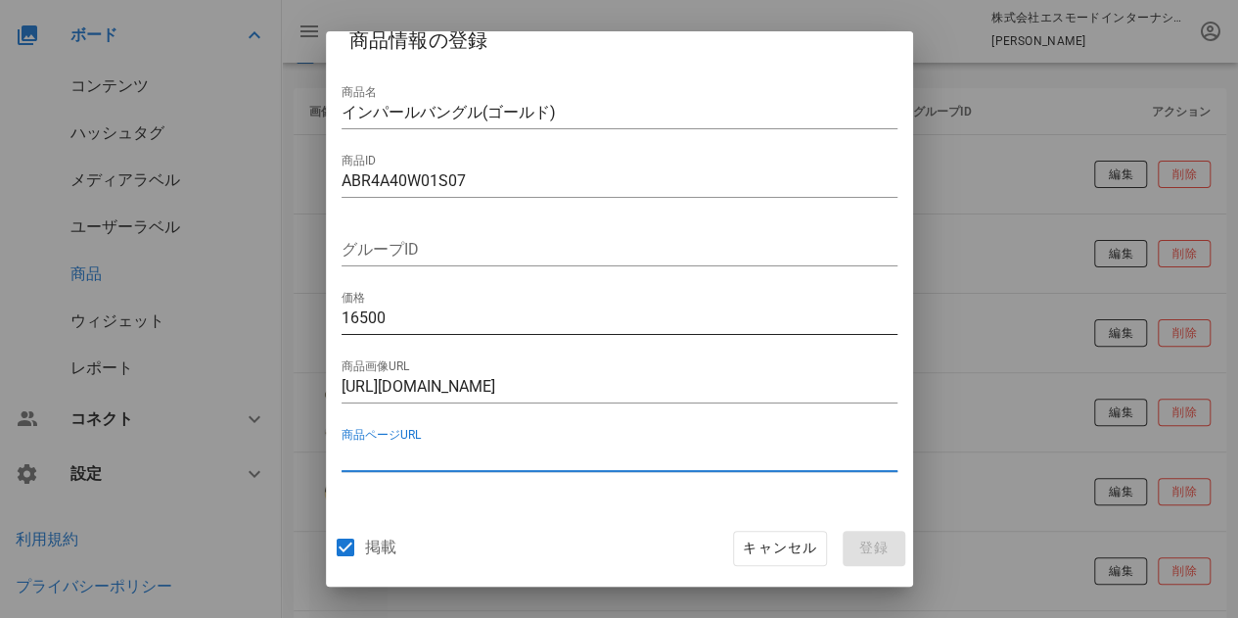
scroll to position [196, 0]
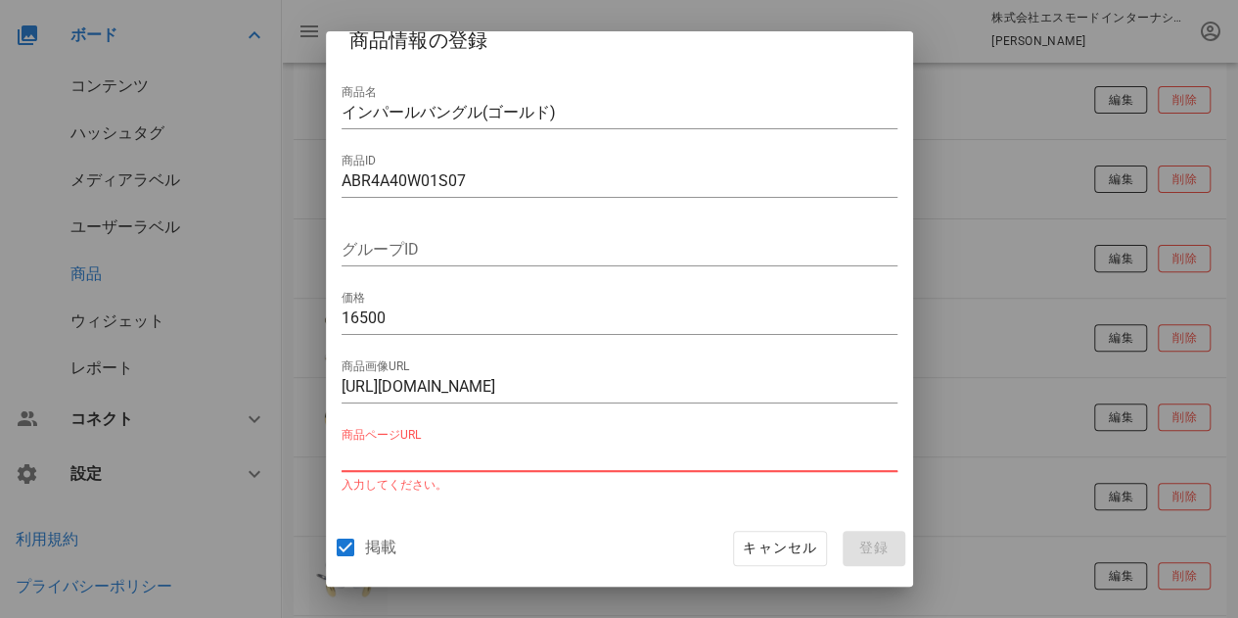
paste input "https://www.stellarhollywood.com/c/all_item/ABR4A40W01S07"
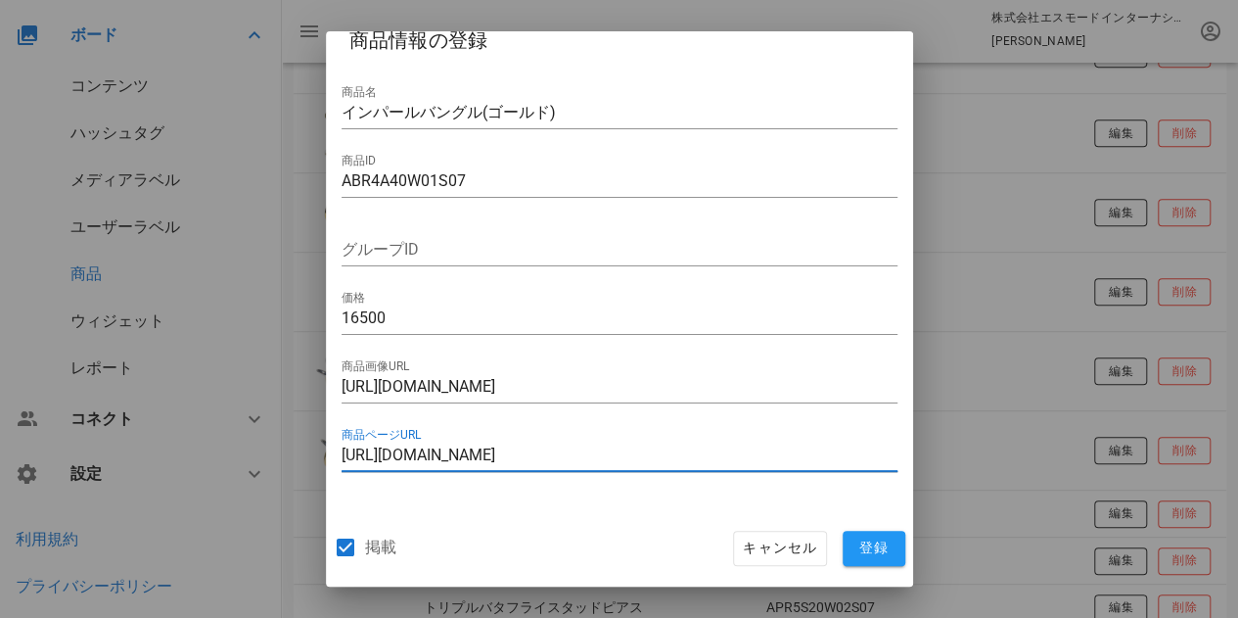
scroll to position [489, 0]
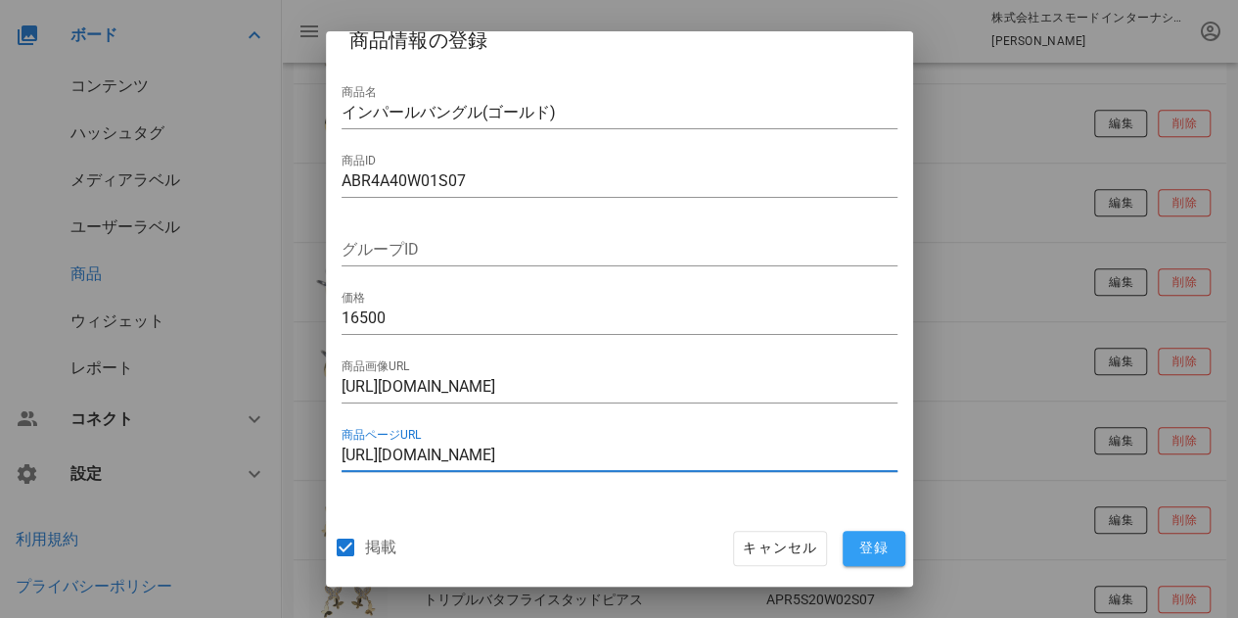
type input "https://www.stellarhollywood.com/c/all_item/ABR4A40W01S07"
click at [869, 545] on span "登録" at bounding box center [874, 548] width 47 height 18
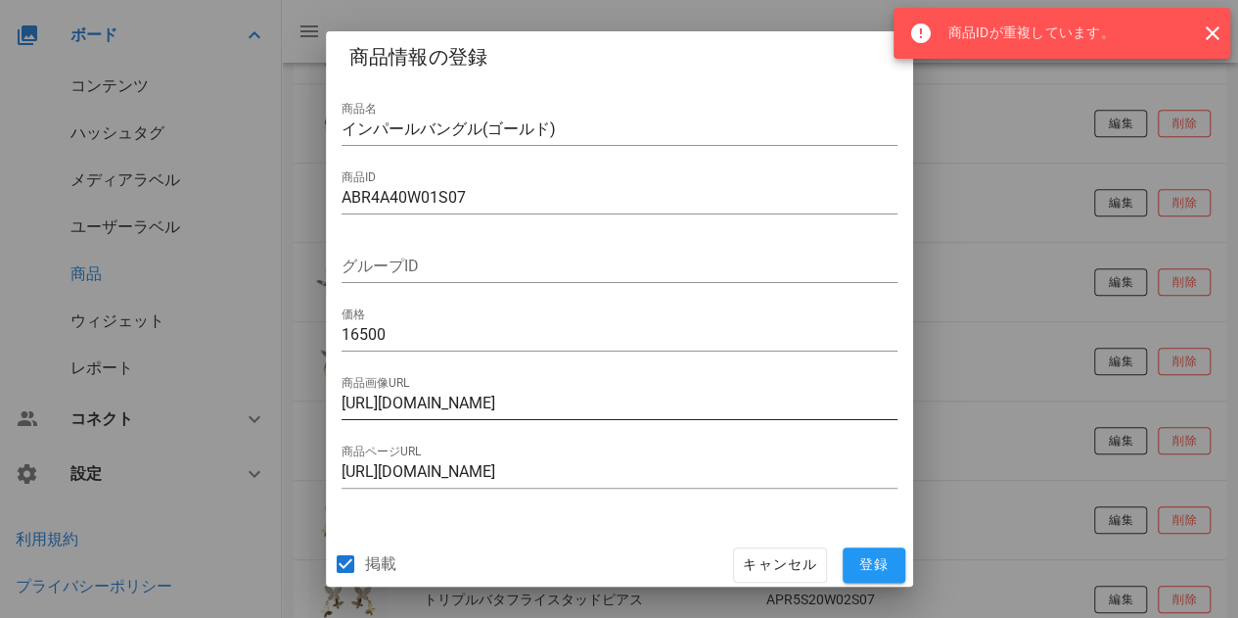
scroll to position [0, 0]
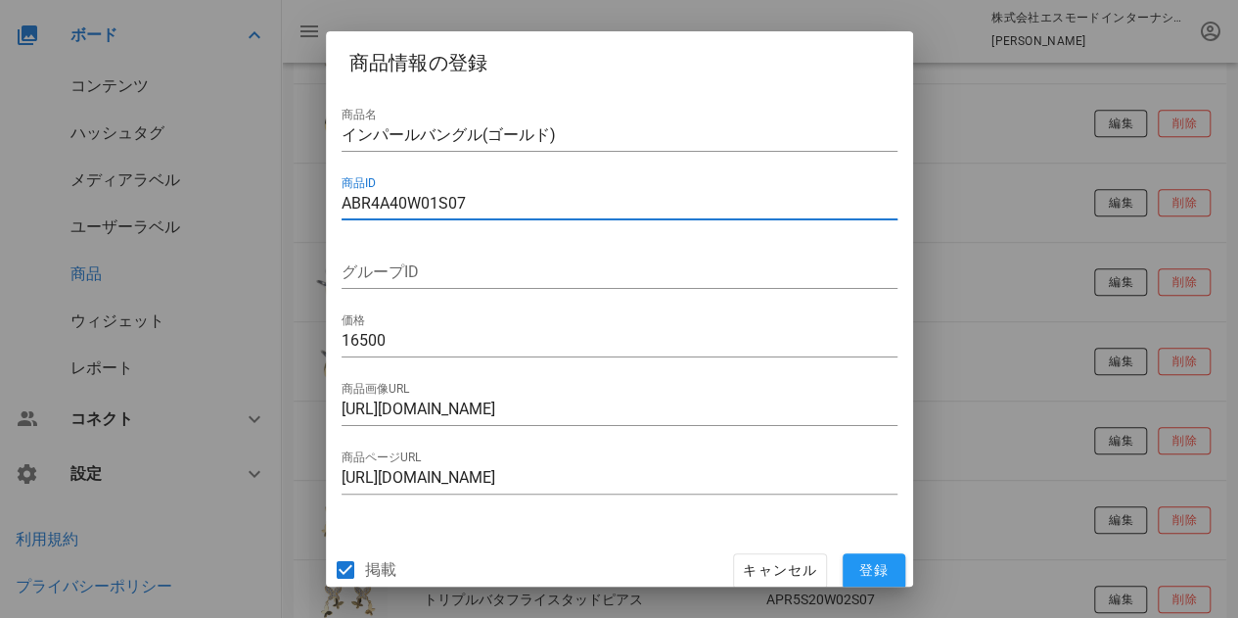
drag, startPoint x: 422, startPoint y: 196, endPoint x: 305, endPoint y: 193, distance: 116.5
click at [310, 194] on div "メッセージ ダイレクトメッセージ インサイト サマリー フォロワー プロフィール 投稿 ストーリーズ メンション・タグ ハッシュタグ ベンチマーク ボード コ…" at bounding box center [619, 325] width 1238 height 1628
drag, startPoint x: 761, startPoint y: 567, endPoint x: 762, endPoint y: 555, distance: 11.8
click at [761, 564] on span "キャンセル" at bounding box center [779, 571] width 75 height 18
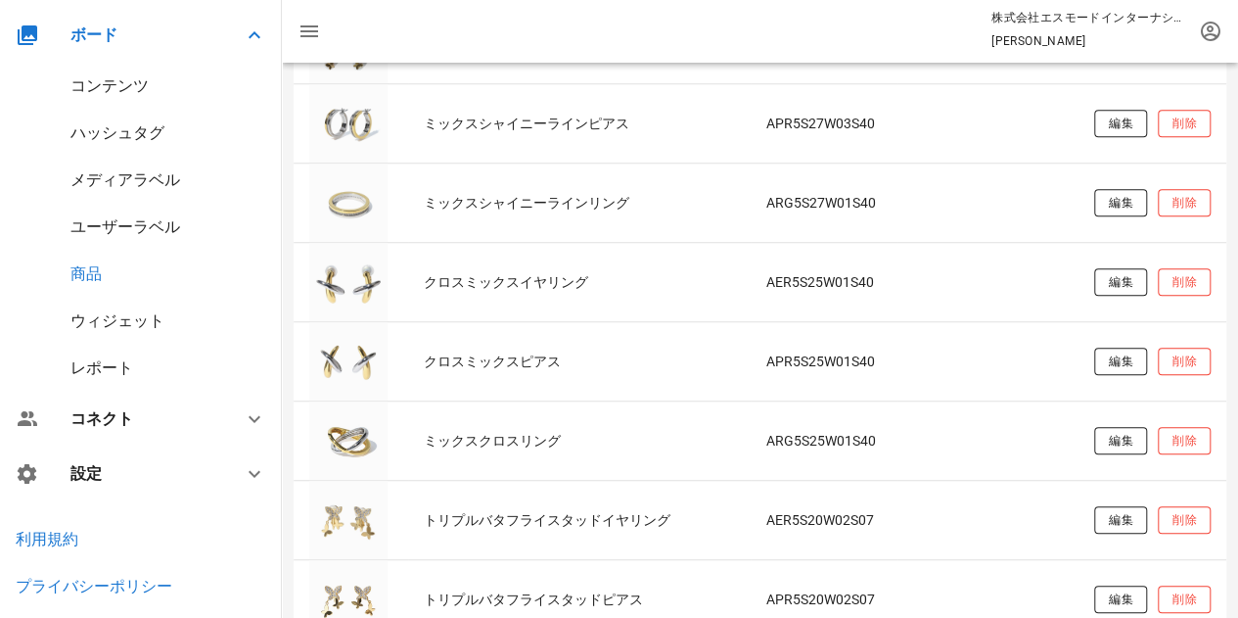
click at [133, 89] on div "コンテンツ" at bounding box center [109, 85] width 78 height 19
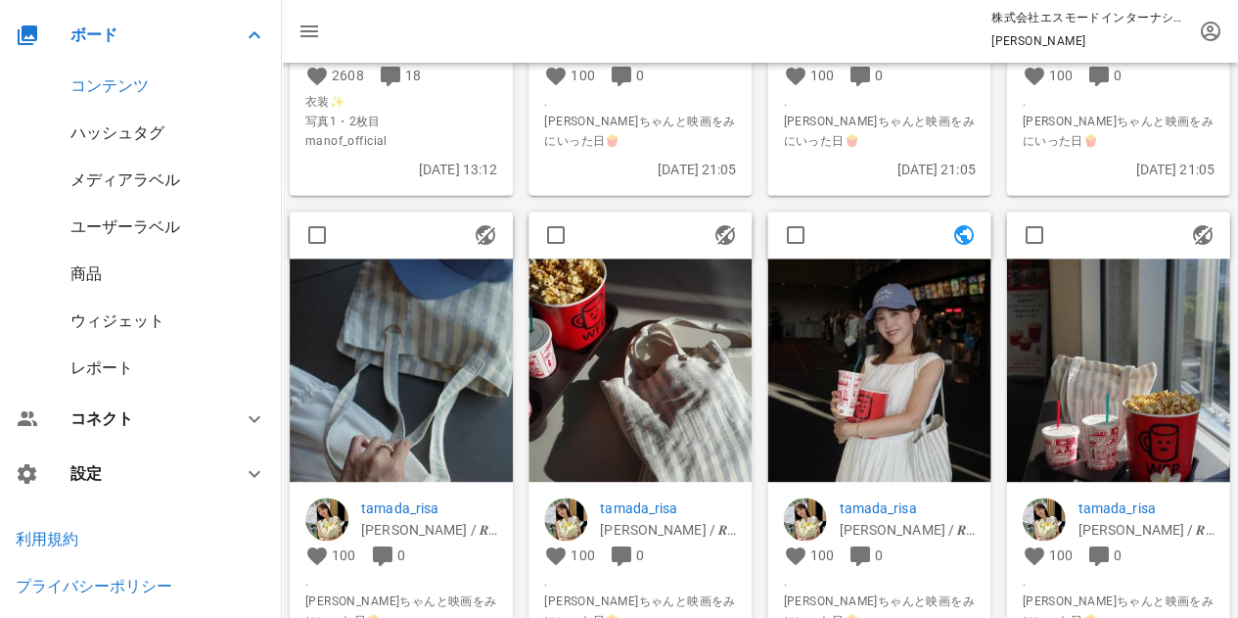
scroll to position [4405, 0]
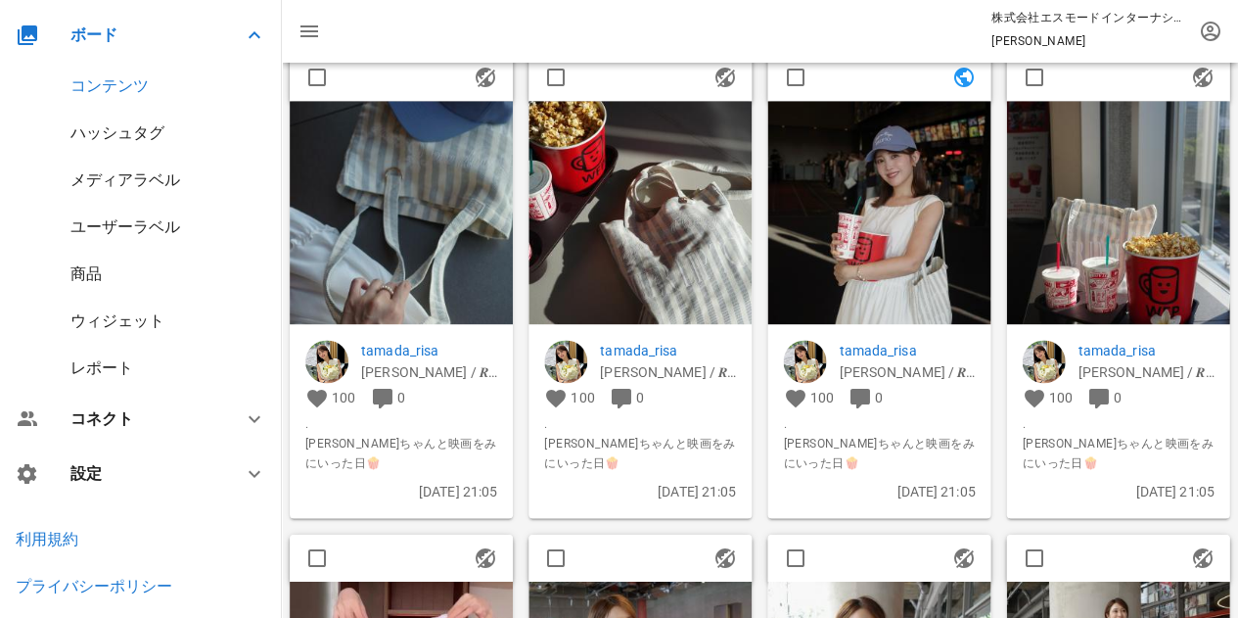
click at [852, 271] on img at bounding box center [878, 212] width 223 height 223
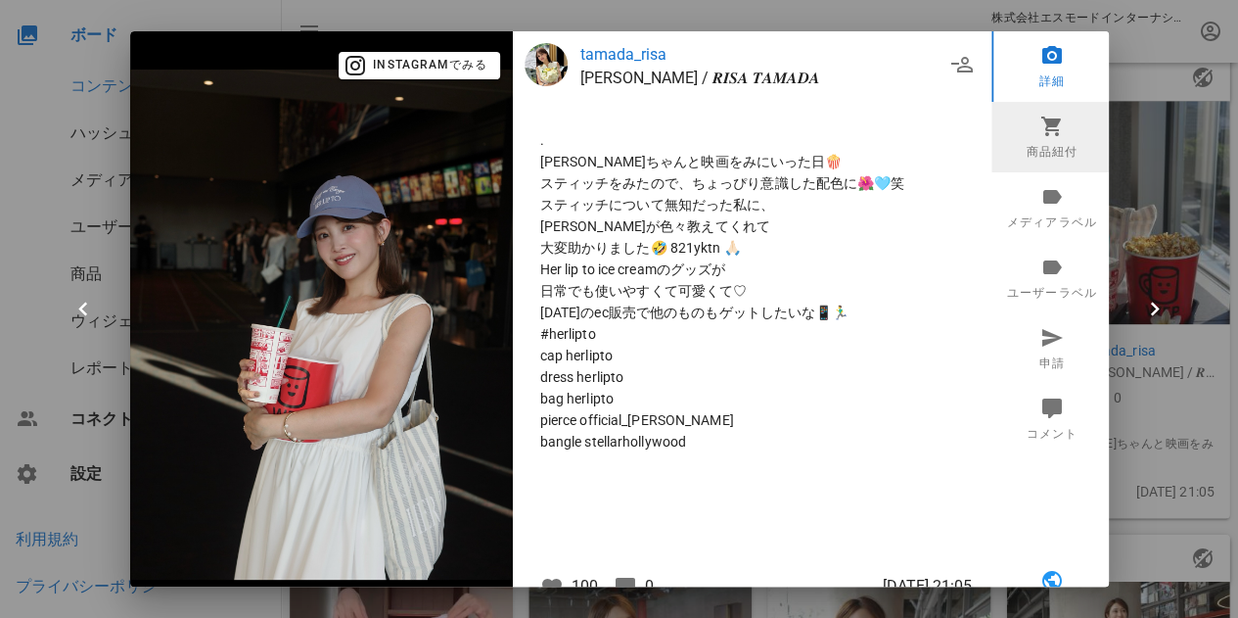
click at [1028, 144] on link "商品紐付" at bounding box center [1052, 137] width 121 height 70
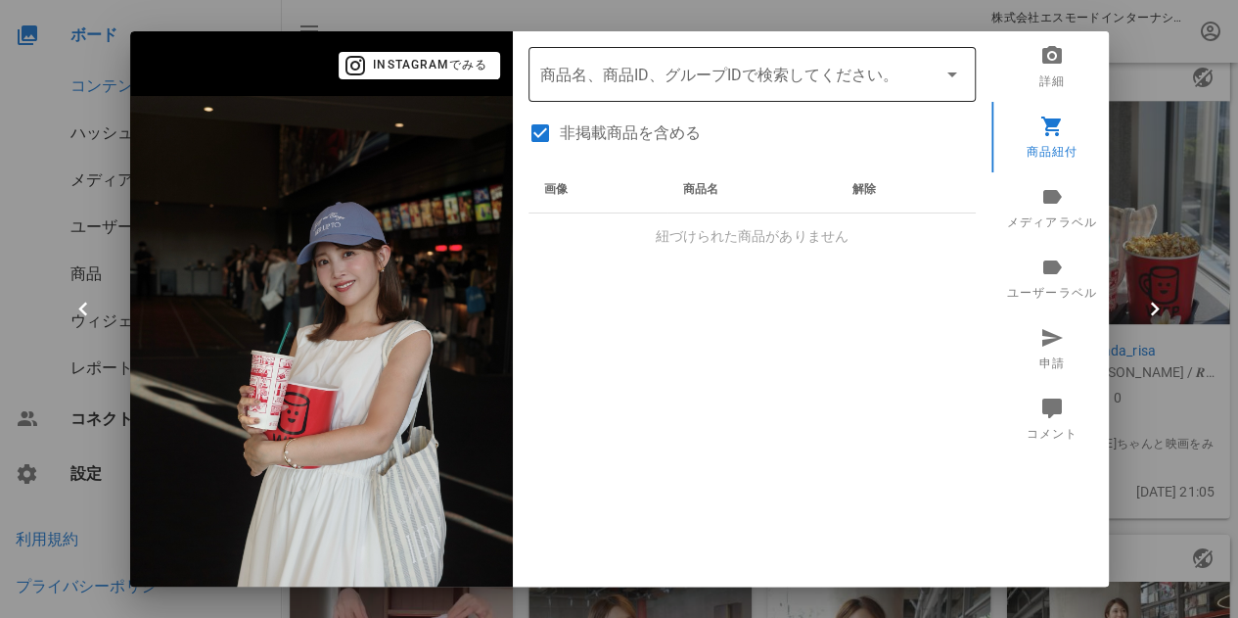
click at [721, 75] on input "商品" at bounding box center [724, 74] width 369 height 31
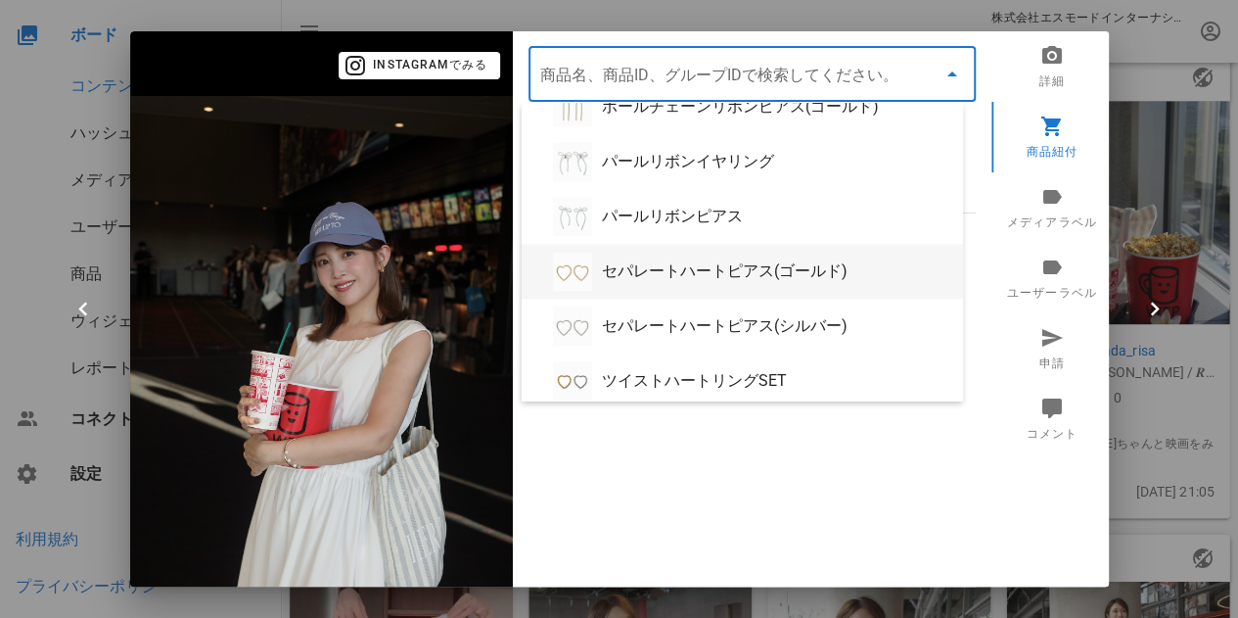
scroll to position [1363, 0]
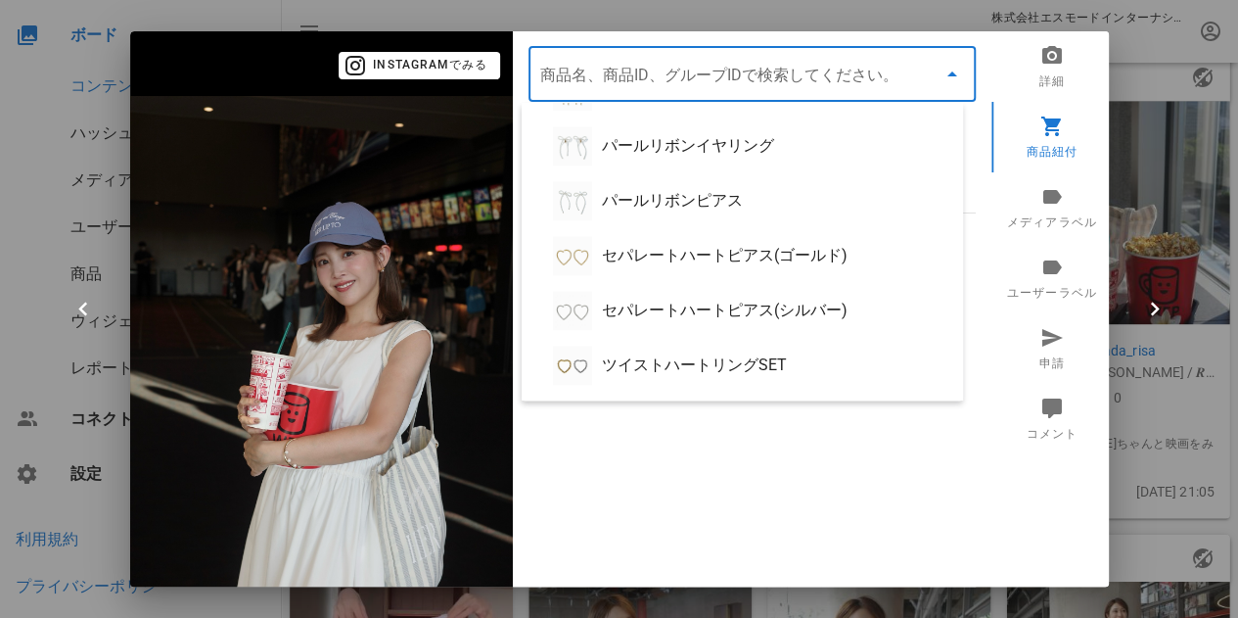
click at [656, 73] on input "商品" at bounding box center [724, 74] width 369 height 31
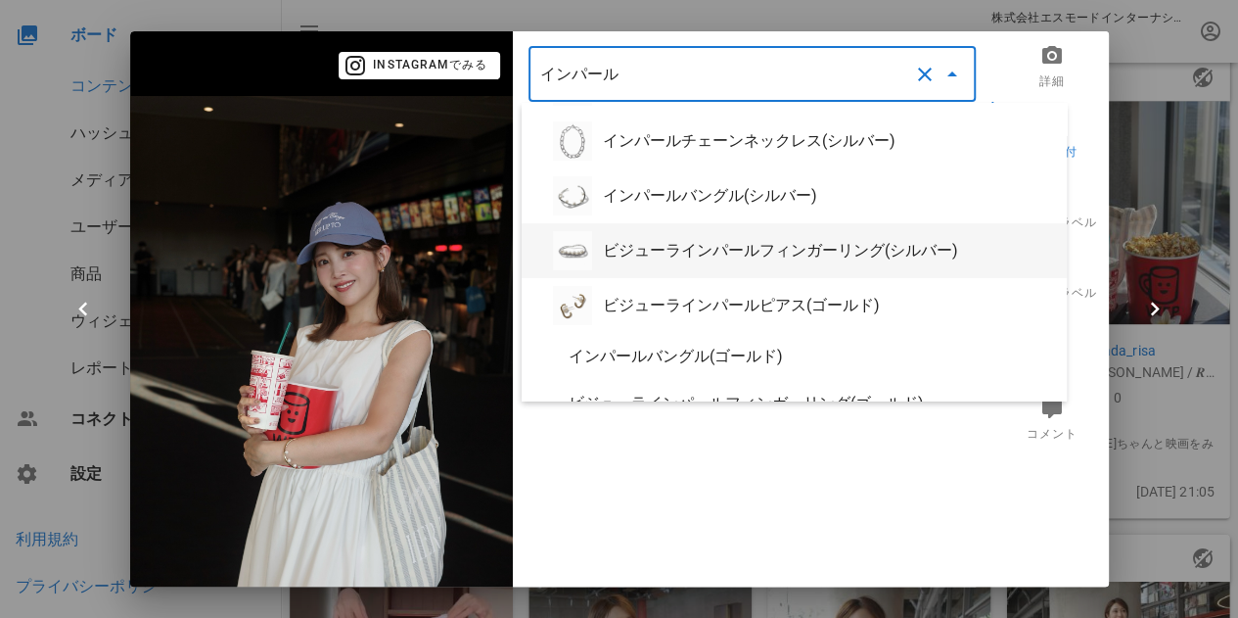
scroll to position [290, 0]
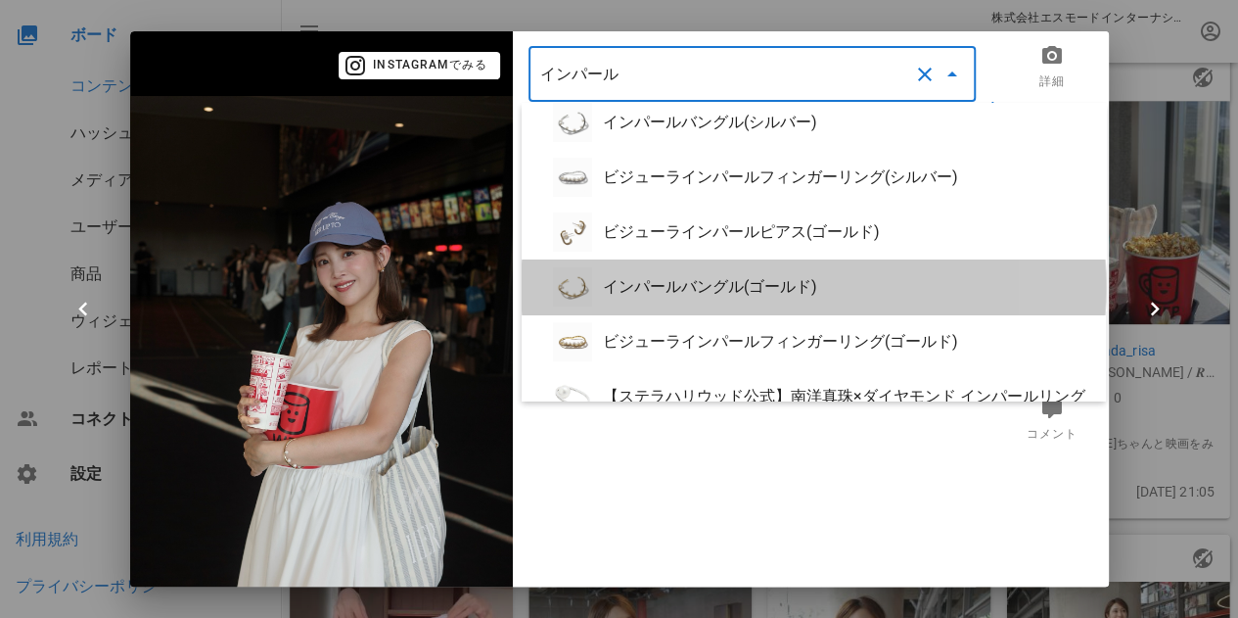
click at [728, 283] on div "インパールバングル(ゴールド)" at bounding box center [846, 286] width 487 height 19
type input "インパールバングル(ゴールド)"
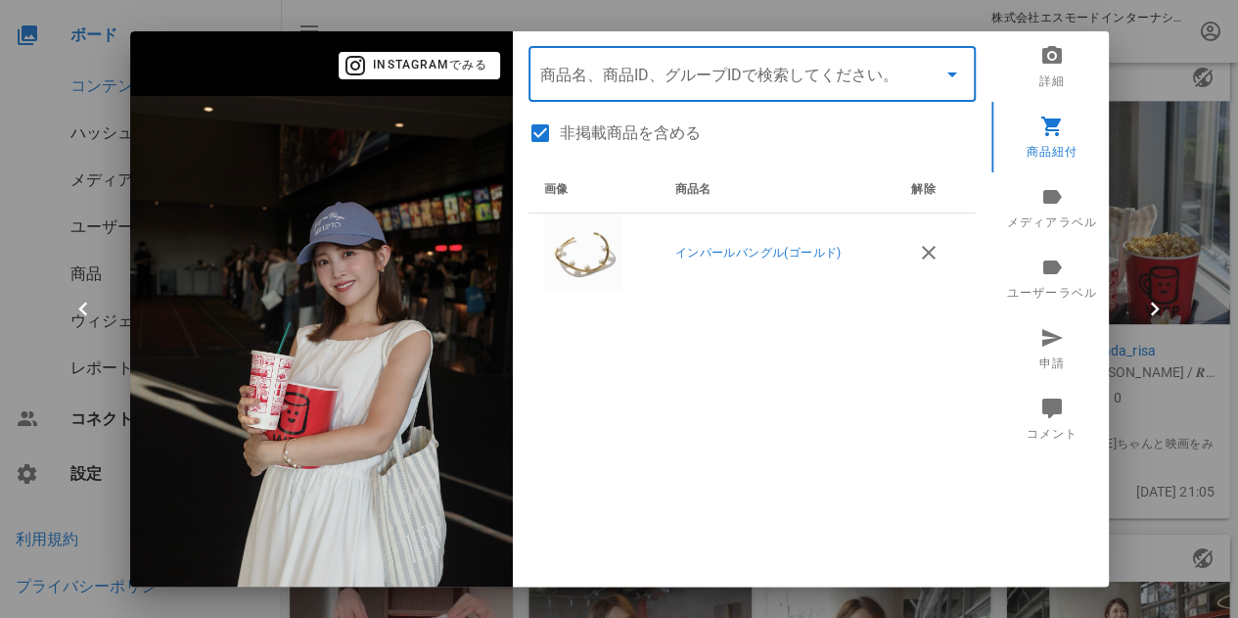
click at [1160, 215] on div at bounding box center [619, 309] width 1238 height 618
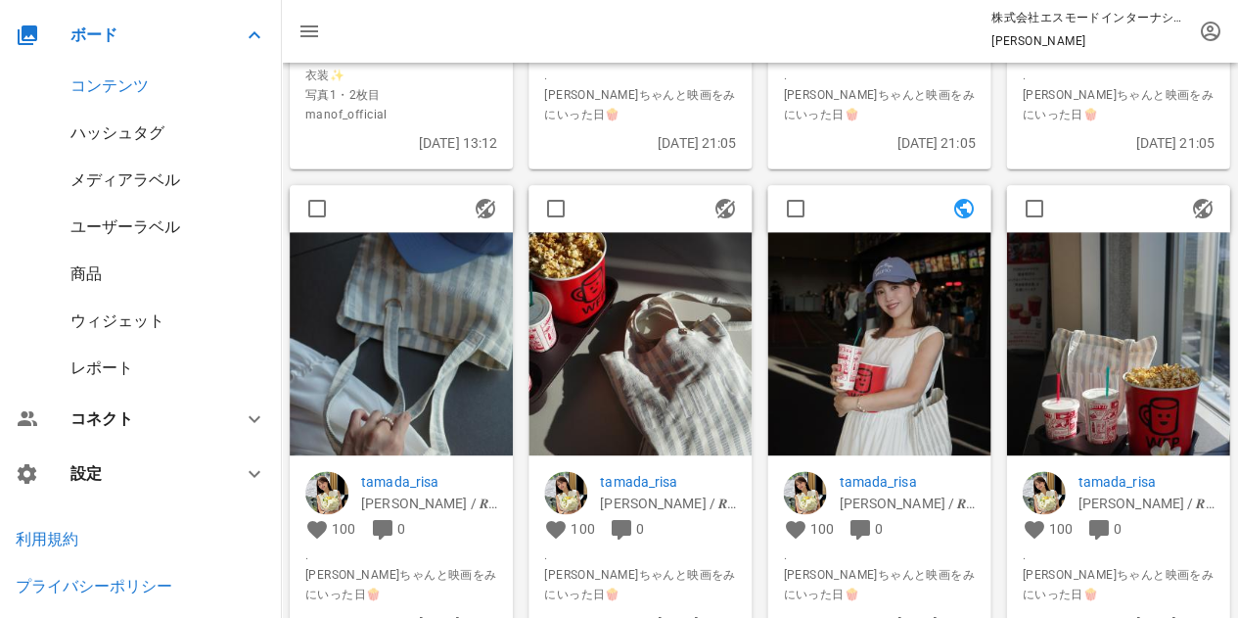
scroll to position [4209, 0]
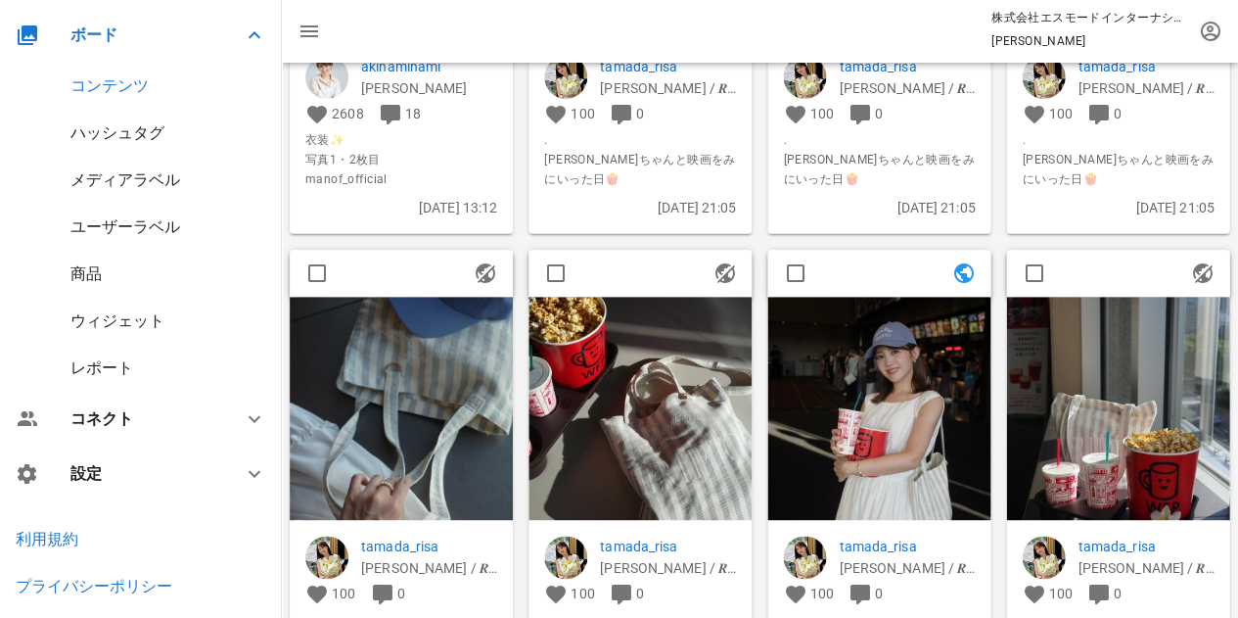
click at [872, 375] on img at bounding box center [878, 408] width 223 height 223
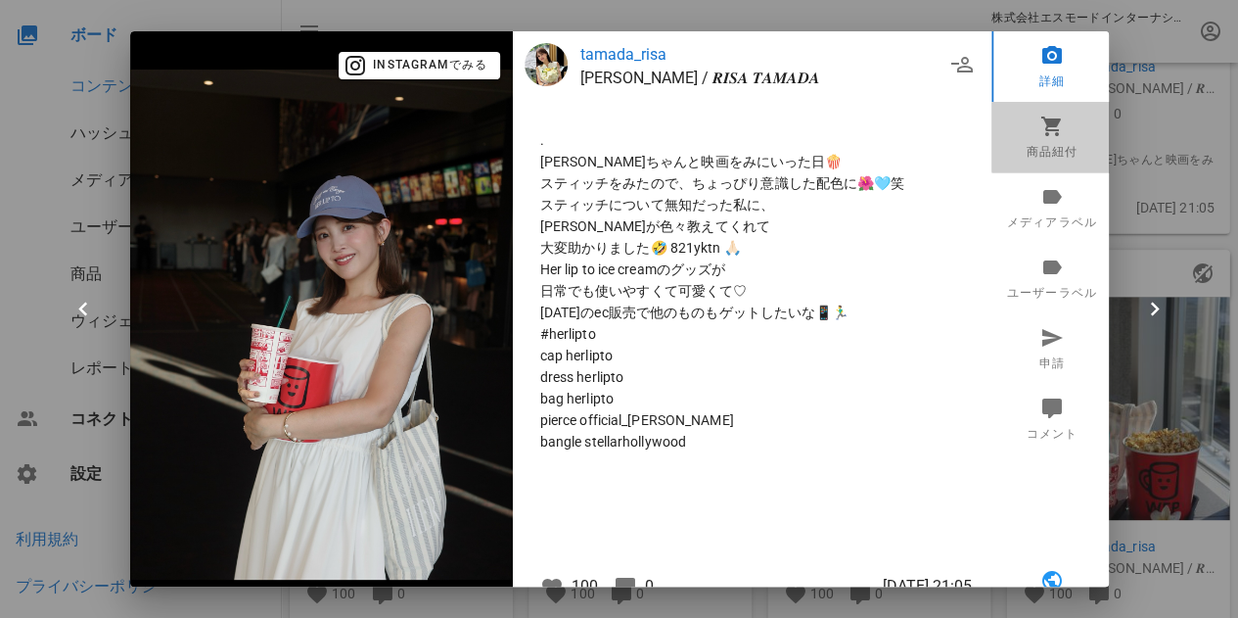
click at [1040, 128] on icon at bounding box center [1051, 125] width 23 height 23
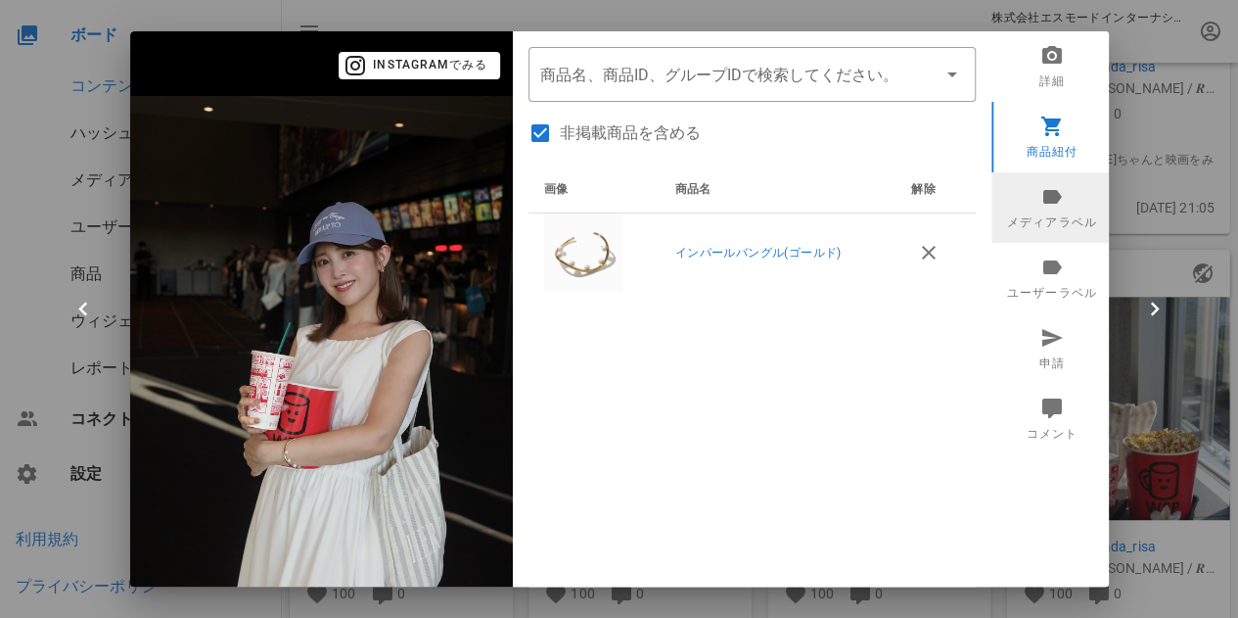
click at [1061, 205] on link "メディアラベル" at bounding box center [1052, 207] width 121 height 70
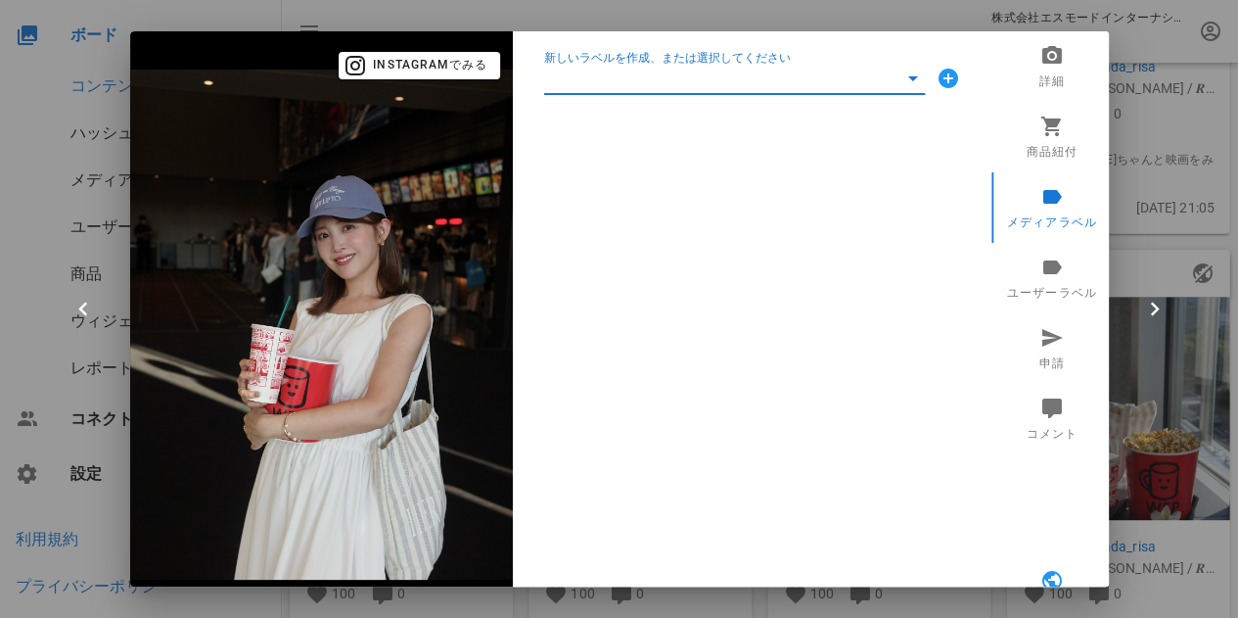
click at [878, 78] on input "新しいラベルを作成、または選択してください" at bounding box center [720, 78] width 353 height 31
click at [812, 448] on div "新しいラベルを作成、または選択してください" at bounding box center [752, 324] width 479 height 587
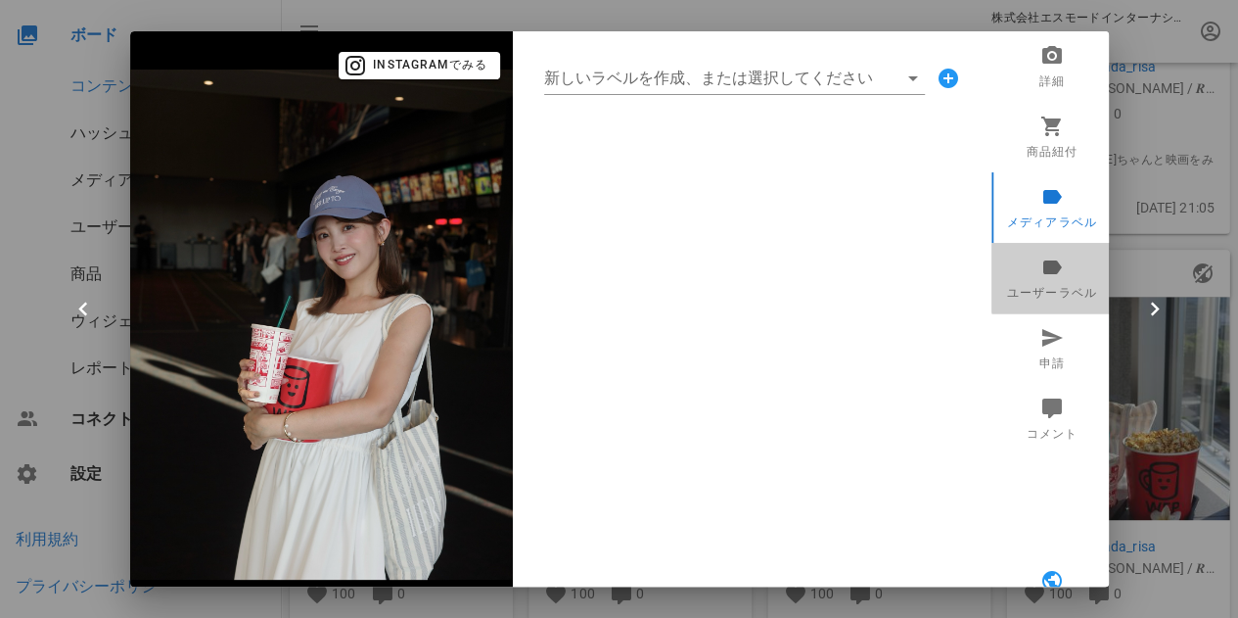
click at [1030, 279] on link "ユーザーラベル" at bounding box center [1052, 278] width 121 height 70
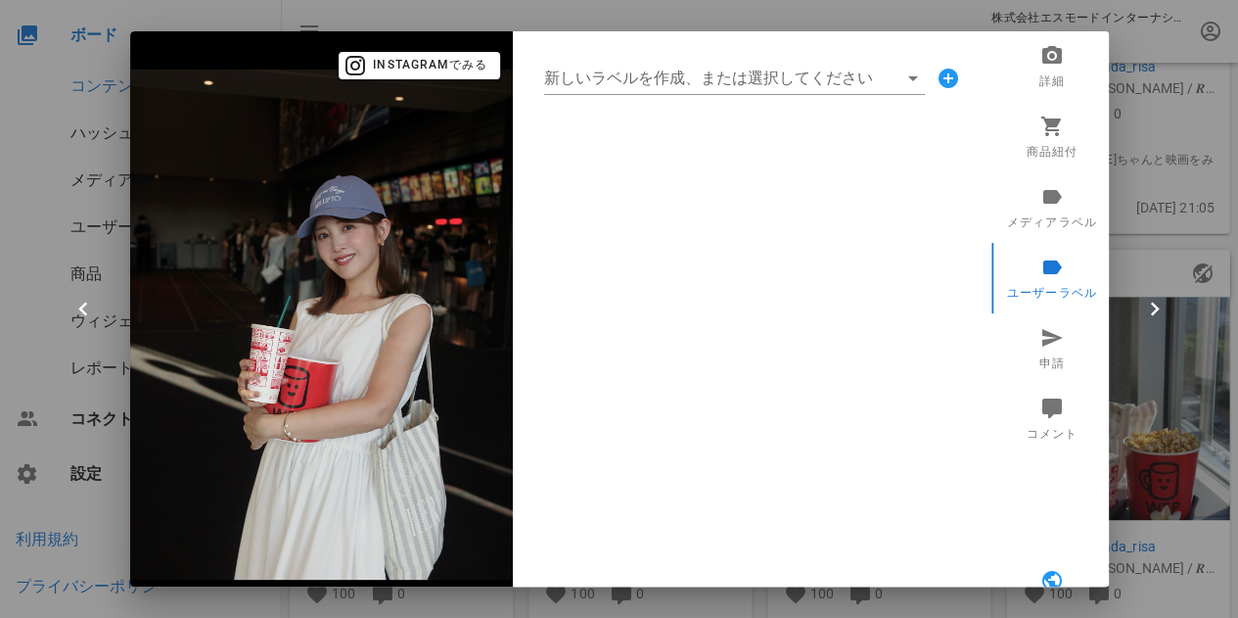
click at [1154, 145] on div at bounding box center [619, 309] width 1238 height 618
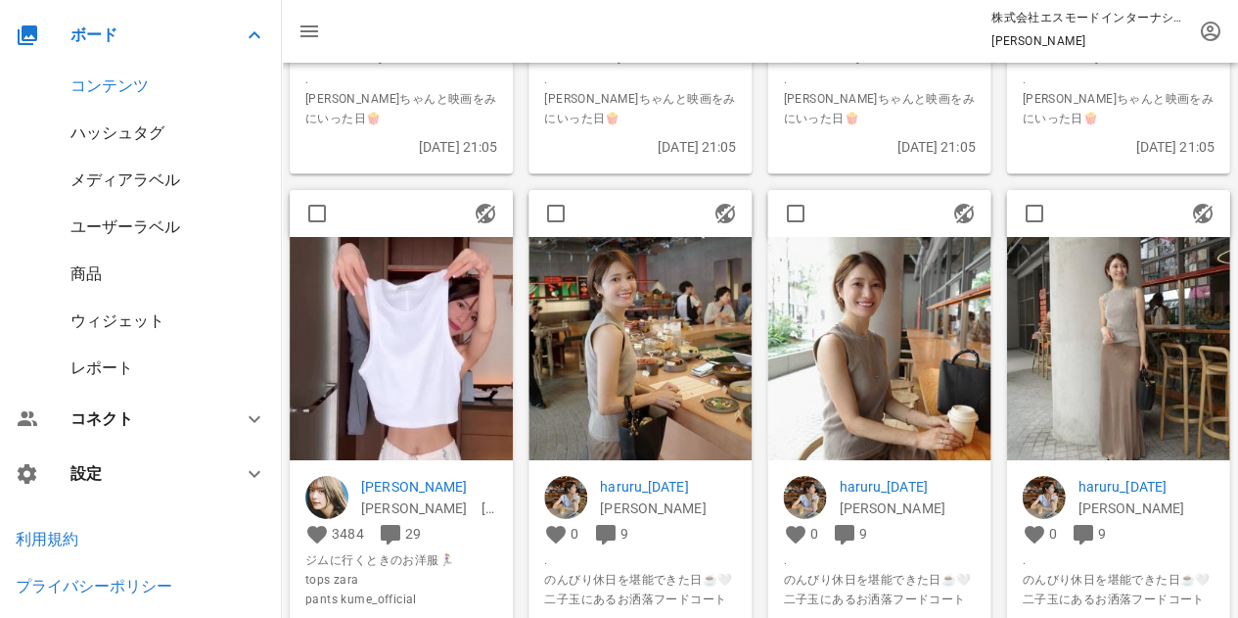
scroll to position [4797, 0]
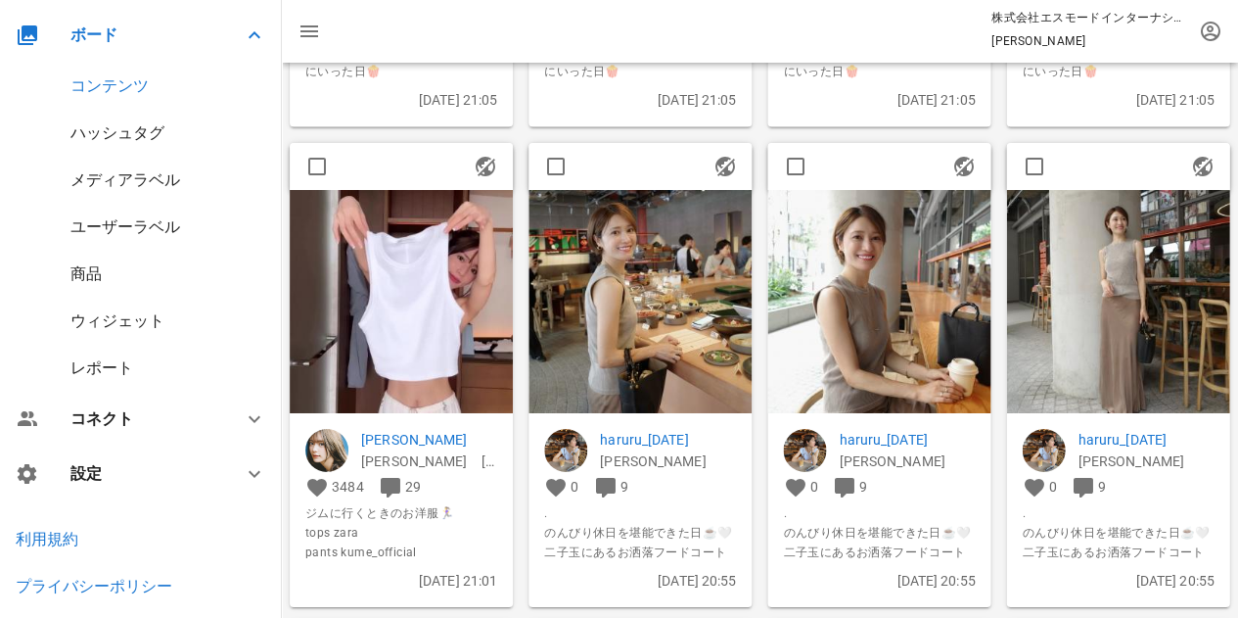
click at [668, 357] on img at bounding box center [640, 301] width 223 height 223
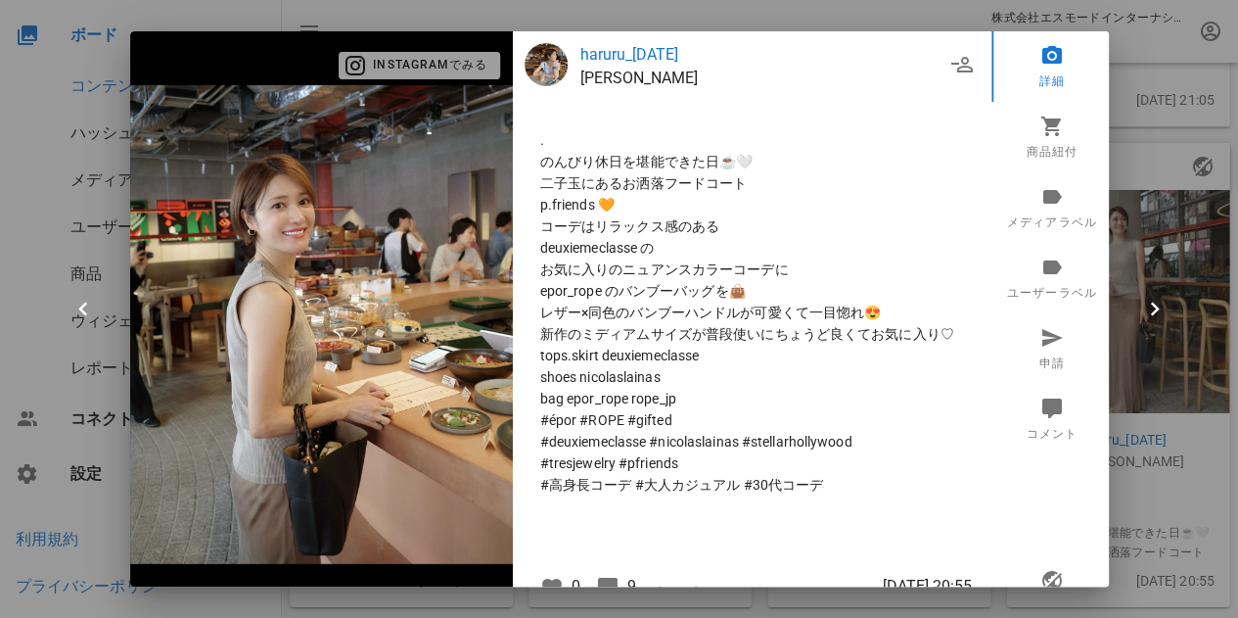
click at [446, 68] on span "Instagramでみる" at bounding box center [418, 66] width 137 height 18
click at [1169, 105] on div at bounding box center [619, 309] width 1238 height 618
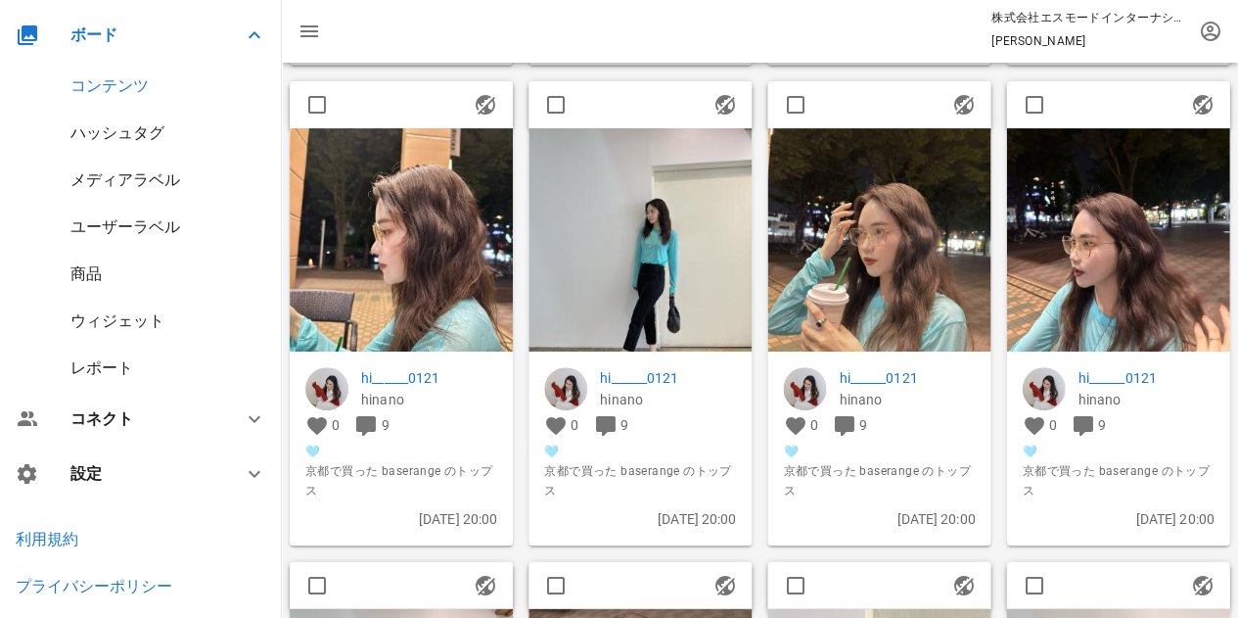
scroll to position [5775, 0]
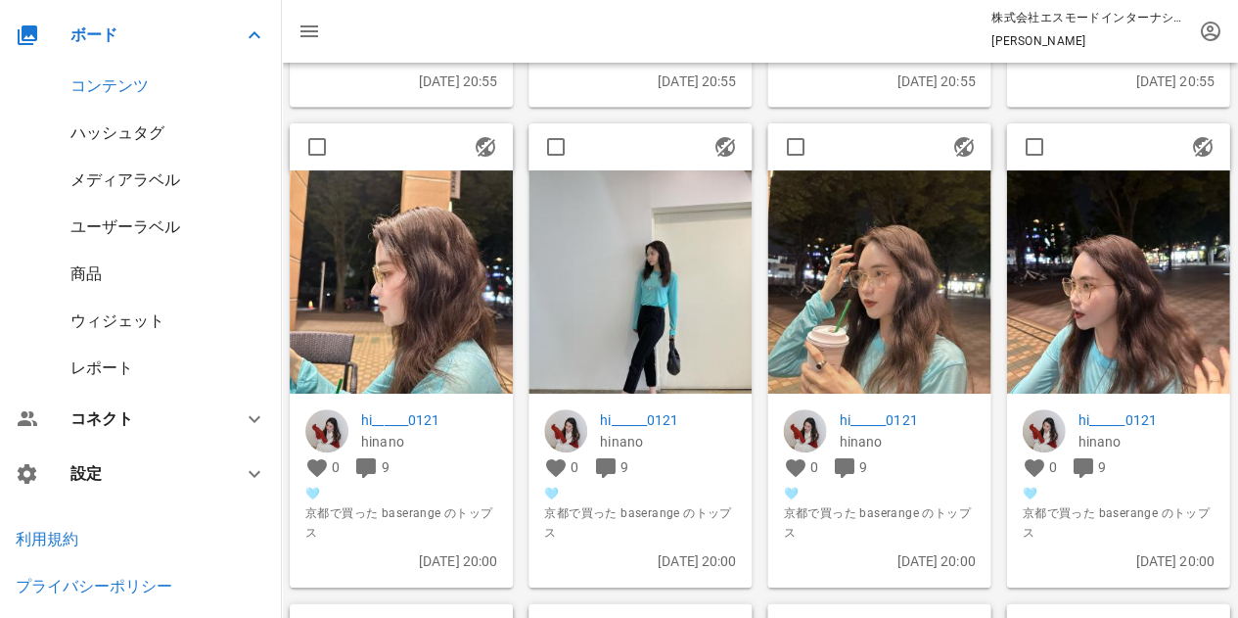
click at [693, 324] on img at bounding box center [640, 282] width 223 height 223
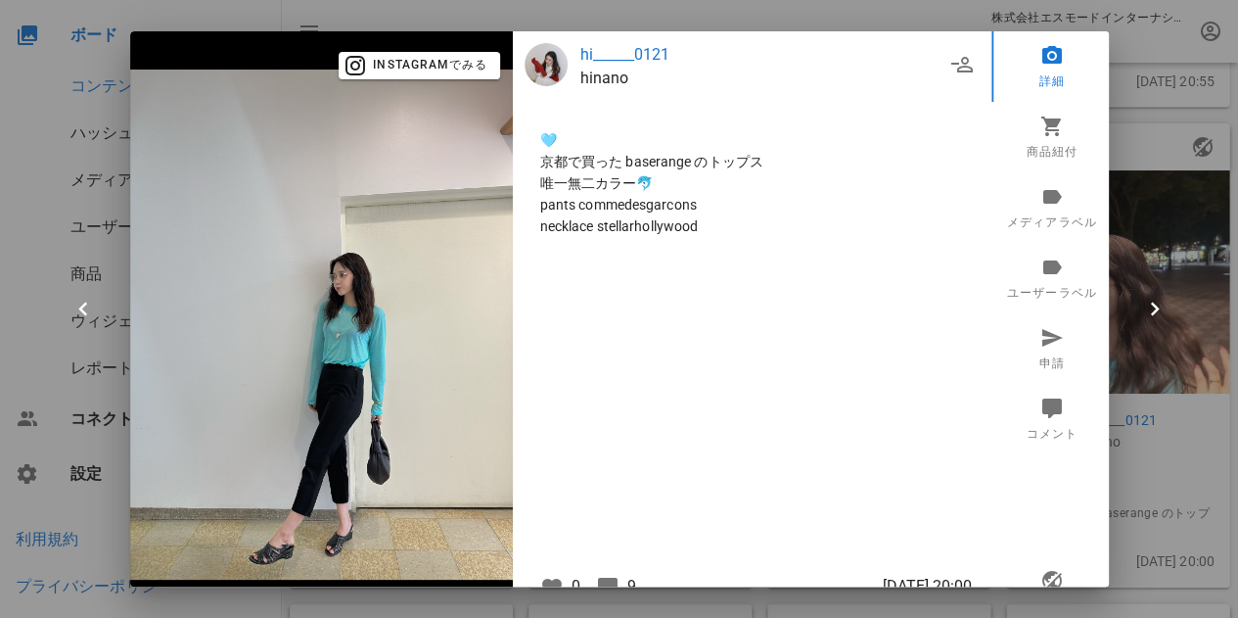
click at [1158, 83] on div at bounding box center [619, 309] width 1238 height 618
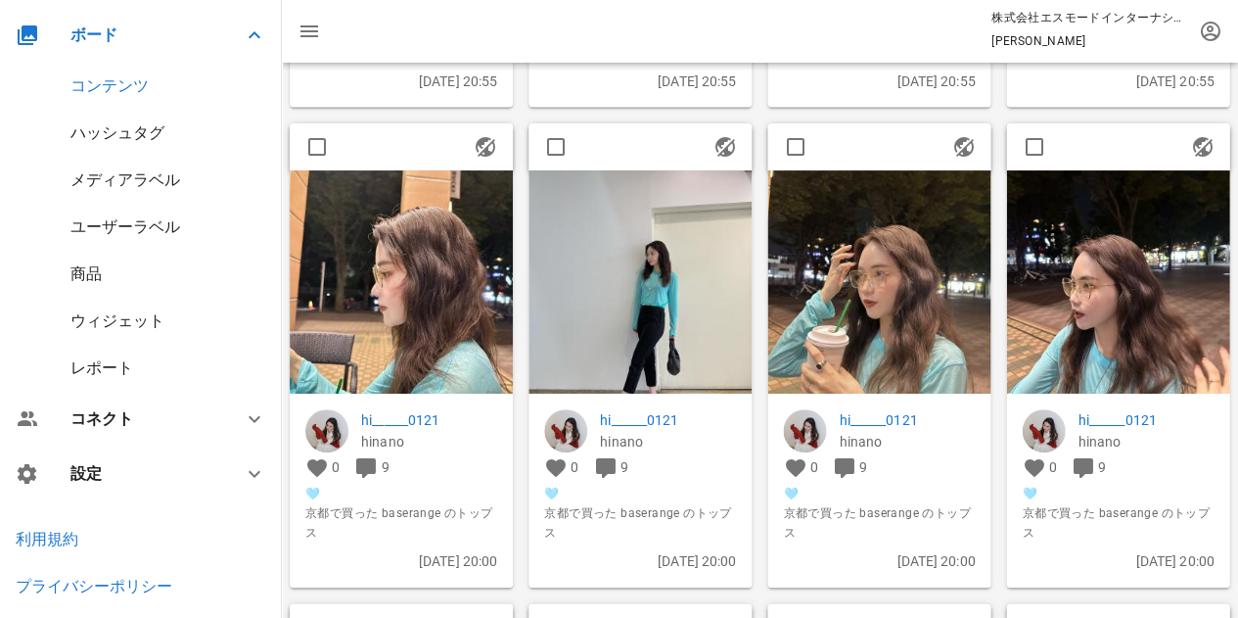
click at [904, 308] on img at bounding box center [878, 282] width 223 height 223
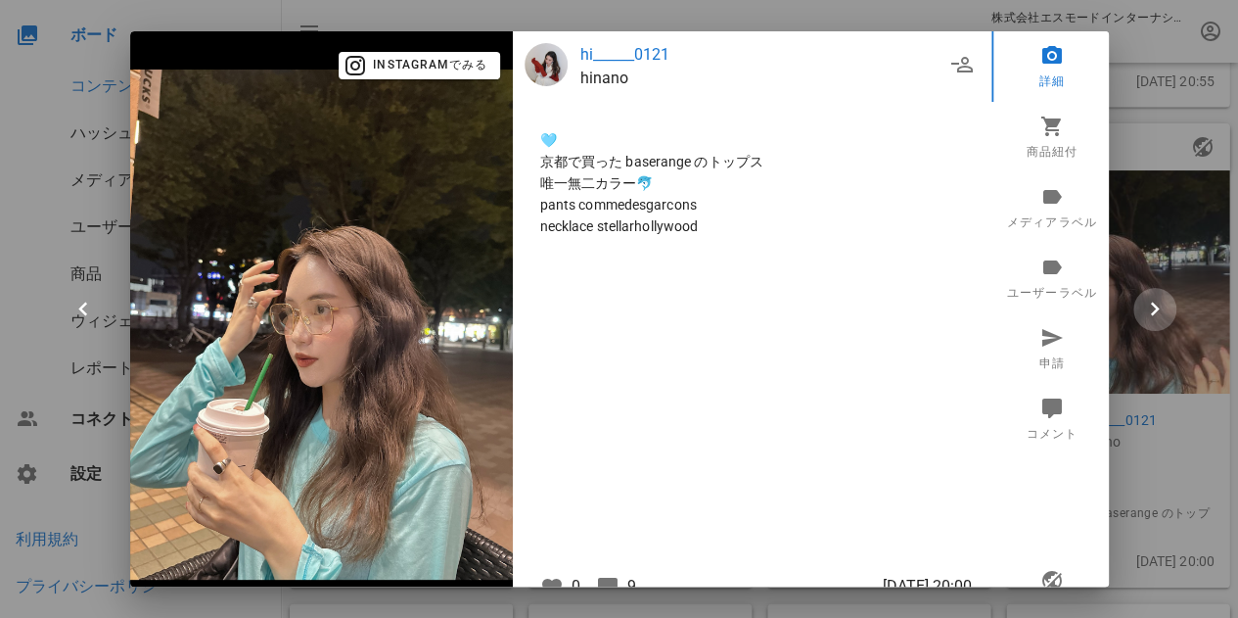
click at [1157, 307] on icon "button" at bounding box center [1154, 309] width 27 height 27
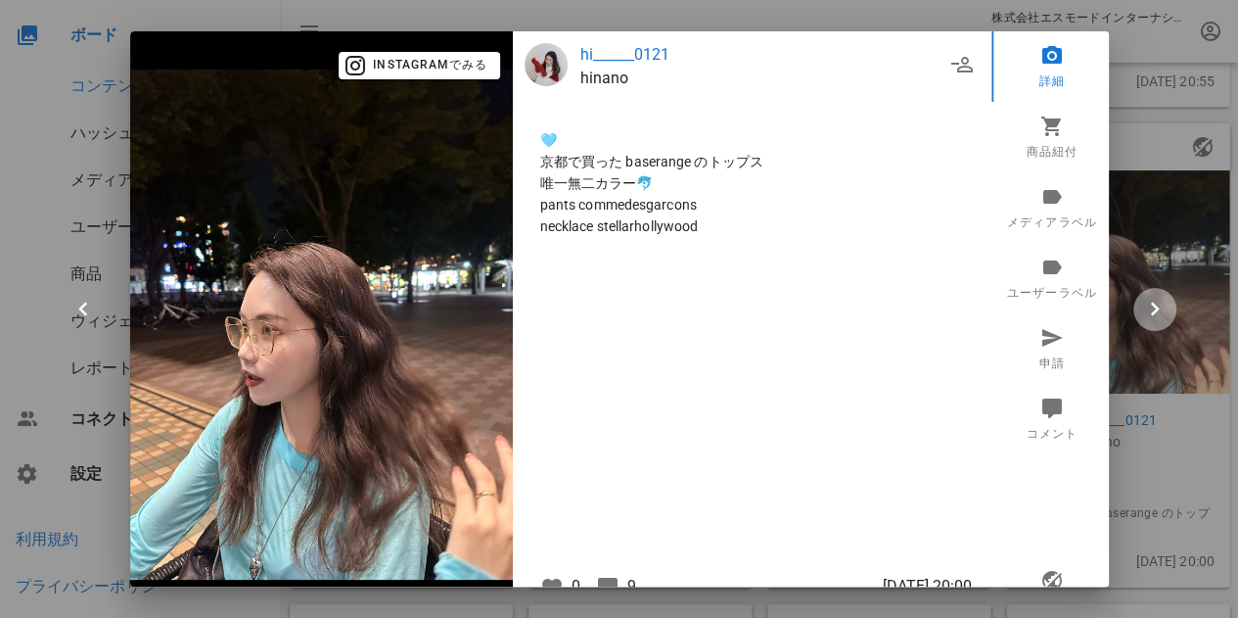
click at [1157, 308] on icon "button" at bounding box center [1154, 309] width 27 height 27
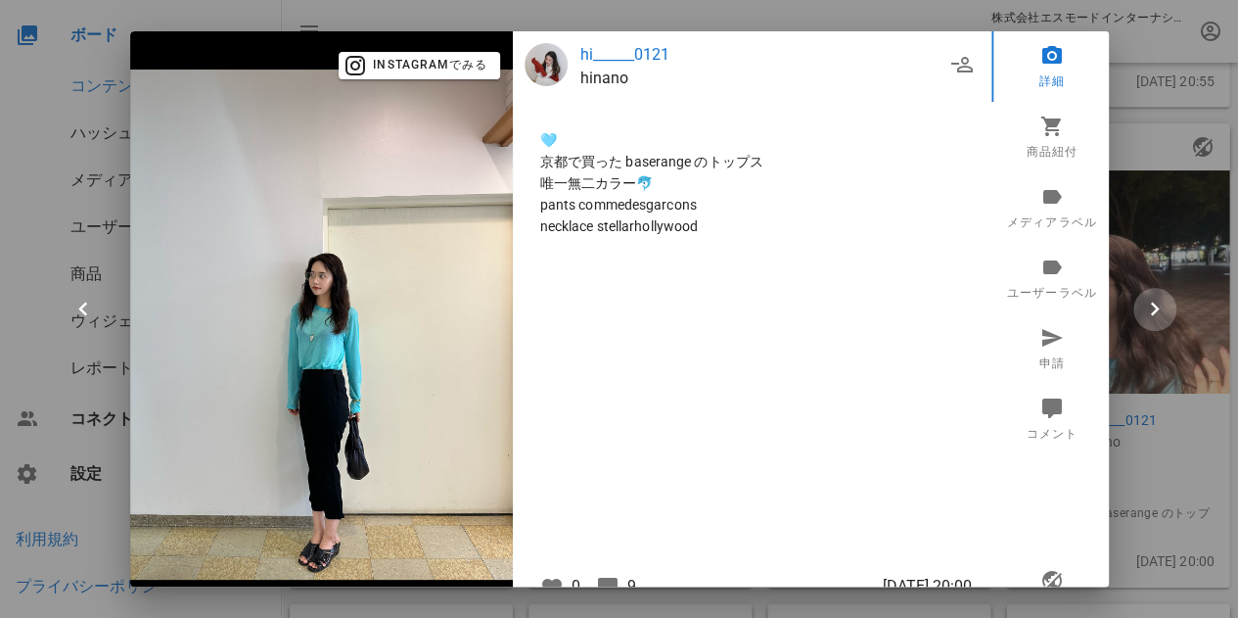
click at [1157, 308] on icon "button" at bounding box center [1154, 309] width 27 height 27
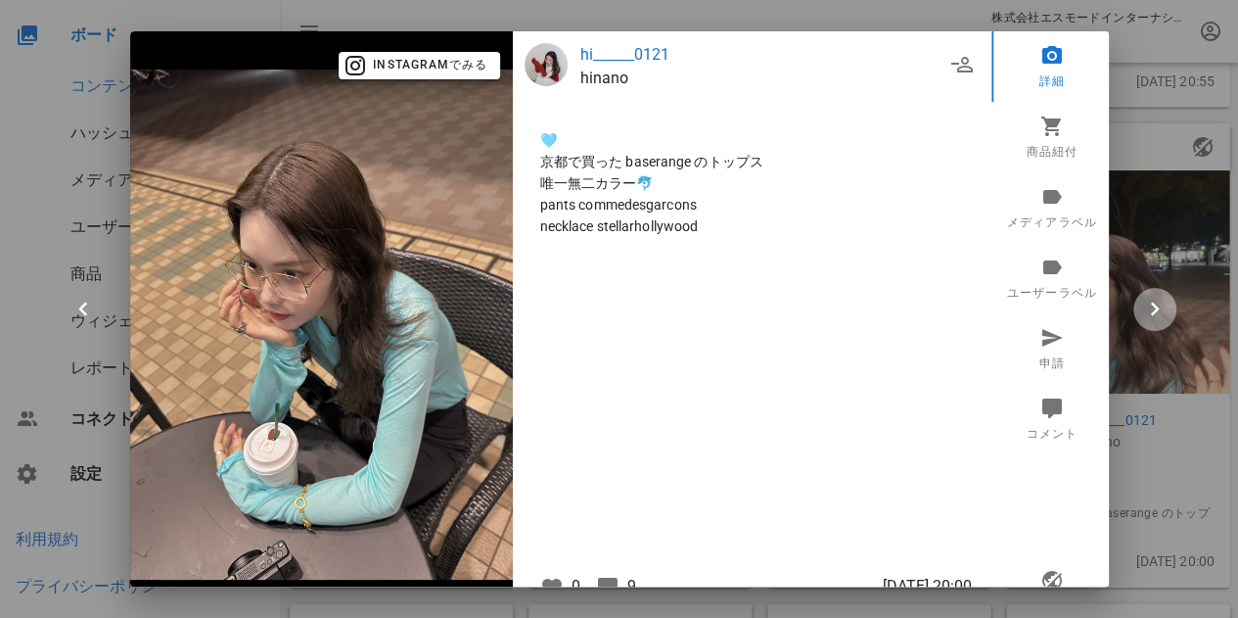
click at [1157, 308] on icon "button" at bounding box center [1154, 309] width 27 height 27
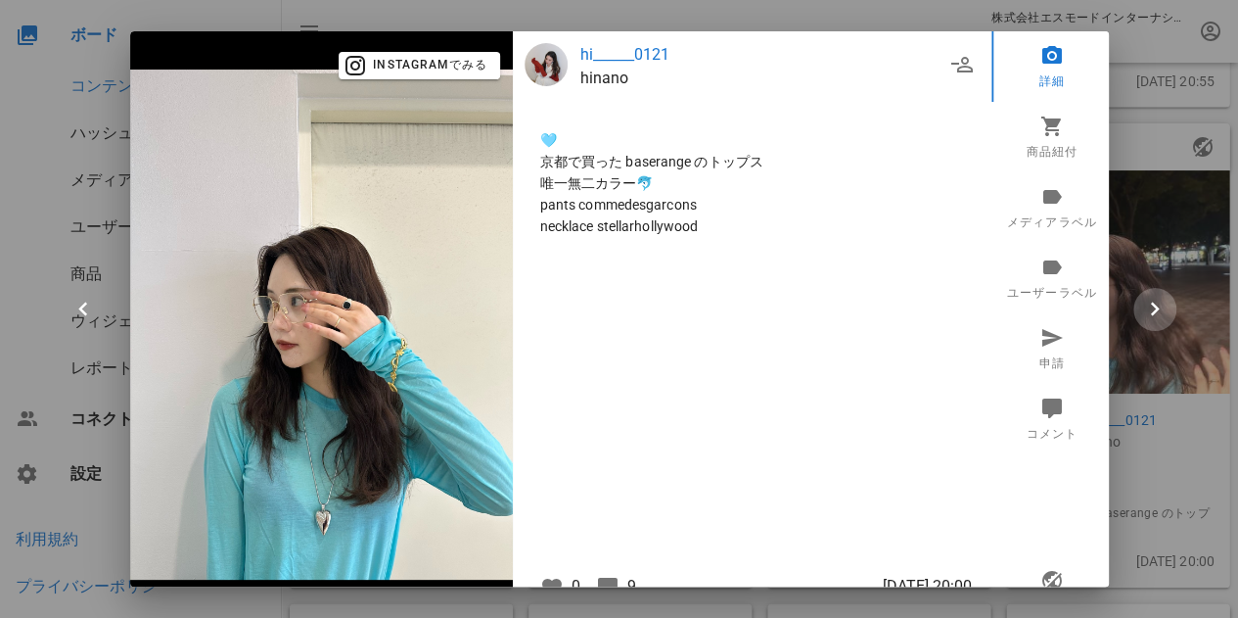
click at [1155, 308] on icon "button" at bounding box center [1154, 309] width 27 height 27
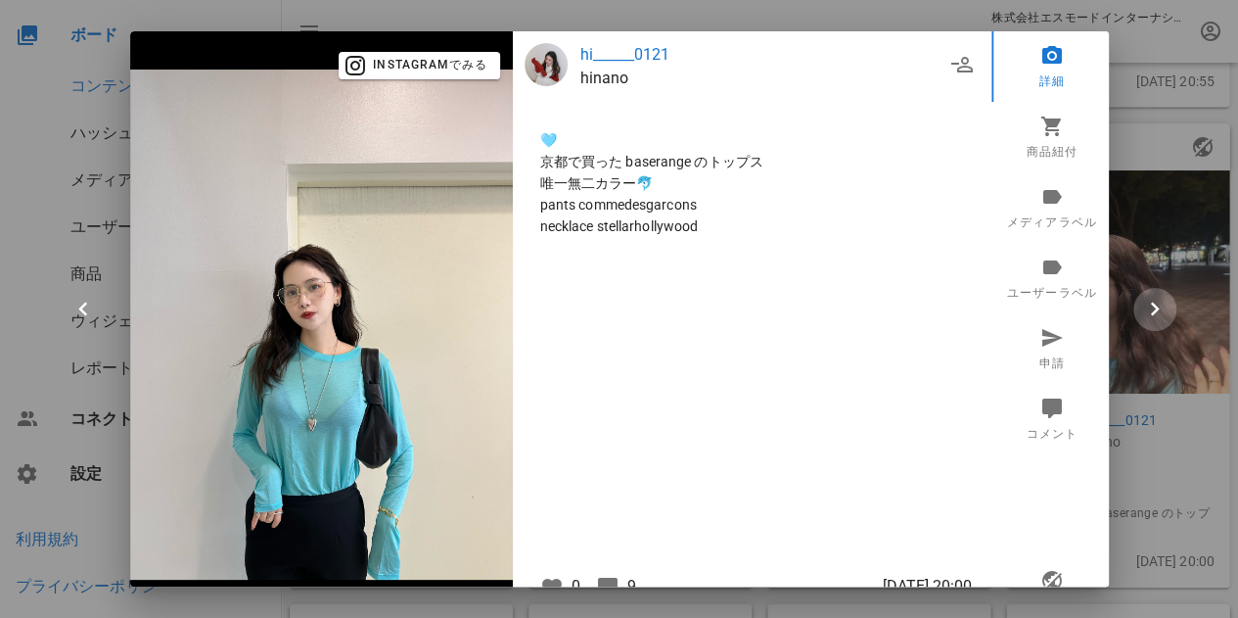
click at [1153, 306] on icon "button" at bounding box center [1154, 309] width 27 height 27
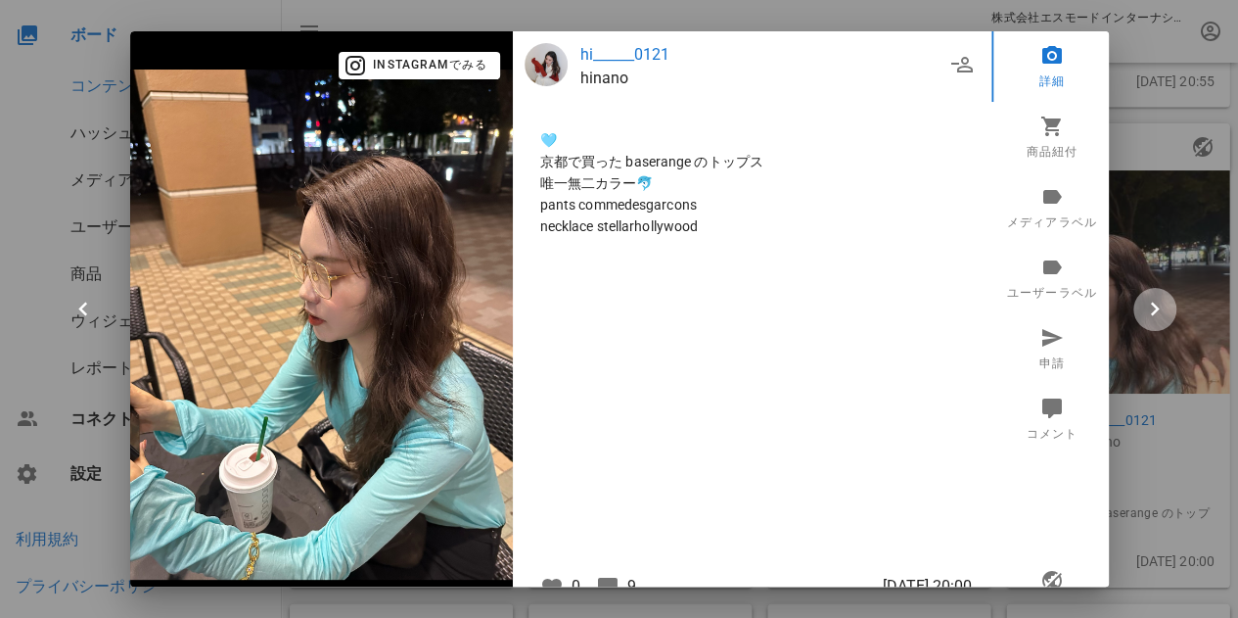
click at [1152, 306] on icon "button" at bounding box center [1154, 309] width 27 height 27
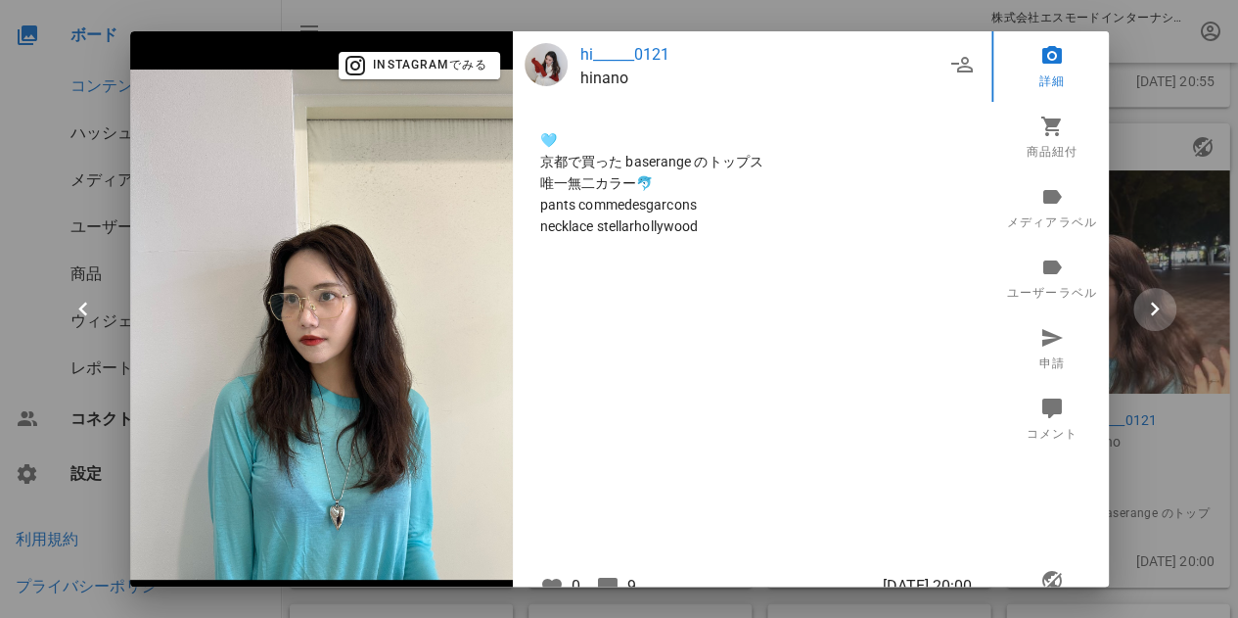
click at [1145, 305] on icon "button" at bounding box center [1154, 309] width 27 height 27
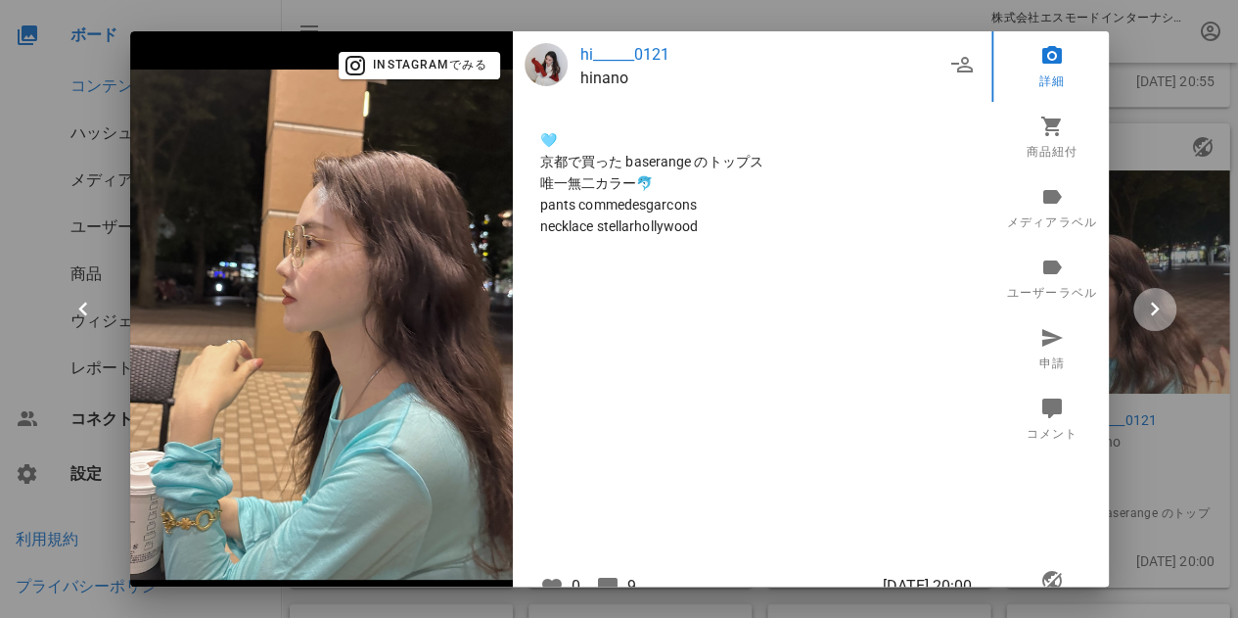
click at [1145, 305] on icon "button" at bounding box center [1154, 309] width 27 height 27
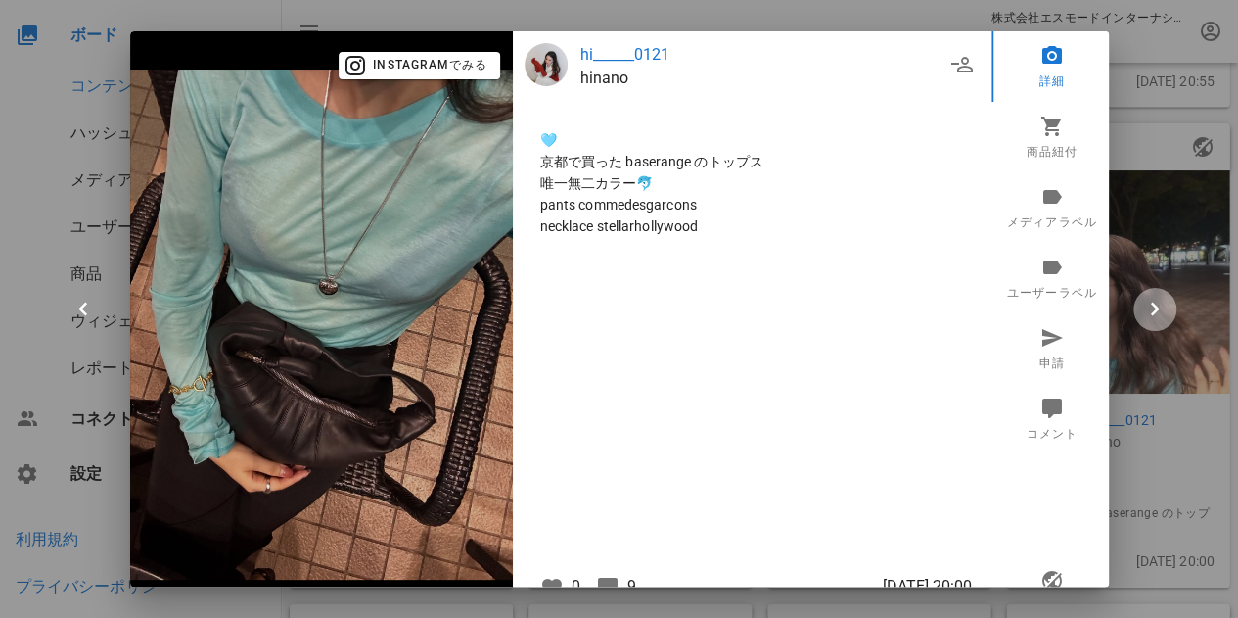
click at [1144, 305] on icon "button" at bounding box center [1154, 309] width 27 height 27
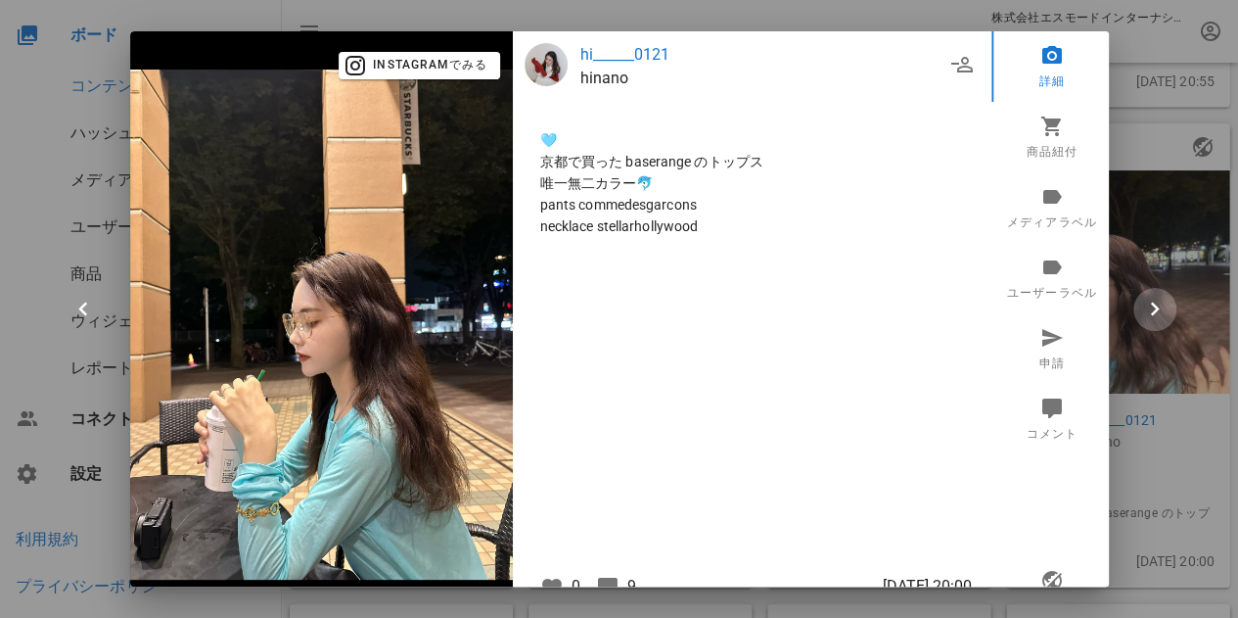
click at [1143, 305] on icon "button" at bounding box center [1154, 309] width 27 height 27
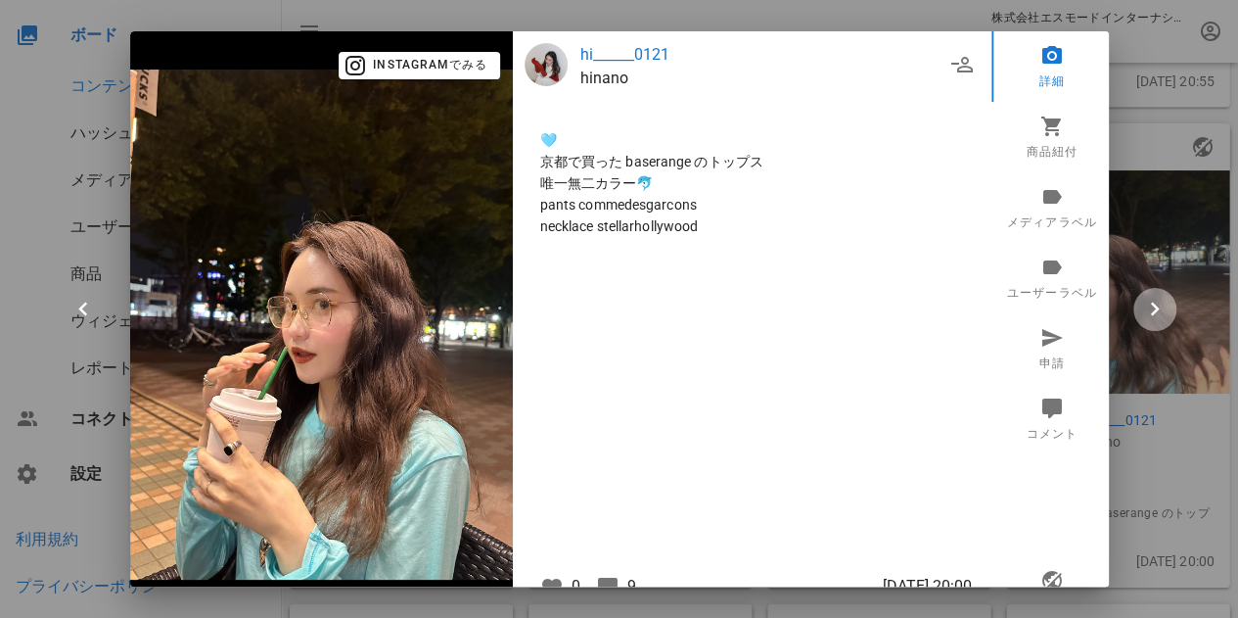
click at [1141, 302] on icon "button" at bounding box center [1154, 309] width 27 height 27
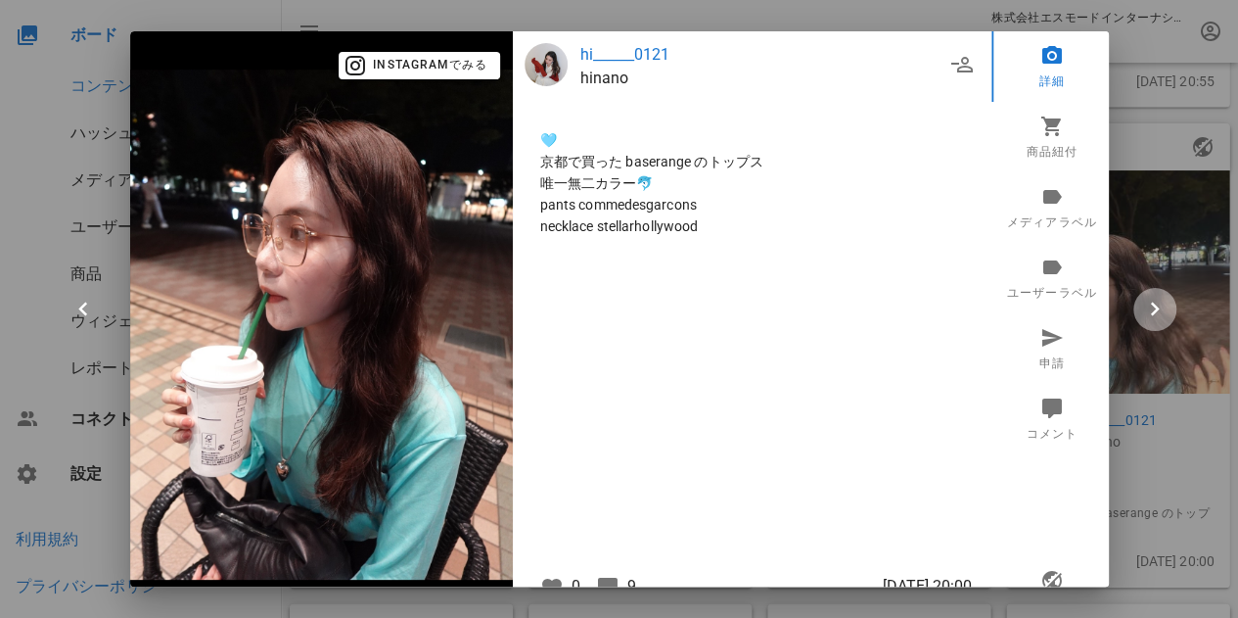
click at [1141, 302] on icon "button" at bounding box center [1154, 309] width 27 height 27
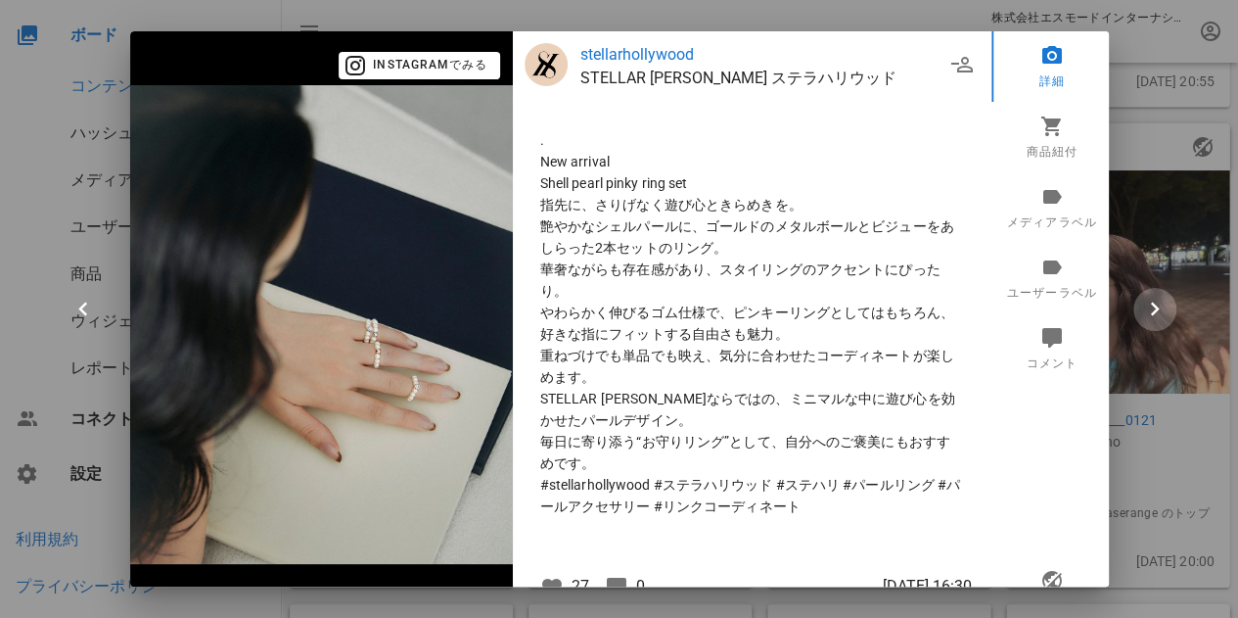
click at [1147, 307] on icon "button" at bounding box center [1154, 309] width 27 height 27
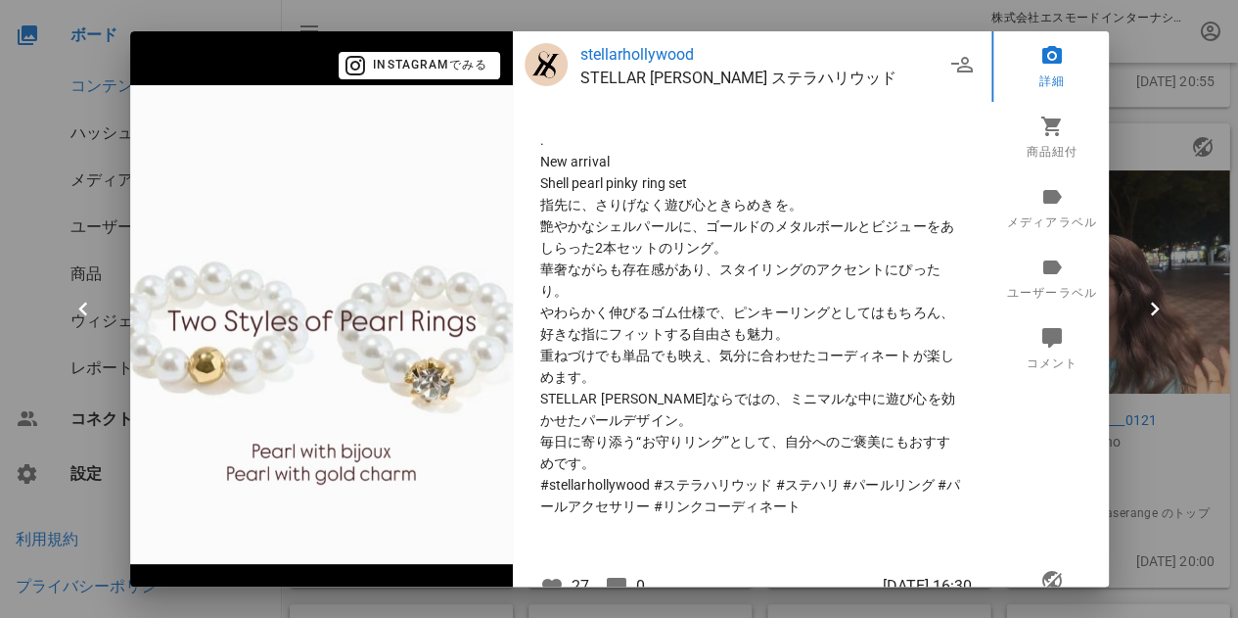
click at [1147, 242] on div at bounding box center [619, 309] width 1238 height 618
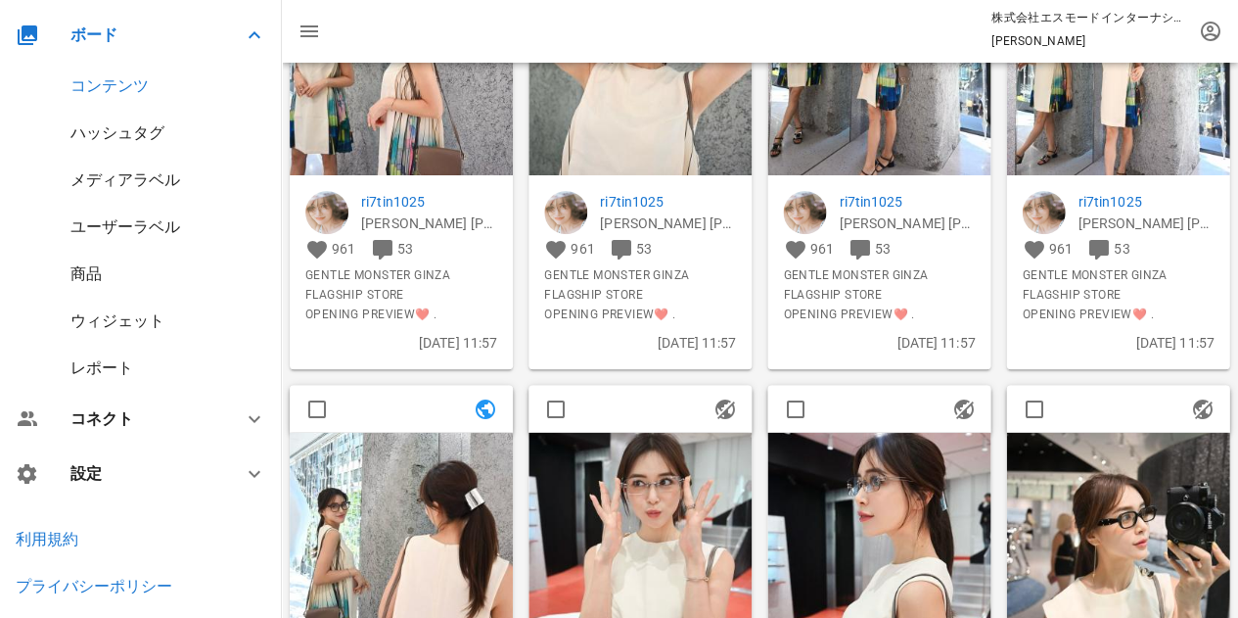
scroll to position [294, 0]
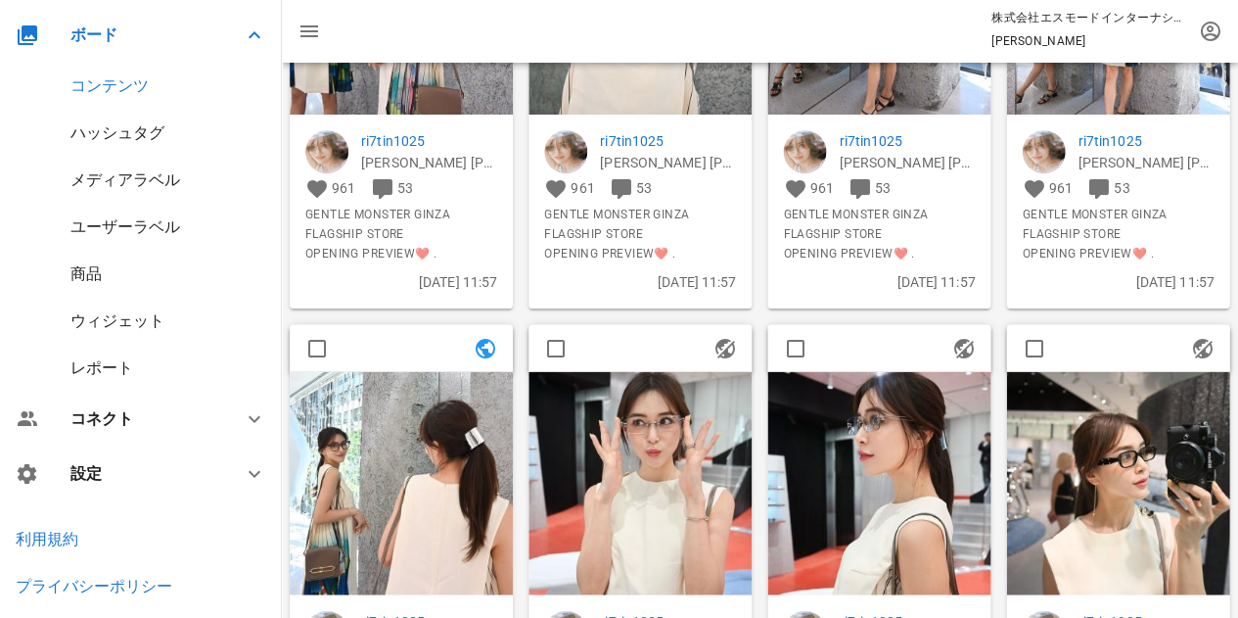
click at [429, 394] on img at bounding box center [401, 482] width 223 height 223
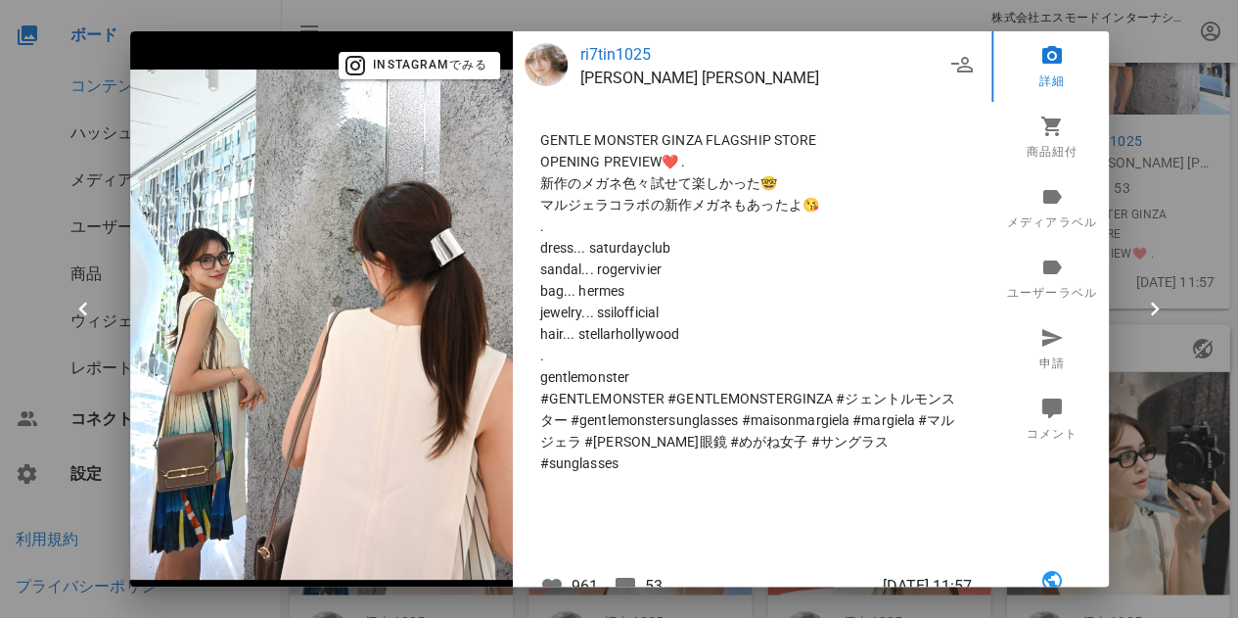
click at [1139, 42] on div at bounding box center [619, 309] width 1238 height 618
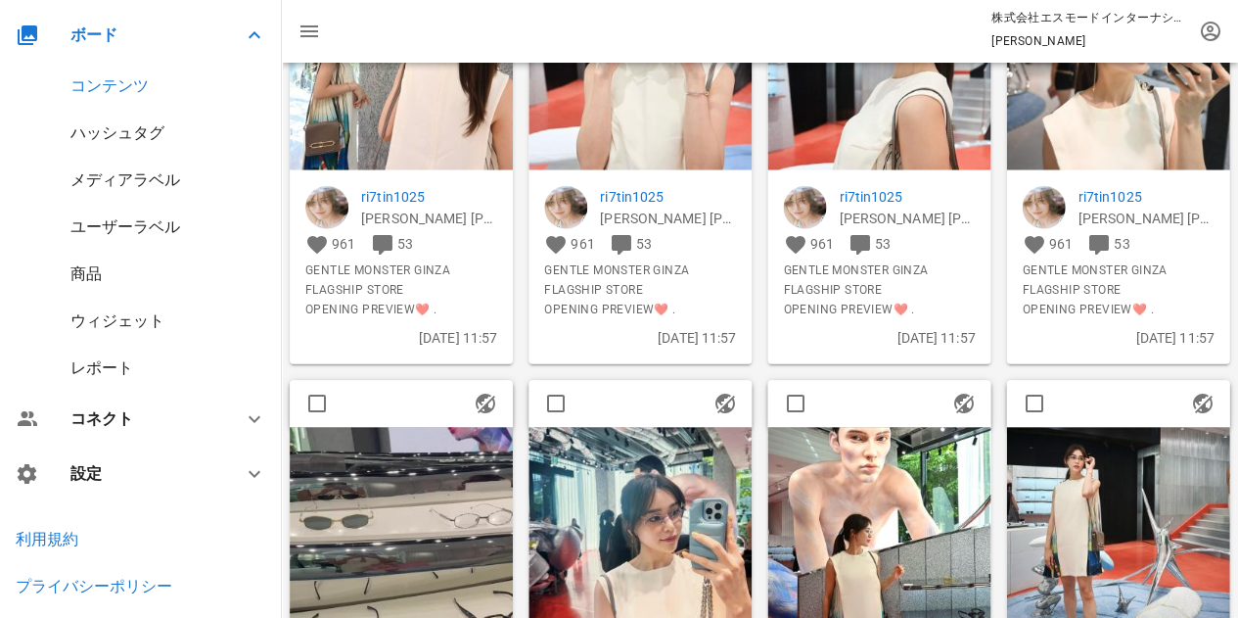
scroll to position [685, 0]
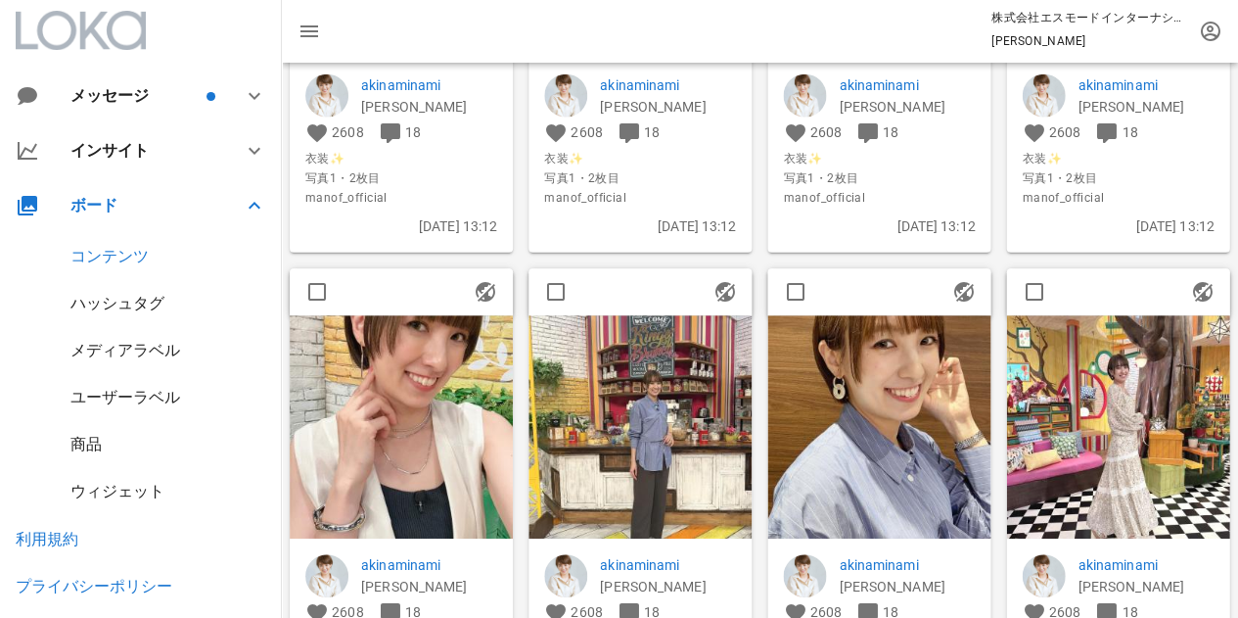
scroll to position [3818, 0]
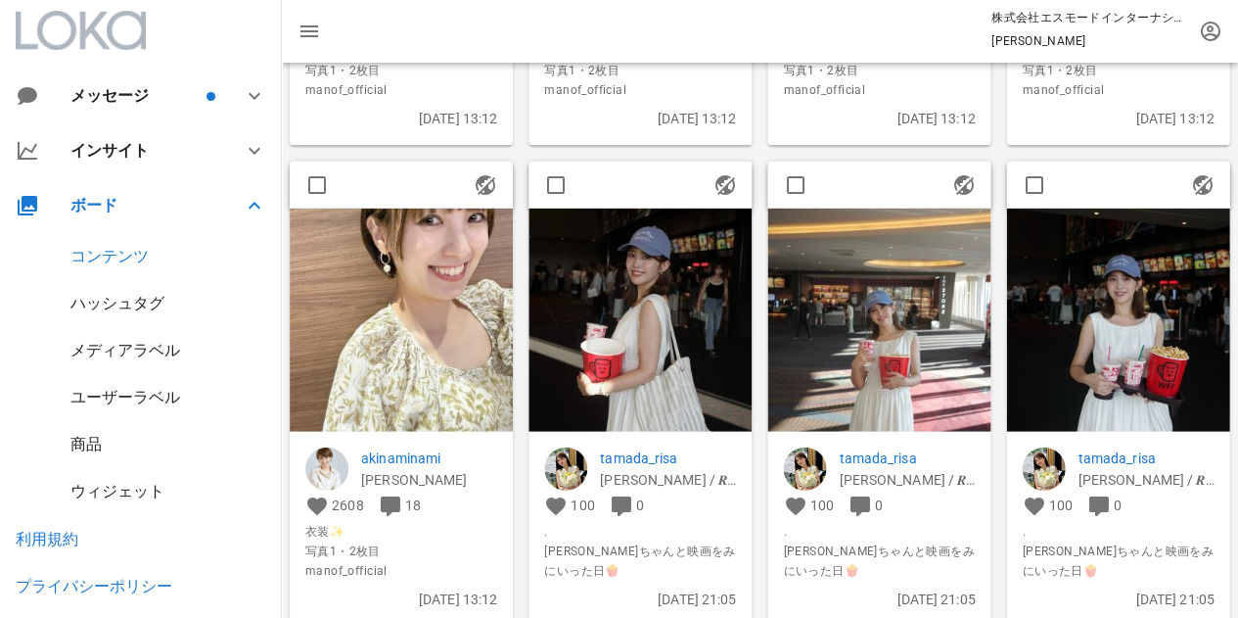
click at [650, 322] on img at bounding box center [640, 320] width 223 height 223
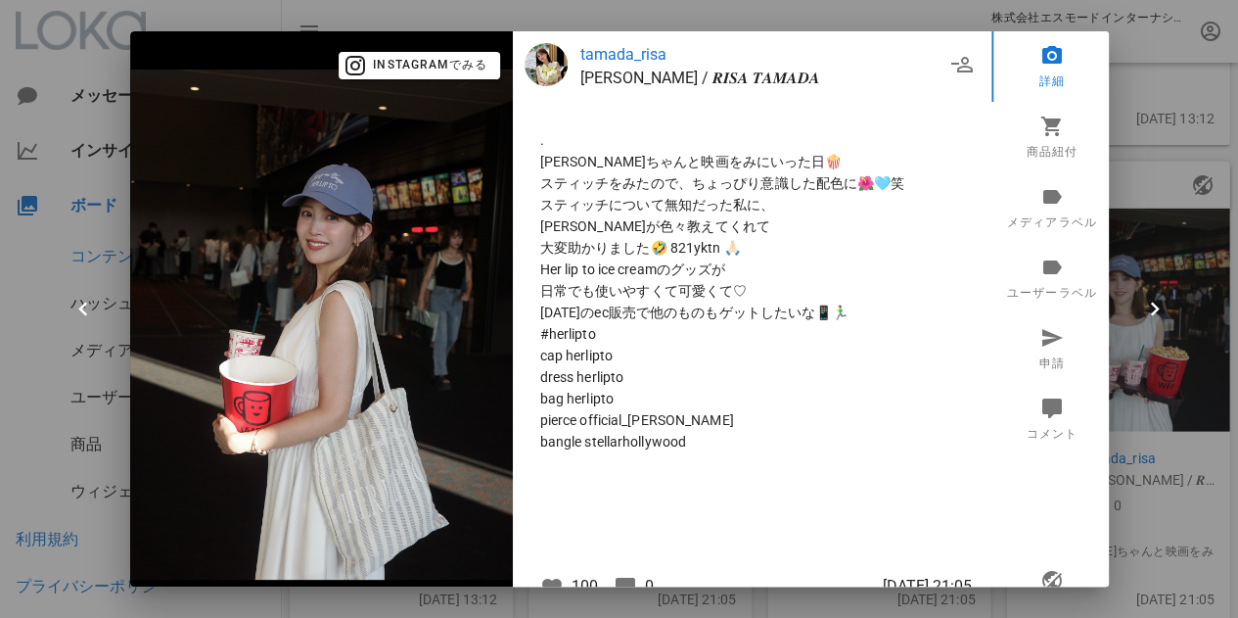
click at [1171, 95] on div at bounding box center [619, 309] width 1238 height 618
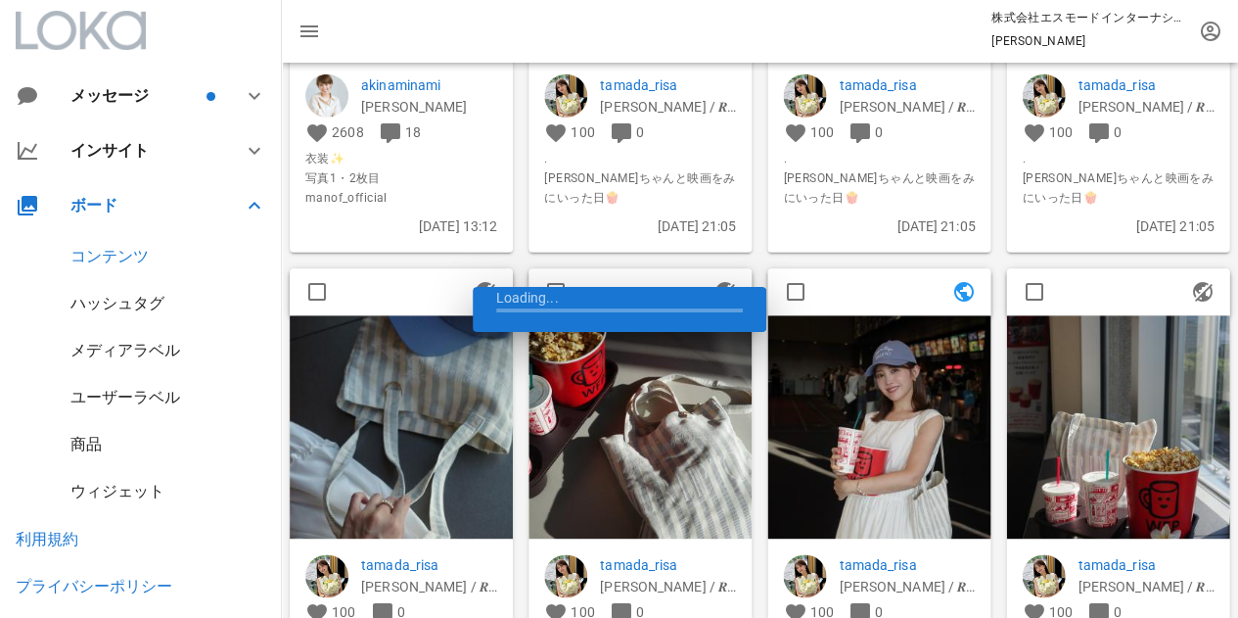
scroll to position [4209, 0]
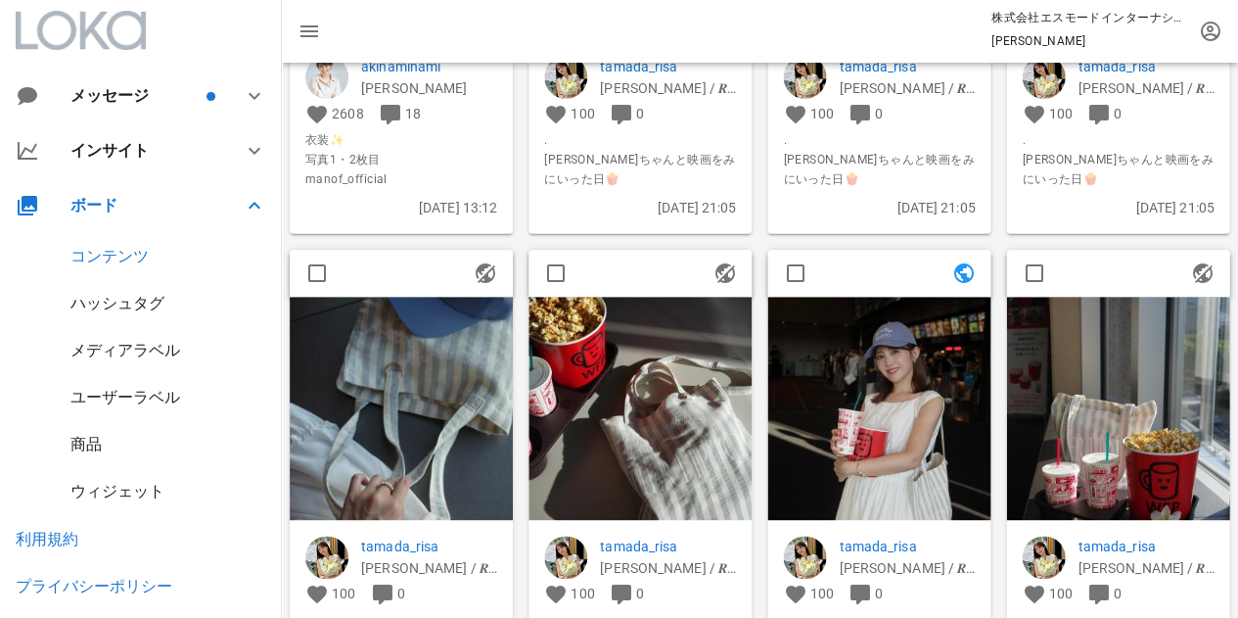
click at [912, 337] on img at bounding box center [878, 408] width 223 height 223
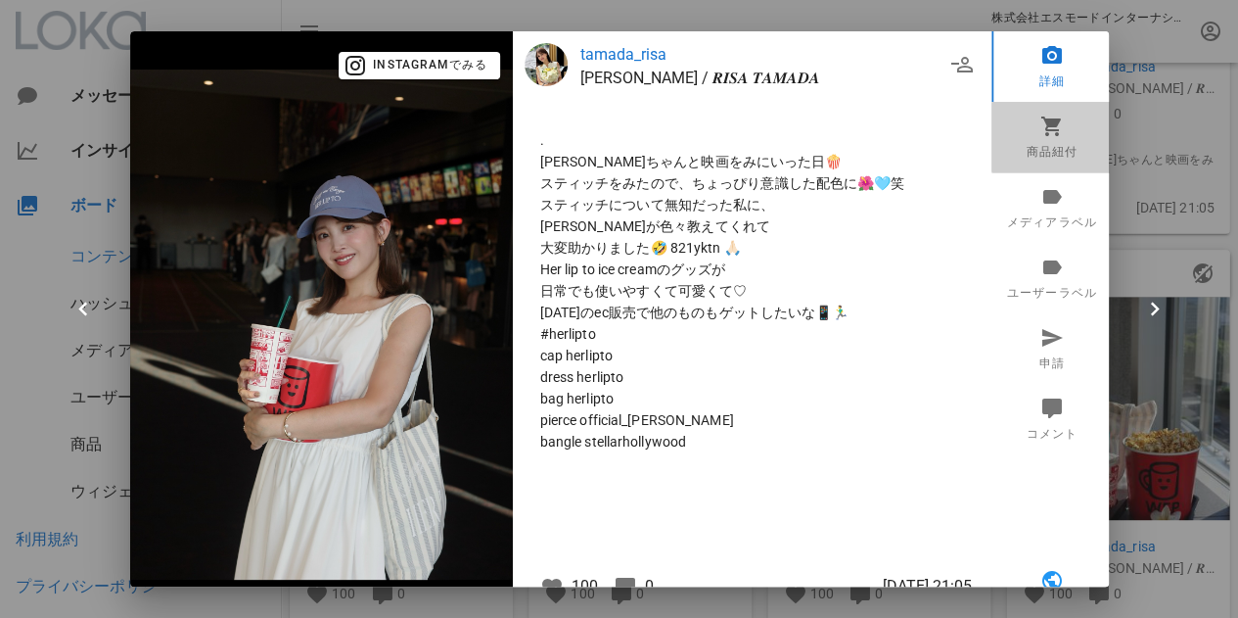
click at [1040, 134] on icon at bounding box center [1051, 125] width 23 height 23
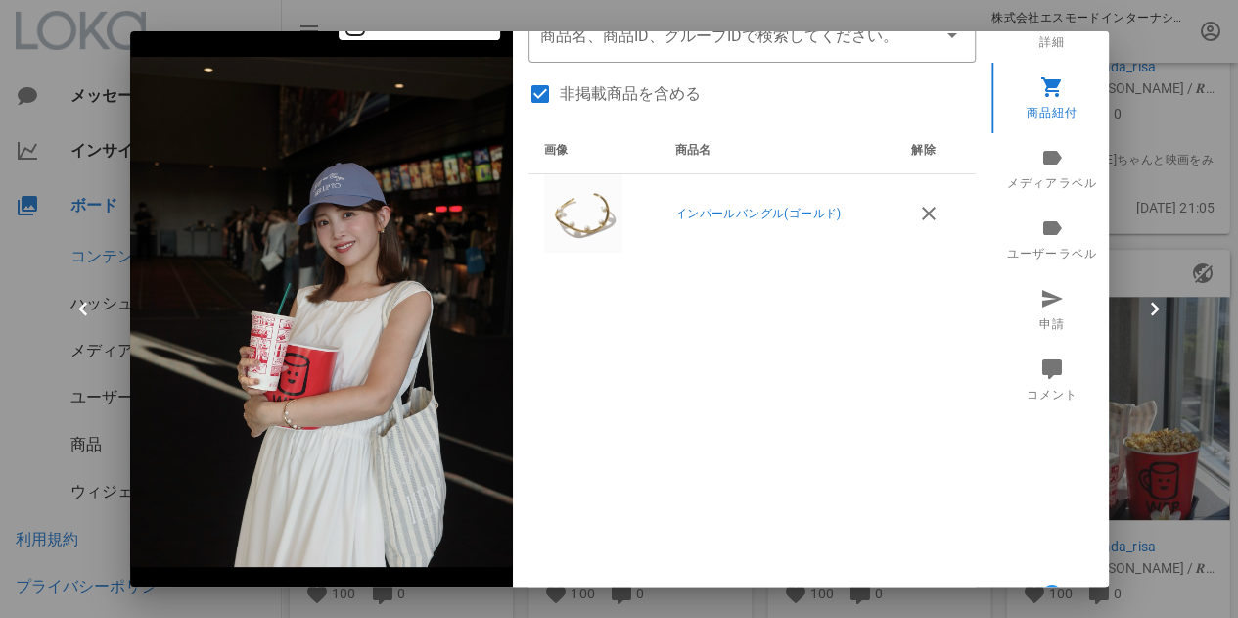
scroll to position [0, 0]
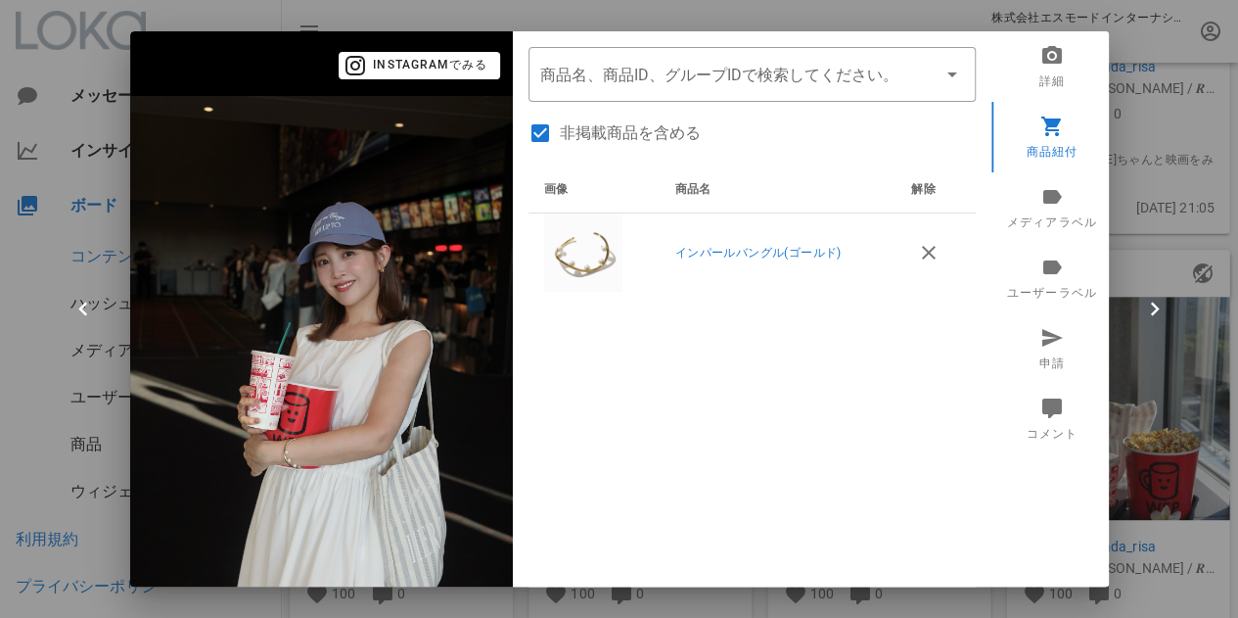
click at [1131, 101] on div at bounding box center [619, 309] width 1238 height 618
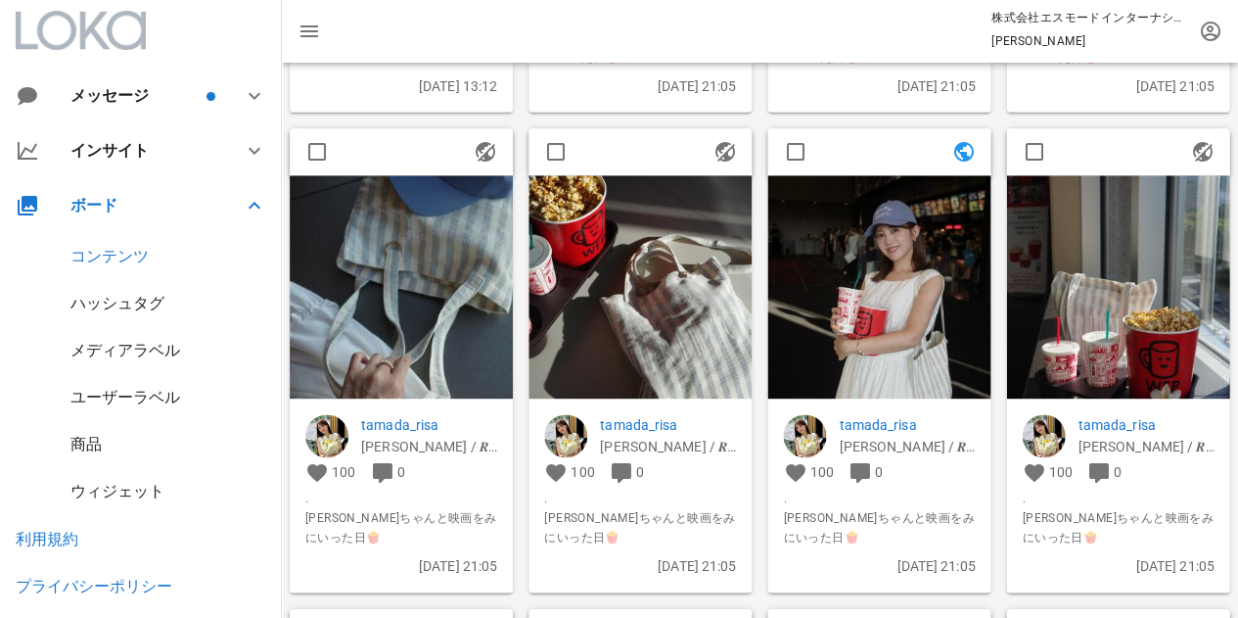
scroll to position [4209, 0]
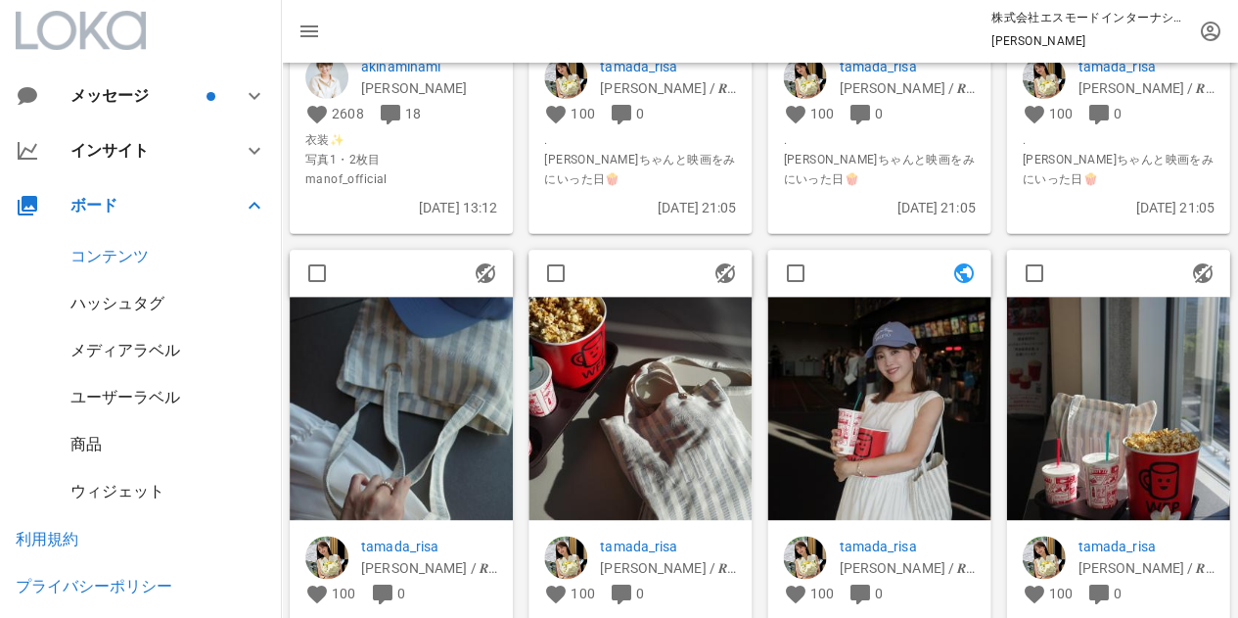
click at [889, 425] on img at bounding box center [878, 408] width 223 height 223
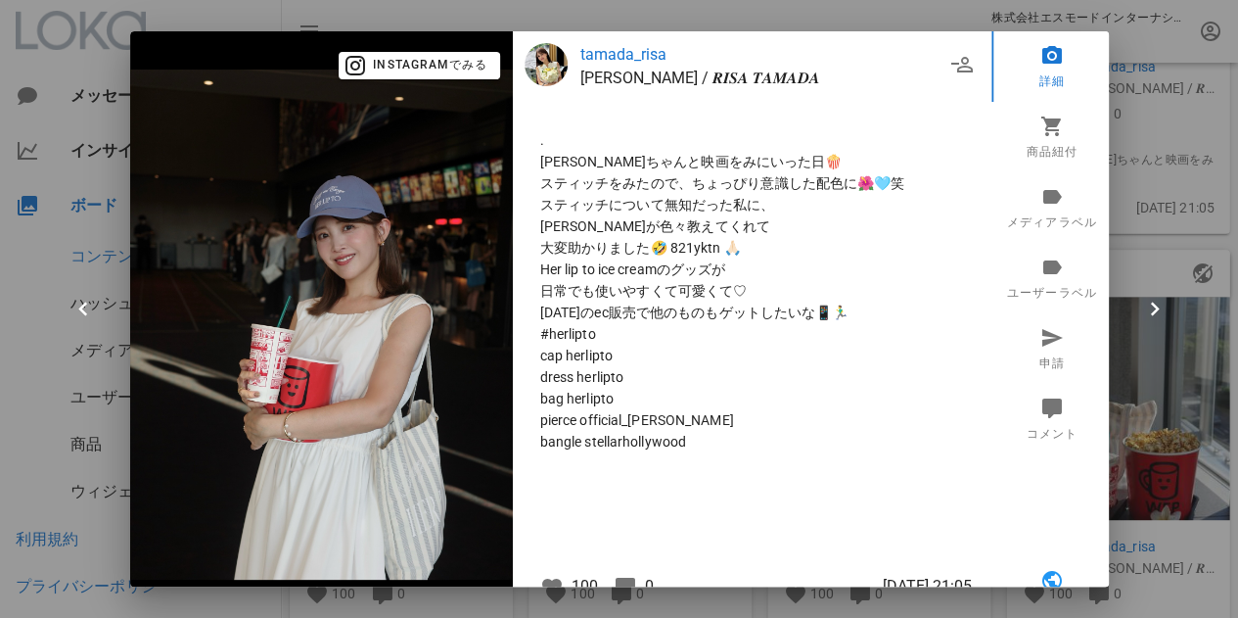
click at [1126, 57] on div at bounding box center [619, 309] width 1238 height 618
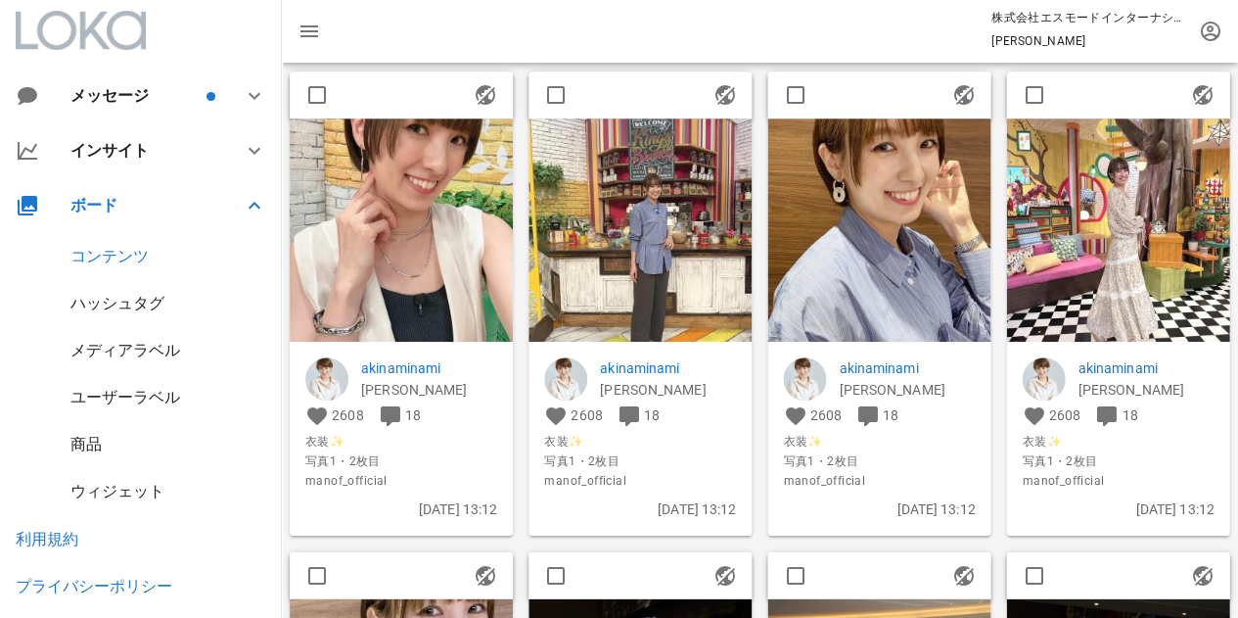
scroll to position [3426, 0]
